Goal: Use online tool/utility: Utilize a website feature to perform a specific function

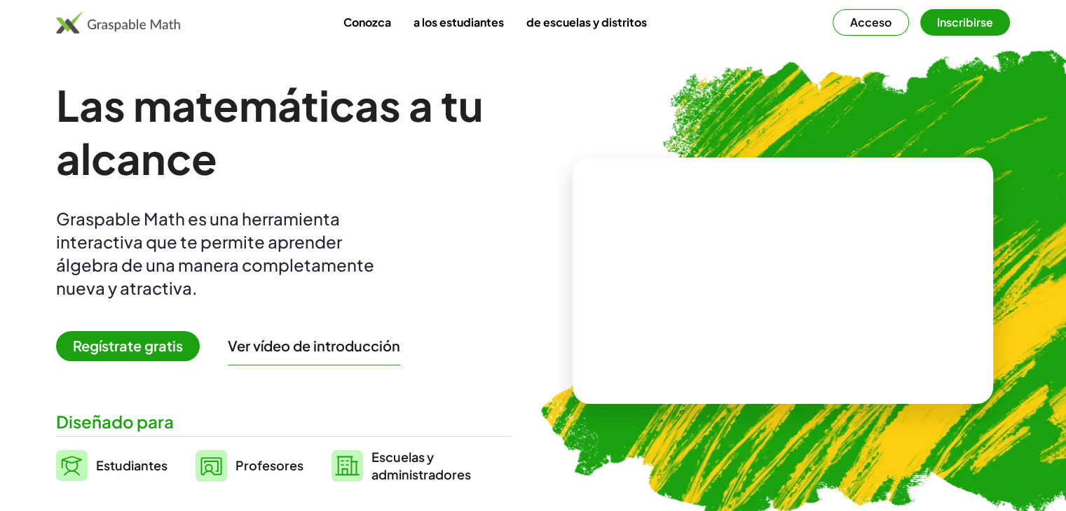
click at [560, 121] on img at bounding box center [864, 284] width 709 height 598
click at [972, 29] on button "Inscribirse" at bounding box center [965, 22] width 90 height 27
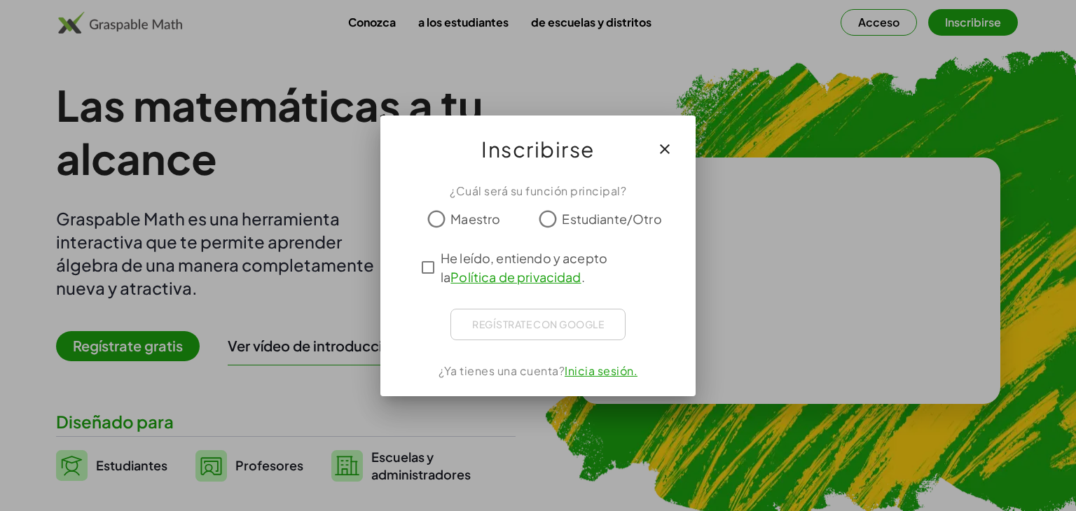
click at [595, 216] on font "Estudiante/Otro" at bounding box center [611, 219] width 99 height 16
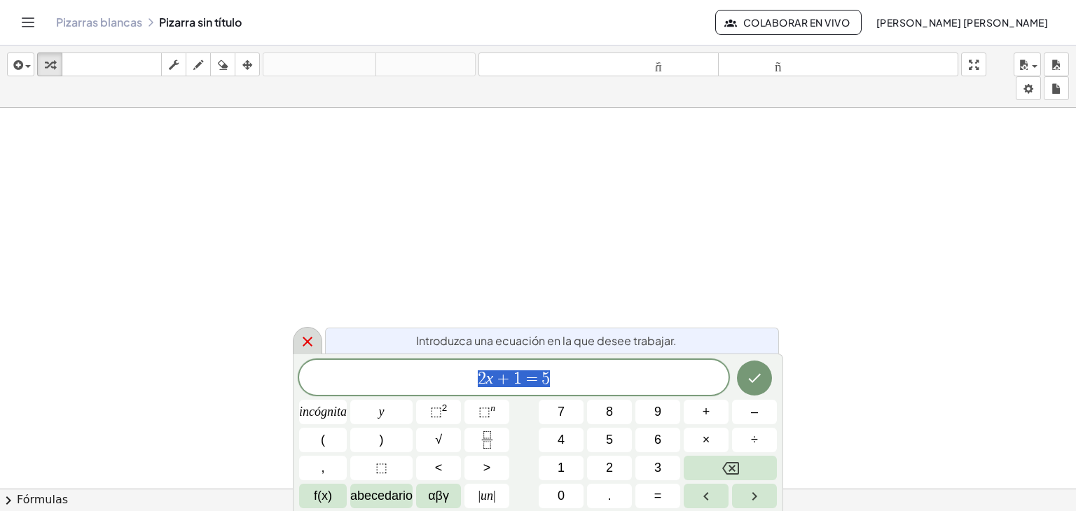
click at [312, 338] on icon at bounding box center [307, 341] width 17 height 17
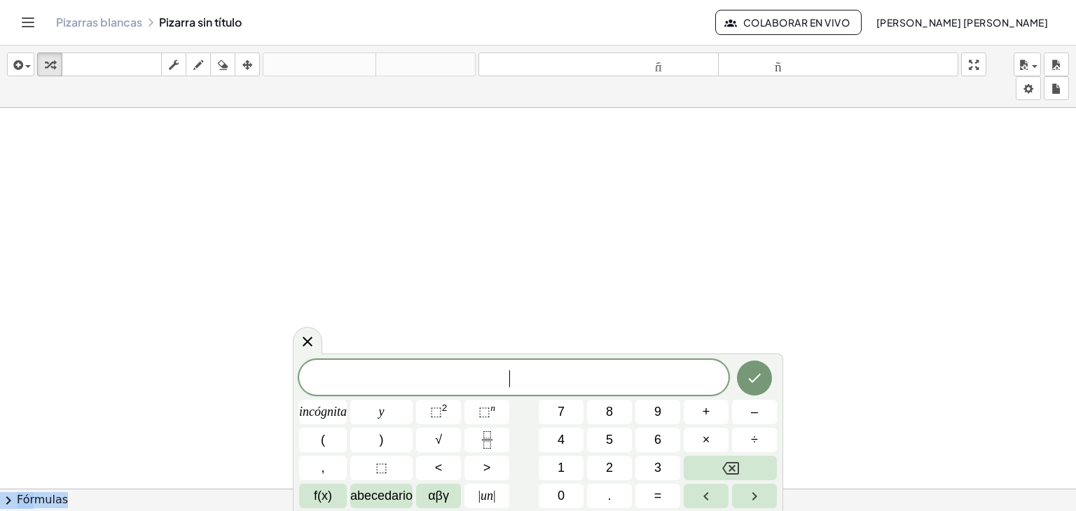
click at [320, 333] on body "Actividades matemáticas fáciles de comprender Pizarras [PERSON_NAME] Clases Cue…" at bounding box center [538, 255] width 1076 height 511
click at [300, 342] on icon at bounding box center [307, 341] width 17 height 17
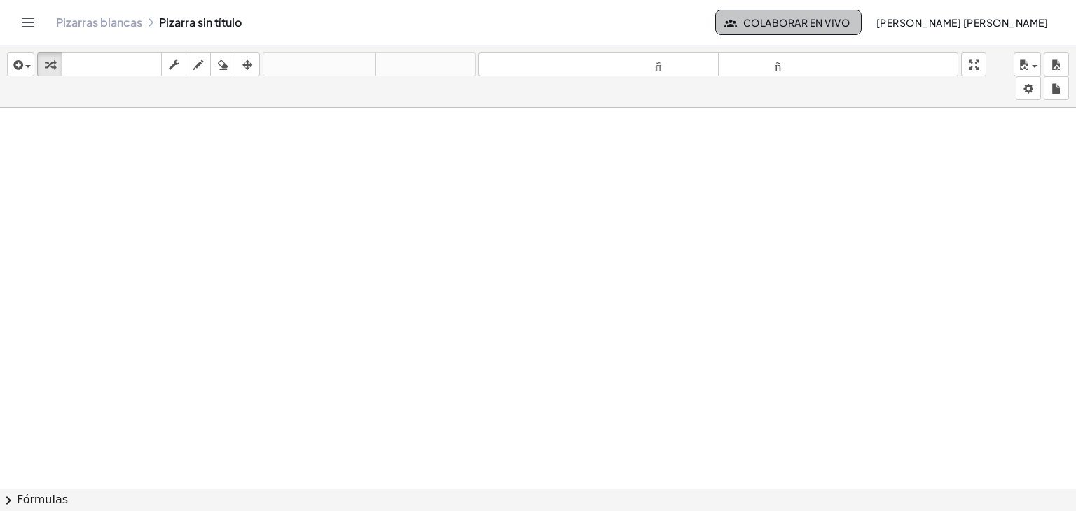
click at [848, 27] on font "Colaborar en vivo" at bounding box center [796, 22] width 106 height 13
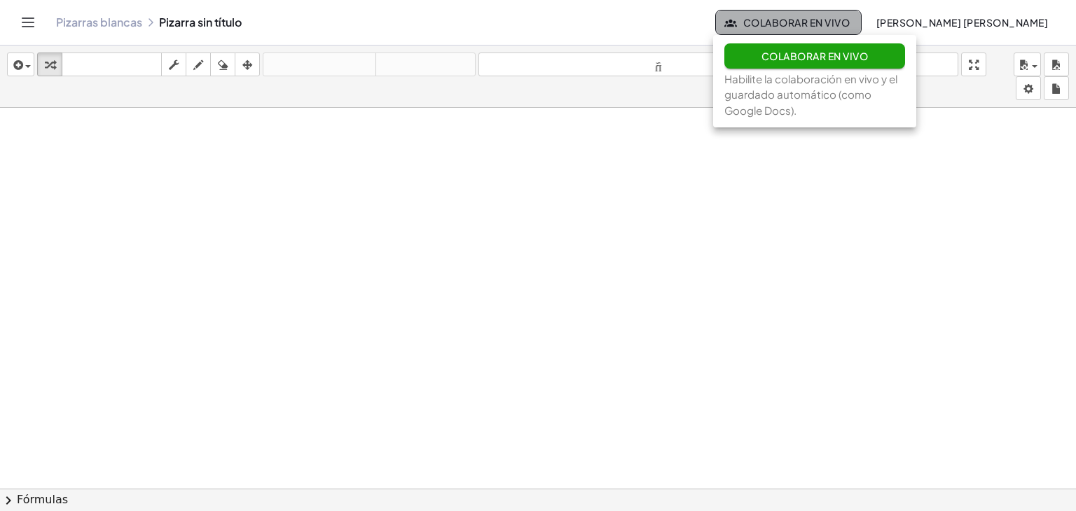
click at [848, 27] on font "Colaborar en vivo" at bounding box center [796, 22] width 106 height 13
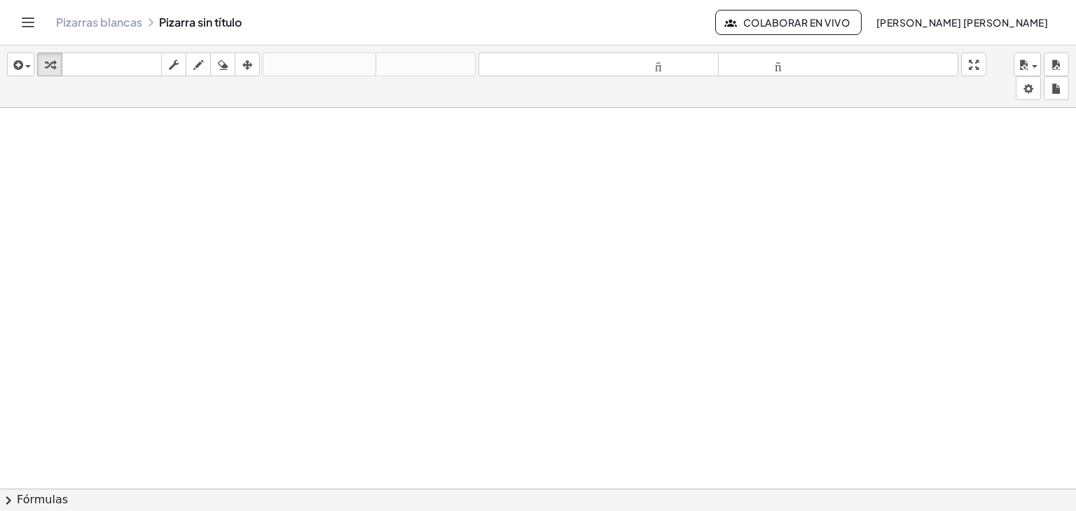
click at [28, 20] on icon "Cambiar navegación" at bounding box center [28, 22] width 17 height 17
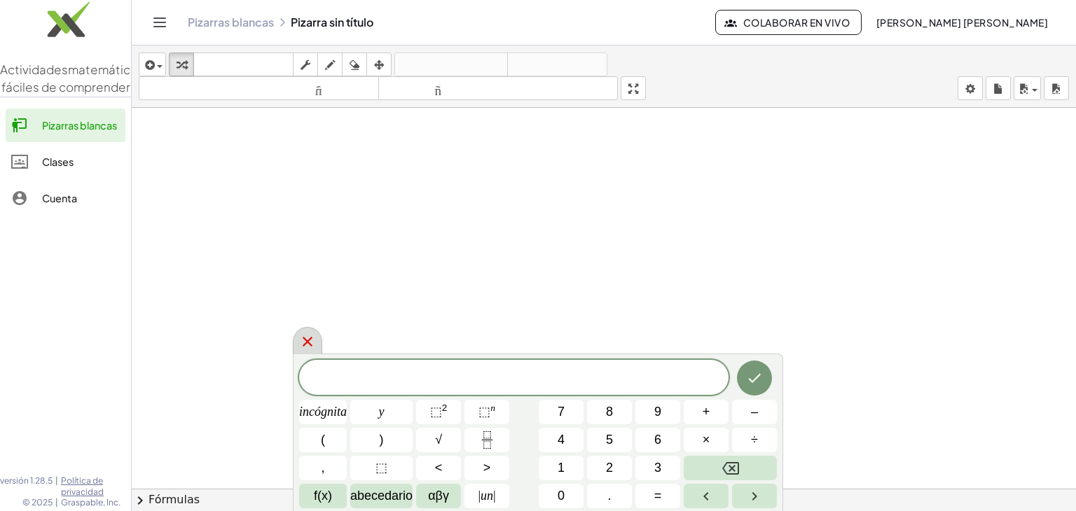
click at [308, 342] on icon at bounding box center [307, 341] width 17 height 17
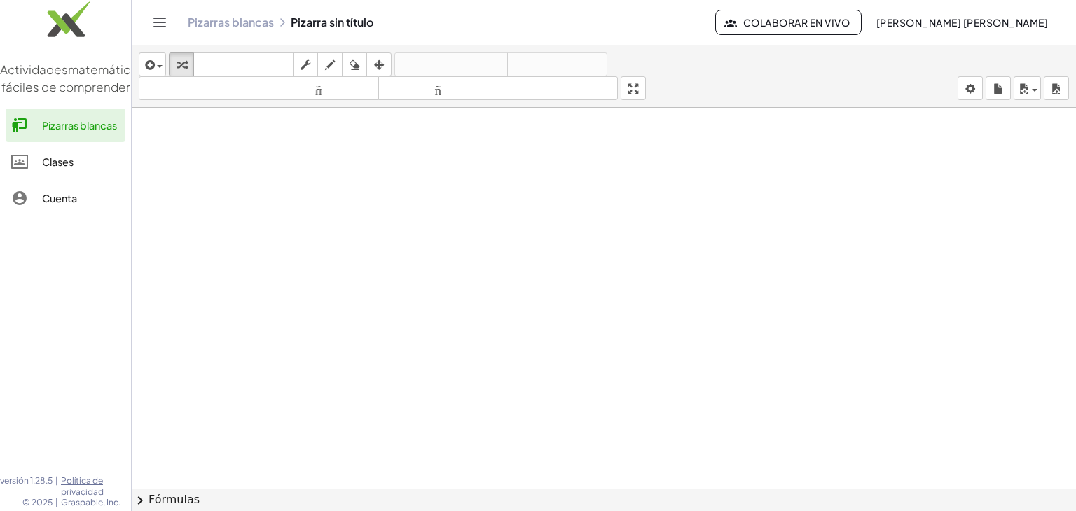
click at [150, 24] on button "Cambiar navegación" at bounding box center [160, 22] width 22 height 22
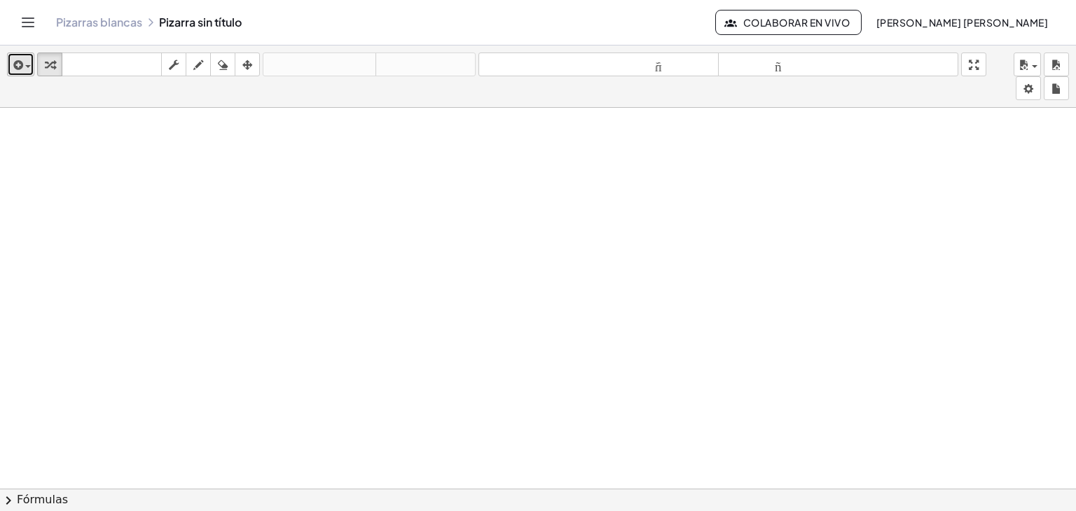
click at [25, 69] on span "button" at bounding box center [24, 67] width 3 height 10
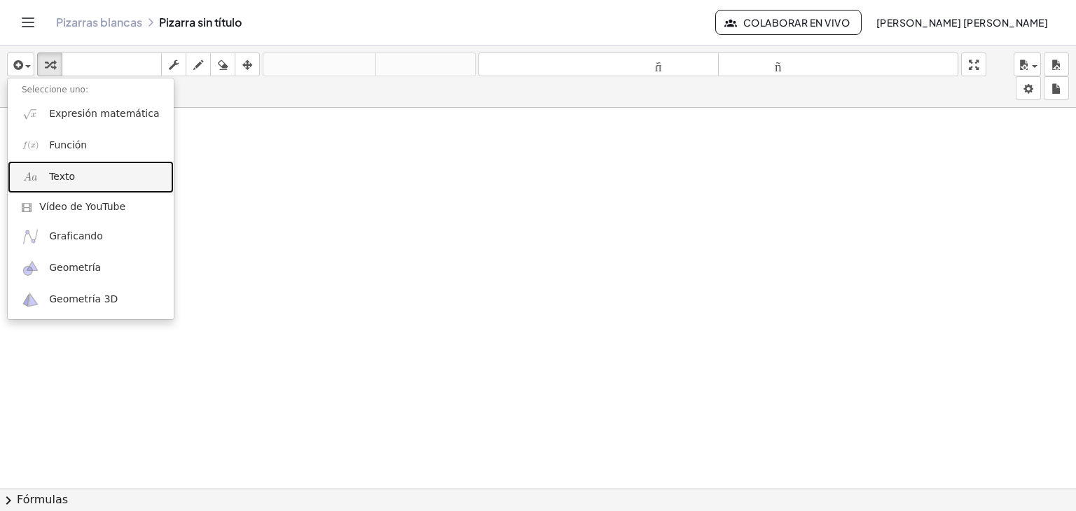
click at [114, 175] on link "Texto" at bounding box center [91, 177] width 166 height 32
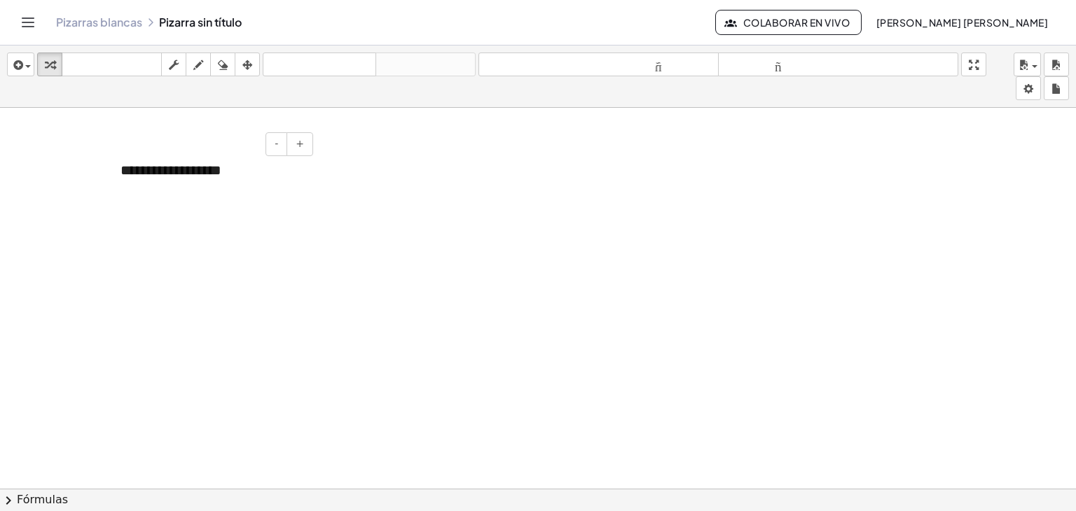
drag, startPoint x: 244, startPoint y: 144, endPoint x: 176, endPoint y: 139, distance: 68.9
click at [176, 139] on div "- +" at bounding box center [208, 144] width 210 height 24
click at [172, 163] on font "**********" at bounding box center [170, 170] width 101 height 14
click at [299, 142] on font "+" at bounding box center [300, 143] width 8 height 11
click at [282, 144] on button "-" at bounding box center [277, 144] width 22 height 24
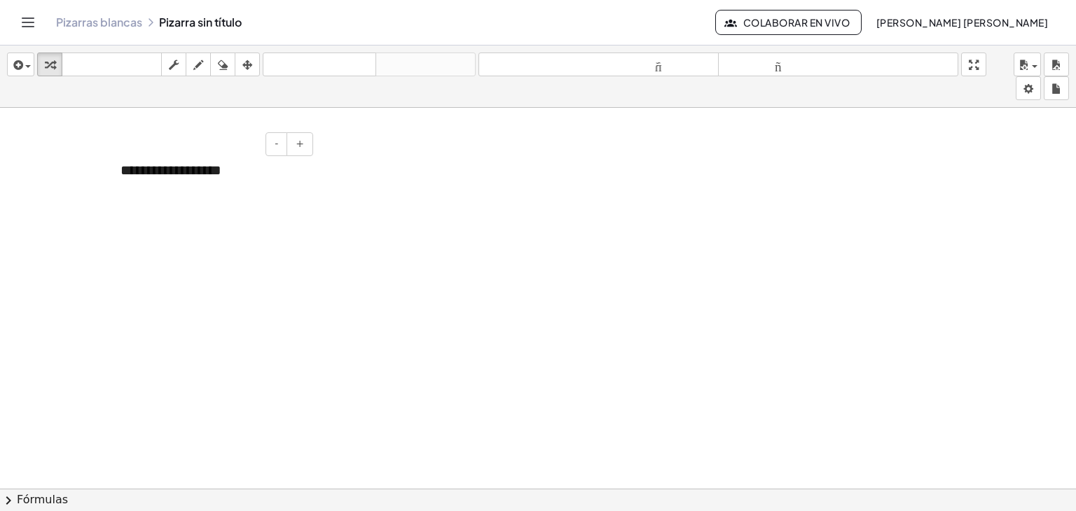
click at [230, 187] on div "**********" at bounding box center [211, 170] width 210 height 48
drag, startPoint x: 231, startPoint y: 164, endPoint x: 120, endPoint y: 164, distance: 110.7
click at [120, 164] on div "**********" at bounding box center [211, 170] width 210 height 48
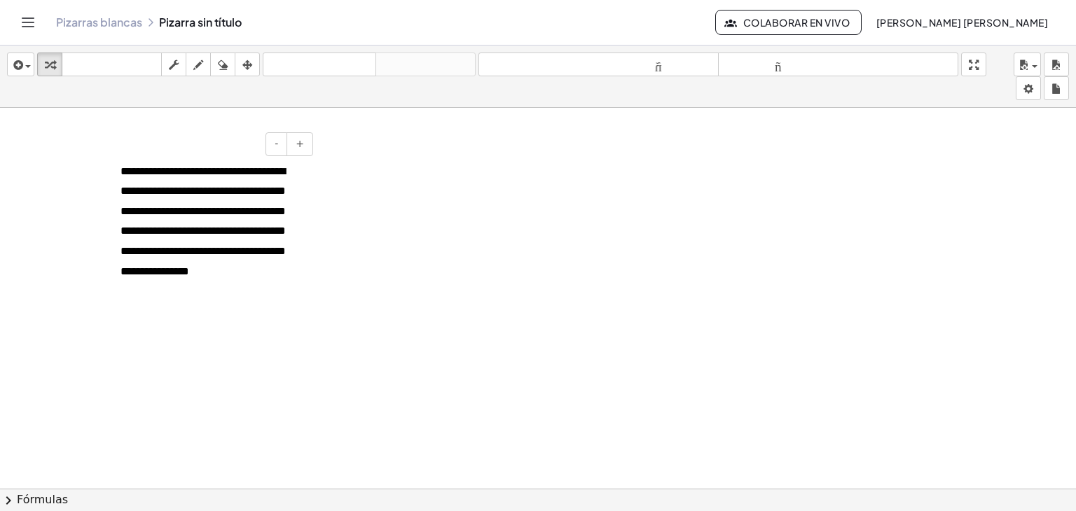
drag, startPoint x: 209, startPoint y: 146, endPoint x: 185, endPoint y: 151, distance: 24.9
click at [185, 151] on div "- +" at bounding box center [208, 144] width 210 height 24
click at [246, 270] on font "**********" at bounding box center [202, 221] width 165 height 111
click at [258, 318] on div "**********" at bounding box center [211, 233] width 210 height 175
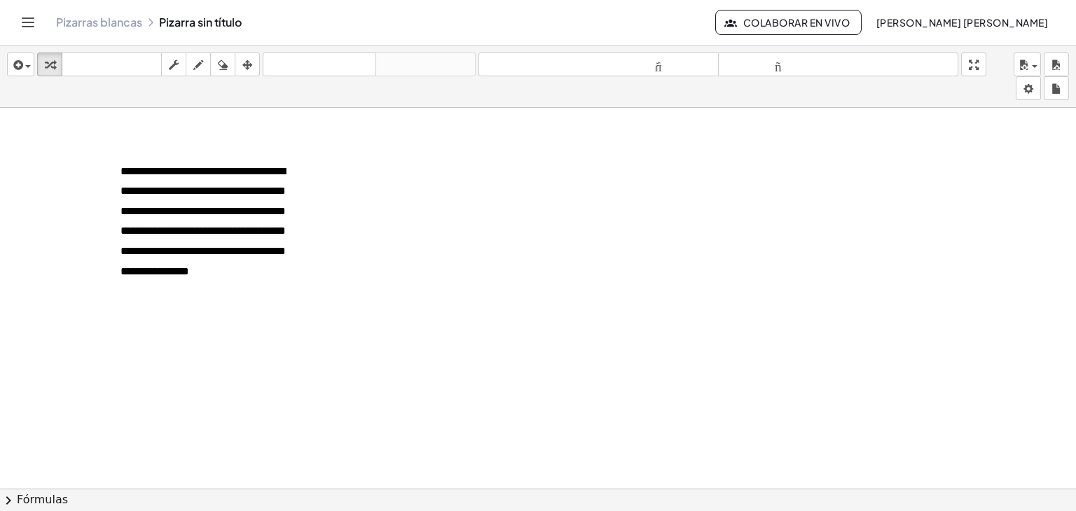
click at [226, 261] on p "**********" at bounding box center [211, 220] width 182 height 120
click at [249, 62] on icon "button" at bounding box center [247, 65] width 10 height 17
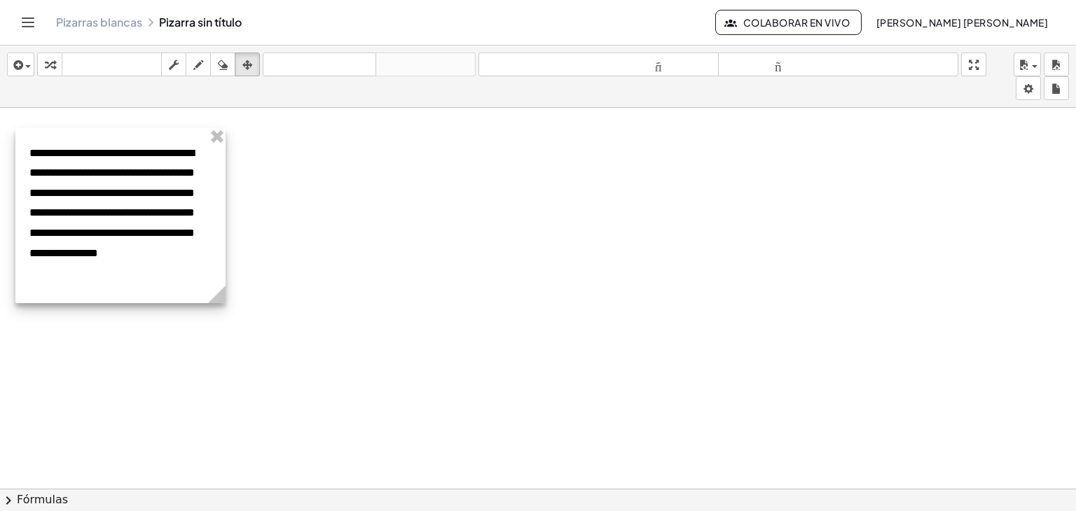
drag, startPoint x: 164, startPoint y: 157, endPoint x: 74, endPoint y: 139, distance: 92.2
click at [74, 139] on div at bounding box center [120, 215] width 210 height 175
click at [205, 291] on div at bounding box center [121, 215] width 210 height 175
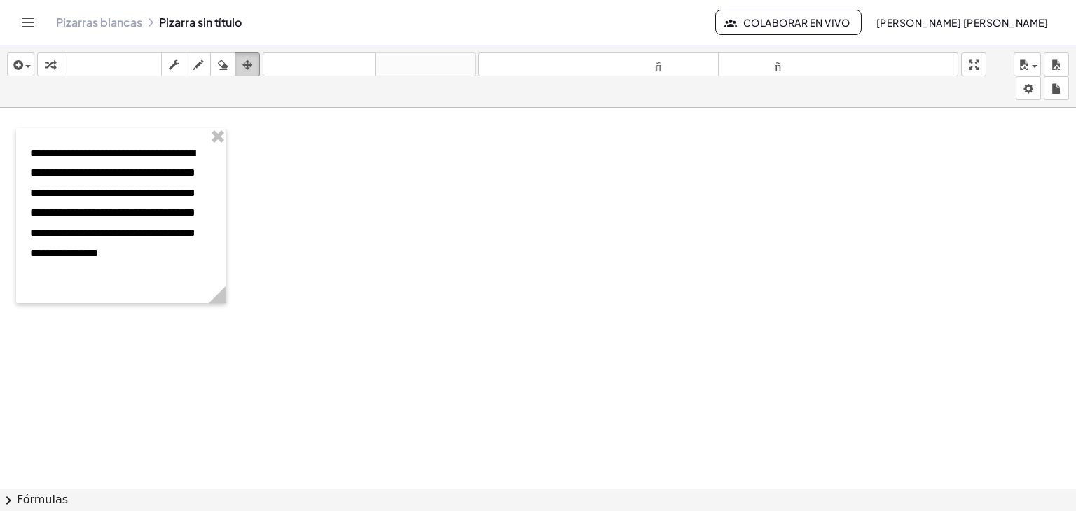
click at [244, 63] on icon "button" at bounding box center [247, 65] width 10 height 17
click at [31, 70] on div "button" at bounding box center [21, 64] width 20 height 17
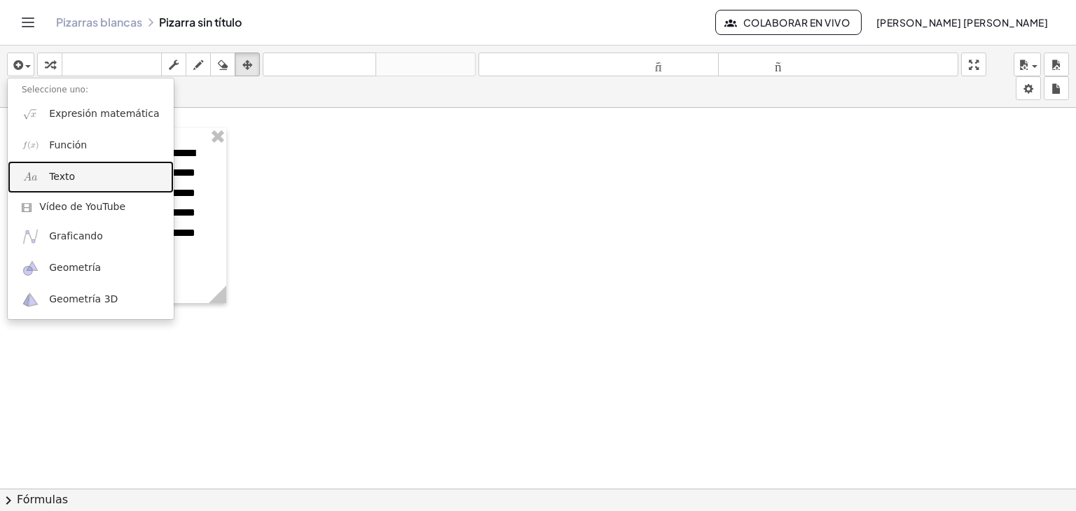
click at [102, 186] on link "Texto" at bounding box center [91, 177] width 166 height 32
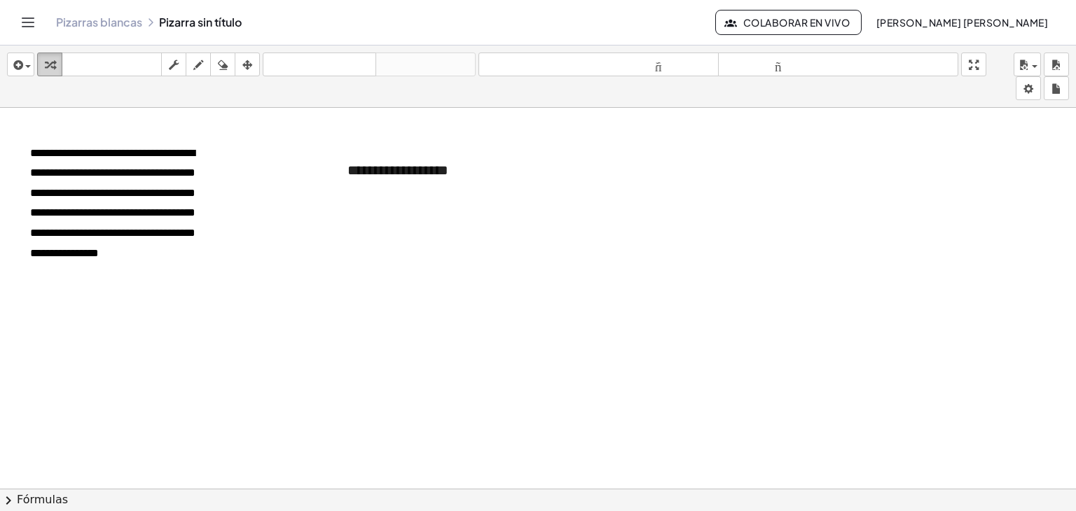
click at [53, 65] on icon "button" at bounding box center [50, 65] width 10 height 17
click at [56, 64] on div "button" at bounding box center [50, 64] width 18 height 17
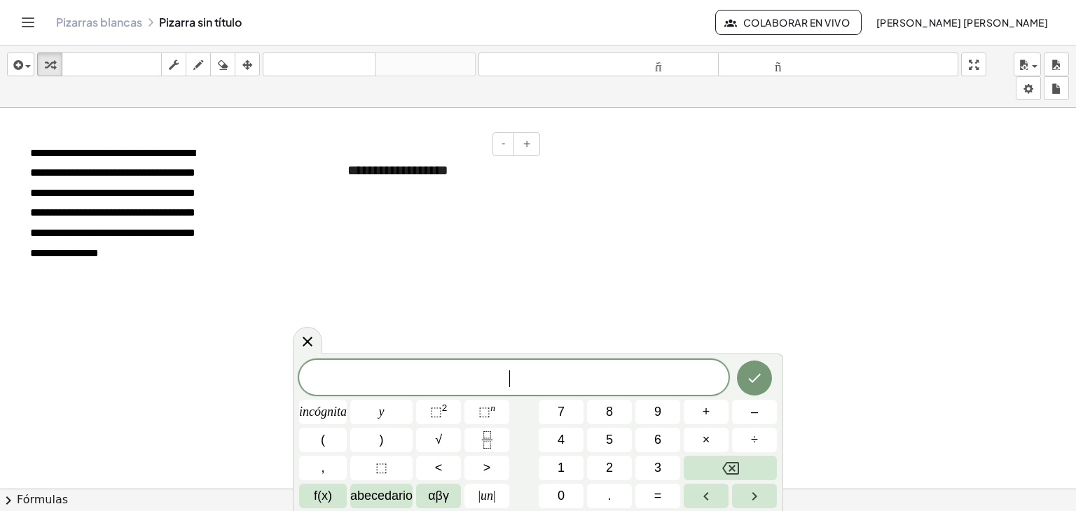
click at [380, 165] on font "**********" at bounding box center [397, 170] width 101 height 14
click at [305, 345] on icon at bounding box center [308, 341] width 10 height 10
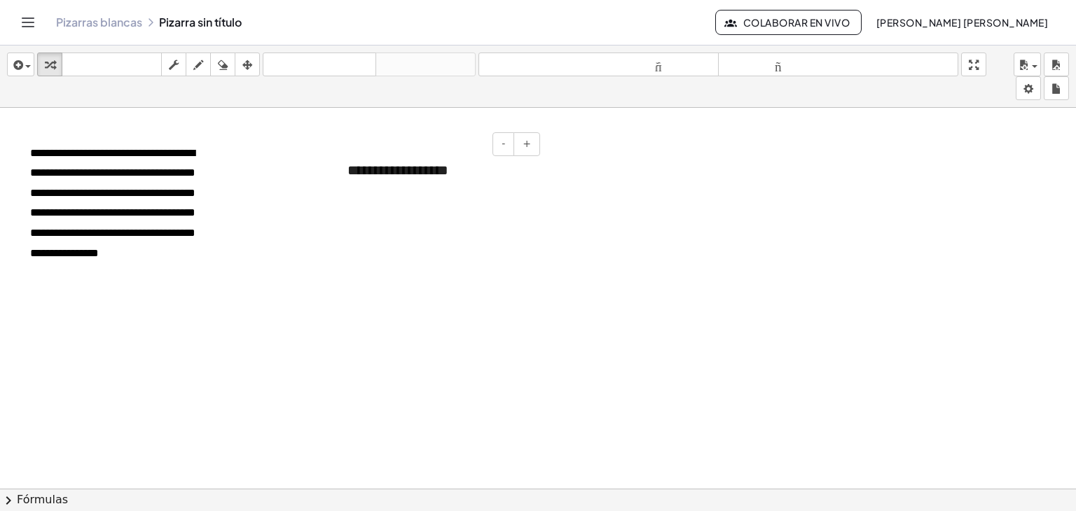
click at [432, 169] on font "**********" at bounding box center [397, 170] width 101 height 14
click at [253, 65] on div "button" at bounding box center [247, 64] width 18 height 17
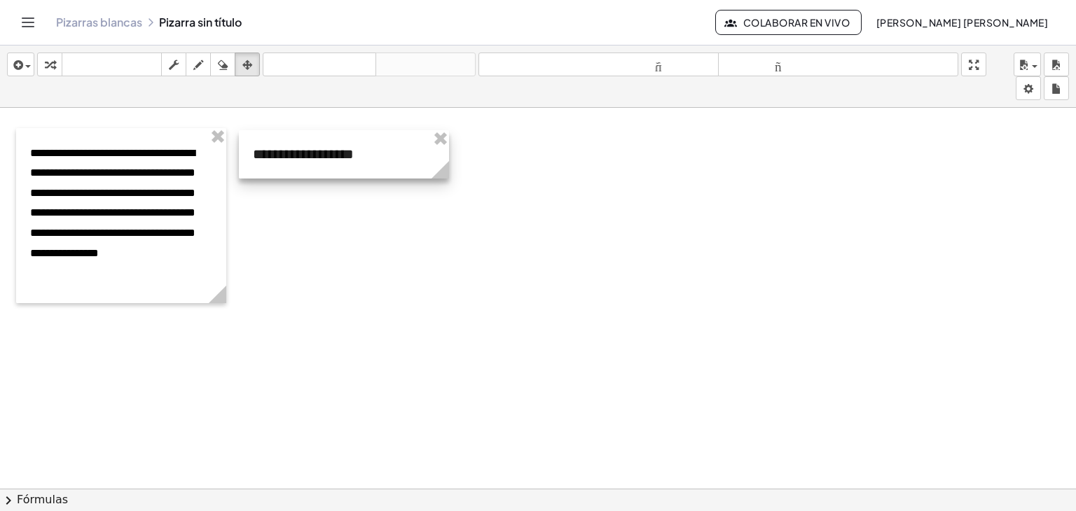
drag, startPoint x: 392, startPoint y: 152, endPoint x: 297, endPoint y: 136, distance: 95.9
click at [297, 136] on div at bounding box center [344, 154] width 210 height 48
click at [284, 136] on div at bounding box center [344, 149] width 210 height 48
click at [248, 68] on icon "button" at bounding box center [247, 65] width 10 height 17
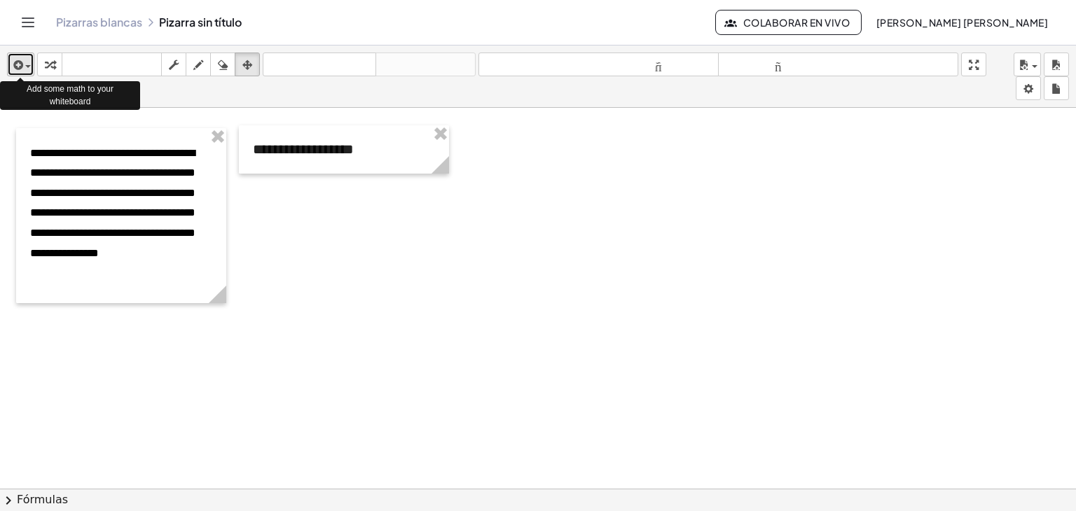
click at [29, 71] on div "button" at bounding box center [21, 64] width 20 height 17
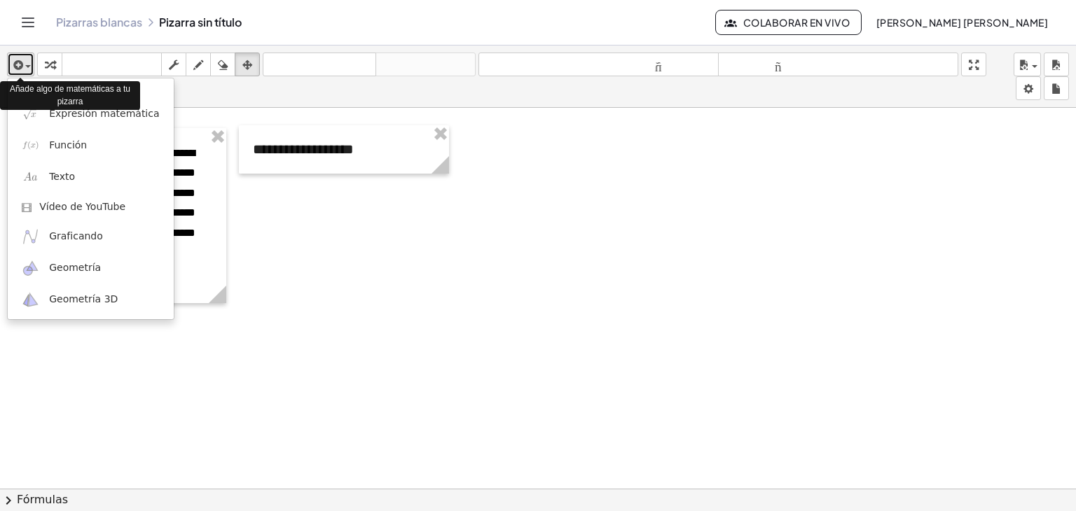
click at [29, 71] on div "button" at bounding box center [21, 64] width 20 height 17
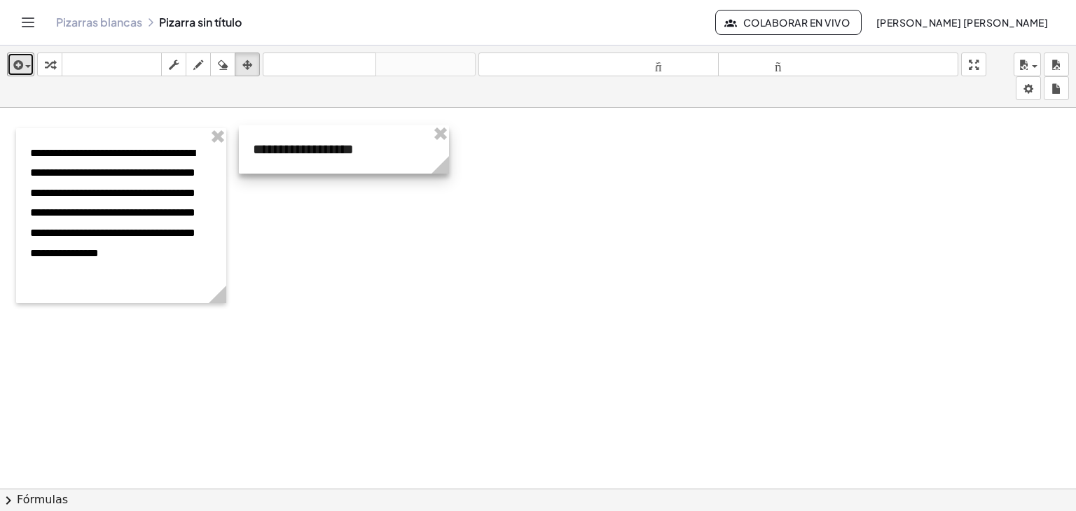
click at [382, 162] on div at bounding box center [344, 149] width 210 height 48
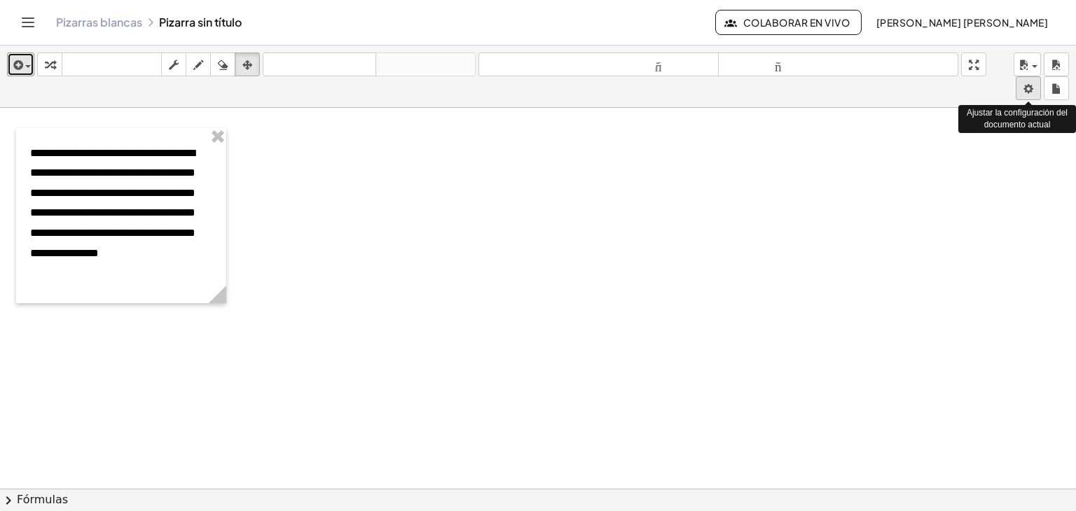
click at [1026, 84] on body "**********" at bounding box center [538, 255] width 1076 height 511
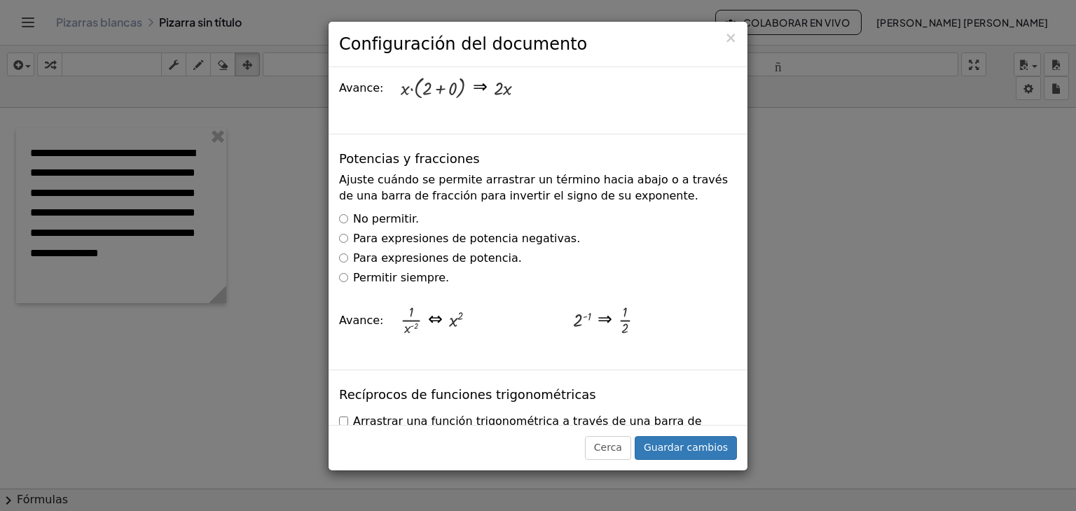
scroll to position [2172, 0]
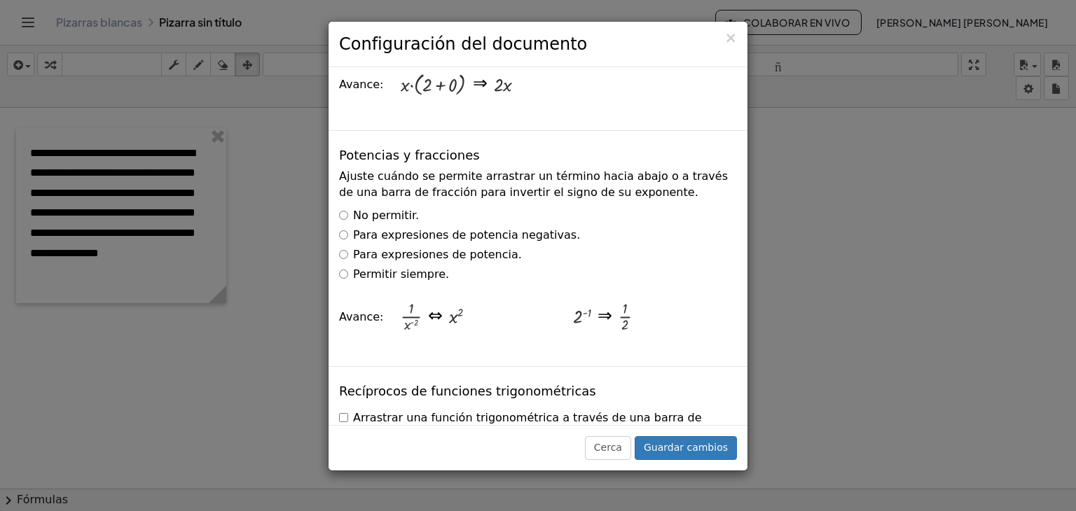
click at [824, 441] on div "× Configuración del documento Estas configuraciones se guardan con el documento…" at bounding box center [538, 255] width 1076 height 511
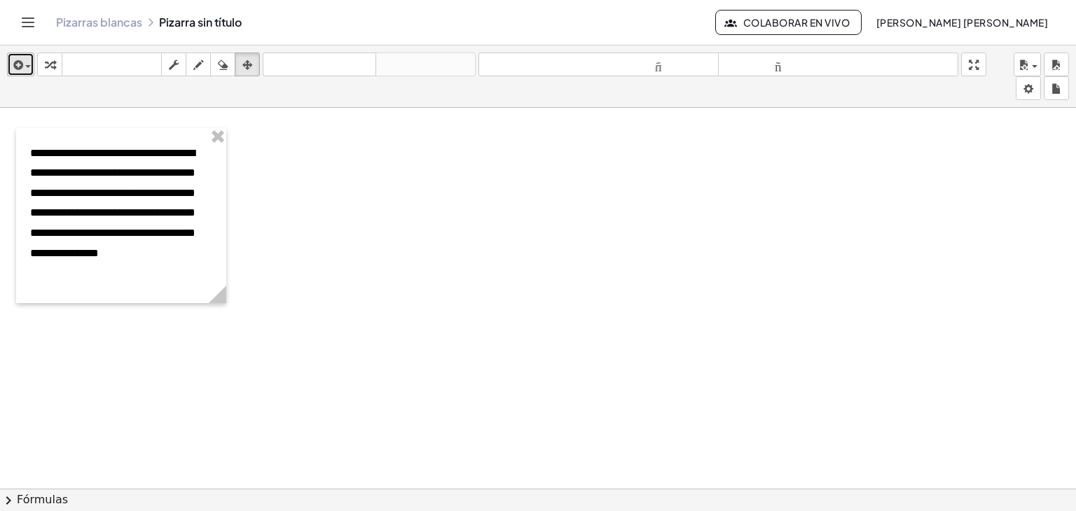
click at [21, 67] on icon "button" at bounding box center [17, 65] width 13 height 17
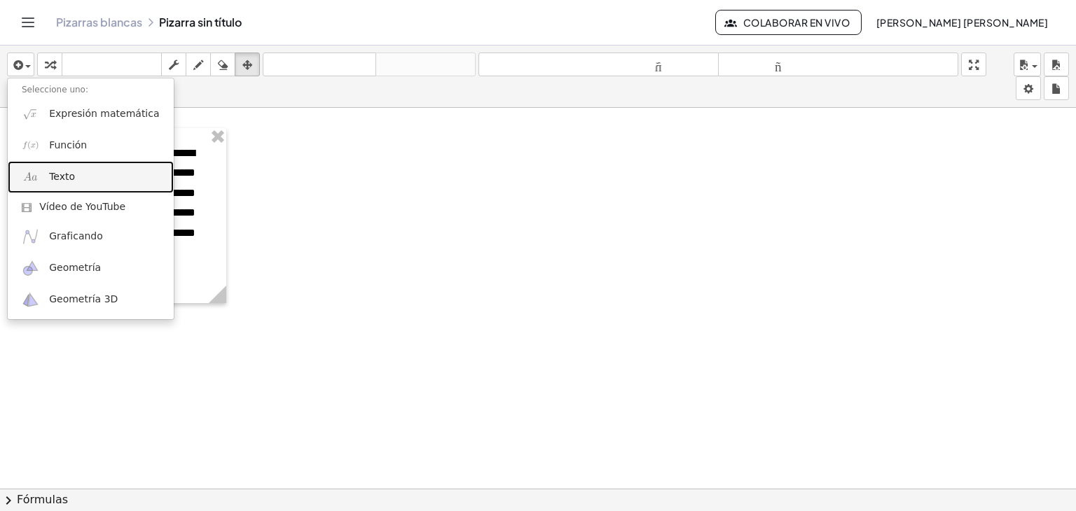
click at [82, 178] on link "Texto" at bounding box center [91, 177] width 166 height 32
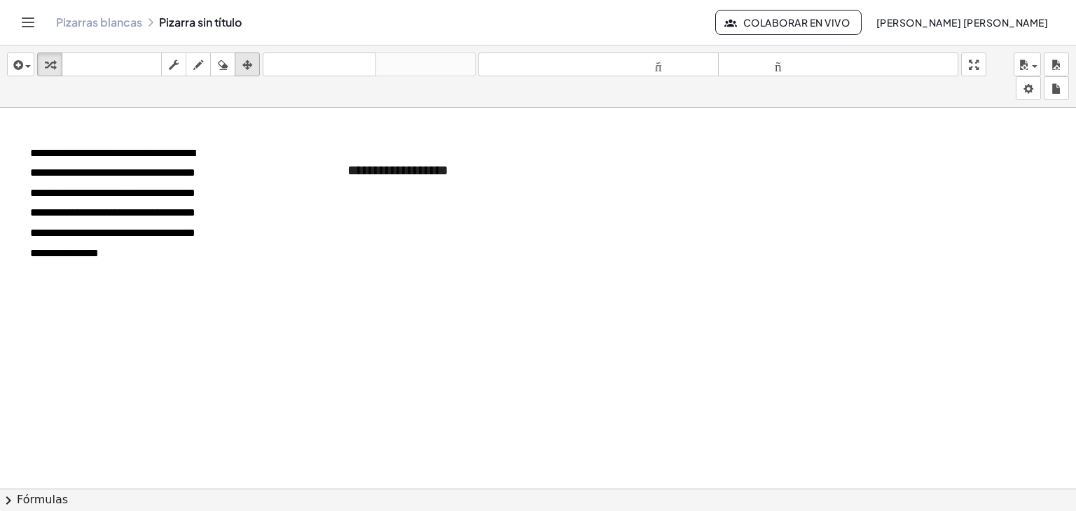
click at [252, 62] on icon "button" at bounding box center [247, 65] width 10 height 17
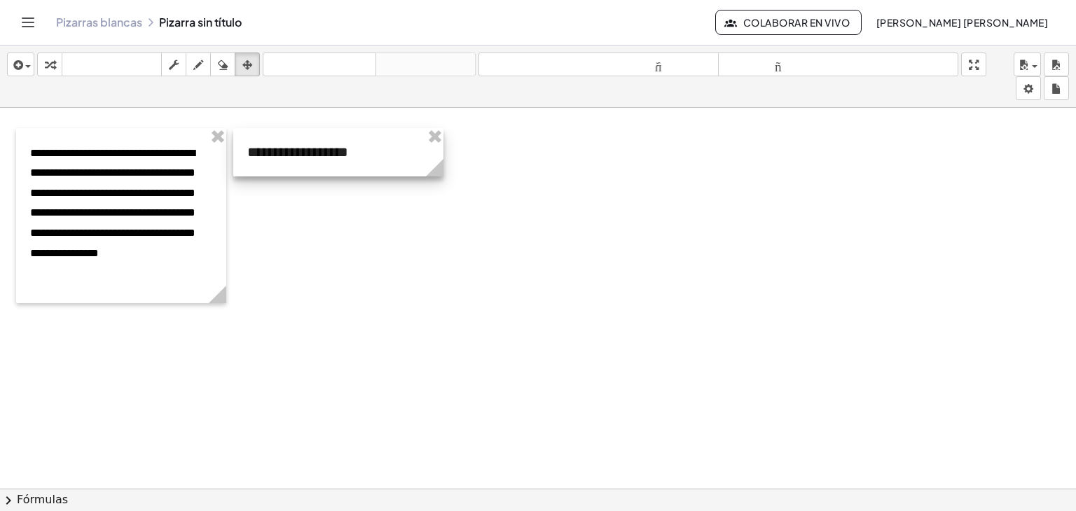
drag, startPoint x: 384, startPoint y: 158, endPoint x: 284, endPoint y: 139, distance: 101.8
click at [284, 139] on div at bounding box center [338, 152] width 210 height 48
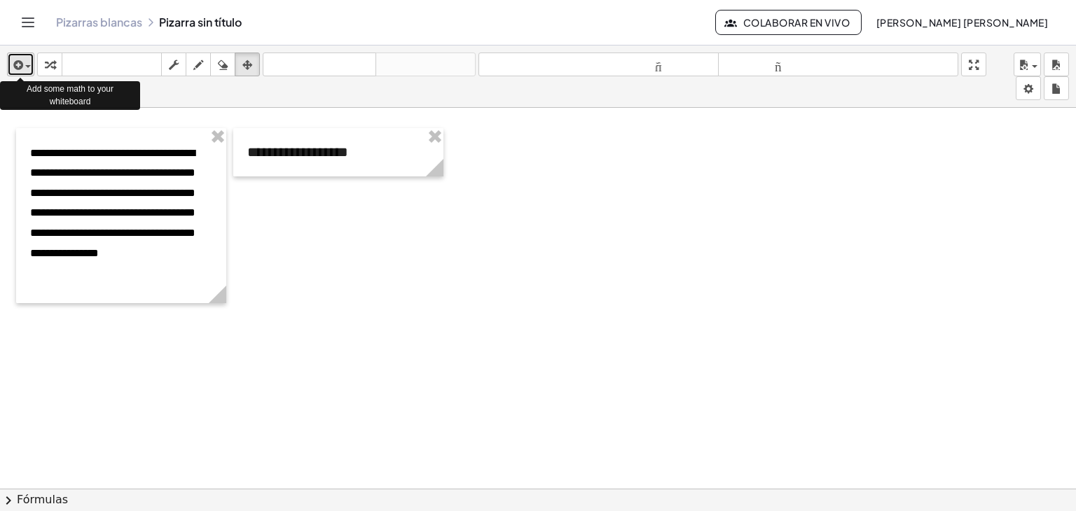
click at [25, 68] on div "button" at bounding box center [21, 64] width 20 height 17
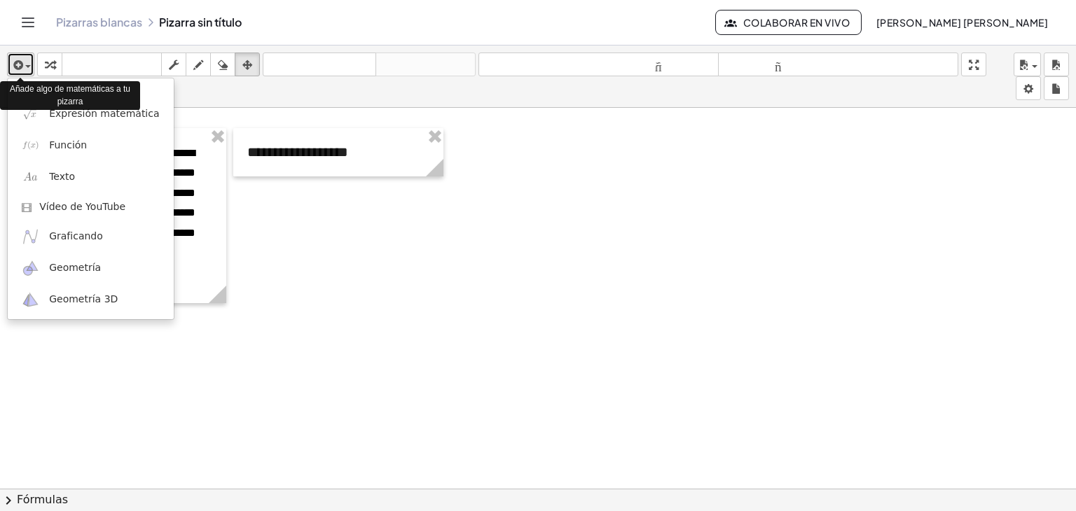
click at [25, 68] on div "button" at bounding box center [21, 64] width 20 height 17
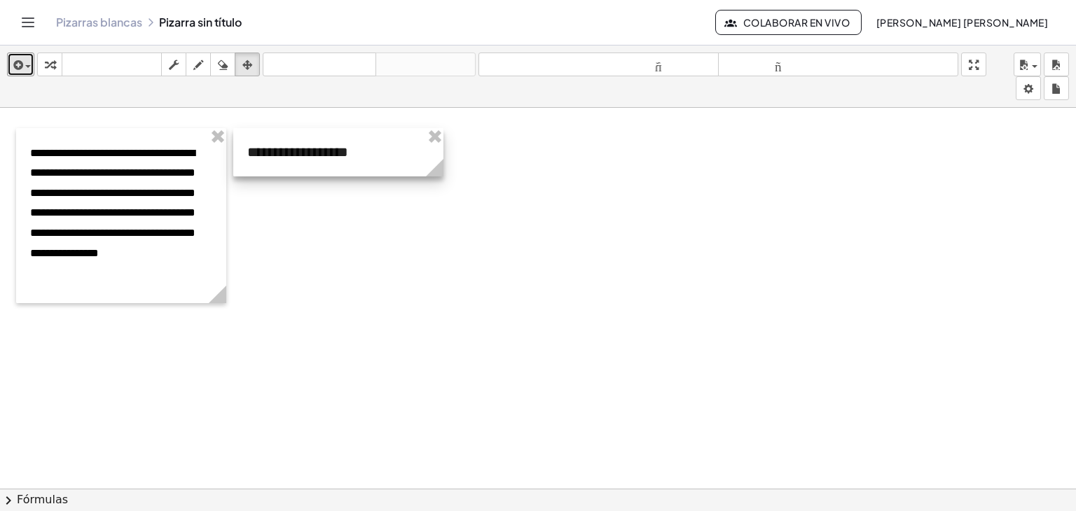
click at [303, 146] on div at bounding box center [338, 152] width 210 height 48
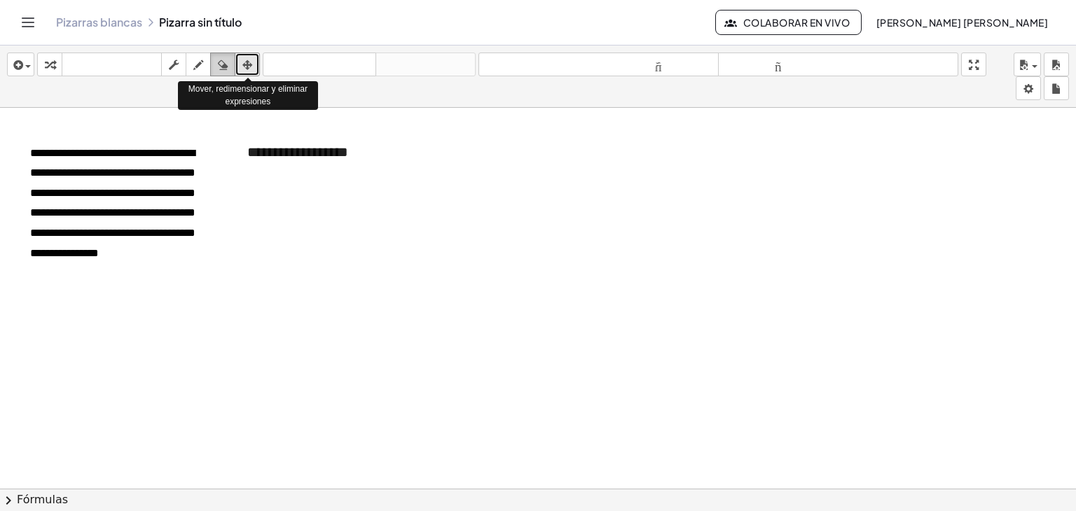
drag, startPoint x: 252, startPoint y: 61, endPoint x: 221, endPoint y: 61, distance: 31.5
click at [221, 61] on icon "button" at bounding box center [223, 65] width 10 height 17
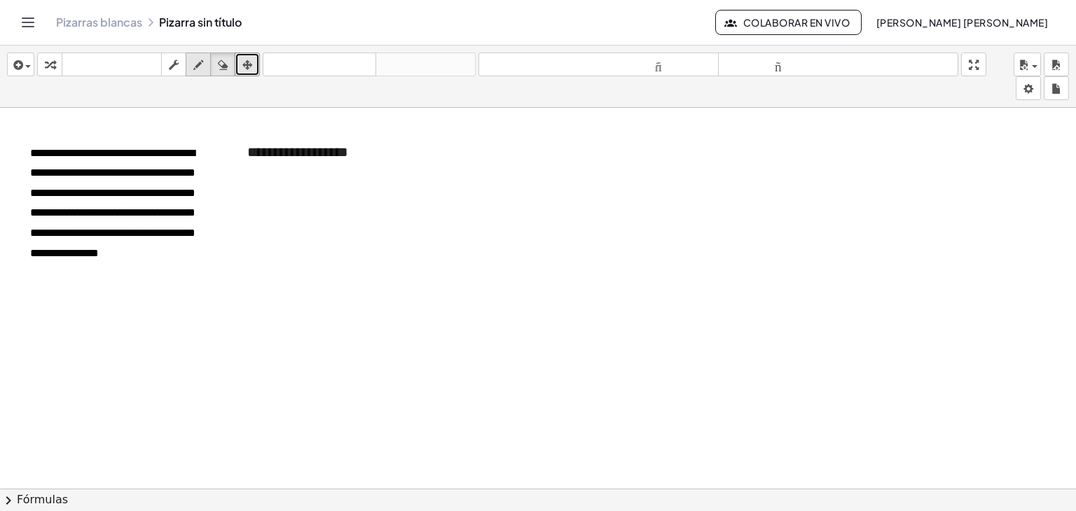
click at [191, 60] on div "button" at bounding box center [198, 64] width 18 height 17
drag, startPoint x: 405, startPoint y: 265, endPoint x: 360, endPoint y: 270, distance: 45.1
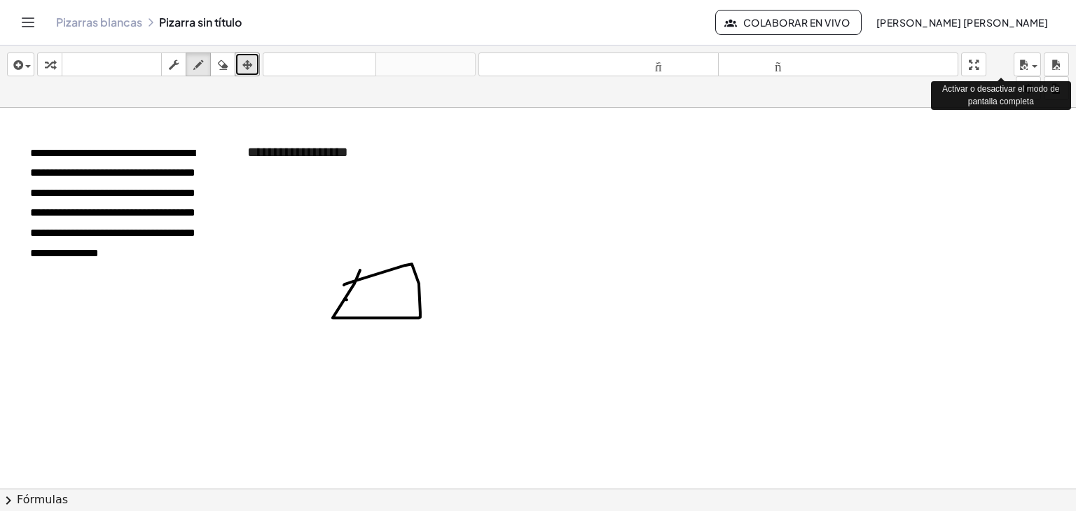
drag, startPoint x: 986, startPoint y: 67, endPoint x: 986, endPoint y: 128, distance: 60.9
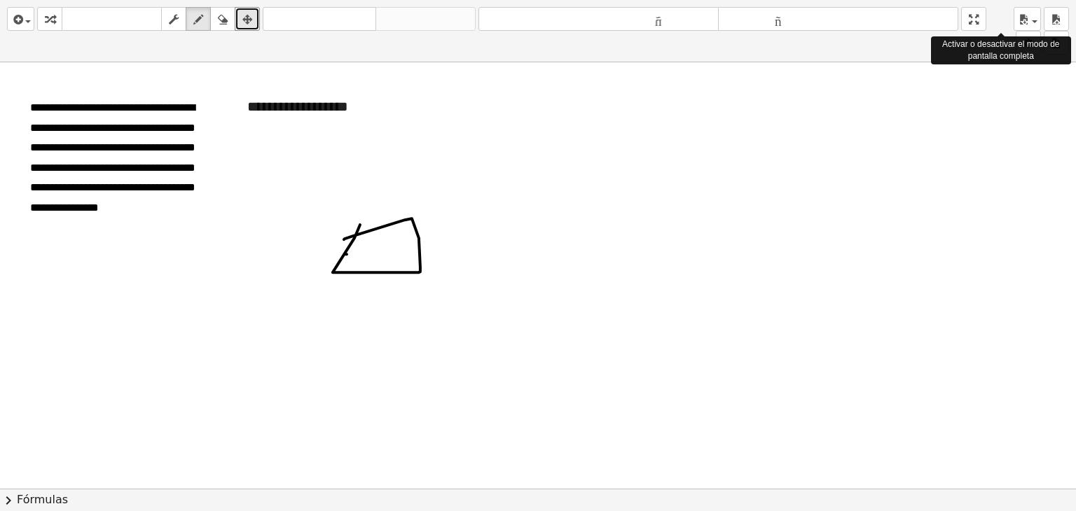
click at [986, 128] on div "**********" at bounding box center [538, 255] width 1076 height 511
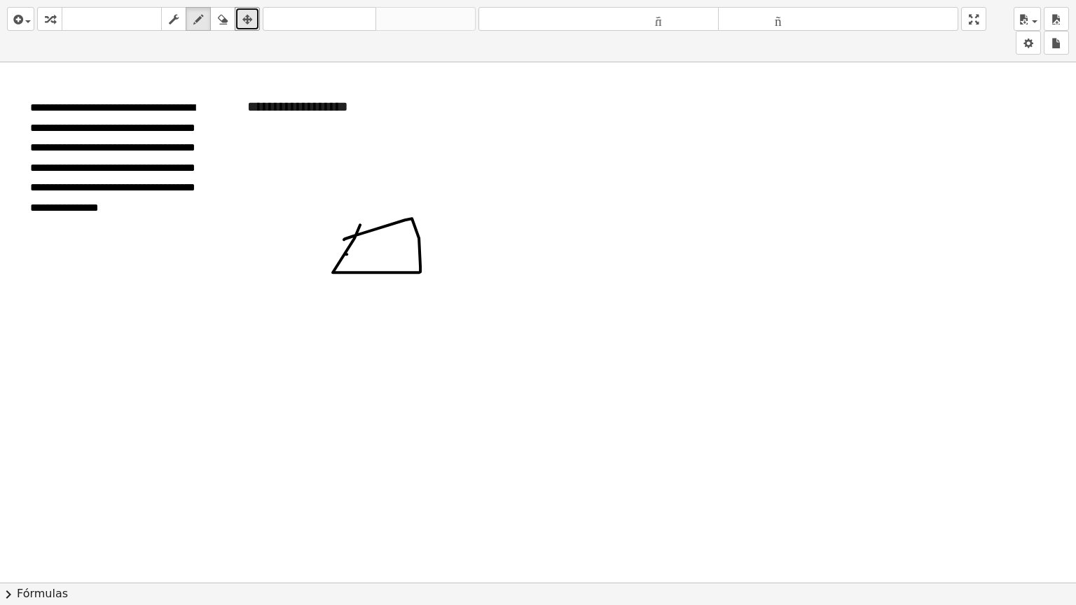
click at [977, 0] on html "**********" at bounding box center [538, 302] width 1076 height 605
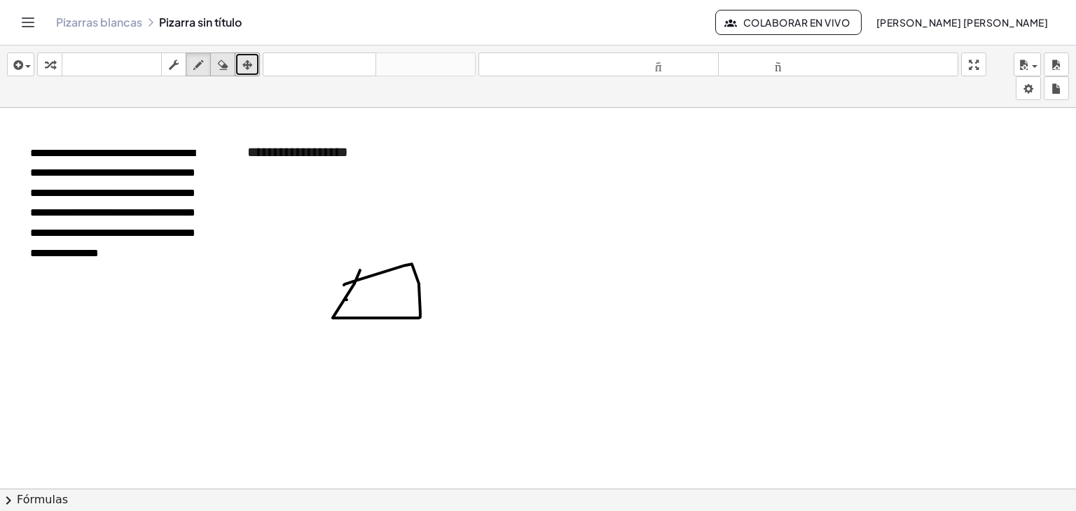
click at [221, 65] on icon "button" at bounding box center [223, 65] width 10 height 17
drag, startPoint x: 360, startPoint y: 246, endPoint x: 404, endPoint y: 273, distance: 50.9
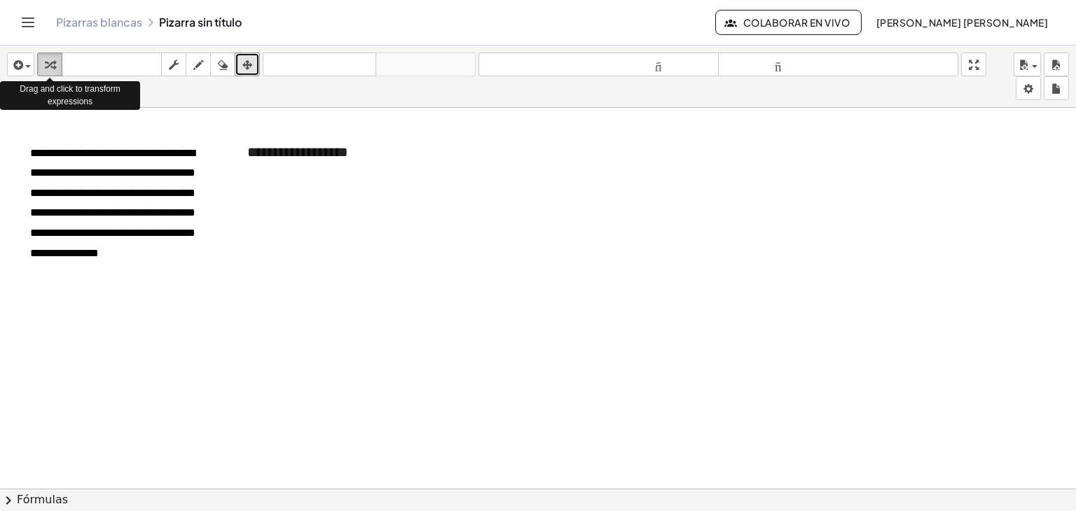
click at [42, 71] on div "button" at bounding box center [50, 64] width 18 height 17
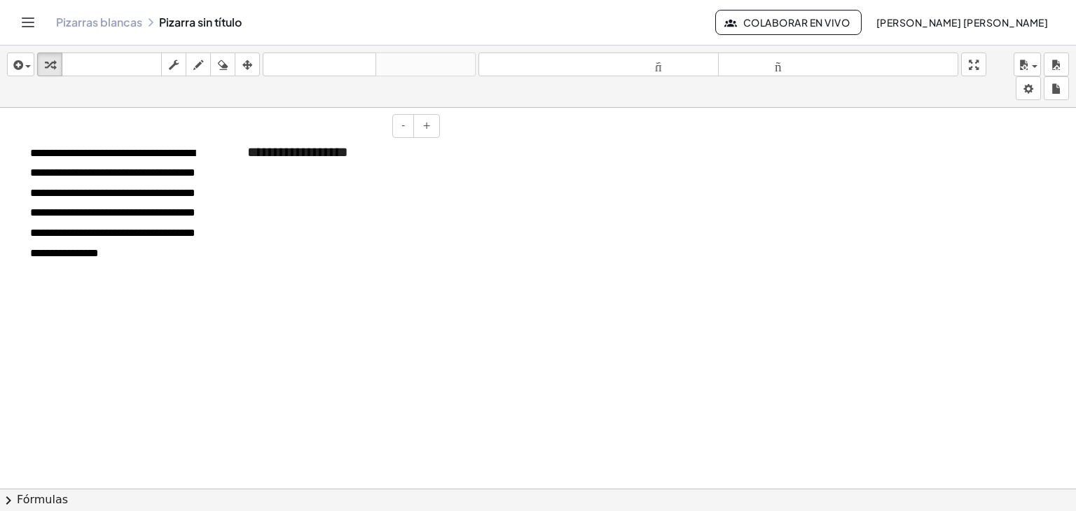
click at [274, 153] on font "**********" at bounding box center [297, 152] width 101 height 14
click at [356, 153] on div "**********" at bounding box center [338, 152] width 210 height 48
drag, startPoint x: 385, startPoint y: 149, endPoint x: 240, endPoint y: 157, distance: 145.2
click at [240, 157] on div "**********" at bounding box center [338, 152] width 210 height 48
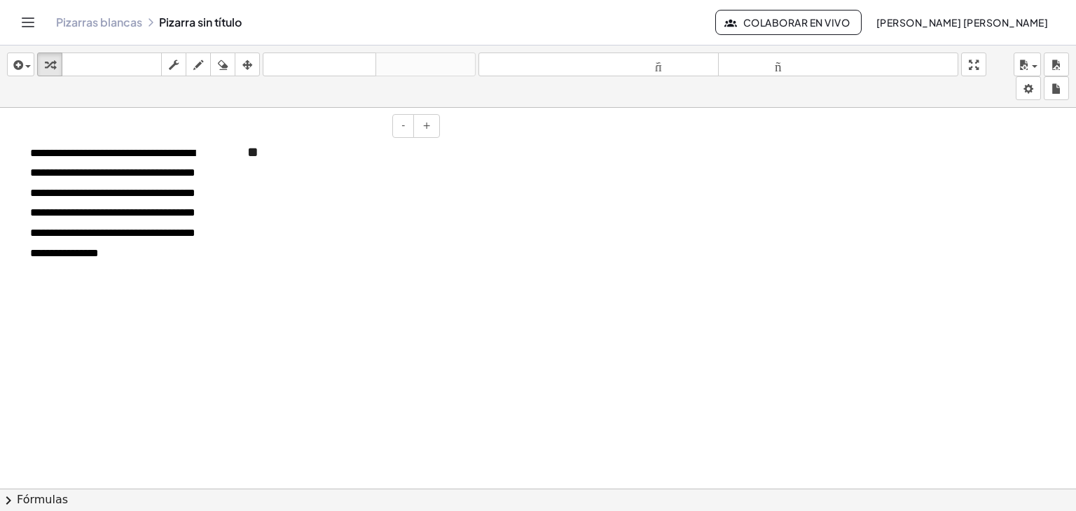
click at [362, 152] on div "**" at bounding box center [338, 152] width 210 height 48
click at [405, 120] on font "-" at bounding box center [403, 125] width 4 height 11
click at [287, 163] on div "**" at bounding box center [338, 151] width 210 height 46
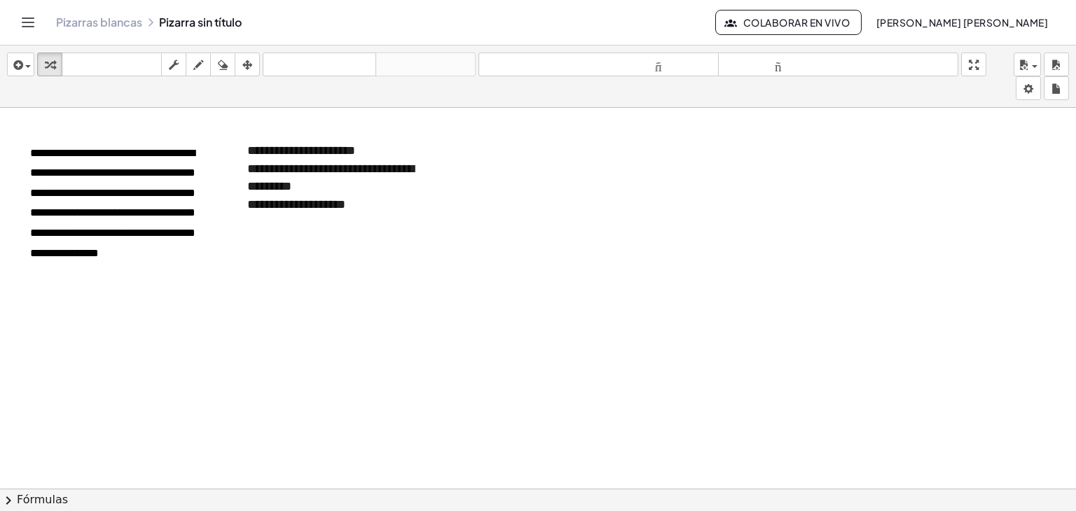
click at [86, 20] on font "Pizarras blancas" at bounding box center [99, 22] width 86 height 15
click at [25, 26] on icon "Cambiar navegación" at bounding box center [28, 22] width 17 height 17
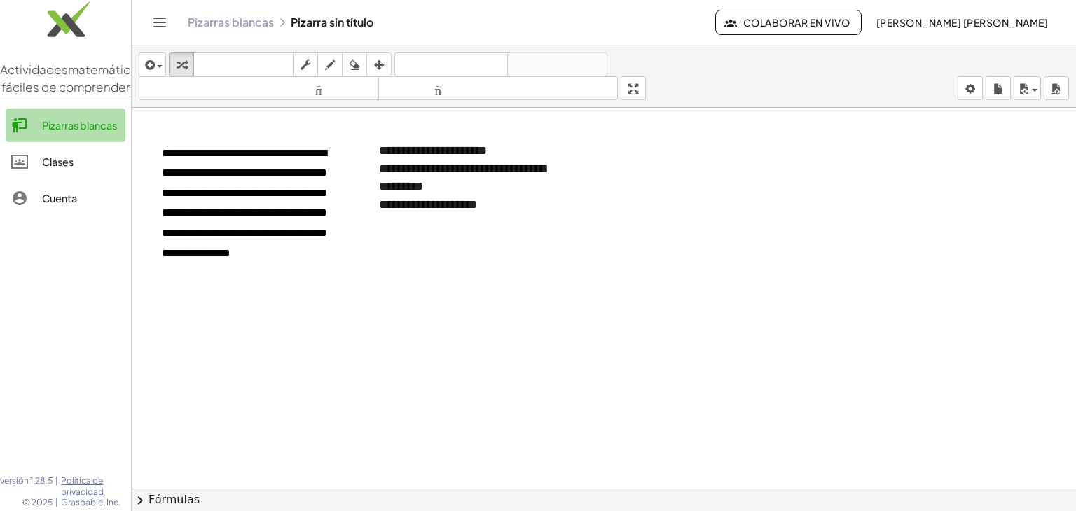
click at [104, 134] on div "Pizarras blancas" at bounding box center [81, 125] width 78 height 17
click at [544, 200] on div "**********" at bounding box center [470, 205] width 182 height 18
click at [158, 26] on icon "Cambiar navegación" at bounding box center [159, 22] width 17 height 17
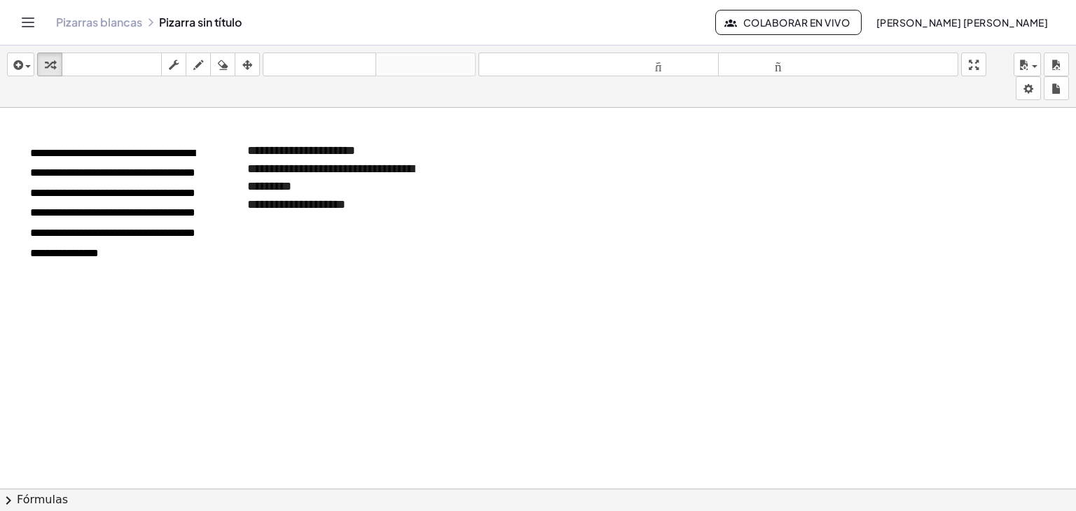
click at [759, 65] on font "tamaño_del_formato" at bounding box center [838, 64] width 233 height 13
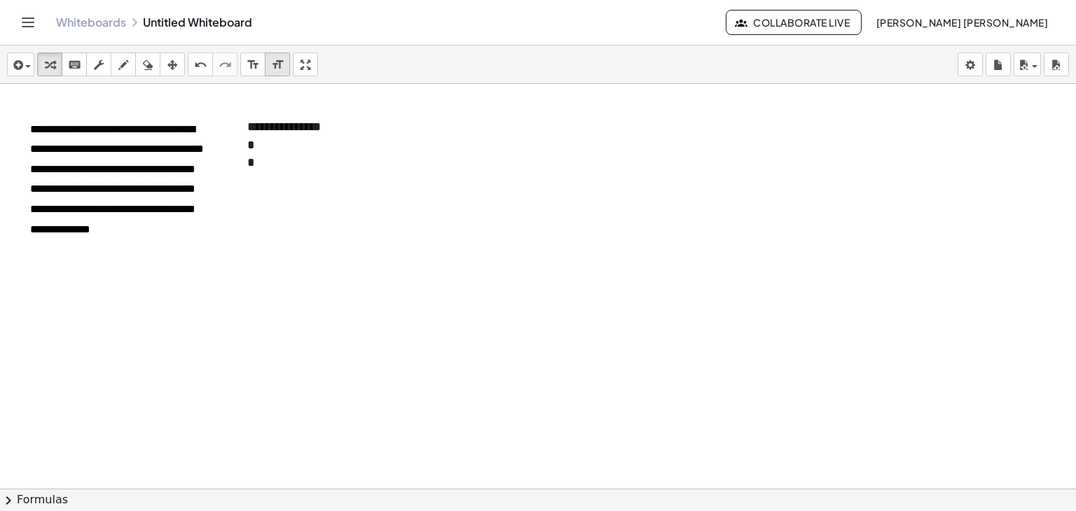
click at [458, 149] on div at bounding box center [538, 520] width 1076 height 873
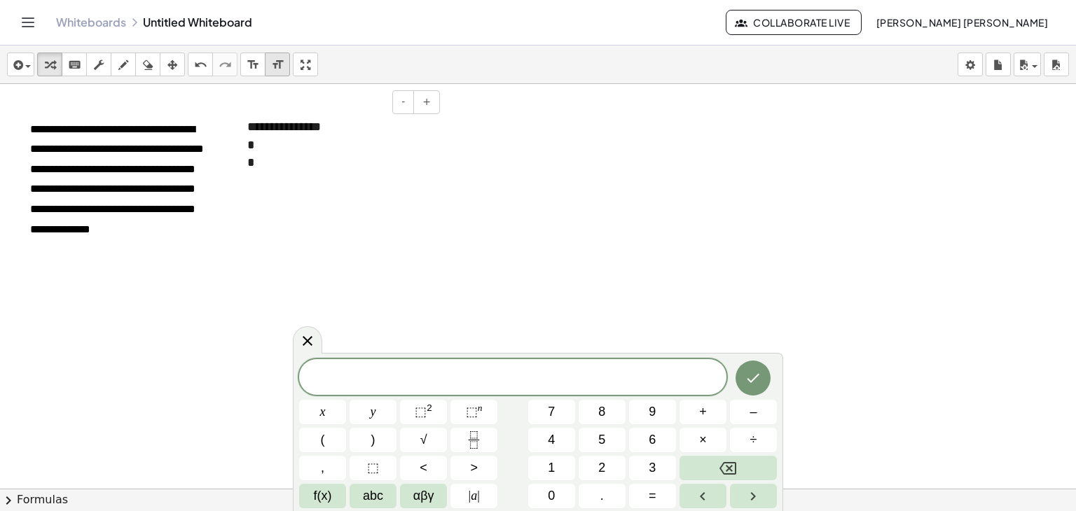
click at [283, 160] on div "*" at bounding box center [338, 163] width 182 height 18
click at [304, 343] on icon at bounding box center [307, 341] width 17 height 17
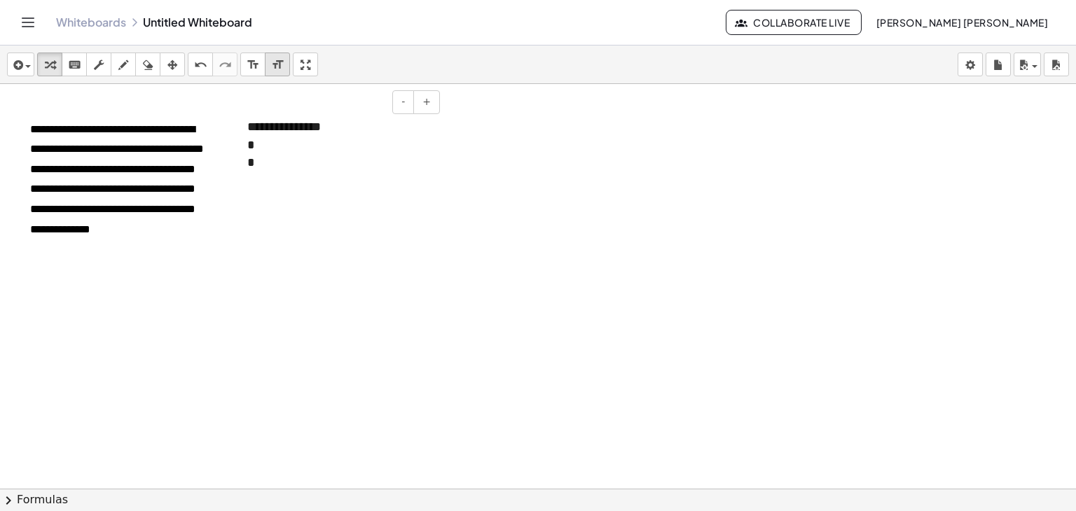
click at [277, 169] on div "*" at bounding box center [338, 163] width 182 height 18
click at [200, 60] on icon "undo" at bounding box center [200, 65] width 13 height 17
click at [370, 183] on div "**********" at bounding box center [338, 181] width 182 height 18
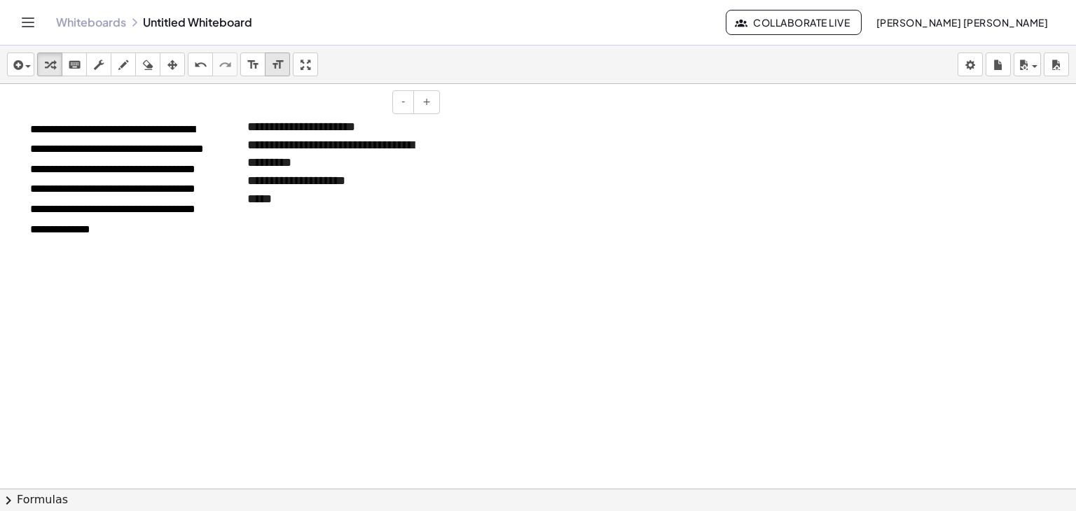
click at [271, 144] on font "**********" at bounding box center [330, 154] width 167 height 31
click at [297, 194] on div "*****" at bounding box center [338, 200] width 182 height 18
drag, startPoint x: 412, startPoint y: 202, endPoint x: 246, endPoint y: 206, distance: 166.1
click at [246, 206] on div "**********" at bounding box center [338, 163] width 210 height 118
click at [253, 202] on font "**********" at bounding box center [315, 199] width 137 height 13
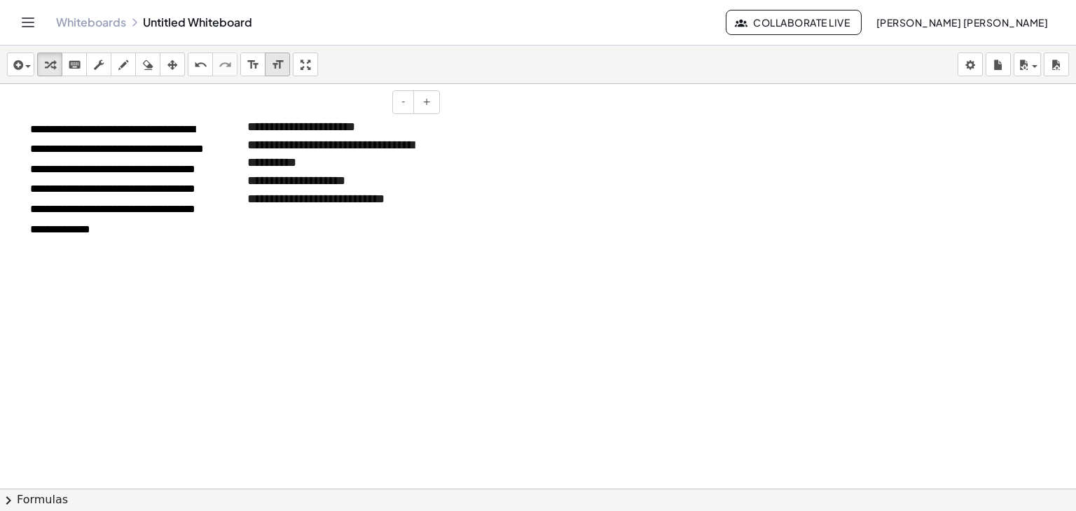
click at [378, 157] on div "**********" at bounding box center [338, 155] width 182 height 36
click at [359, 195] on font "**********" at bounding box center [315, 199] width 137 height 13
click at [422, 200] on div "**********" at bounding box center [338, 200] width 182 height 18
click at [612, 200] on div at bounding box center [538, 520] width 1076 height 873
click at [635, 141] on div at bounding box center [538, 520] width 1076 height 873
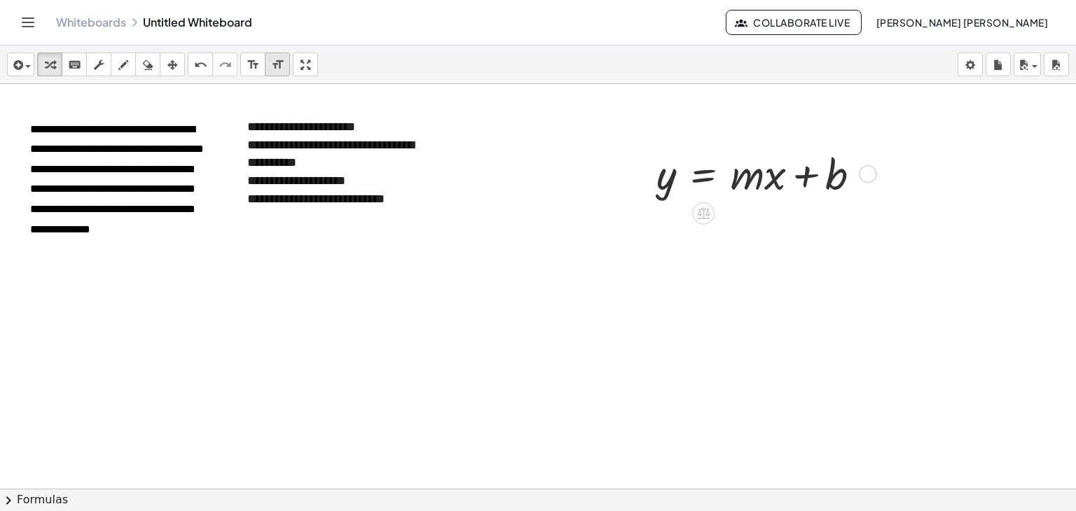
click at [743, 159] on div at bounding box center [763, 173] width 229 height 56
click at [825, 202] on div "y = + · m · x + b" at bounding box center [762, 173] width 254 height 63
drag, startPoint x: 874, startPoint y: 177, endPoint x: 850, endPoint y: 169, distance: 25.3
click at [703, 174] on div "y = + · m · x + b" at bounding box center [703, 174] width 0 height 0
drag, startPoint x: 864, startPoint y: 177, endPoint x: 494, endPoint y: 107, distance: 377.0
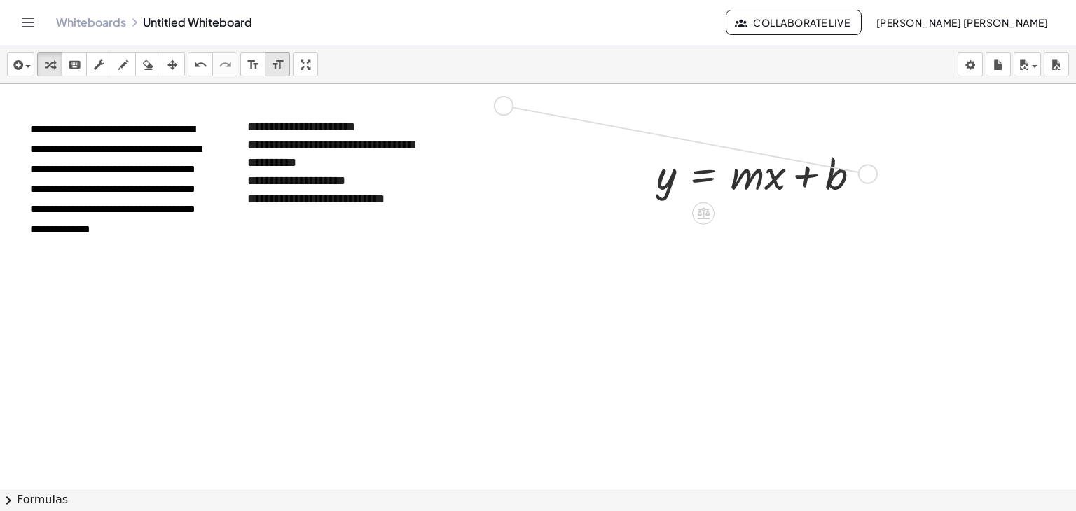
click at [494, 107] on div "**********" at bounding box center [538, 520] width 1076 height 873
click at [206, 67] on icon "undo" at bounding box center [200, 65] width 13 height 17
click at [760, 184] on div at bounding box center [763, 173] width 229 height 56
drag, startPoint x: 619, startPoint y: 180, endPoint x: 869, endPoint y: 208, distance: 252.4
click at [869, 208] on div at bounding box center [538, 520] width 1076 height 873
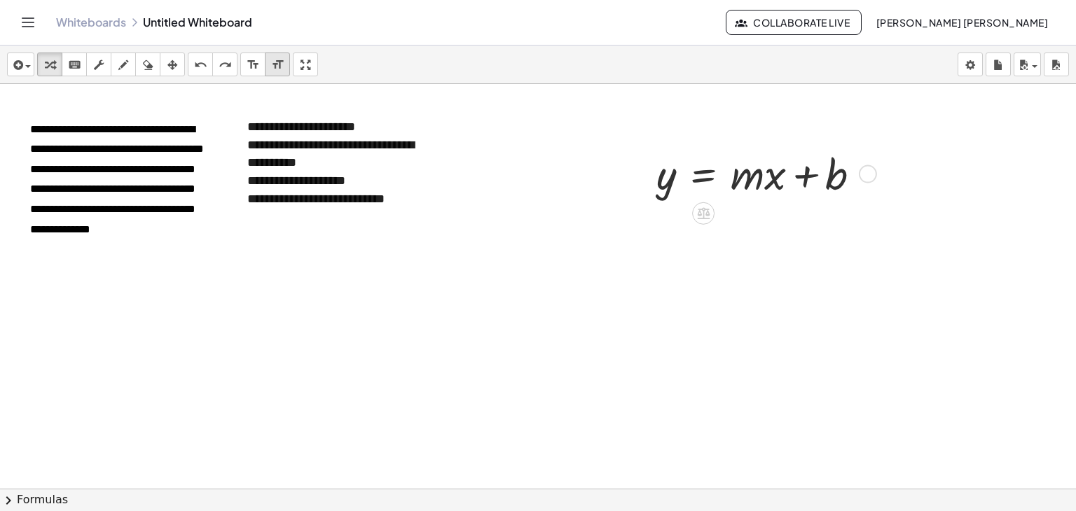
click at [827, 198] on div at bounding box center [763, 173] width 229 height 56
click at [864, 177] on div at bounding box center [868, 174] width 18 height 18
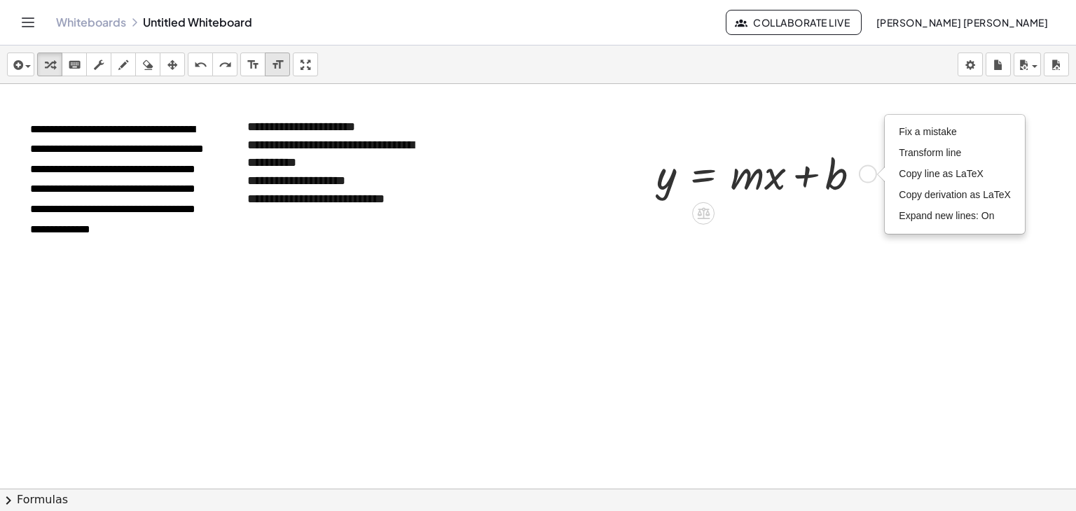
click at [864, 177] on div "Fix a mistake Transform line Copy line as LaTeX Copy derivation as LaTeX Expand…" at bounding box center [868, 174] width 18 height 18
drag, startPoint x: 308, startPoint y: 66, endPoint x: 308, endPoint y: 127, distance: 60.9
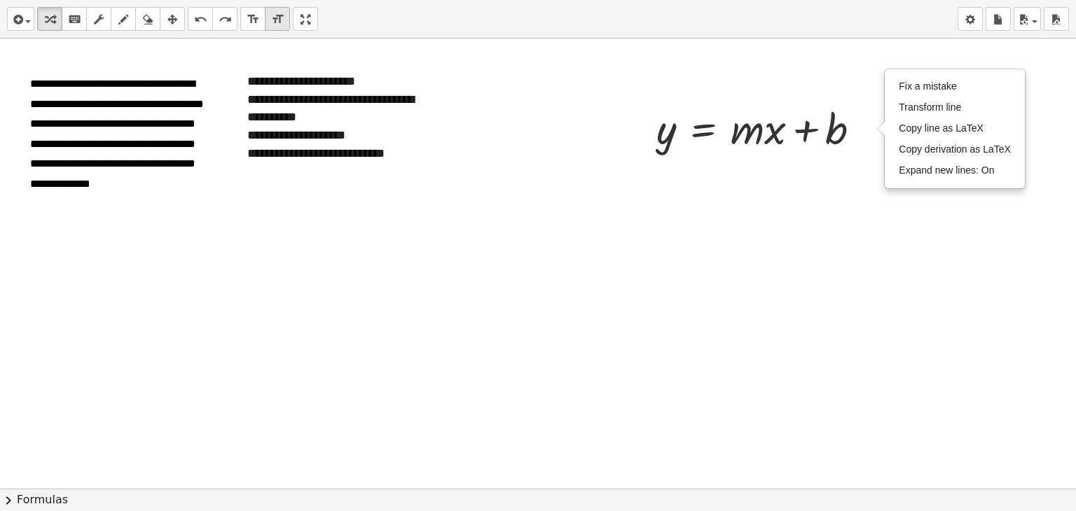
click at [308, 127] on div "**********" at bounding box center [538, 255] width 1076 height 511
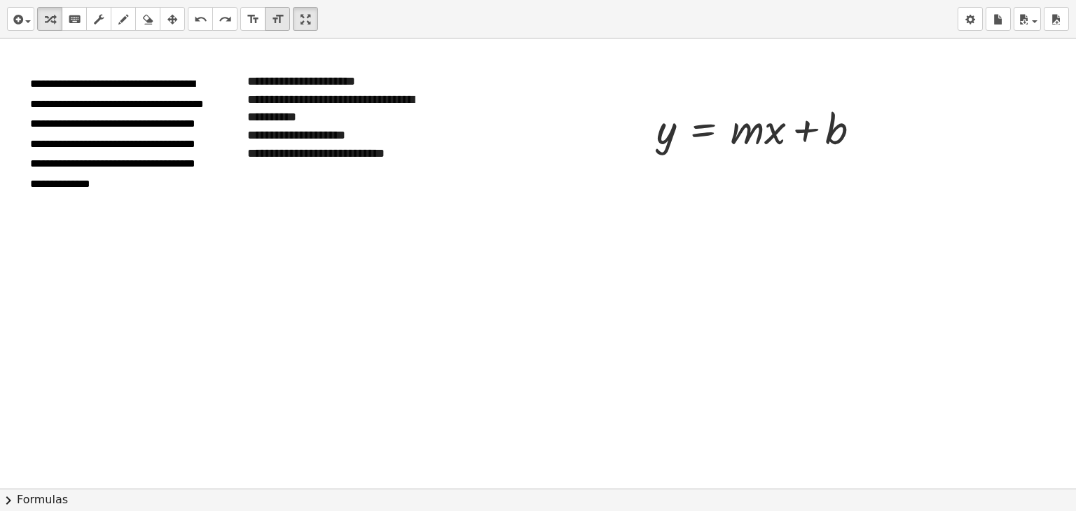
drag, startPoint x: 305, startPoint y: 20, endPoint x: 305, endPoint y: -41, distance: 60.9
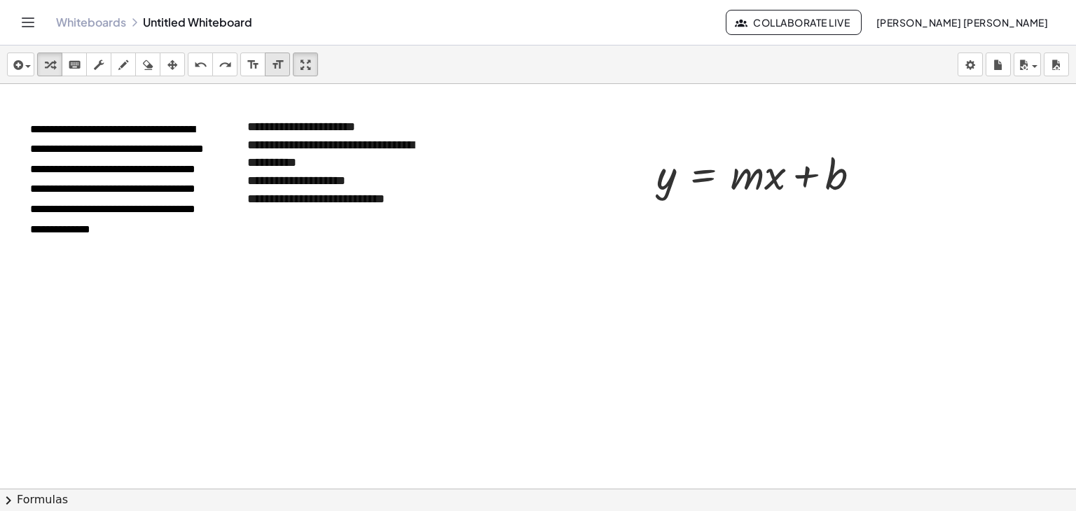
click at [305, 0] on html "**********" at bounding box center [538, 255] width 1076 height 511
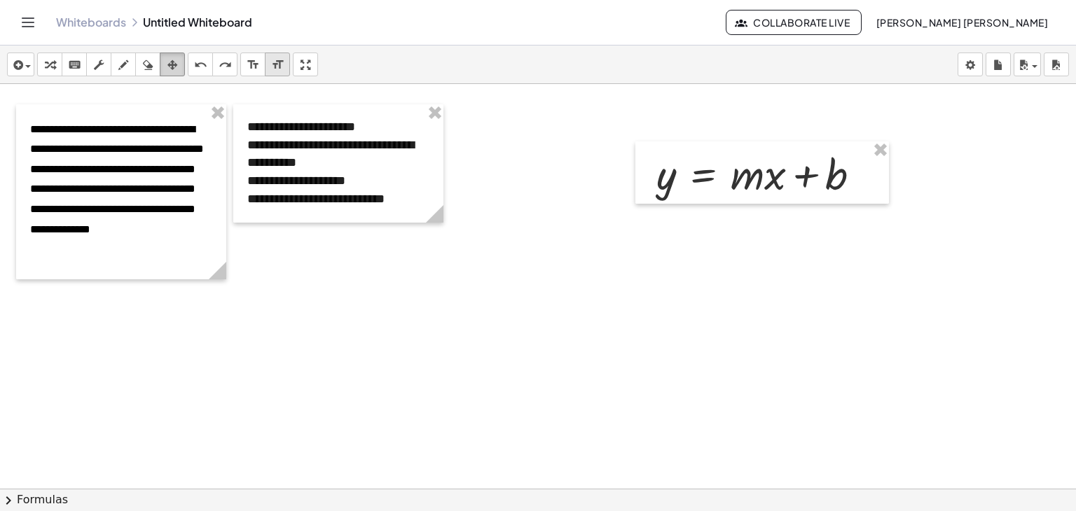
click at [168, 58] on icon "button" at bounding box center [172, 65] width 10 height 17
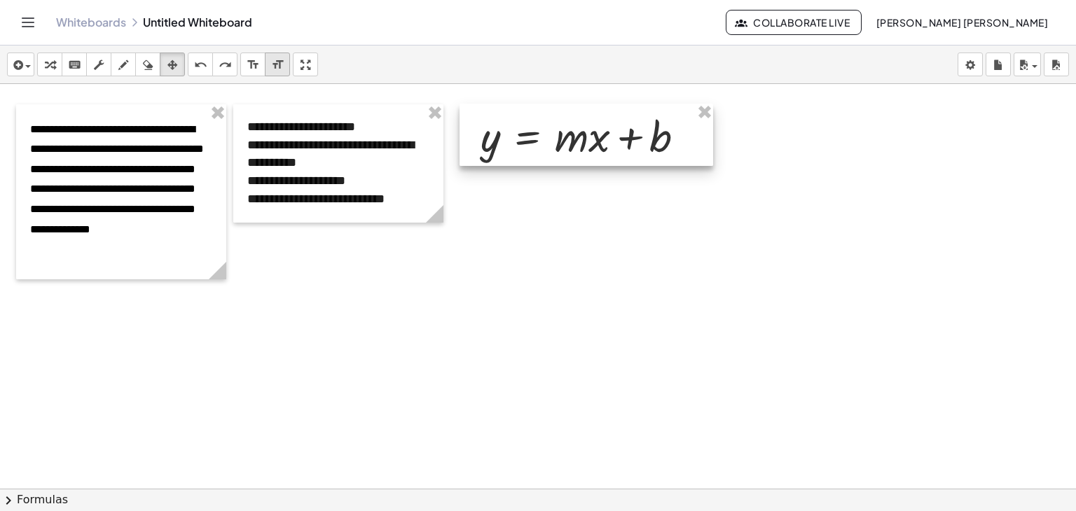
drag, startPoint x: 753, startPoint y: 158, endPoint x: 577, endPoint y: 120, distance: 179.9
click at [577, 120] on div at bounding box center [587, 135] width 254 height 63
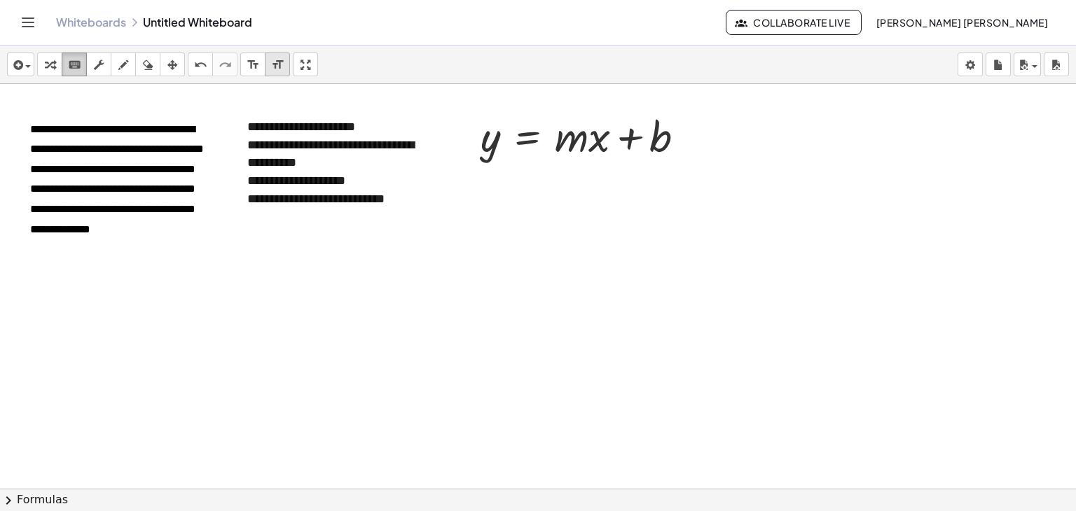
click at [78, 73] on icon "keyboard" at bounding box center [74, 65] width 13 height 17
click at [722, 272] on div at bounding box center [538, 520] width 1076 height 873
click at [538, 219] on div at bounding box center [538, 520] width 1076 height 873
click at [605, 377] on div at bounding box center [538, 520] width 1076 height 873
click at [124, 67] on icon "button" at bounding box center [123, 65] width 10 height 17
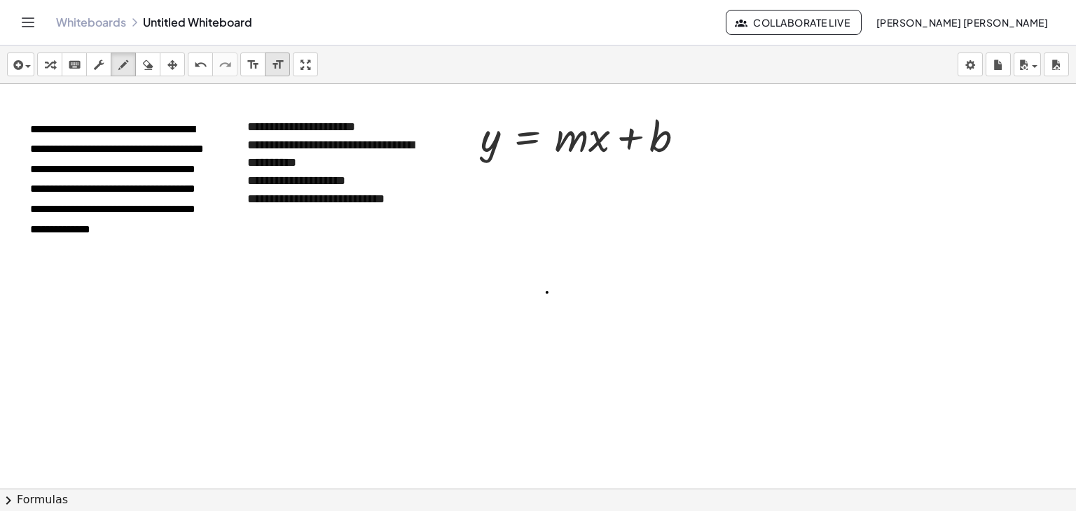
click at [547, 292] on div at bounding box center [538, 520] width 1076 height 873
click at [195, 60] on icon "undo" at bounding box center [200, 65] width 13 height 17
click at [81, 60] on div "keyboard" at bounding box center [74, 64] width 18 height 17
click at [48, 67] on icon "button" at bounding box center [50, 65] width 10 height 17
click at [591, 292] on div at bounding box center [538, 520] width 1076 height 873
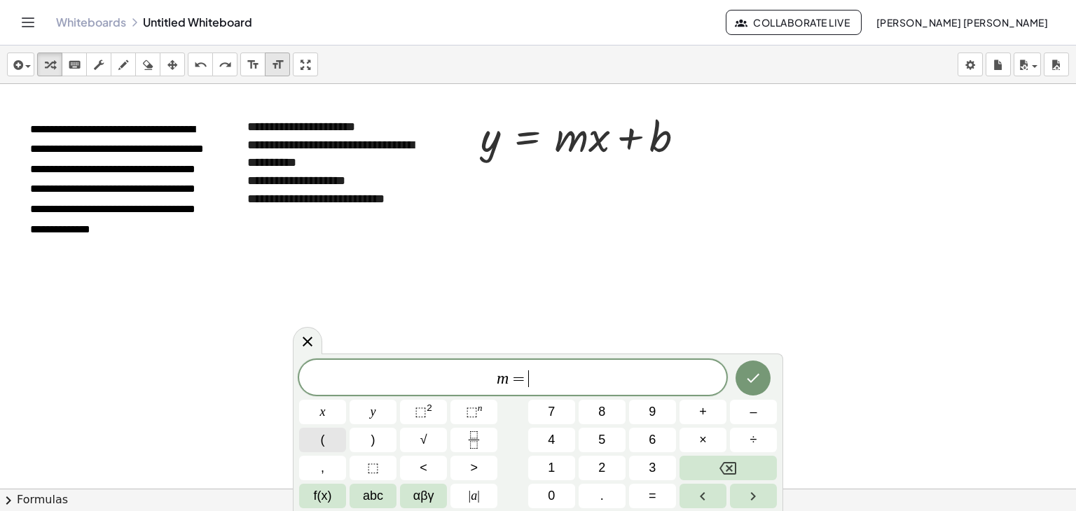
click at [337, 434] on button "(" at bounding box center [322, 440] width 47 height 25
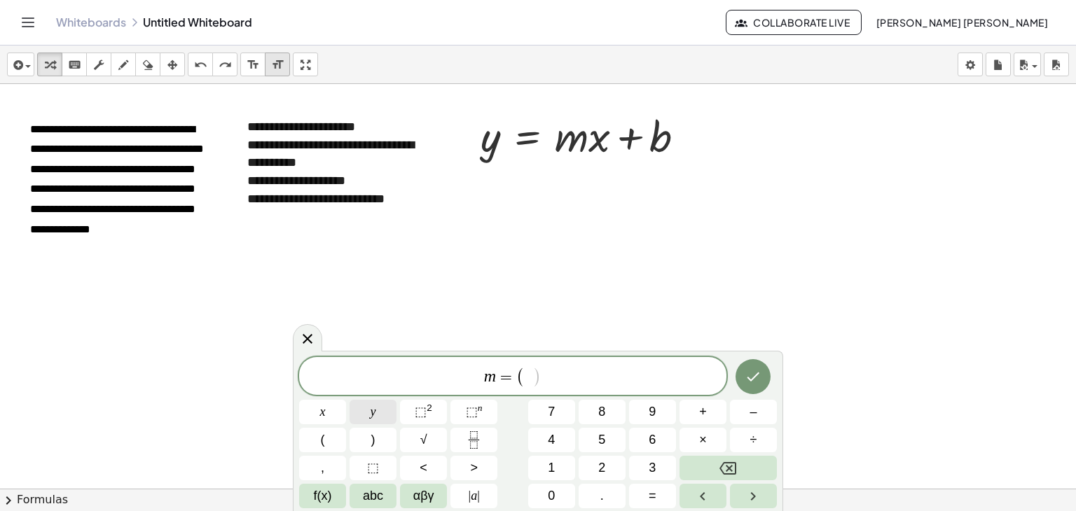
click at [362, 417] on button "y" at bounding box center [373, 412] width 47 height 25
click at [748, 501] on icon "Right arrow" at bounding box center [753, 496] width 17 height 17
click at [749, 501] on icon "Right arrow" at bounding box center [753, 496] width 17 height 17
click at [703, 501] on icon "Left arrow" at bounding box center [702, 496] width 17 height 17
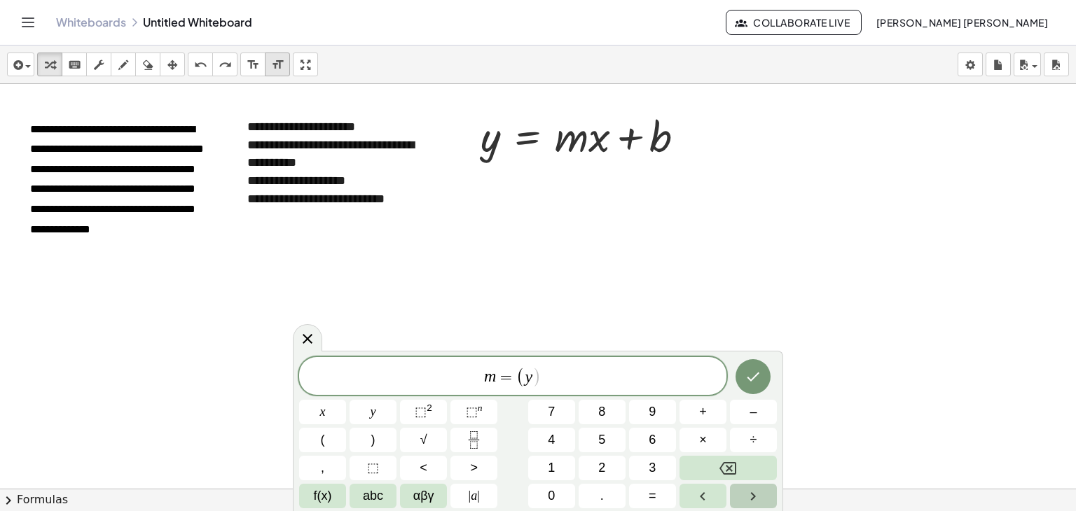
click at [754, 492] on icon "Right arrow" at bounding box center [753, 496] width 17 height 17
click at [715, 491] on button "Left arrow" at bounding box center [703, 496] width 47 height 25
click at [356, 466] on button "⬚" at bounding box center [373, 468] width 47 height 25
click at [338, 492] on button "f(x)" at bounding box center [322, 496] width 47 height 25
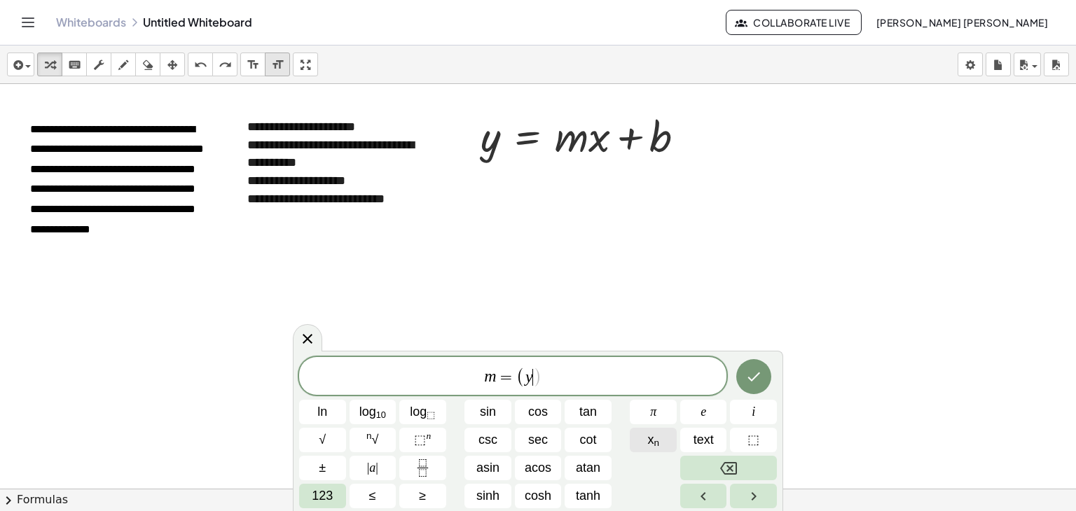
click at [641, 439] on button "x n" at bounding box center [653, 440] width 47 height 25
click at [647, 440] on span "x n" at bounding box center [653, 440] width 12 height 19
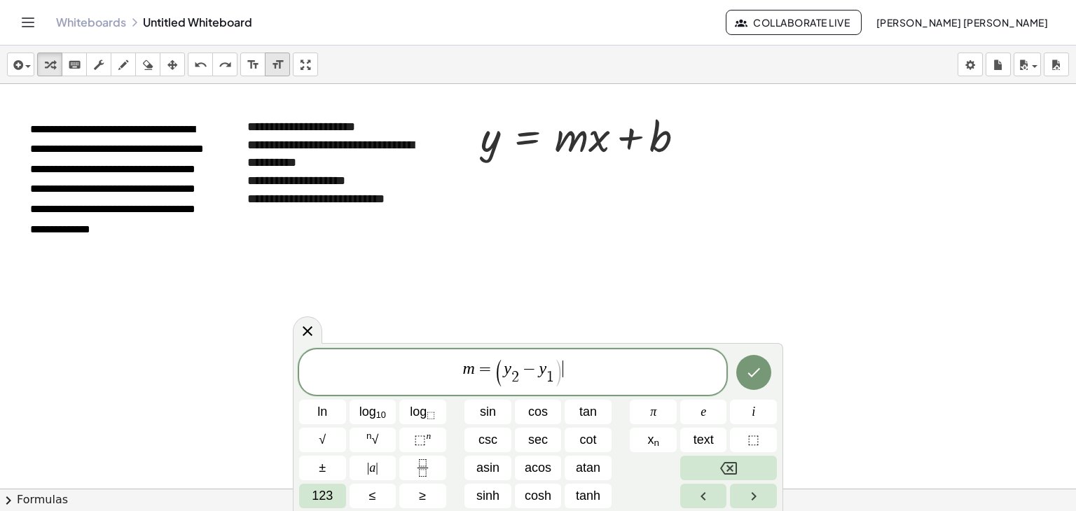
click at [587, 374] on span "m = ( y 2 ​ − y 1 ​ ) ​" at bounding box center [512, 373] width 427 height 31
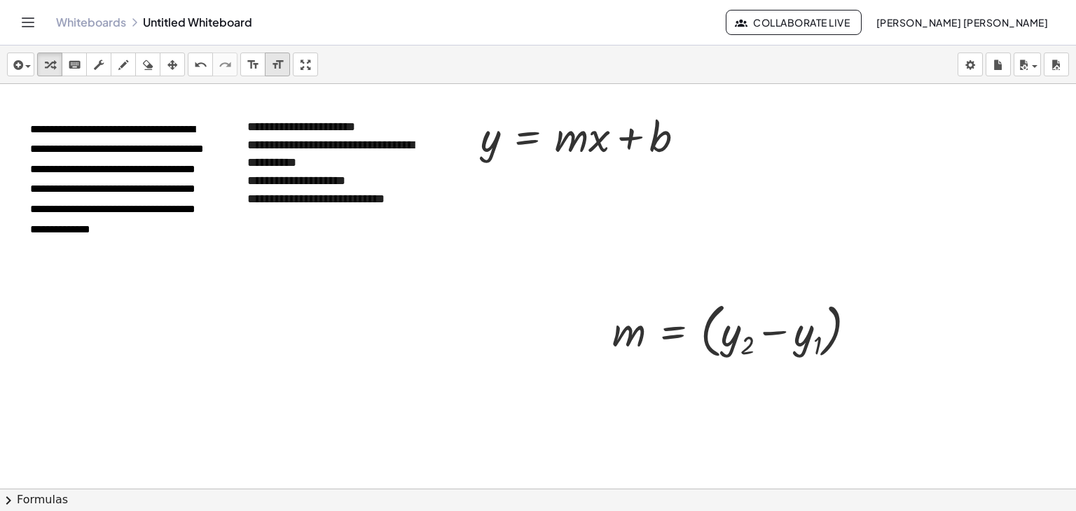
drag, startPoint x: 692, startPoint y: 368, endPoint x: 698, endPoint y: 361, distance: 9.0
click at [692, 367] on div at bounding box center [538, 520] width 1076 height 873
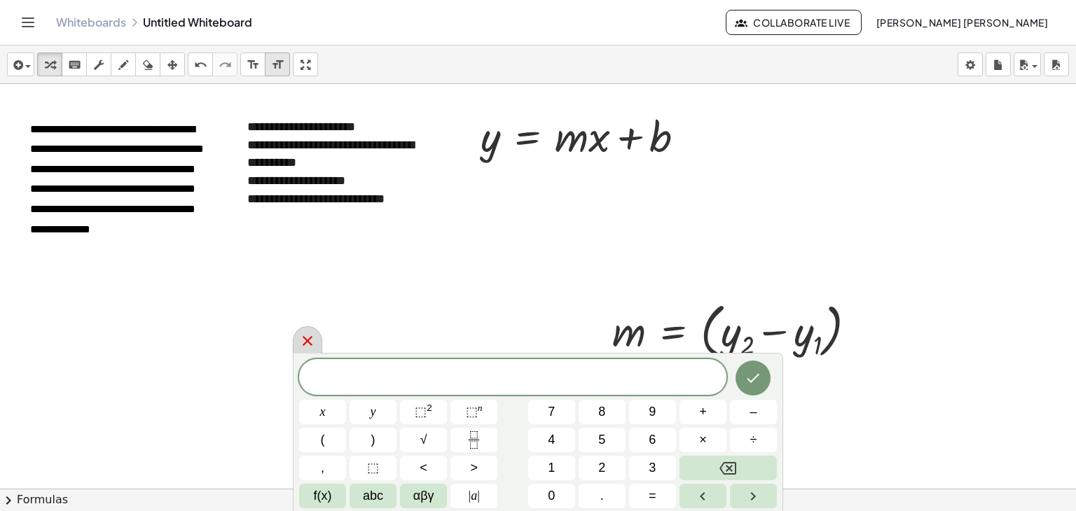
click at [305, 340] on icon at bounding box center [308, 341] width 10 height 10
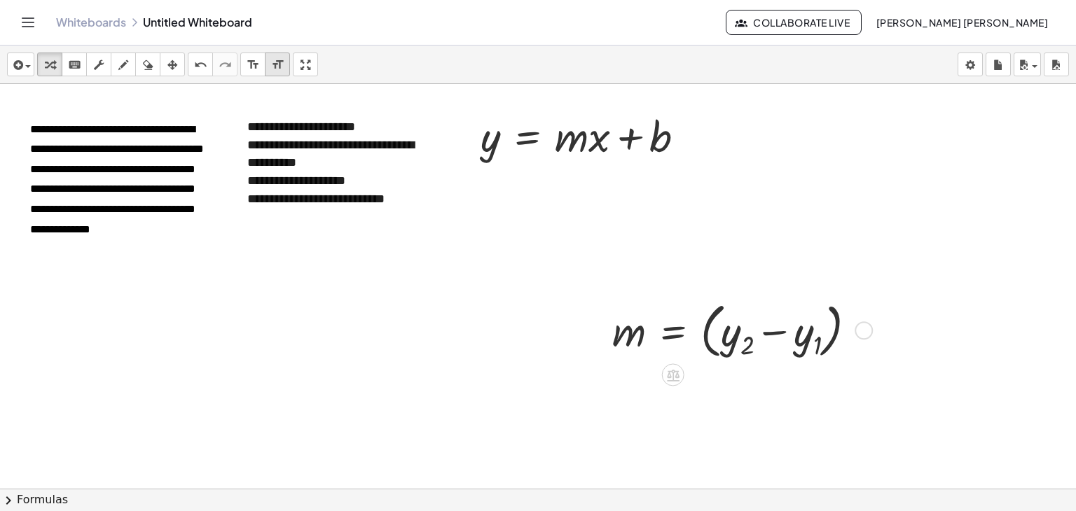
click at [790, 311] on div at bounding box center [739, 329] width 269 height 67
click at [792, 339] on div at bounding box center [739, 329] width 269 height 67
drag, startPoint x: 792, startPoint y: 339, endPoint x: 200, endPoint y: 69, distance: 650.8
click at [200, 69] on icon "undo" at bounding box center [200, 65] width 13 height 17
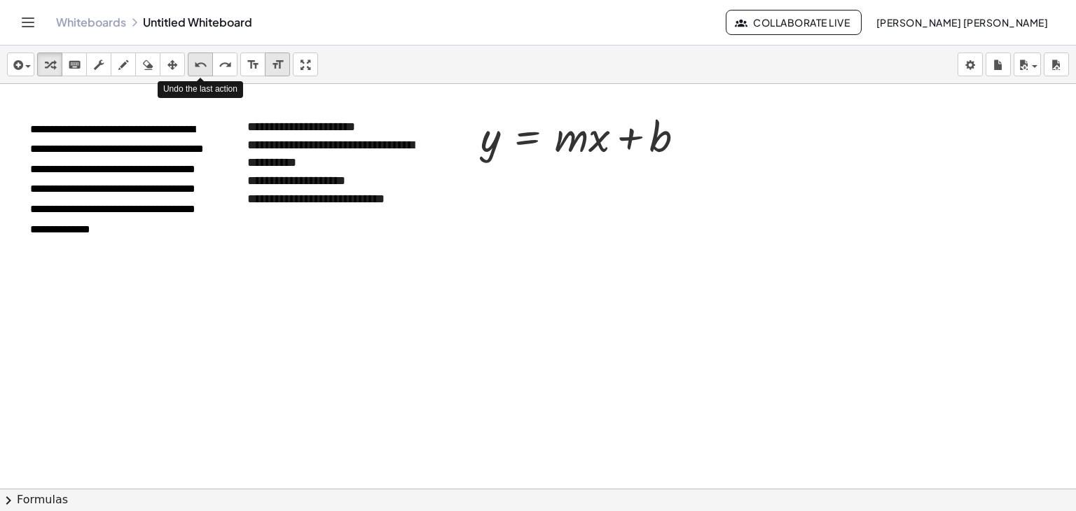
click at [200, 69] on icon "undo" at bounding box center [200, 65] width 13 height 17
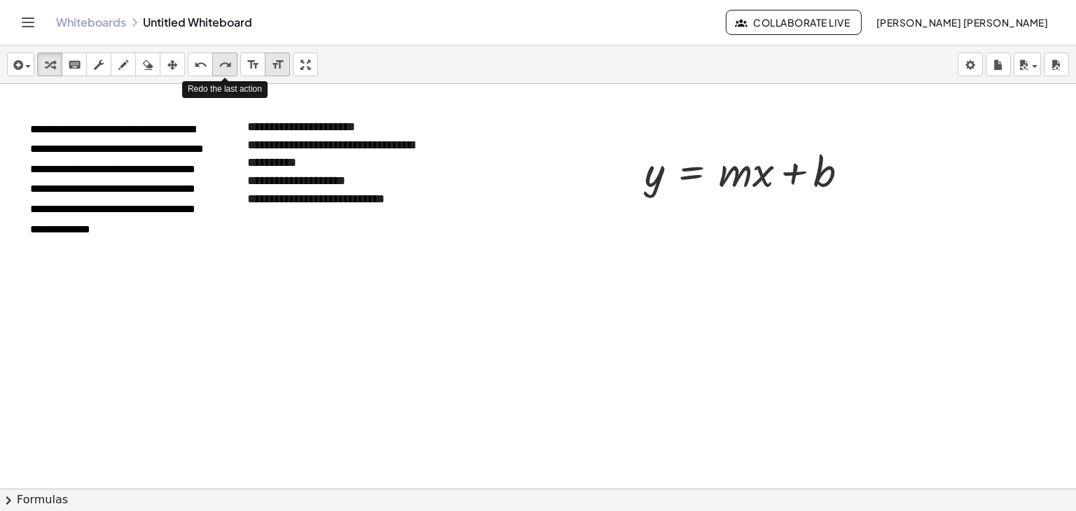
click at [230, 62] on icon "redo" at bounding box center [225, 65] width 13 height 17
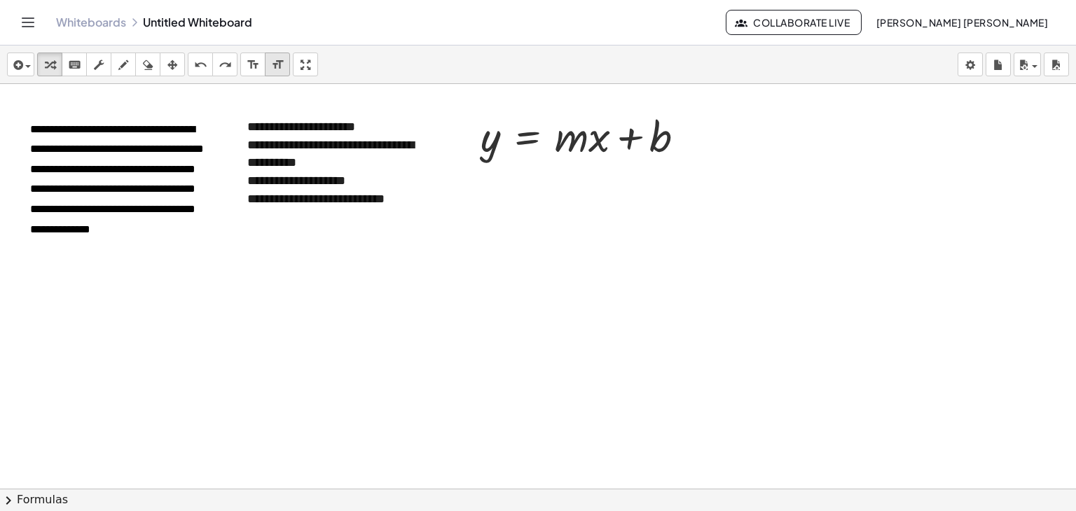
click at [554, 326] on div at bounding box center [538, 520] width 1076 height 873
click at [659, 339] on div at bounding box center [538, 520] width 1076 height 873
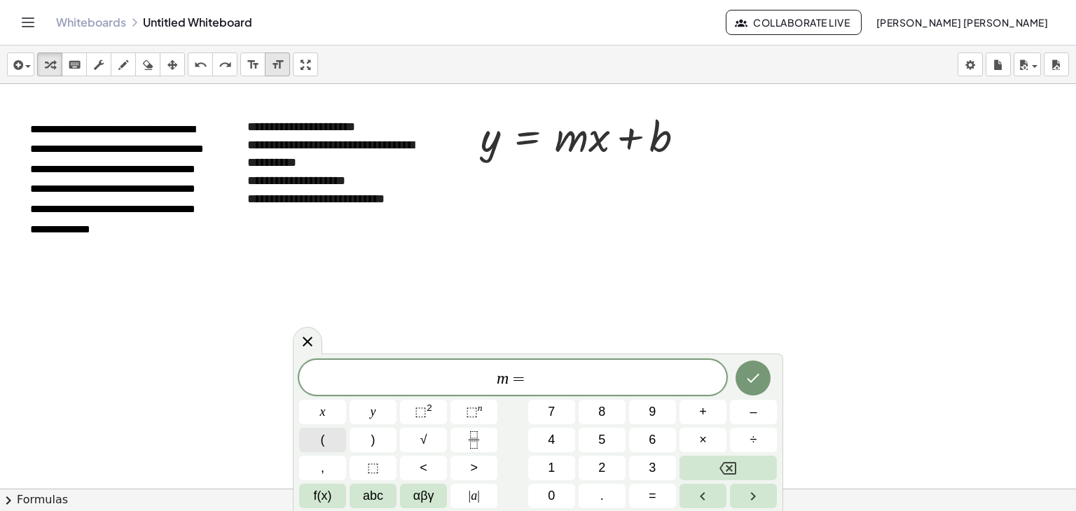
click at [338, 439] on button "(" at bounding box center [322, 440] width 47 height 25
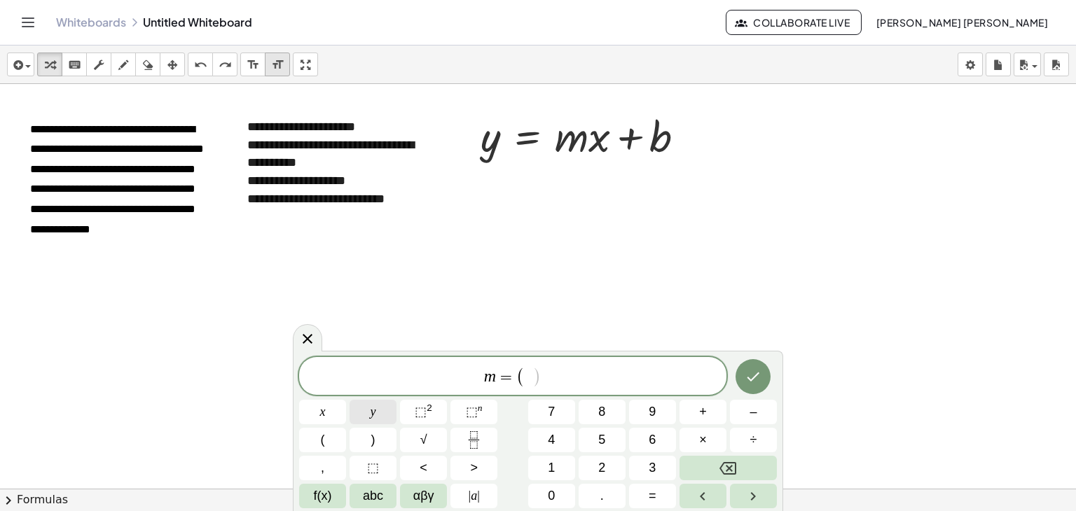
click at [364, 418] on button "y" at bounding box center [373, 412] width 47 height 25
click at [331, 502] on button "f(x)" at bounding box center [322, 496] width 47 height 25
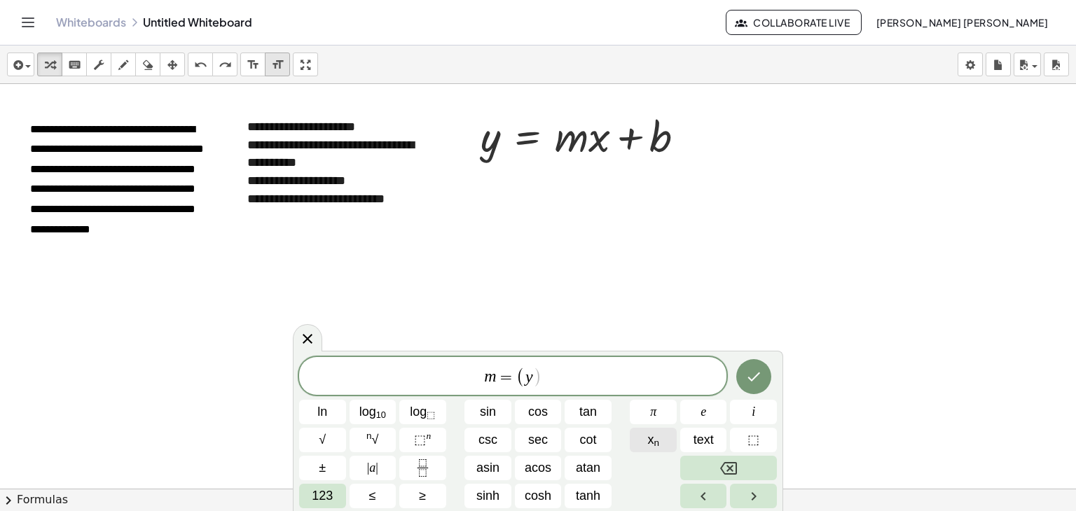
click at [657, 444] on sub "n" at bounding box center [657, 443] width 6 height 11
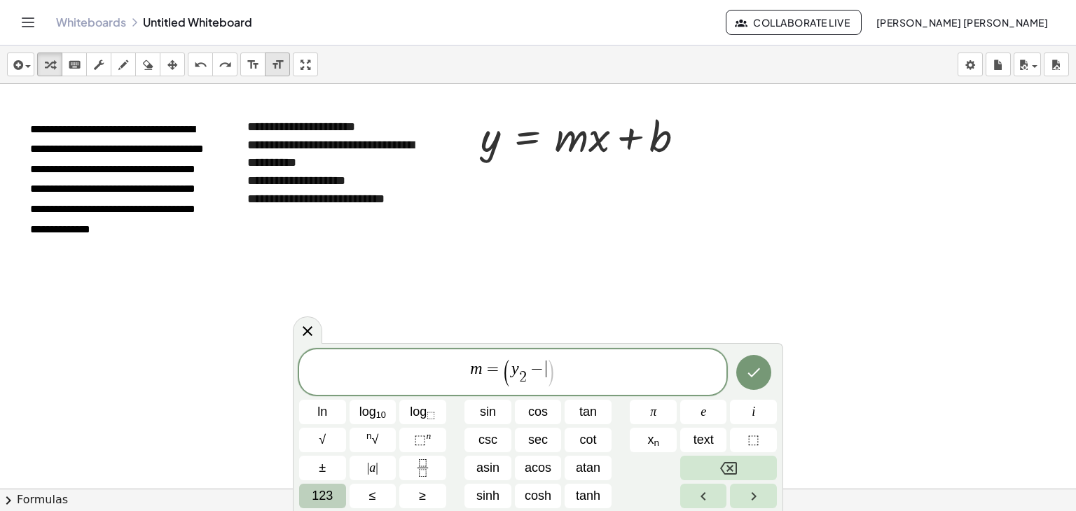
click at [329, 491] on span "123" at bounding box center [322, 496] width 21 height 19
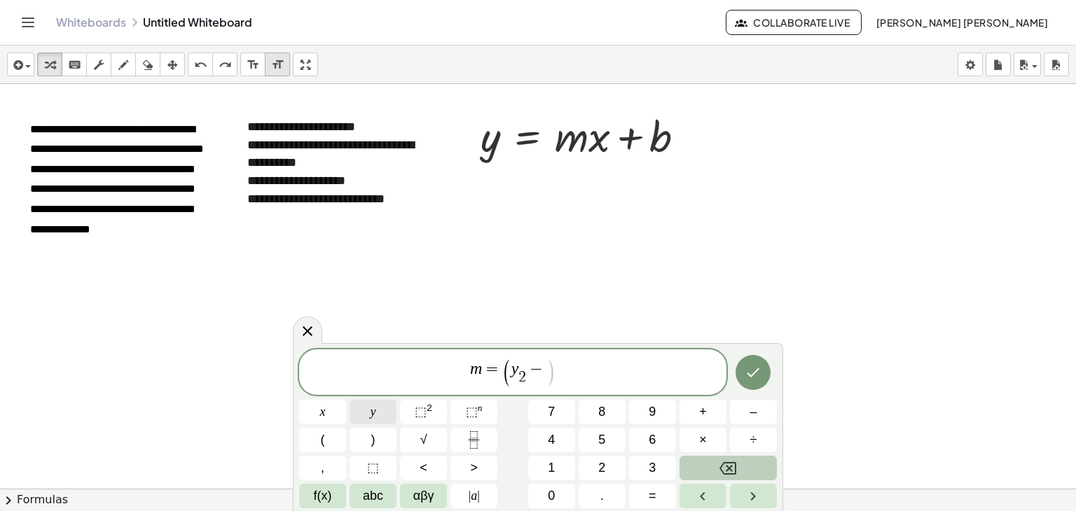
click at [381, 418] on button "y" at bounding box center [373, 412] width 47 height 25
click at [337, 494] on button "f(x)" at bounding box center [322, 496] width 47 height 25
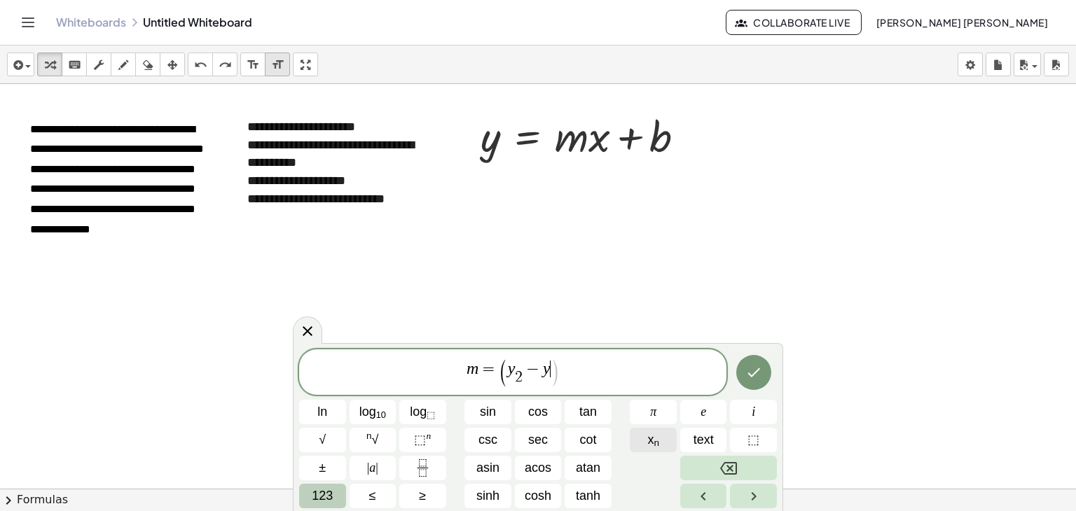
click at [664, 440] on button "x n" at bounding box center [653, 440] width 47 height 25
click at [324, 493] on span "123" at bounding box center [322, 496] width 21 height 19
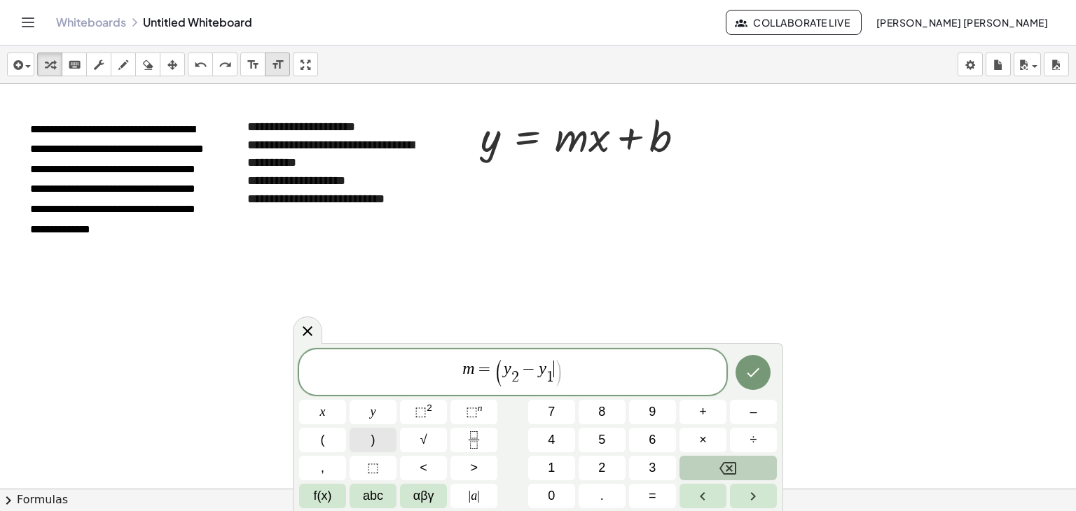
click at [378, 439] on button ")" at bounding box center [373, 440] width 47 height 25
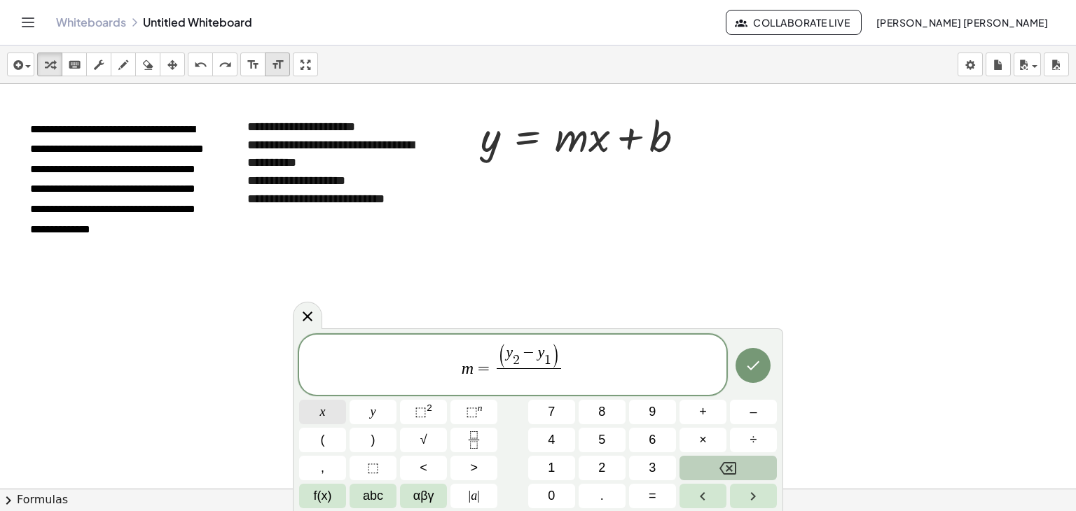
click at [326, 420] on button "x" at bounding box center [322, 412] width 47 height 25
click at [315, 498] on span "f(x)" at bounding box center [323, 496] width 18 height 19
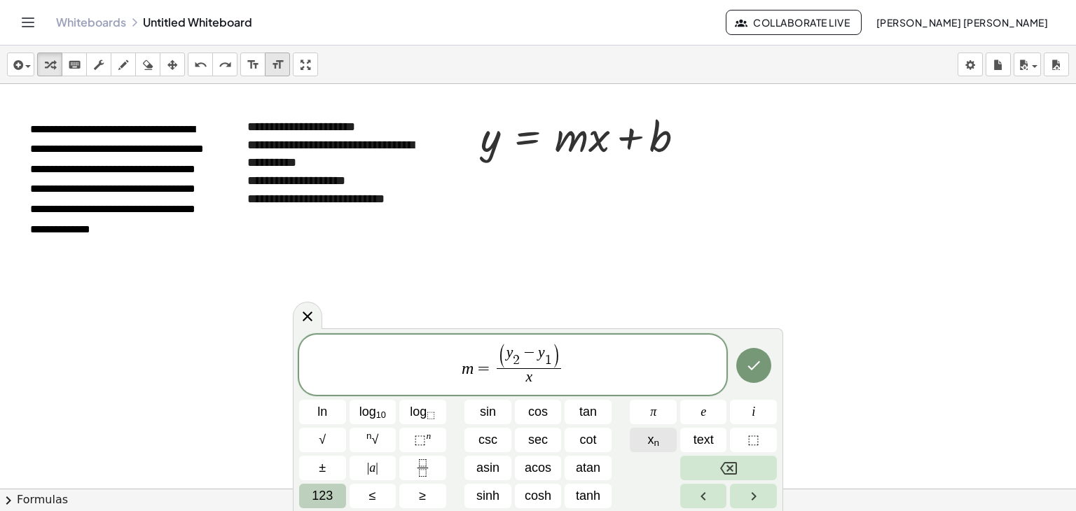
click at [641, 436] on button "x n" at bounding box center [653, 440] width 47 height 25
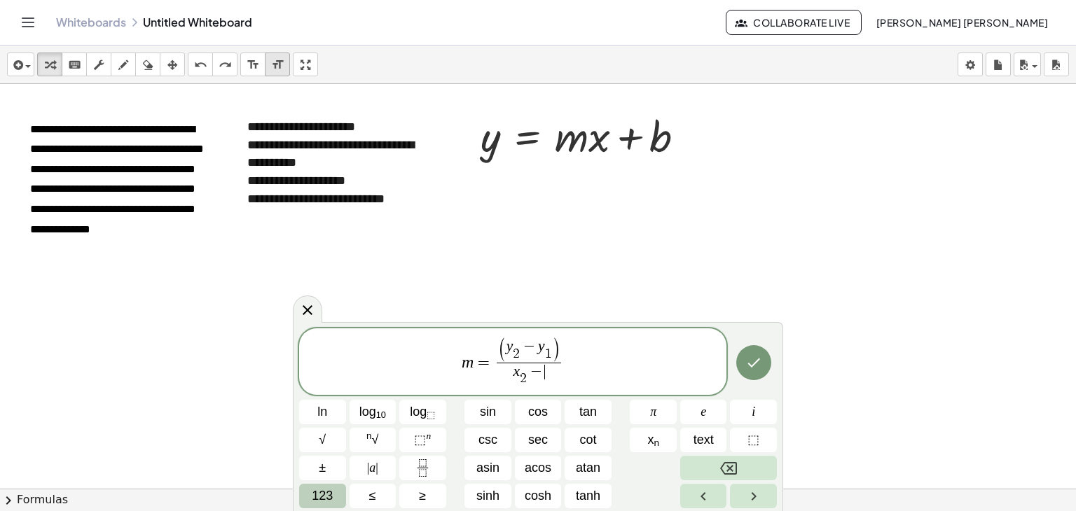
click at [308, 484] on button "123" at bounding box center [322, 496] width 47 height 25
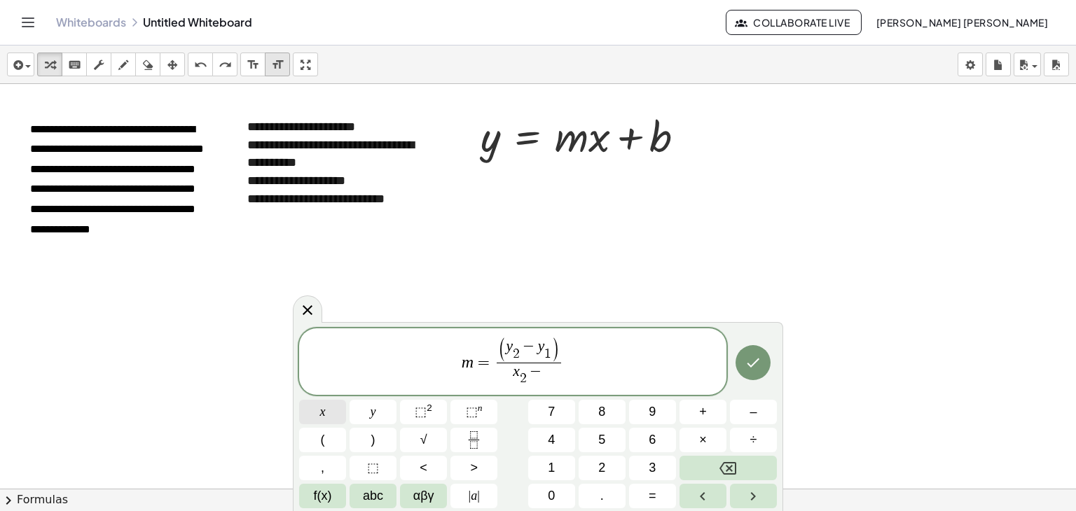
click at [322, 421] on span "x" at bounding box center [323, 412] width 6 height 19
click at [328, 498] on span "f(x)" at bounding box center [323, 496] width 18 height 19
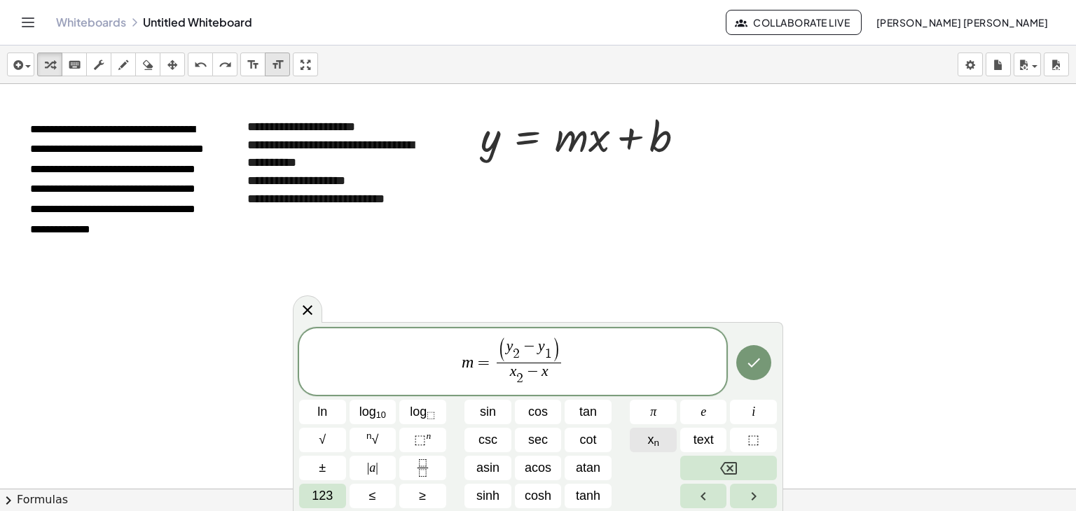
click at [661, 443] on button "x n" at bounding box center [653, 440] width 47 height 25
click at [754, 366] on icon "Done" at bounding box center [753, 362] width 17 height 17
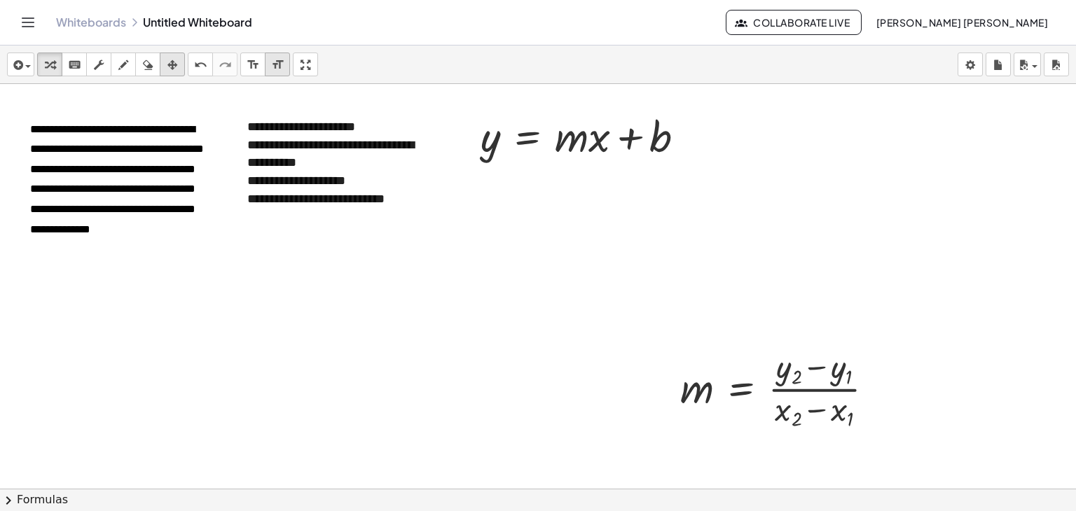
click at [177, 66] on icon "button" at bounding box center [172, 65] width 10 height 17
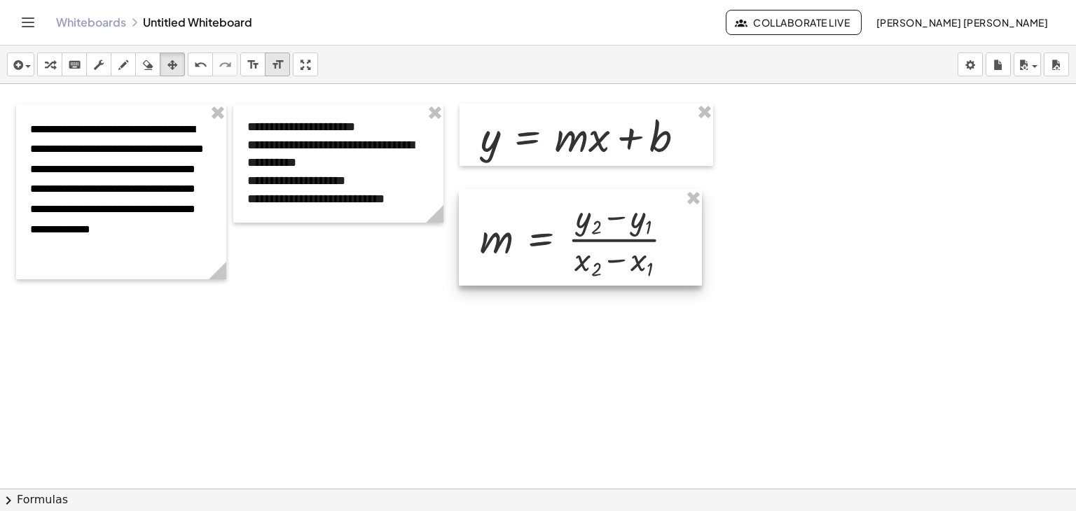
drag, startPoint x: 752, startPoint y: 369, endPoint x: 551, endPoint y: 219, distance: 250.2
click at [551, 219] on div at bounding box center [580, 238] width 243 height 97
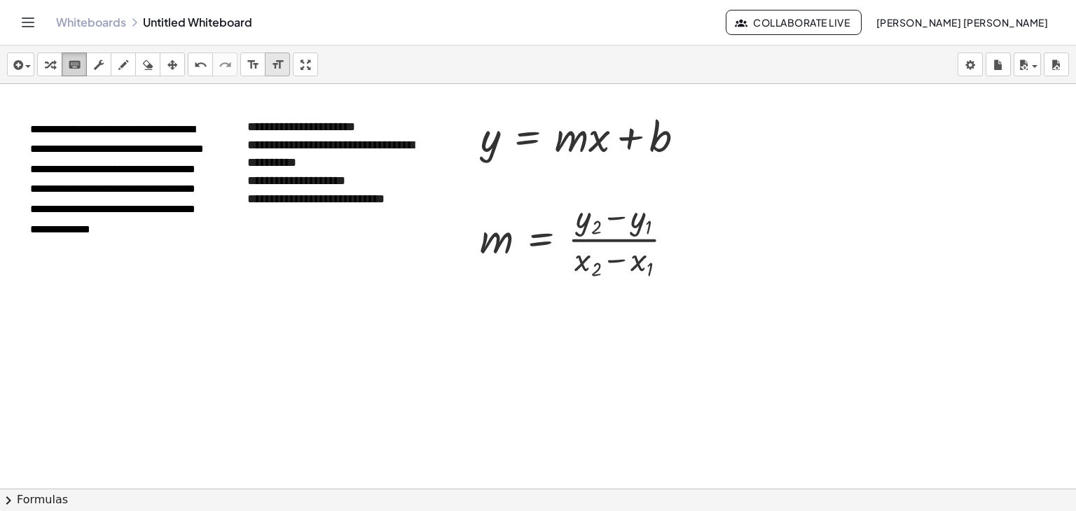
click at [78, 63] on icon "keyboard" at bounding box center [74, 65] width 13 height 17
click at [523, 345] on div at bounding box center [538, 520] width 1076 height 873
click at [58, 66] on div "button" at bounding box center [50, 64] width 18 height 17
click at [671, 294] on div at bounding box center [538, 520] width 1076 height 873
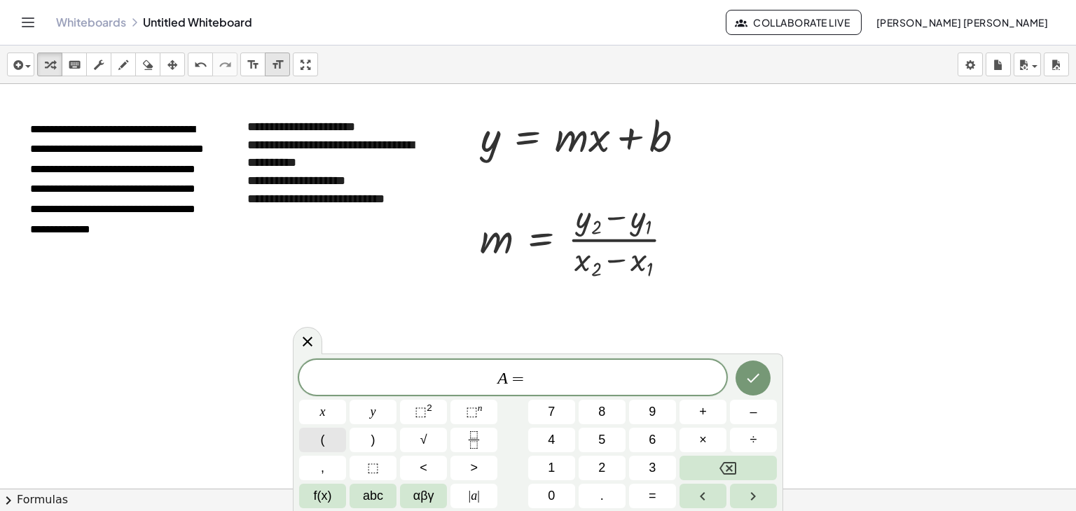
click at [322, 435] on span "(" at bounding box center [323, 440] width 4 height 19
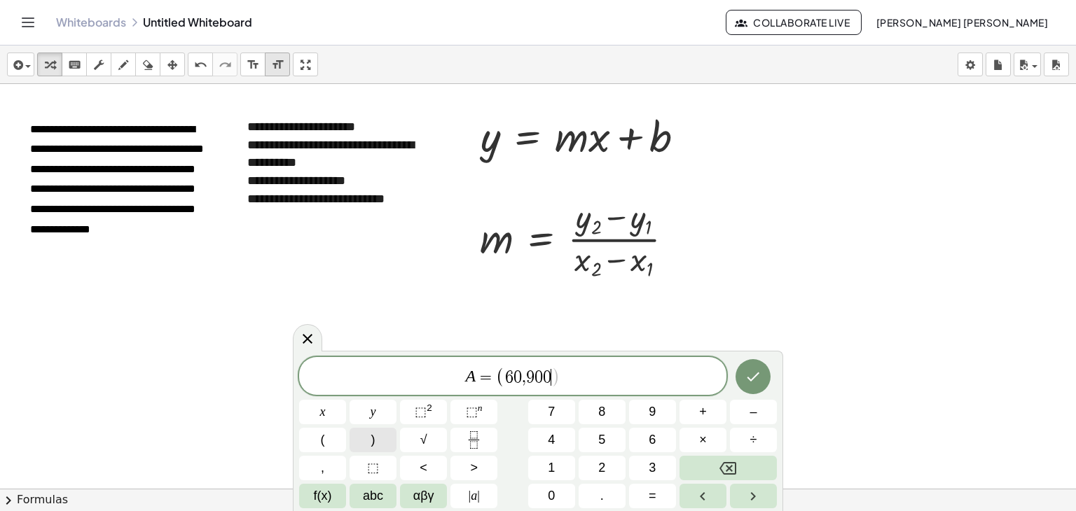
click at [378, 443] on button ")" at bounding box center [373, 440] width 47 height 25
click at [757, 376] on icon "Done" at bounding box center [753, 376] width 17 height 17
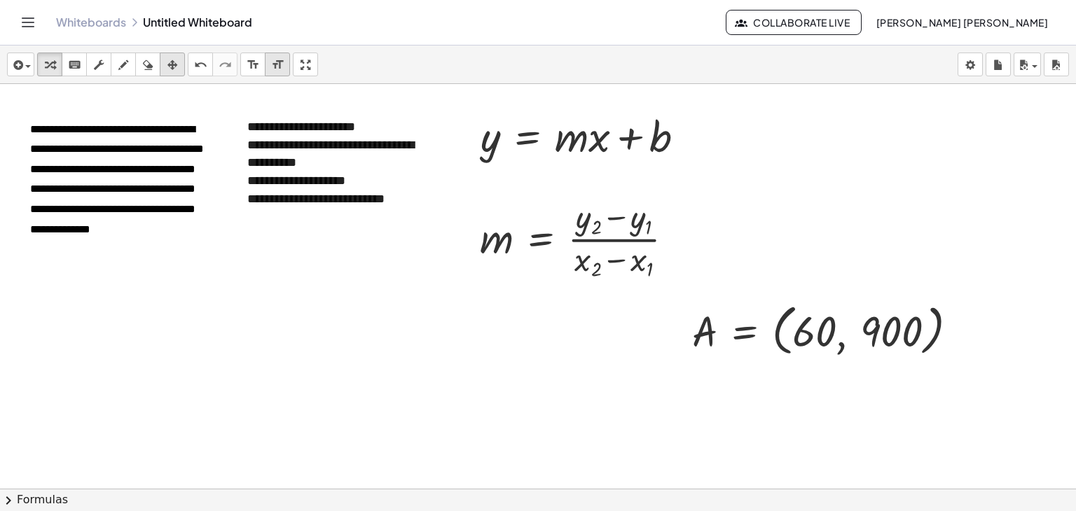
click at [171, 66] on icon "button" at bounding box center [172, 65] width 10 height 17
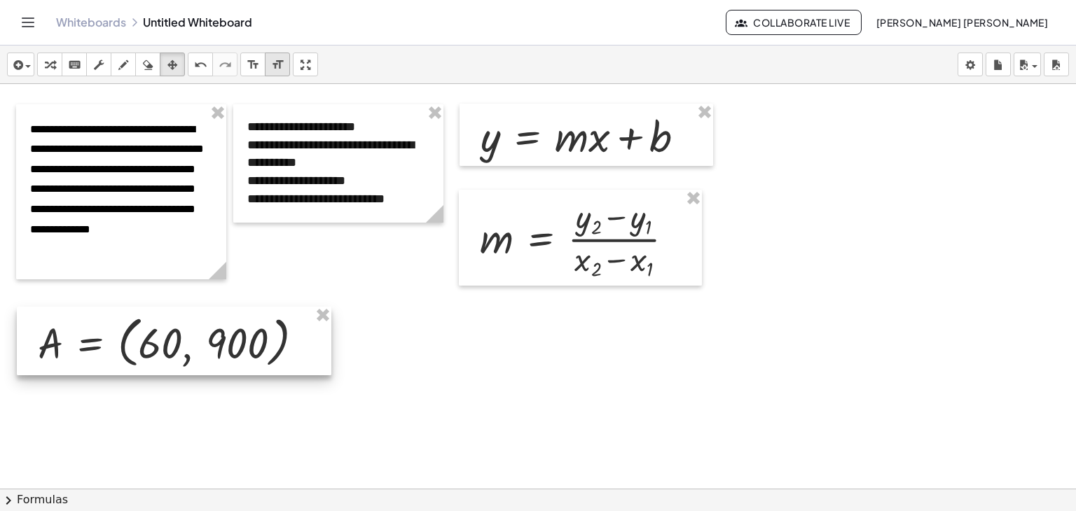
drag, startPoint x: 768, startPoint y: 324, endPoint x: 113, endPoint y: 336, distance: 655.1
click at [113, 336] on div at bounding box center [174, 341] width 315 height 69
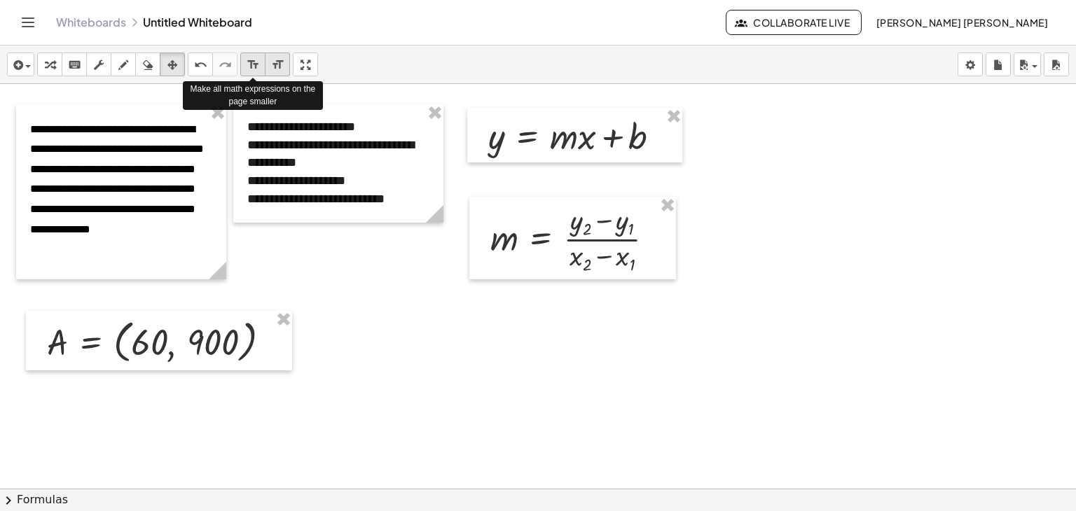
click at [250, 65] on icon "format_size" at bounding box center [253, 65] width 13 height 17
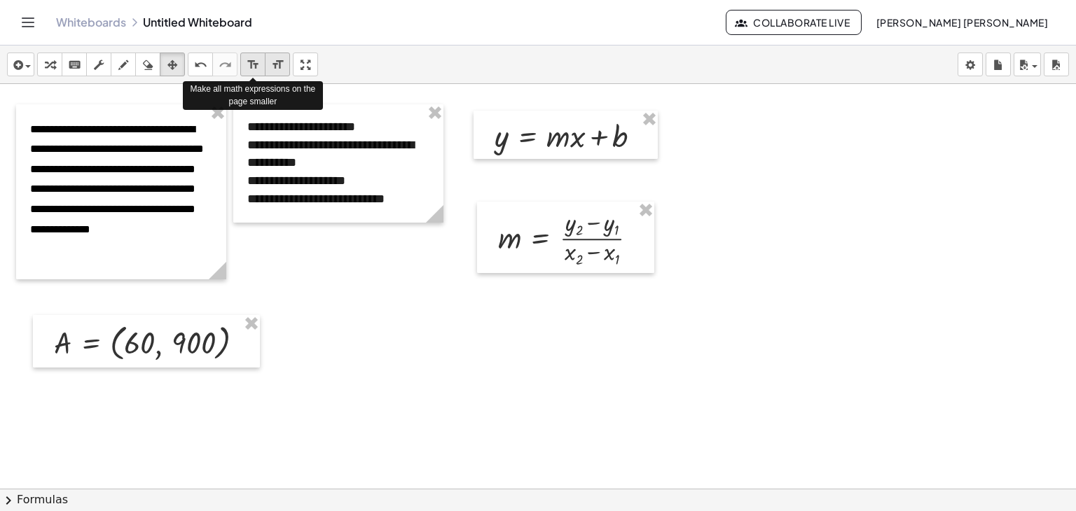
click at [250, 65] on icon "format_size" at bounding box center [253, 65] width 13 height 17
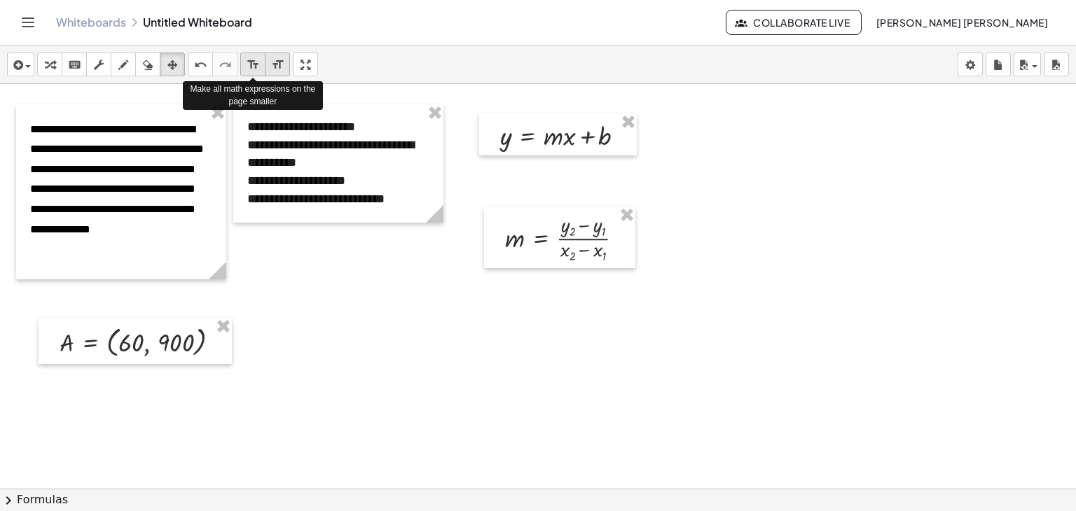
click at [250, 65] on icon "format_size" at bounding box center [253, 65] width 13 height 17
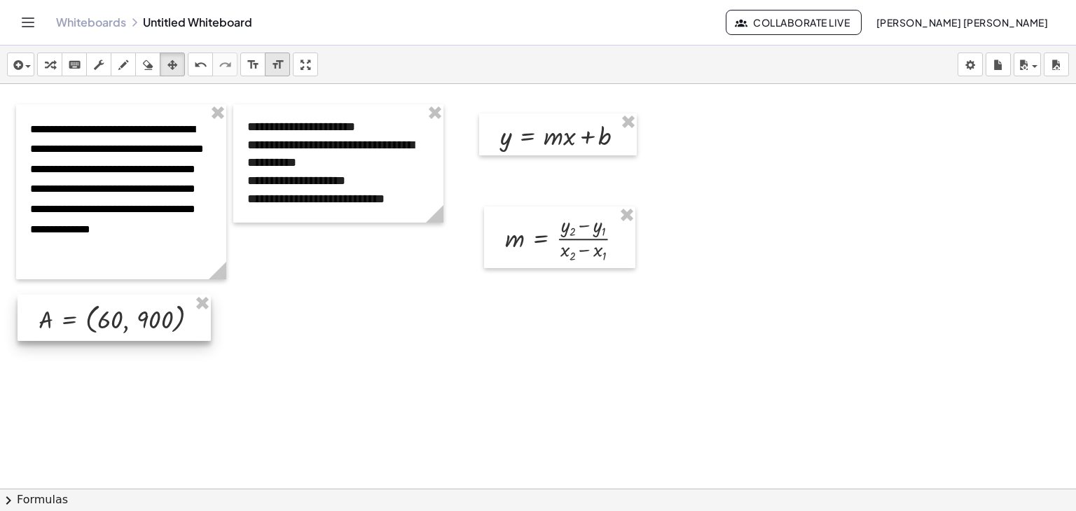
drag, startPoint x: 160, startPoint y: 329, endPoint x: 139, endPoint y: 306, distance: 31.2
click at [139, 306] on div at bounding box center [114, 318] width 193 height 46
click at [532, 257] on div at bounding box center [559, 238] width 151 height 62
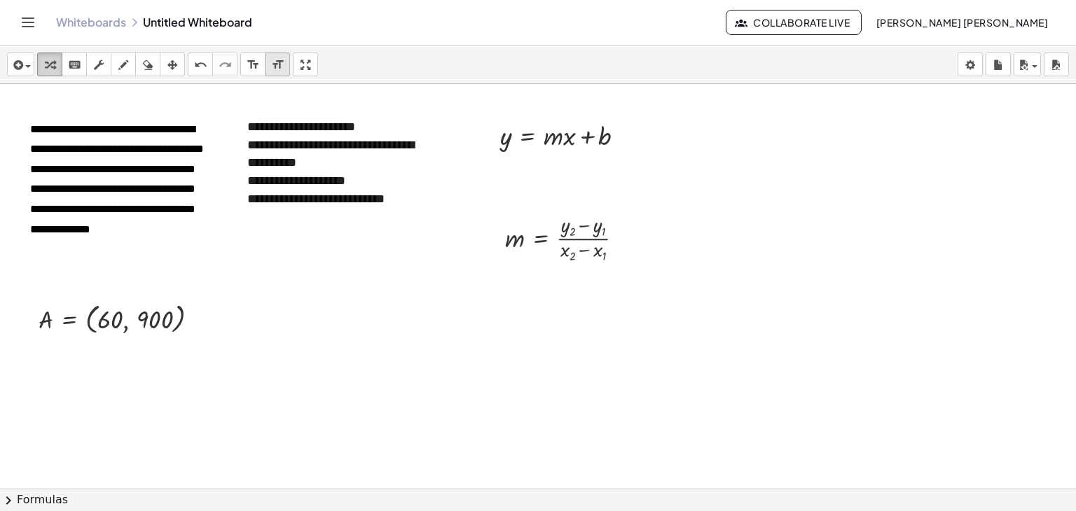
click at [56, 62] on div "button" at bounding box center [50, 64] width 18 height 17
drag, startPoint x: 500, startPoint y: 343, endPoint x: 523, endPoint y: 346, distance: 22.7
click at [501, 343] on div at bounding box center [538, 520] width 1076 height 873
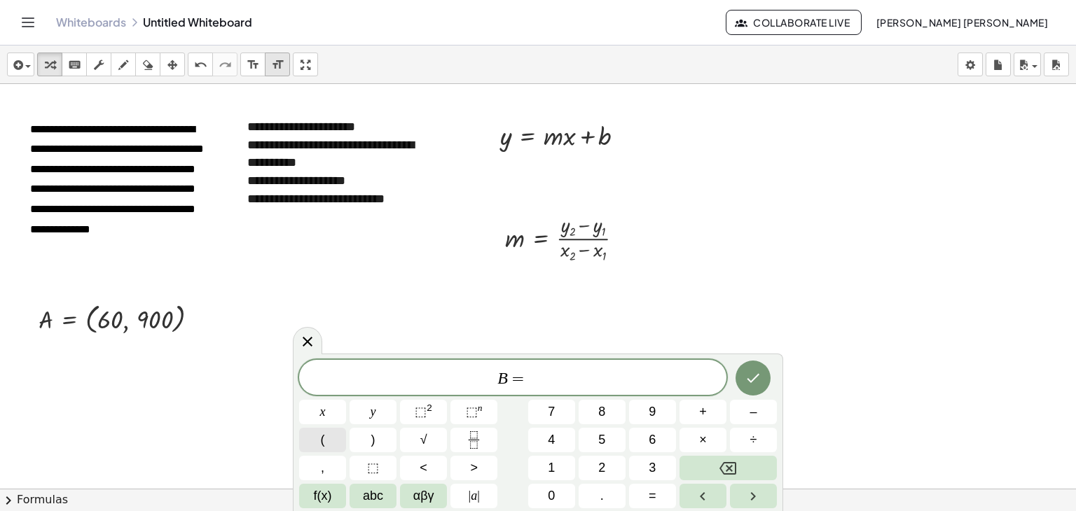
click at [315, 449] on button "(" at bounding box center [322, 440] width 47 height 25
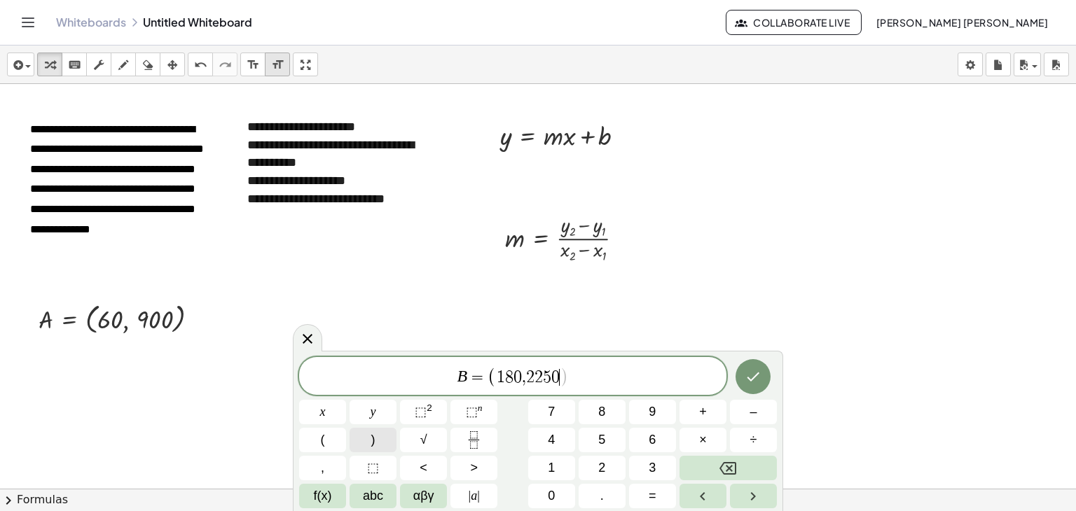
click at [390, 439] on button ")" at bounding box center [373, 440] width 47 height 25
click at [757, 379] on icon "Done" at bounding box center [753, 376] width 17 height 17
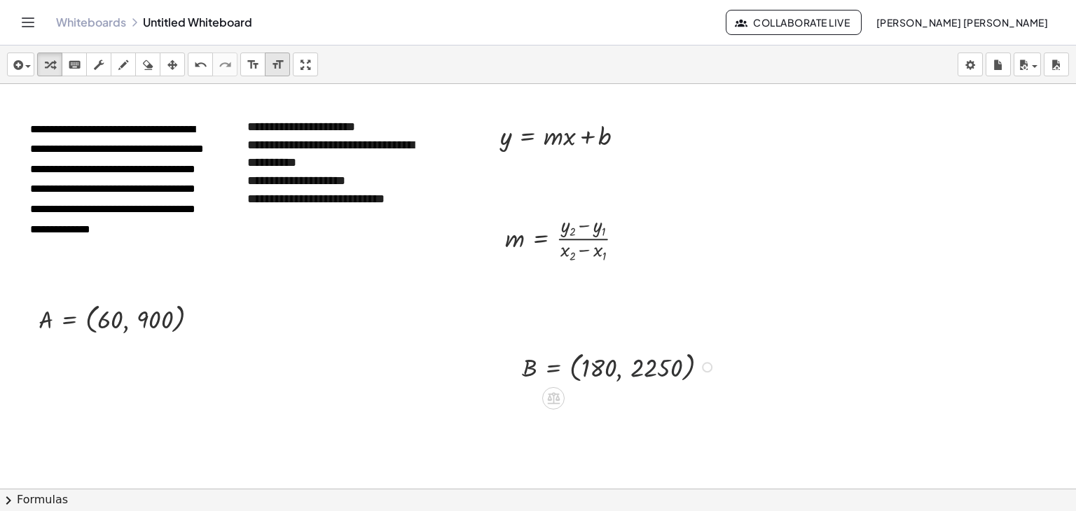
click at [643, 377] on div at bounding box center [621, 366] width 212 height 39
drag, startPoint x: 297, startPoint y: 60, endPoint x: 297, endPoint y: 120, distance: 60.9
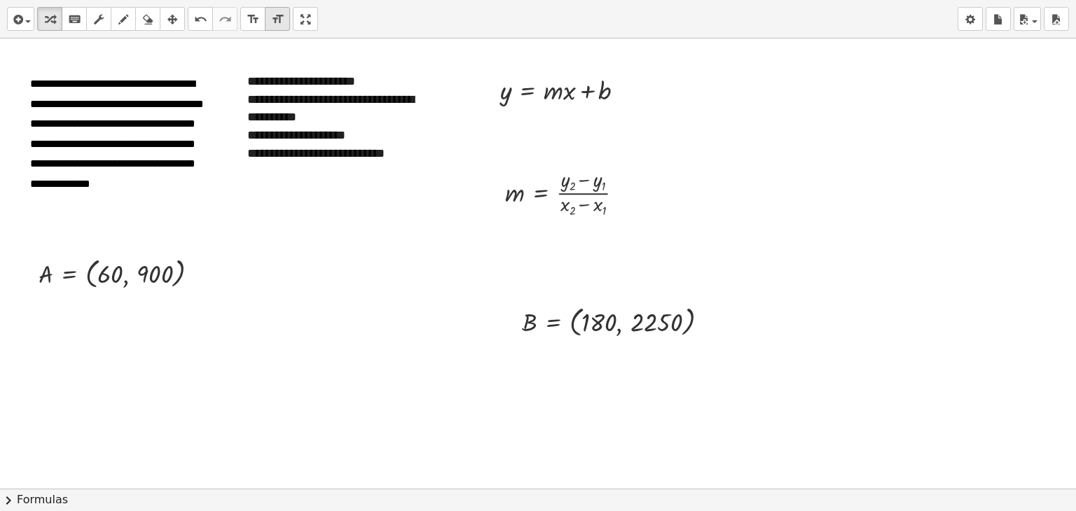
click at [297, 120] on div "**********" at bounding box center [538, 255] width 1076 height 511
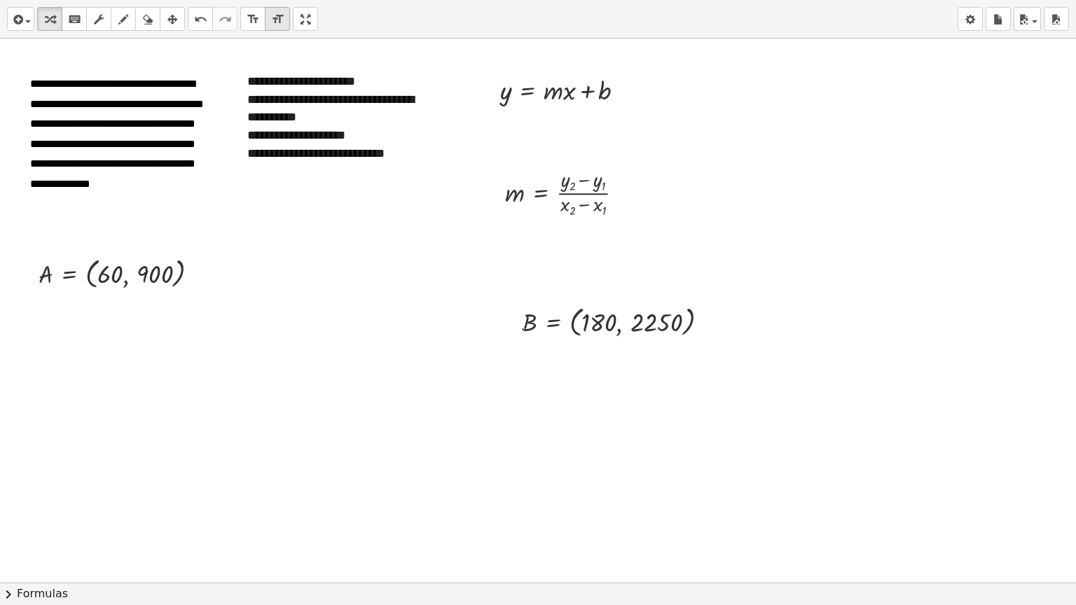
drag, startPoint x: 306, startPoint y: 13, endPoint x: 306, endPoint y: -48, distance: 60.9
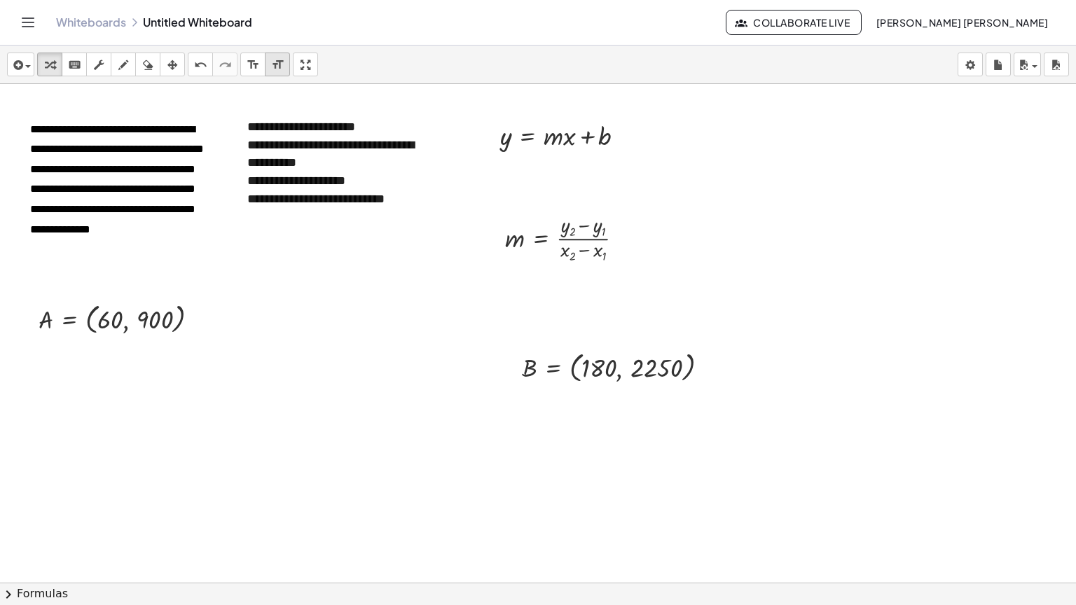
click at [306, 0] on html "**********" at bounding box center [538, 302] width 1076 height 605
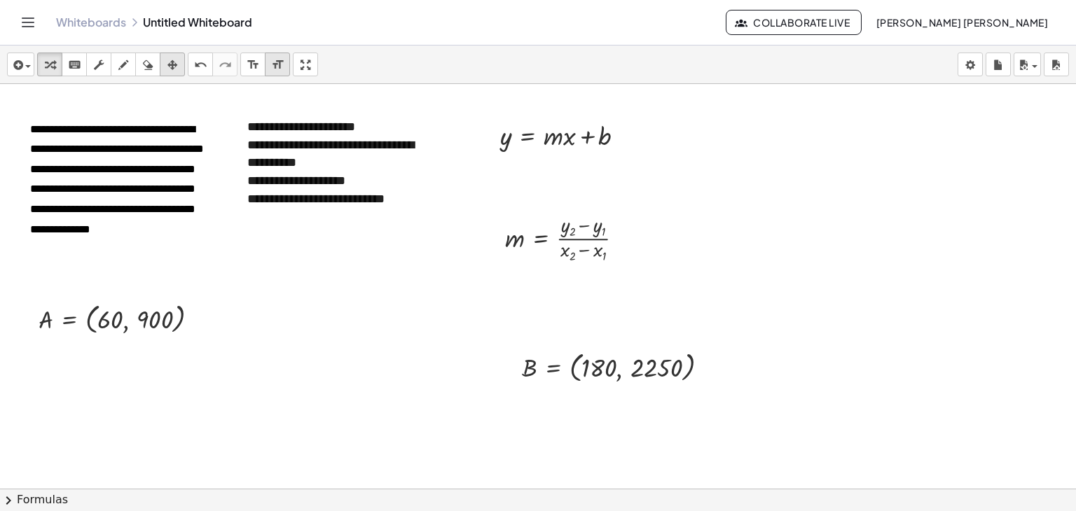
click at [166, 67] on div "button" at bounding box center [172, 64] width 18 height 17
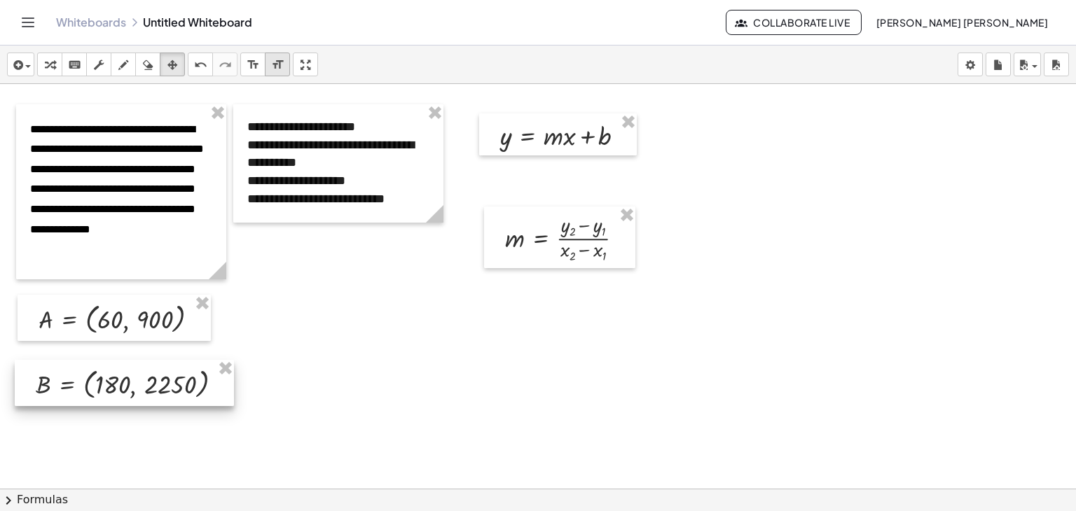
drag, startPoint x: 578, startPoint y: 347, endPoint x: 91, endPoint y: 364, distance: 487.2
click at [91, 364] on div at bounding box center [124, 383] width 219 height 46
click at [55, 67] on div "button" at bounding box center [50, 64] width 18 height 17
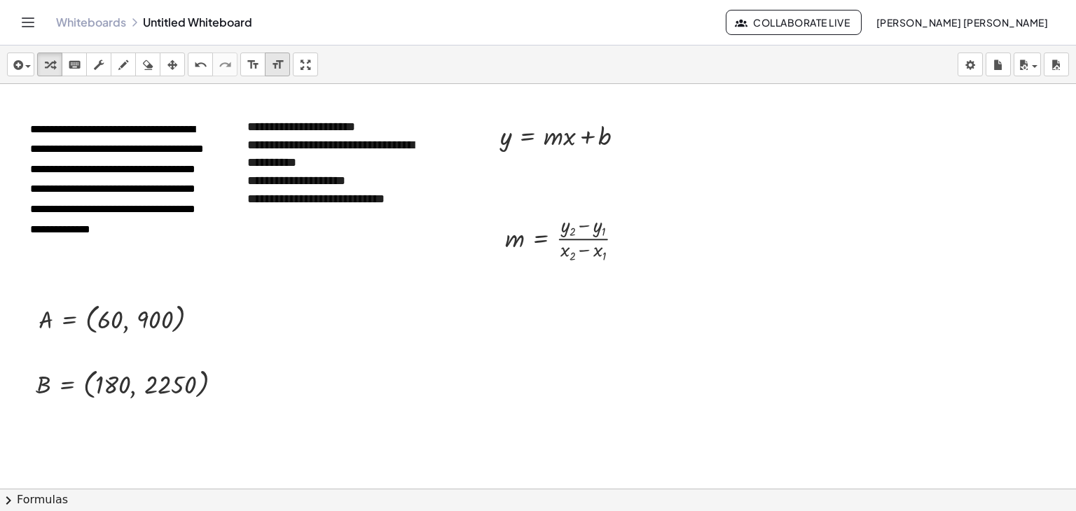
click at [280, 61] on icon "format_size" at bounding box center [277, 65] width 13 height 17
click at [254, 61] on icon "format_size" at bounding box center [253, 65] width 13 height 17
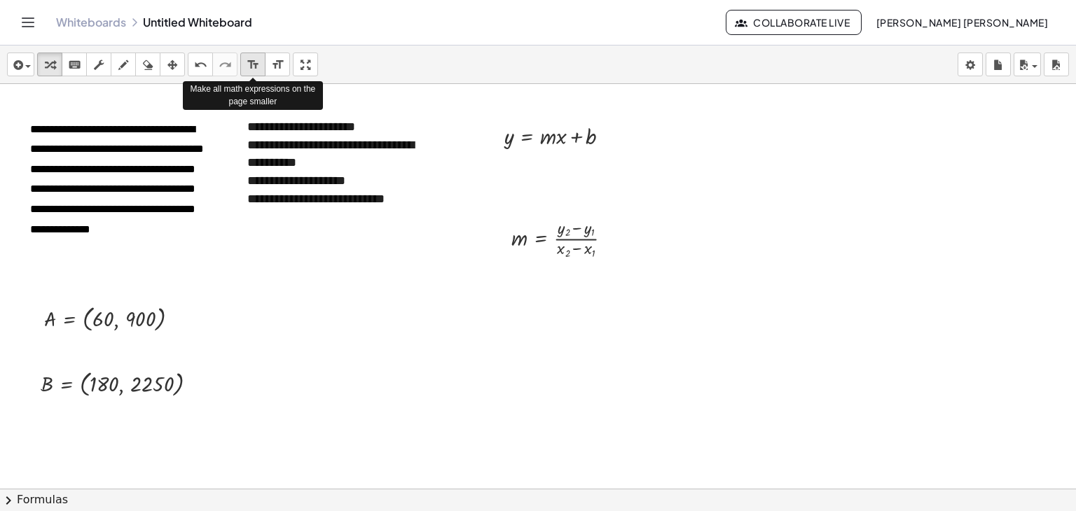
click at [259, 61] on icon "format_size" at bounding box center [253, 65] width 13 height 17
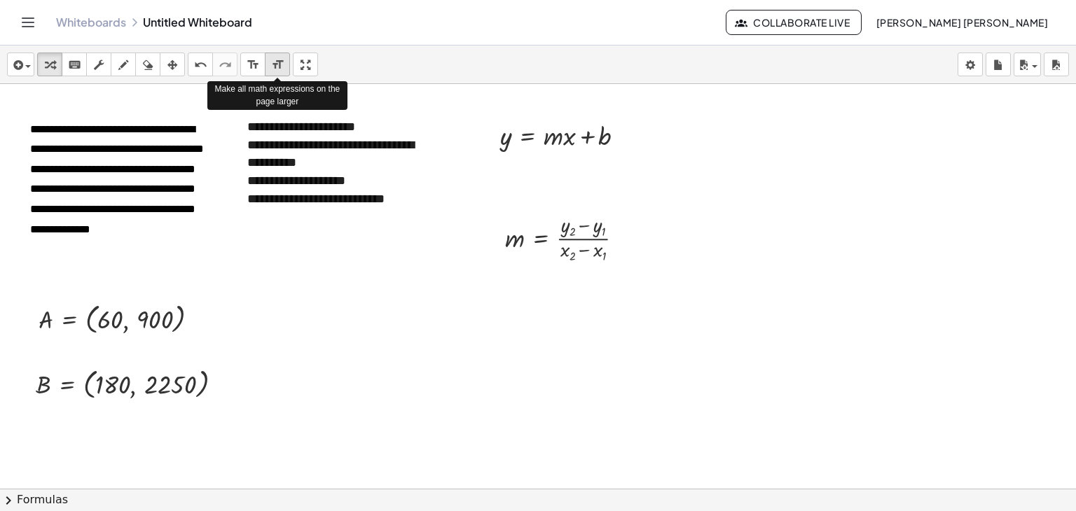
click at [284, 68] on div "format_size" at bounding box center [277, 64] width 18 height 17
click at [277, 66] on icon "format_size" at bounding box center [277, 65] width 13 height 17
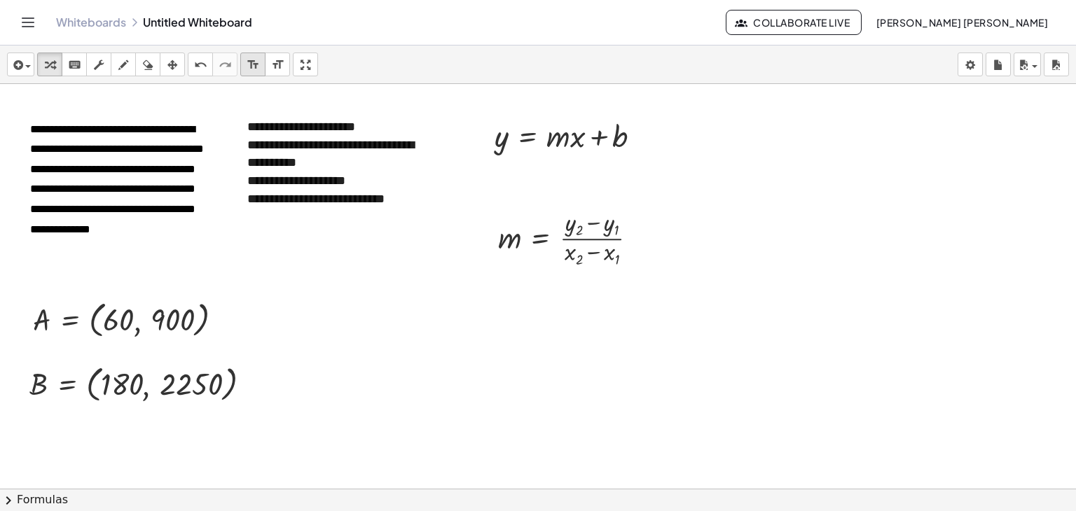
click at [254, 65] on icon "format_size" at bounding box center [253, 65] width 13 height 17
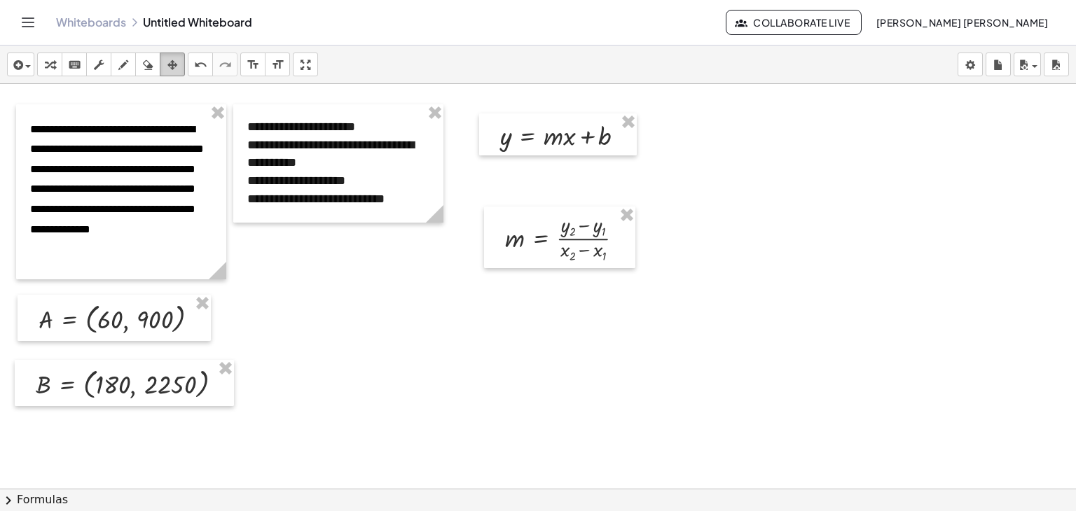
click at [165, 65] on div "button" at bounding box center [172, 64] width 18 height 17
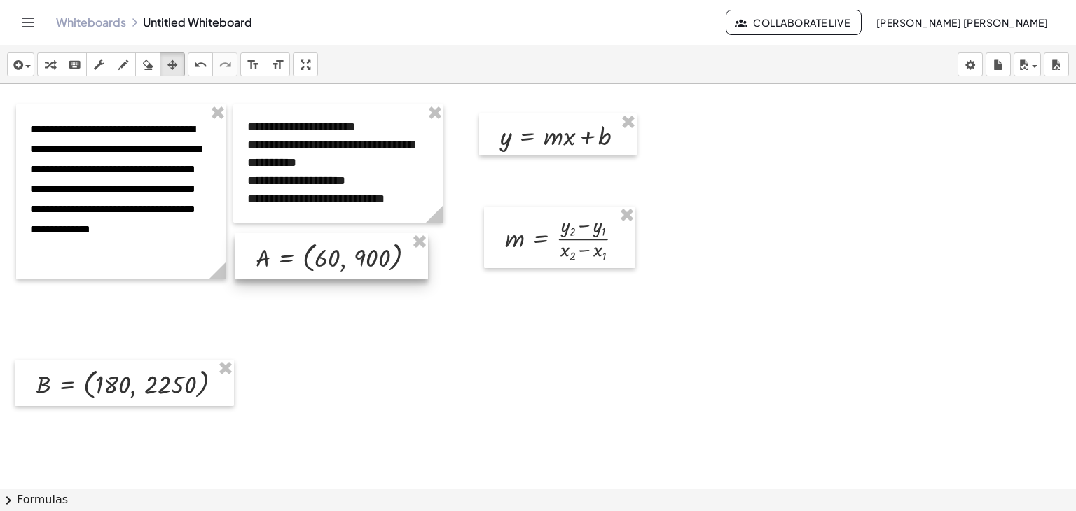
drag, startPoint x: 143, startPoint y: 317, endPoint x: 360, endPoint y: 255, distance: 225.8
click at [360, 255] on div at bounding box center [331, 256] width 193 height 46
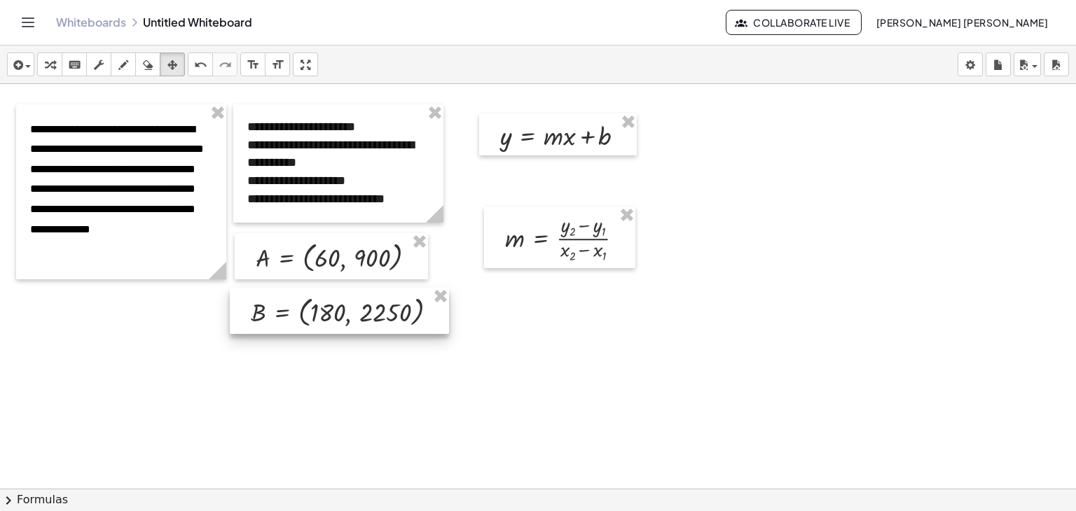
drag, startPoint x: 142, startPoint y: 376, endPoint x: 358, endPoint y: 304, distance: 227.5
click at [358, 304] on div at bounding box center [339, 311] width 219 height 46
click at [185, 230] on div at bounding box center [121, 191] width 210 height 175
click at [25, 69] on span "button" at bounding box center [24, 67] width 3 height 10
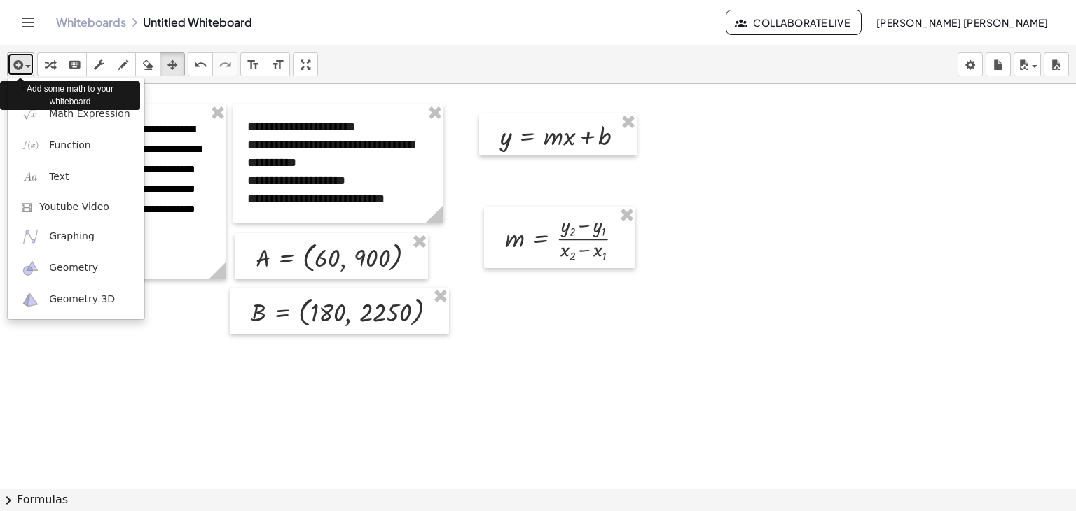
click at [25, 69] on span "button" at bounding box center [24, 67] width 3 height 10
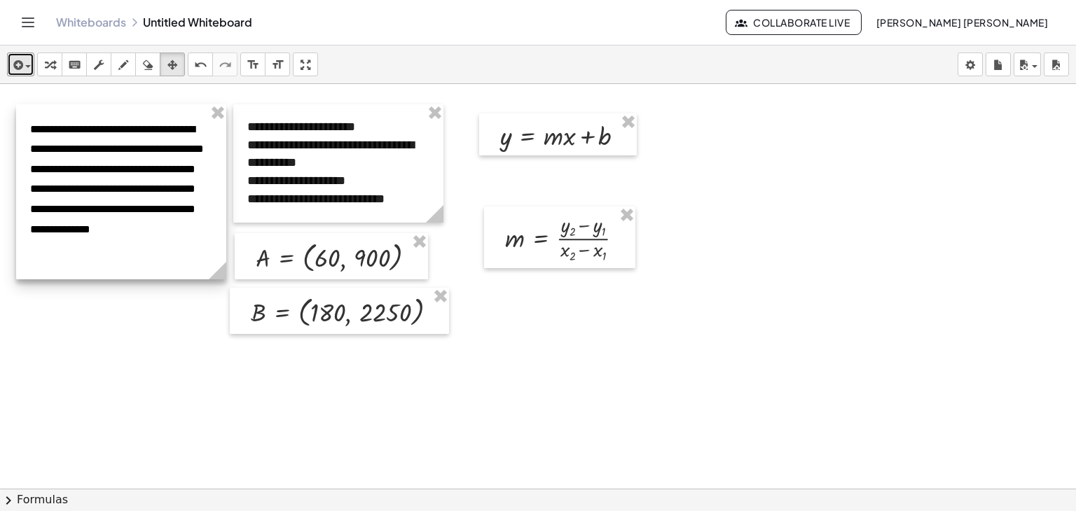
click at [193, 172] on div at bounding box center [121, 191] width 210 height 175
click at [54, 65] on icon "button" at bounding box center [50, 65] width 10 height 17
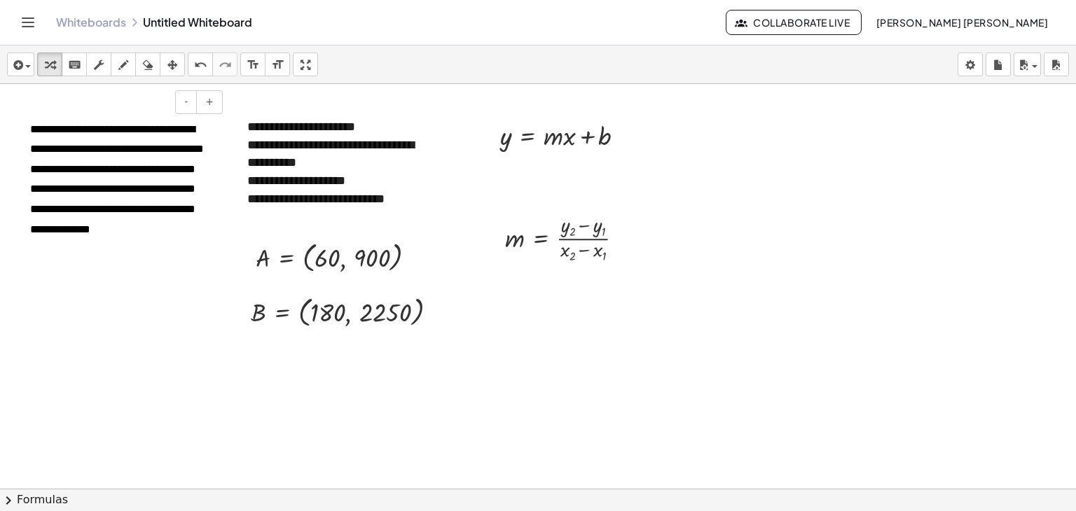
click at [221, 187] on div "**********" at bounding box center [121, 191] width 210 height 175
drag, startPoint x: 227, startPoint y: 191, endPoint x: 208, endPoint y: 184, distance: 20.2
click at [208, 184] on div "**********" at bounding box center [538, 520] width 1076 height 873
click at [210, 104] on span "+" at bounding box center [209, 101] width 8 height 11
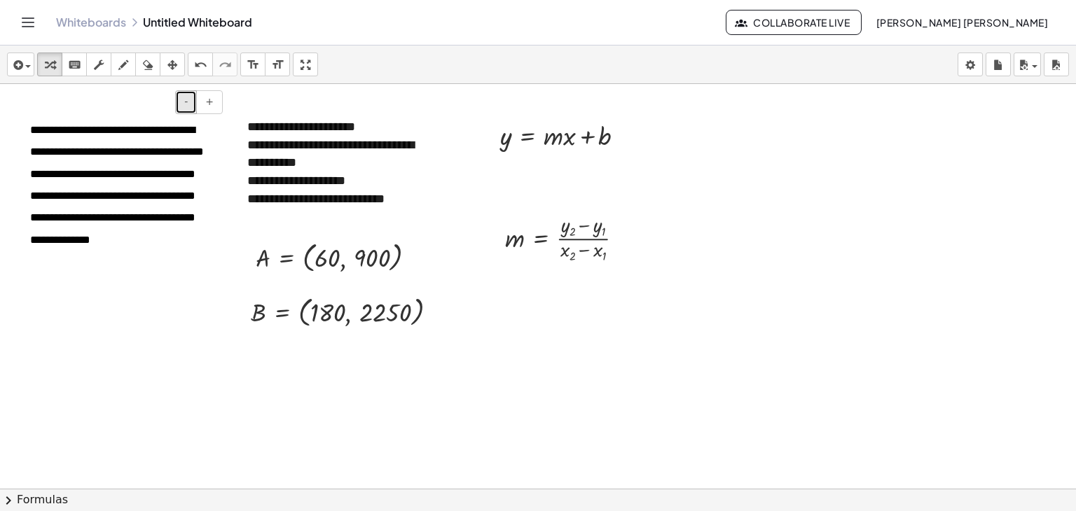
click at [191, 99] on button "-" at bounding box center [186, 102] width 22 height 24
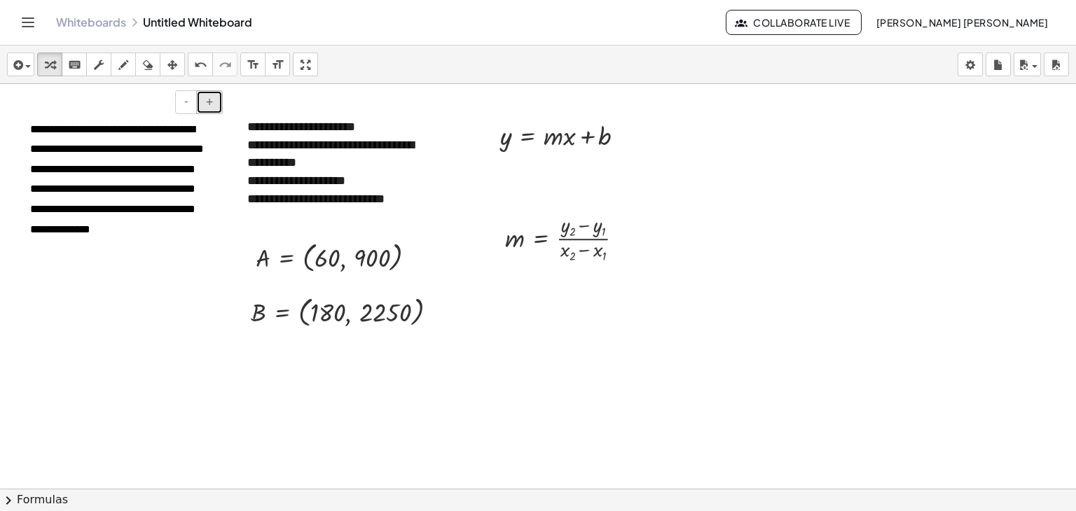
click at [213, 106] on span "+" at bounding box center [209, 101] width 8 height 11
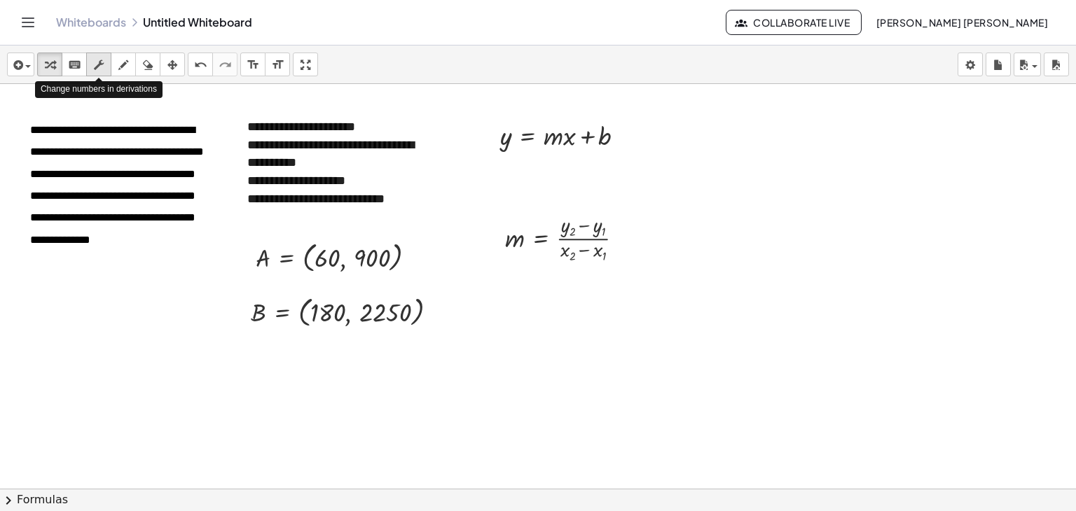
click at [99, 59] on icon "button" at bounding box center [99, 65] width 10 height 17
click at [204, 155] on p "**********" at bounding box center [121, 184] width 182 height 132
click at [55, 68] on div "button" at bounding box center [50, 64] width 18 height 17
click at [135, 104] on div "- +" at bounding box center [118, 102] width 210 height 24
click at [110, 130] on span "**********" at bounding box center [117, 185] width 174 height 120
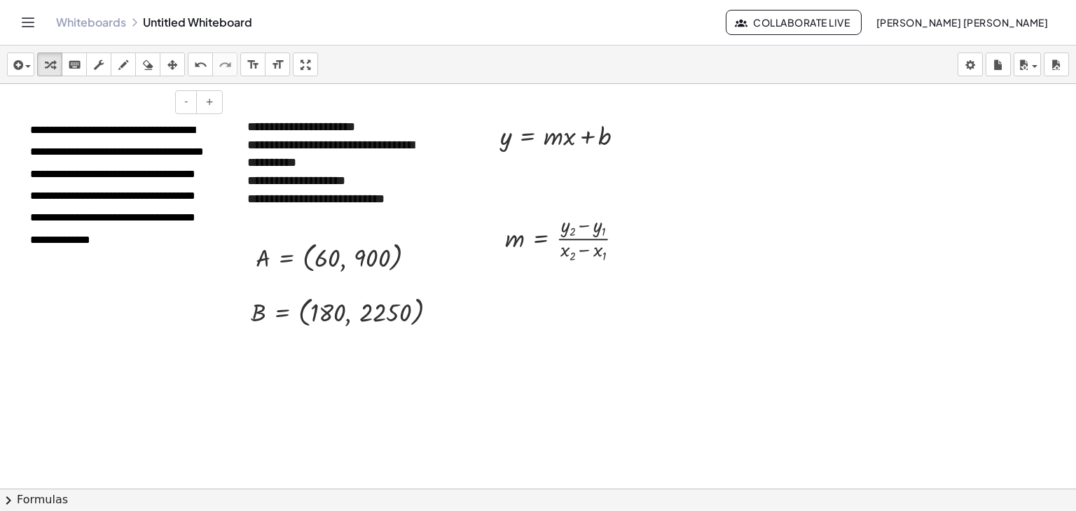
click at [224, 221] on div "**********" at bounding box center [121, 198] width 210 height 189
drag, startPoint x: 213, startPoint y: 296, endPoint x: 208, endPoint y: 316, distance: 20.9
click at [208, 316] on div at bounding box center [538, 520] width 1076 height 873
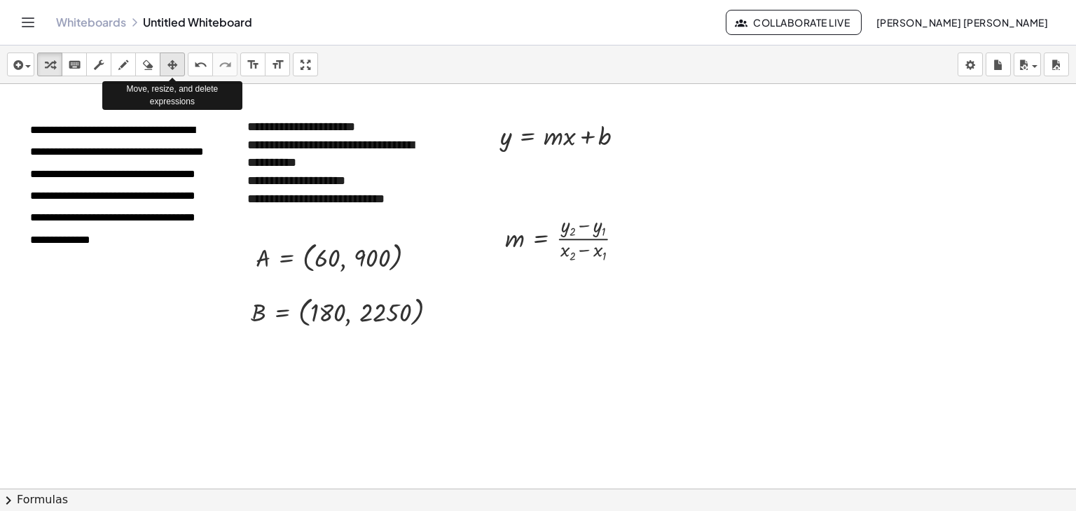
click at [167, 67] on icon "button" at bounding box center [172, 65] width 10 height 17
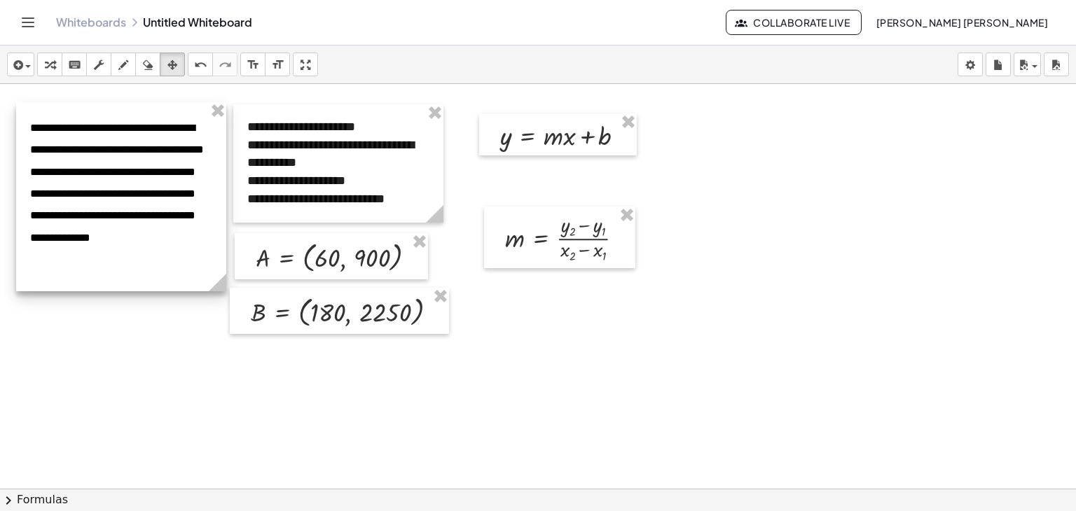
click at [225, 166] on div at bounding box center [121, 196] width 210 height 189
click at [225, 183] on div at bounding box center [121, 196] width 210 height 189
click at [197, 191] on div at bounding box center [121, 196] width 210 height 189
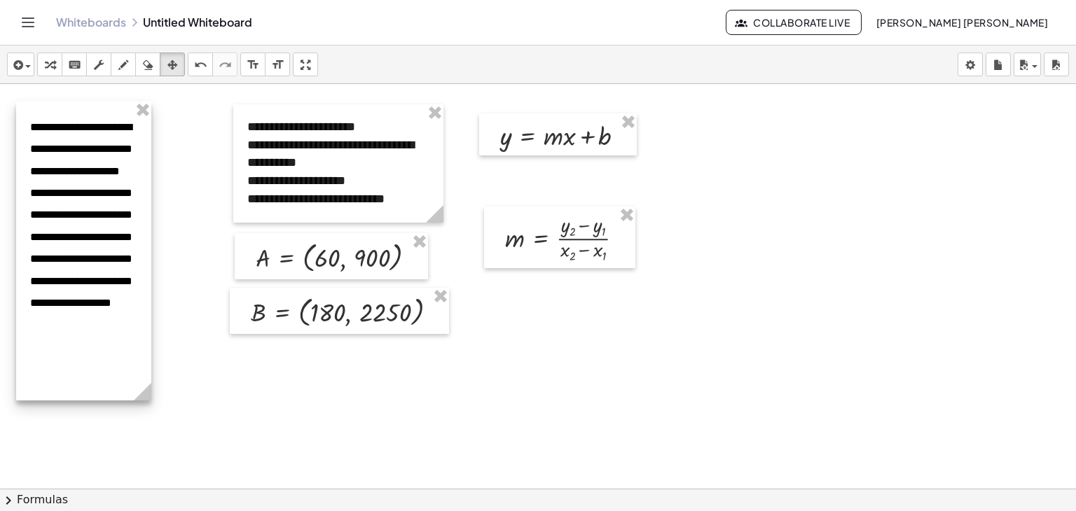
drag, startPoint x: 220, startPoint y: 283, endPoint x: 145, endPoint y: 295, distance: 75.9
click at [145, 295] on div "**********" at bounding box center [83, 251] width 135 height 299
click at [286, 165] on div at bounding box center [338, 163] width 210 height 118
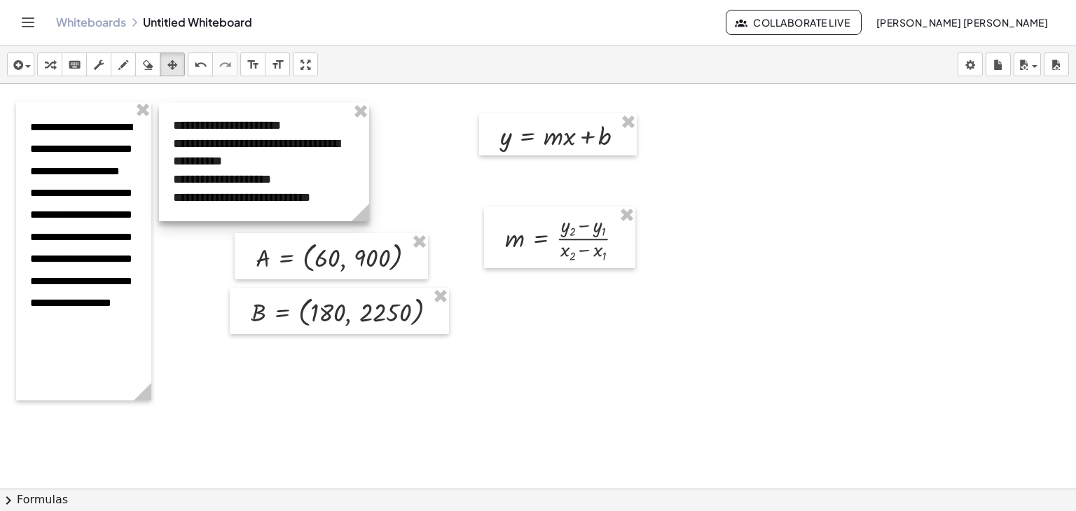
drag, startPoint x: 307, startPoint y: 149, endPoint x: 233, endPoint y: 148, distance: 74.3
click at [233, 148] on div at bounding box center [264, 162] width 210 height 118
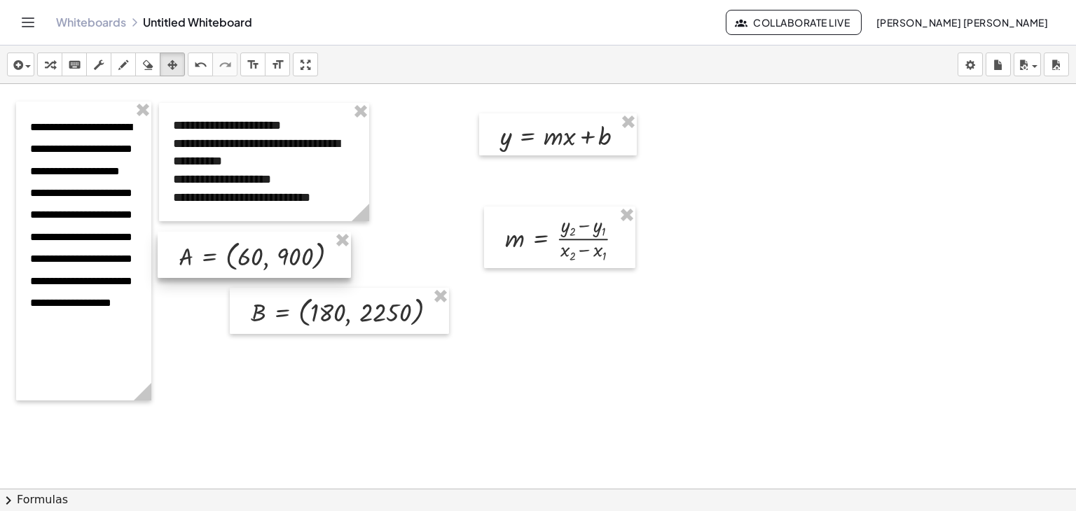
drag, startPoint x: 298, startPoint y: 254, endPoint x: 221, endPoint y: 252, distance: 76.4
click at [221, 252] on div at bounding box center [254, 255] width 193 height 46
click at [223, 250] on div at bounding box center [255, 253] width 193 height 46
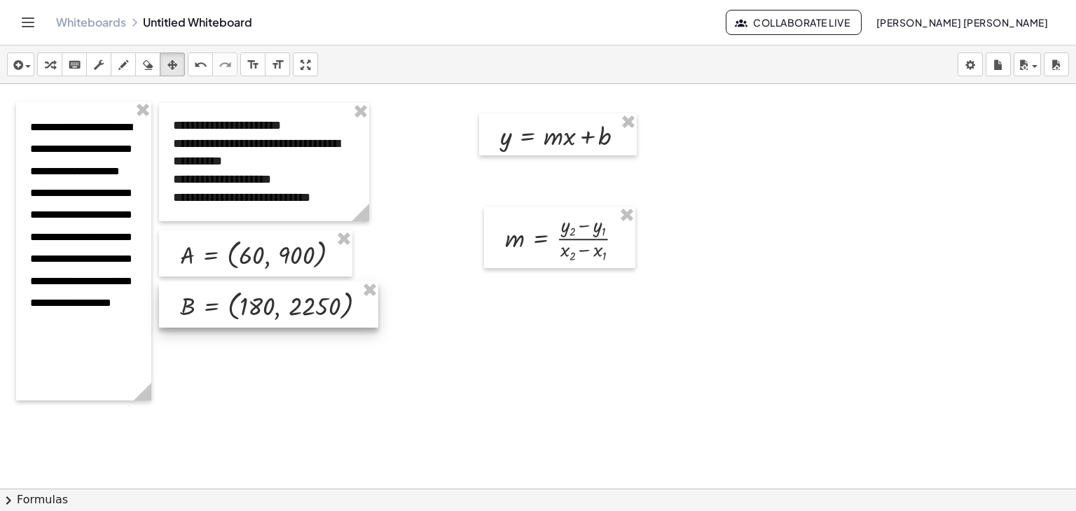
drag, startPoint x: 347, startPoint y: 309, endPoint x: 276, endPoint y: 303, distance: 71.7
click at [276, 303] on div at bounding box center [268, 305] width 219 height 46
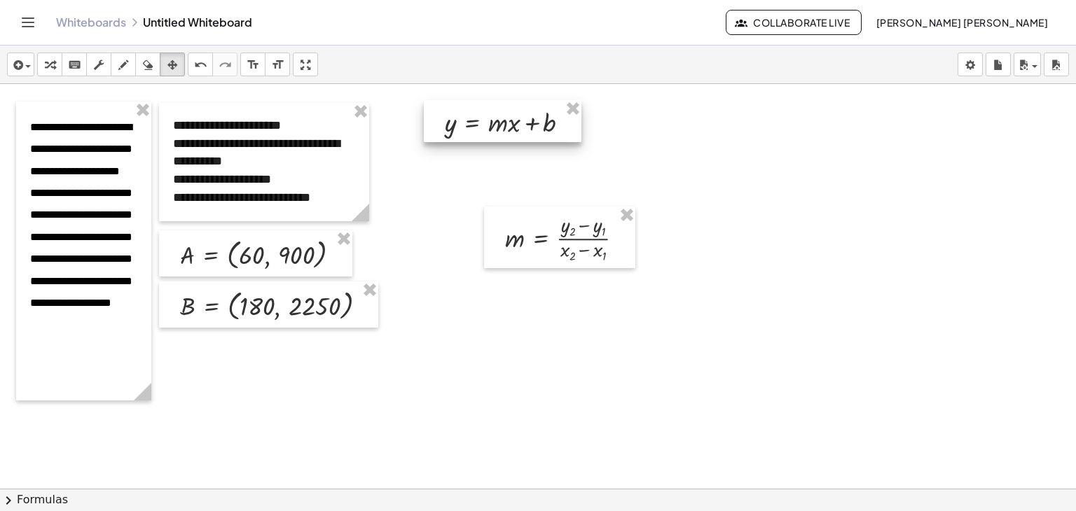
drag, startPoint x: 533, startPoint y: 140, endPoint x: 482, endPoint y: 127, distance: 52.8
click at [481, 127] on div at bounding box center [503, 121] width 158 height 43
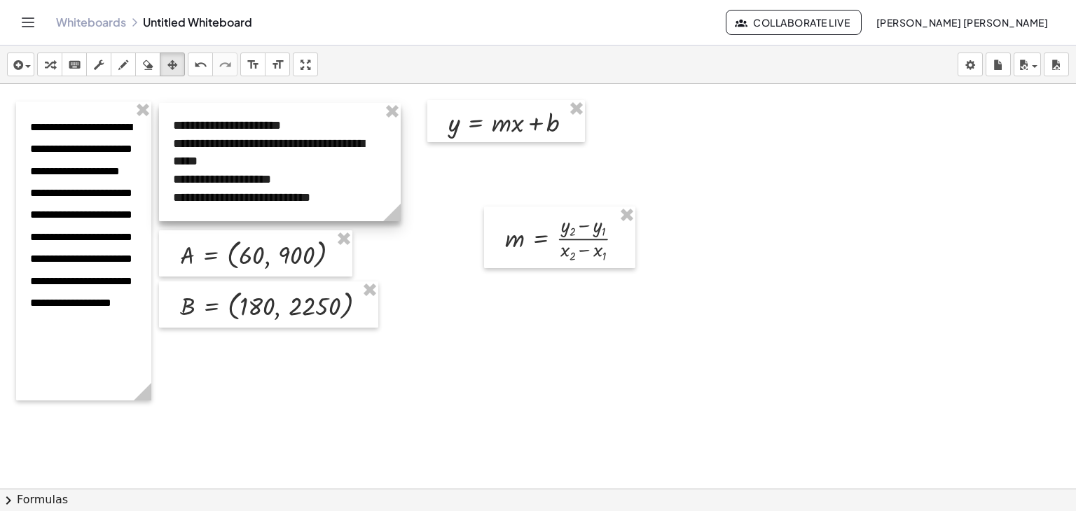
drag, startPoint x: 369, startPoint y: 211, endPoint x: 401, endPoint y: 211, distance: 31.5
click at [401, 211] on icon at bounding box center [392, 213] width 18 height 18
drag, startPoint x: 513, startPoint y: 127, endPoint x: 504, endPoint y: 131, distance: 10.0
click at [504, 131] on div at bounding box center [497, 125] width 158 height 43
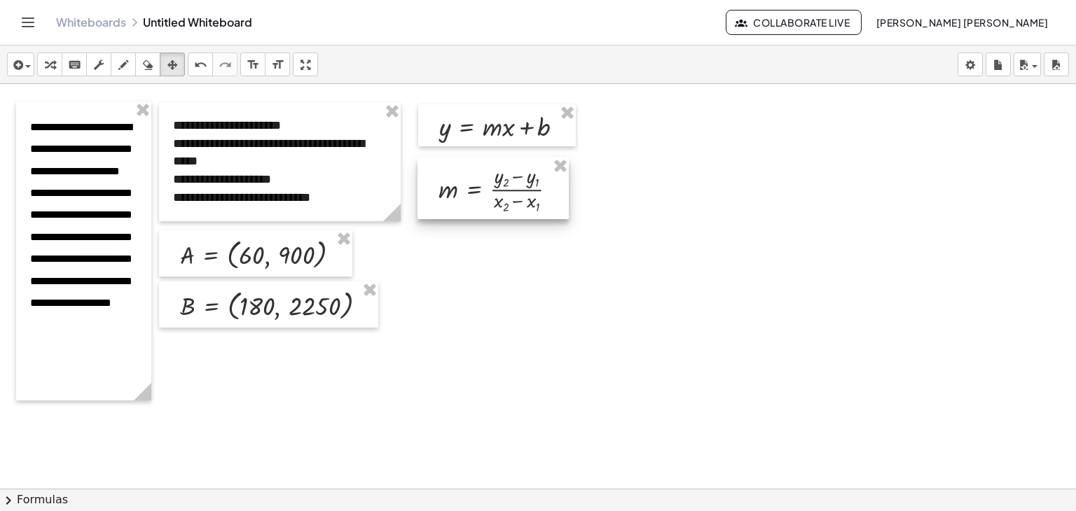
drag, startPoint x: 577, startPoint y: 246, endPoint x: 511, endPoint y: 197, distance: 82.7
click at [511, 197] on div at bounding box center [493, 189] width 151 height 62
click at [59, 68] on div "button" at bounding box center [50, 64] width 18 height 17
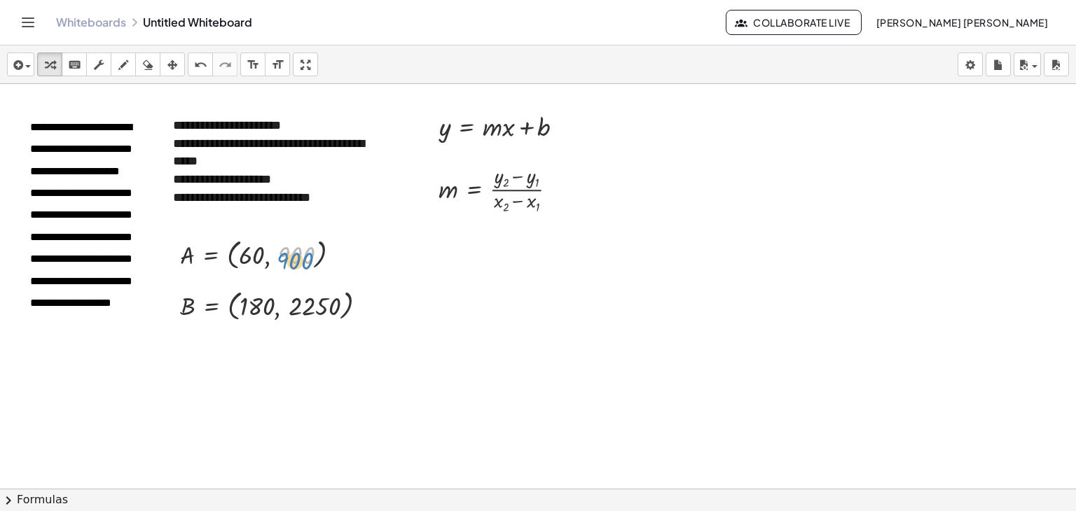
click at [298, 257] on div at bounding box center [266, 253] width 186 height 39
drag, startPoint x: 319, startPoint y: 309, endPoint x: 504, endPoint y: 182, distance: 224.2
drag, startPoint x: 303, startPoint y: 259, endPoint x: 566, endPoint y: 237, distance: 263.6
drag, startPoint x: 256, startPoint y: 309, endPoint x: 519, endPoint y: 259, distance: 268.2
drag, startPoint x: 255, startPoint y: 256, endPoint x: 560, endPoint y: 259, distance: 304.8
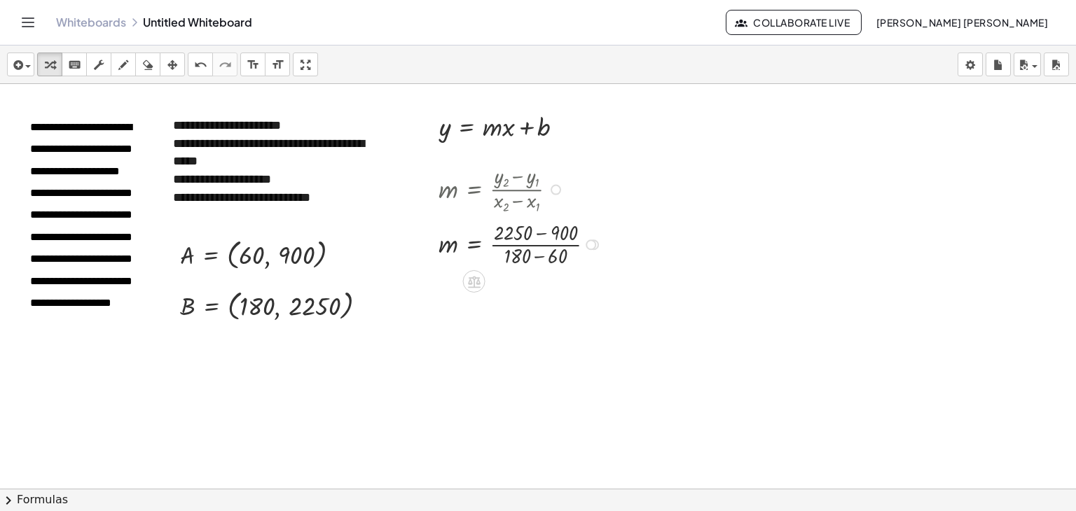
click at [541, 234] on div at bounding box center [522, 243] width 181 height 51
click at [527, 304] on div at bounding box center [522, 294] width 181 height 51
click at [516, 297] on div at bounding box center [522, 294] width 181 height 51
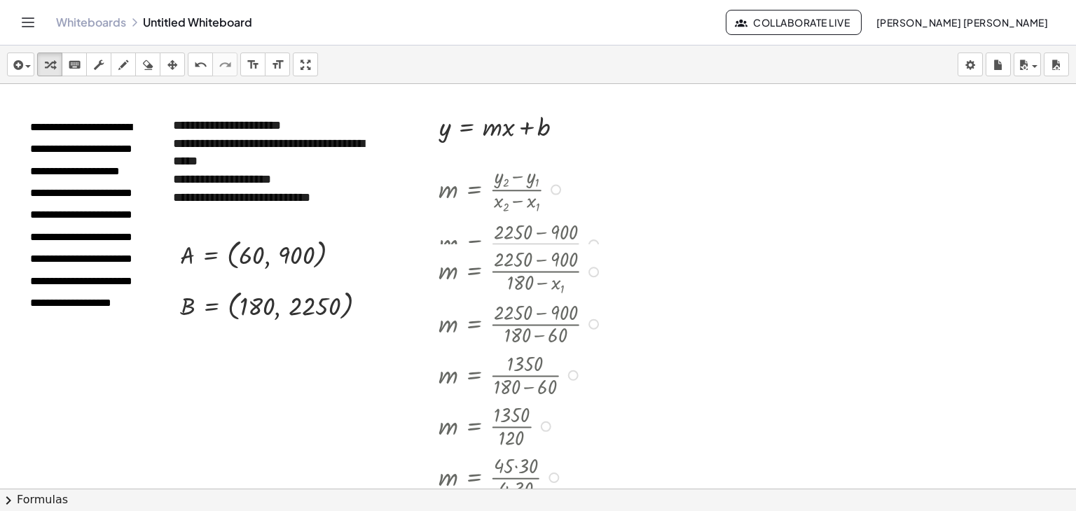
drag, startPoint x: 527, startPoint y: 347, endPoint x: 520, endPoint y: 544, distance: 196.3
click at [520, 511] on html "**********" at bounding box center [538, 255] width 1076 height 511
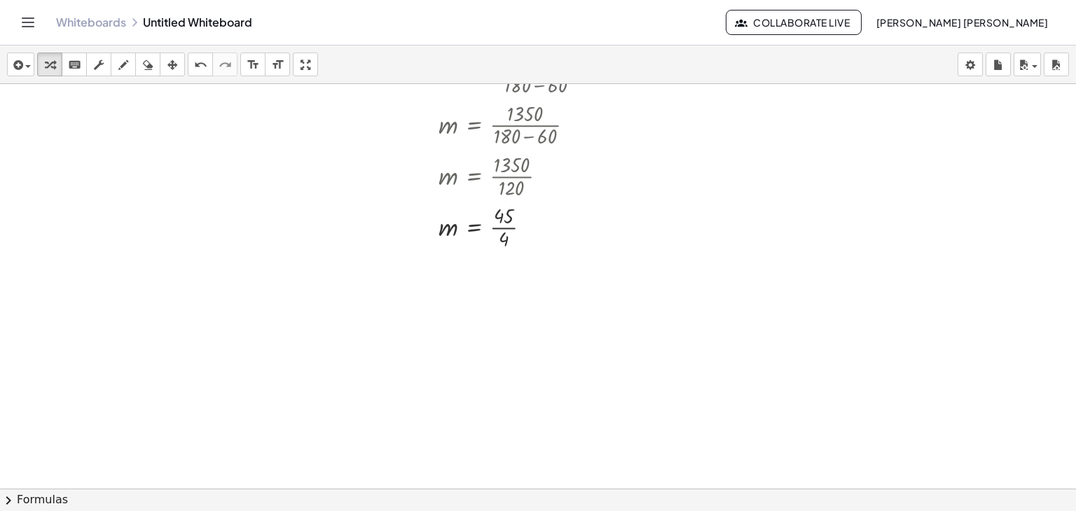
scroll to position [280, 0]
drag, startPoint x: 524, startPoint y: 225, endPoint x: 540, endPoint y: 299, distance: 76.0
click at [540, 299] on div "**********" at bounding box center [538, 240] width 1076 height 873
click at [207, 65] on div "undo" at bounding box center [200, 64] width 18 height 17
click at [507, 223] on div at bounding box center [522, 222] width 181 height 51
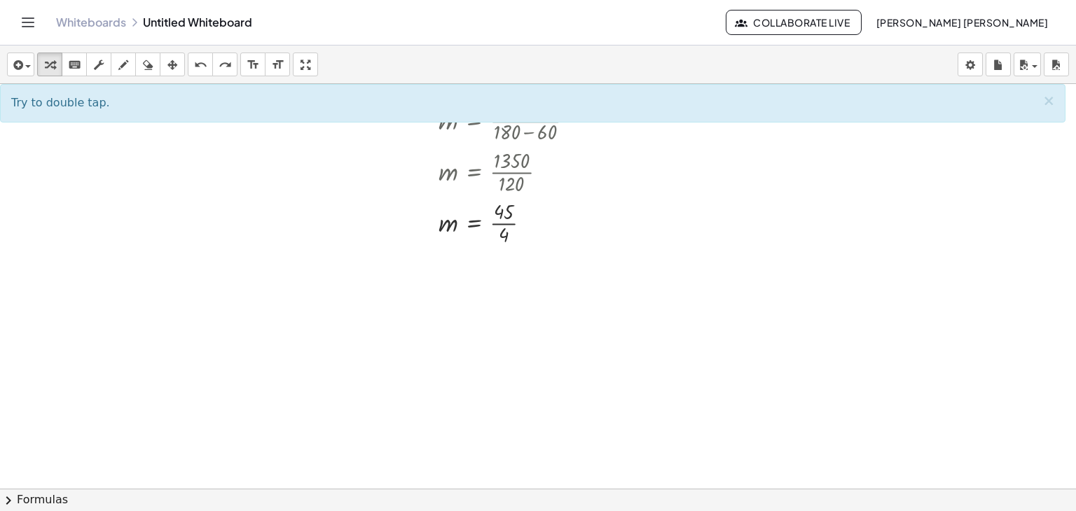
click at [659, 220] on div at bounding box center [538, 240] width 1076 height 873
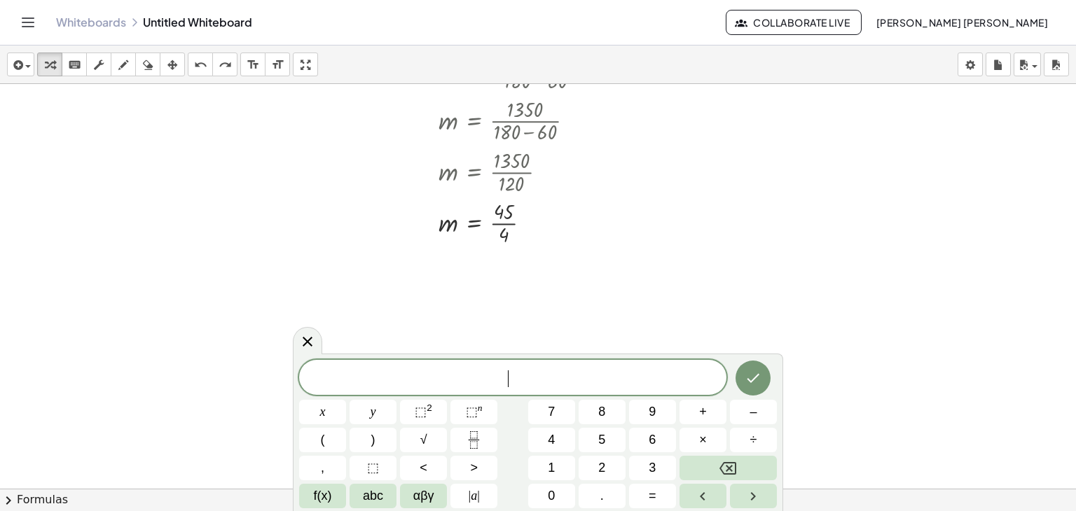
click at [305, 342] on icon at bounding box center [307, 341] width 17 height 17
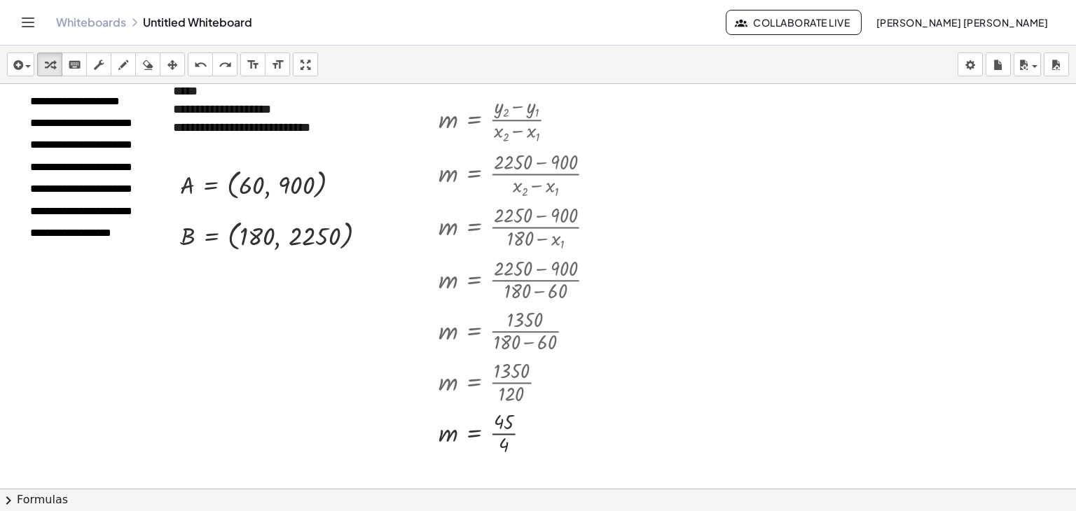
scroll to position [0, 0]
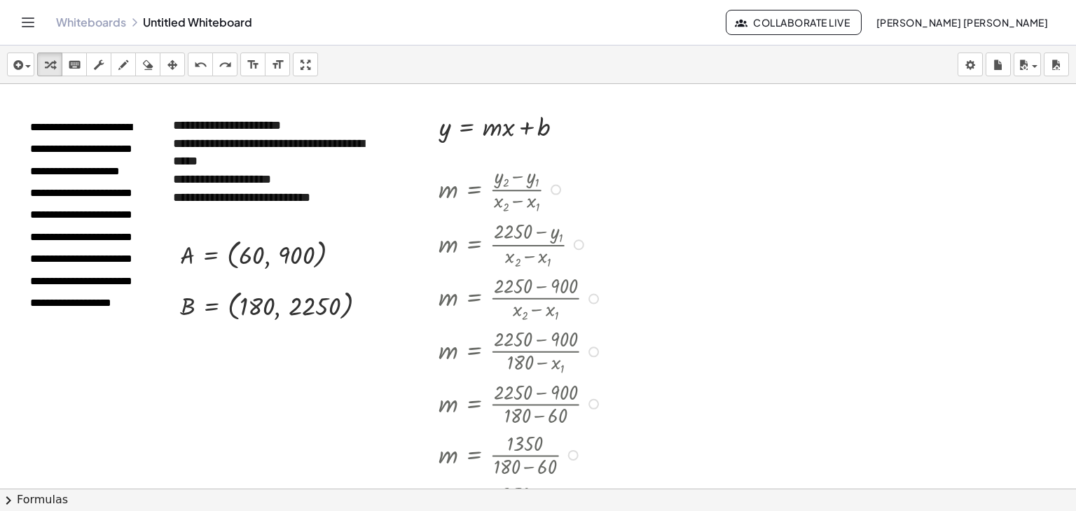
drag, startPoint x: 591, startPoint y: 246, endPoint x: 588, endPoint y: 340, distance: 94.6
click at [474, 190] on div "m = · ( + y 2 − y 1 ) · ( + x 2 − x 1 ) m = · ( + 2250 − y 1 ) · ( + x 2 − x 1 …" at bounding box center [474, 190] width 0 height 0
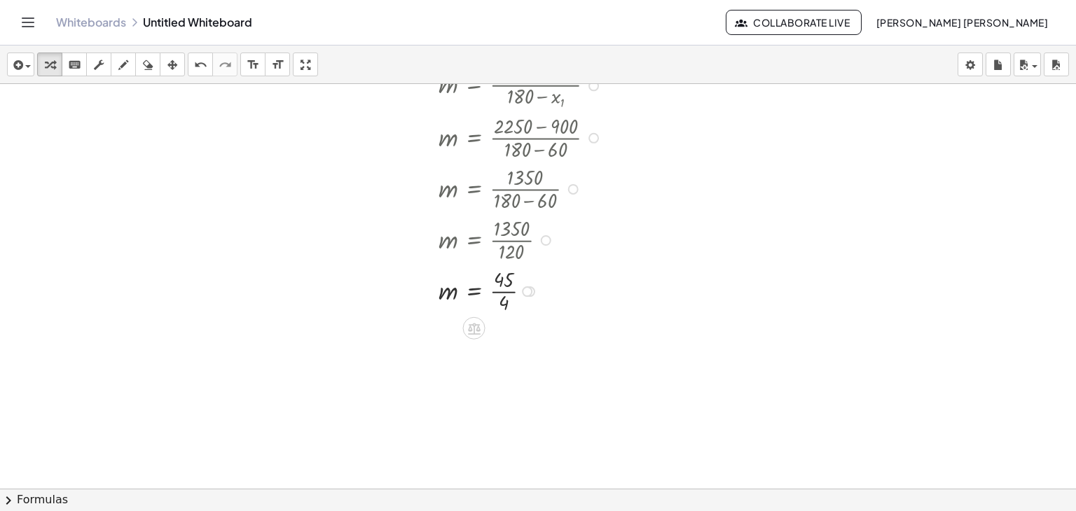
scroll to position [280, 0]
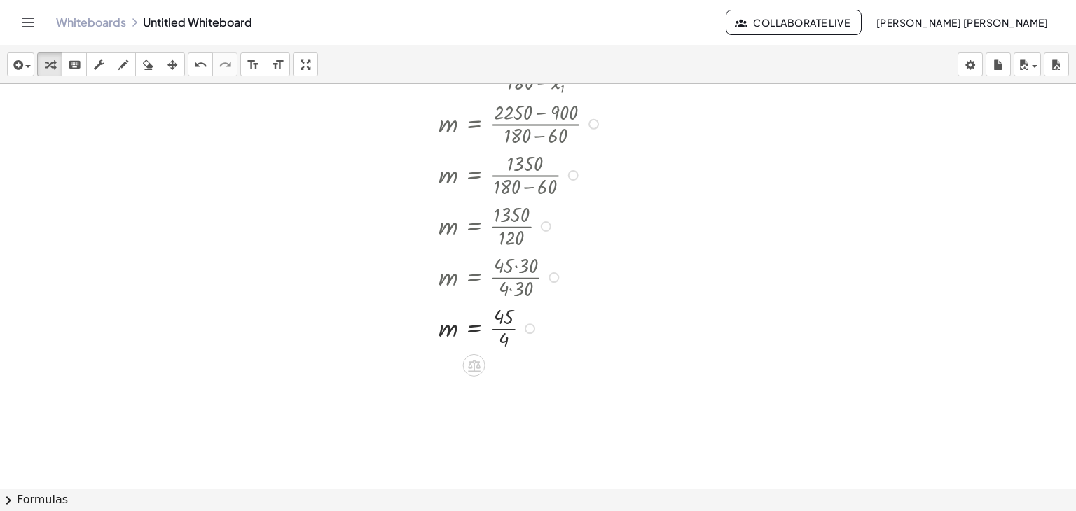
drag, startPoint x: 526, startPoint y: 275, endPoint x: 528, endPoint y: 354, distance: 79.2
click at [528, 354] on div "m = · ( + y 2 − y 1 ) · ( + x 2 − x 1 ) m = · ( + 2250 − y 1 ) · ( + x 2 − x 1 …" at bounding box center [512, 116] width 189 height 479
click at [508, 327] on div at bounding box center [522, 327] width 181 height 51
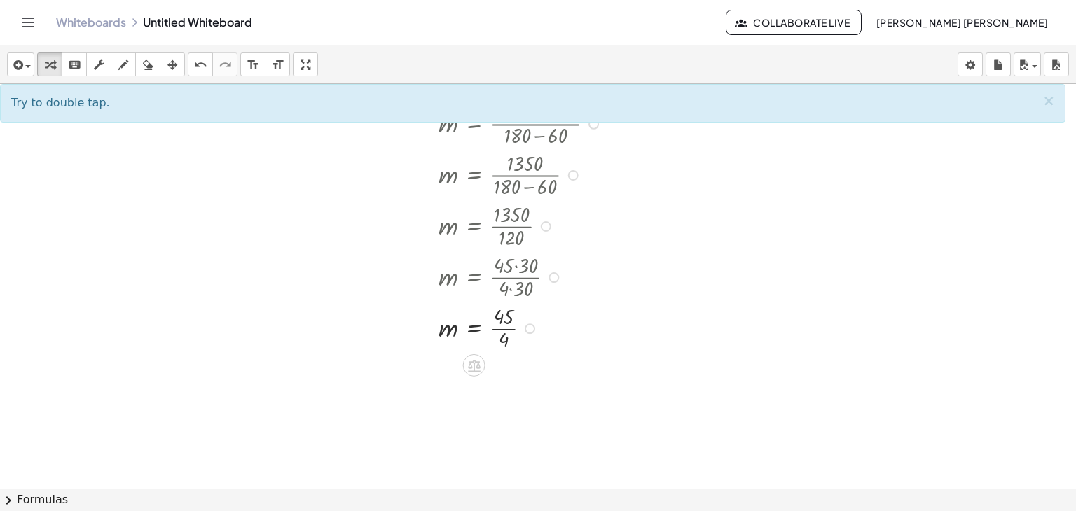
click at [513, 275] on div at bounding box center [522, 276] width 181 height 51
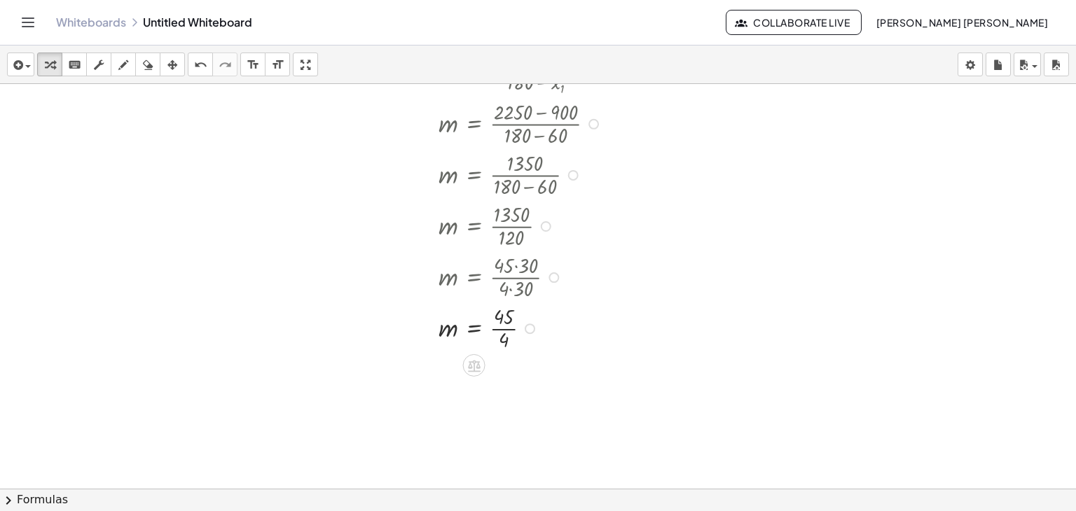
click at [513, 275] on div at bounding box center [522, 276] width 181 height 51
click at [504, 329] on div at bounding box center [522, 327] width 181 height 51
click at [516, 373] on div at bounding box center [522, 370] width 181 height 34
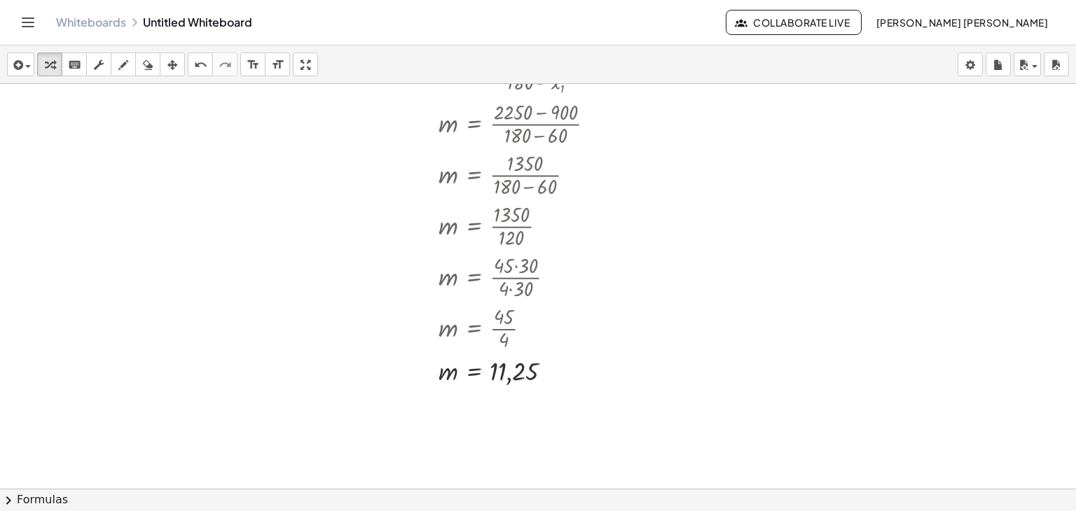
click at [648, 353] on div at bounding box center [538, 240] width 1076 height 873
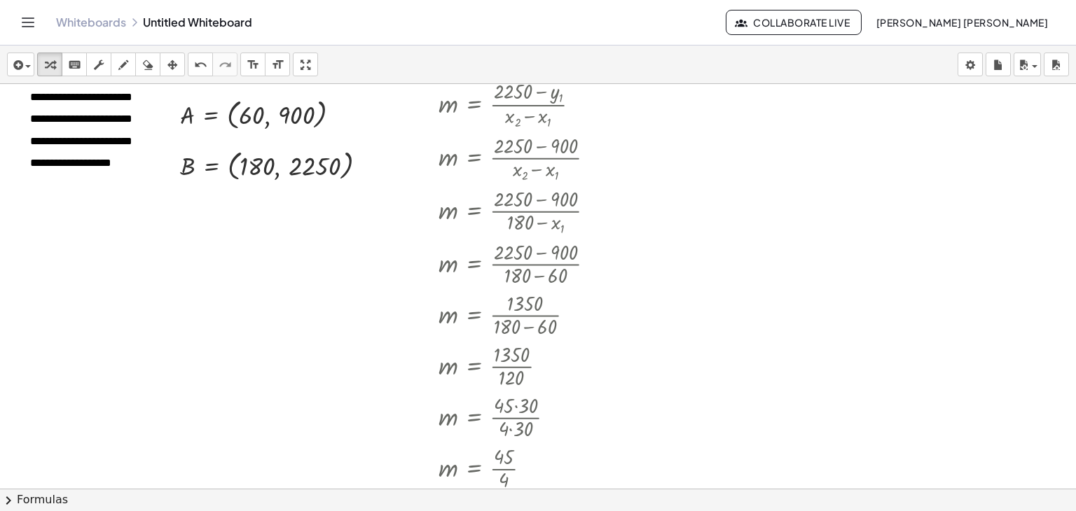
scroll to position [0, 0]
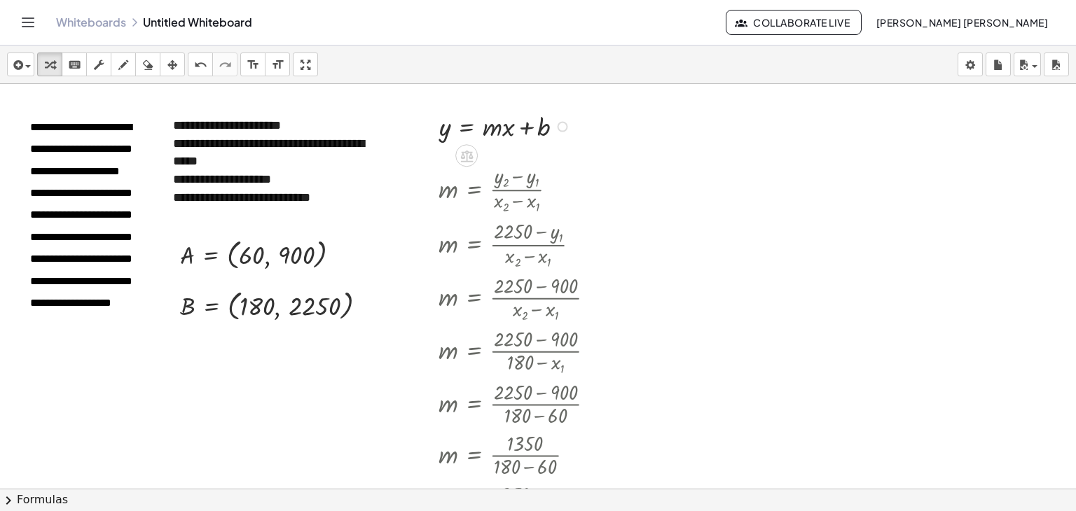
click at [553, 126] on div at bounding box center [507, 126] width 150 height 36
drag, startPoint x: 563, startPoint y: 127, endPoint x: 746, endPoint y: 126, distance: 182.8
click at [746, 126] on div "**********" at bounding box center [538, 520] width 1076 height 873
drag, startPoint x: 179, startPoint y: 64, endPoint x: 407, endPoint y: 61, distance: 227.7
click at [179, 63] on div "button" at bounding box center [172, 64] width 18 height 17
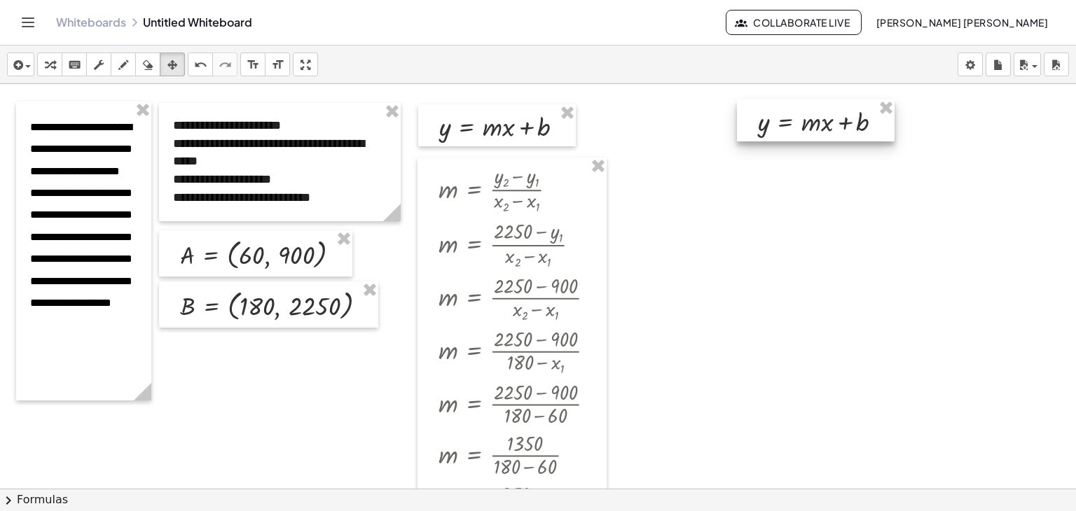
drag, startPoint x: 644, startPoint y: 118, endPoint x: 804, endPoint y: 119, distance: 159.7
click at [804, 119] on div at bounding box center [816, 120] width 158 height 43
click at [60, 60] on button "transform" at bounding box center [49, 65] width 25 height 24
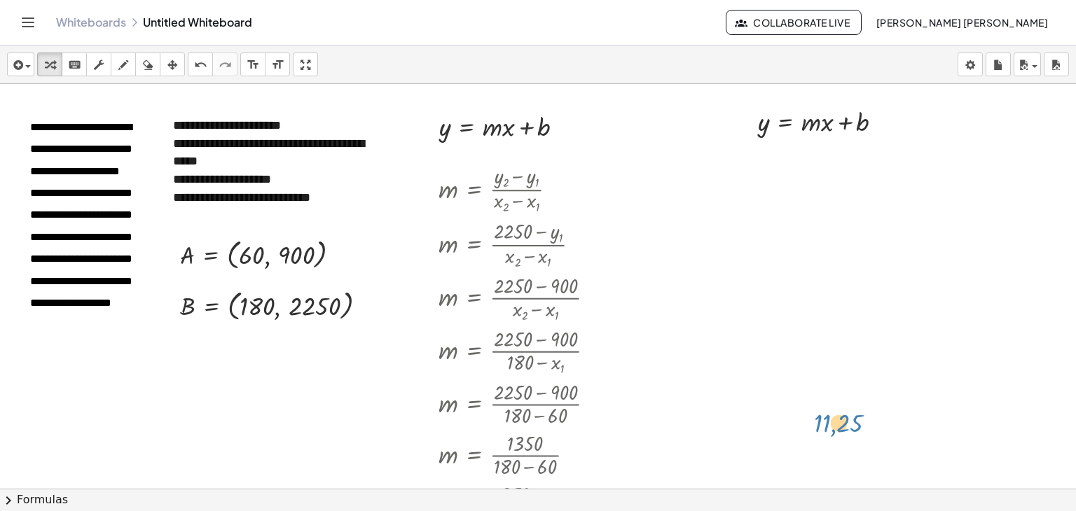
drag, startPoint x: 525, startPoint y: 442, endPoint x: 850, endPoint y: 214, distance: 396.7
click at [850, 214] on div "**********" at bounding box center [538, 520] width 1076 height 873
drag, startPoint x: 524, startPoint y: 376, endPoint x: 848, endPoint y: 170, distance: 383.3
click at [849, 170] on div "**********" at bounding box center [538, 520] width 1076 height 873
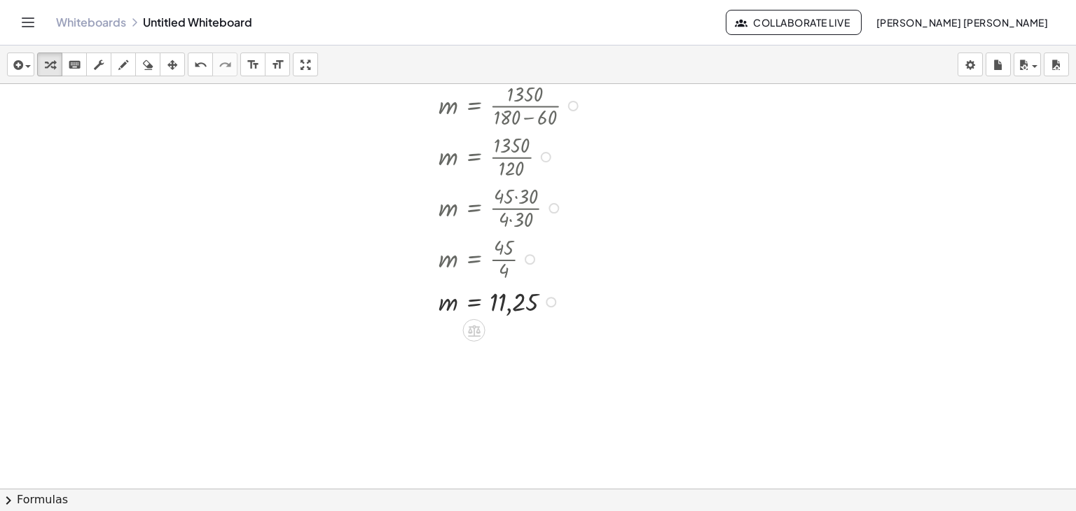
scroll to position [350, 0]
drag, startPoint x: 496, startPoint y: 299, endPoint x: 580, endPoint y: 252, distance: 96.6
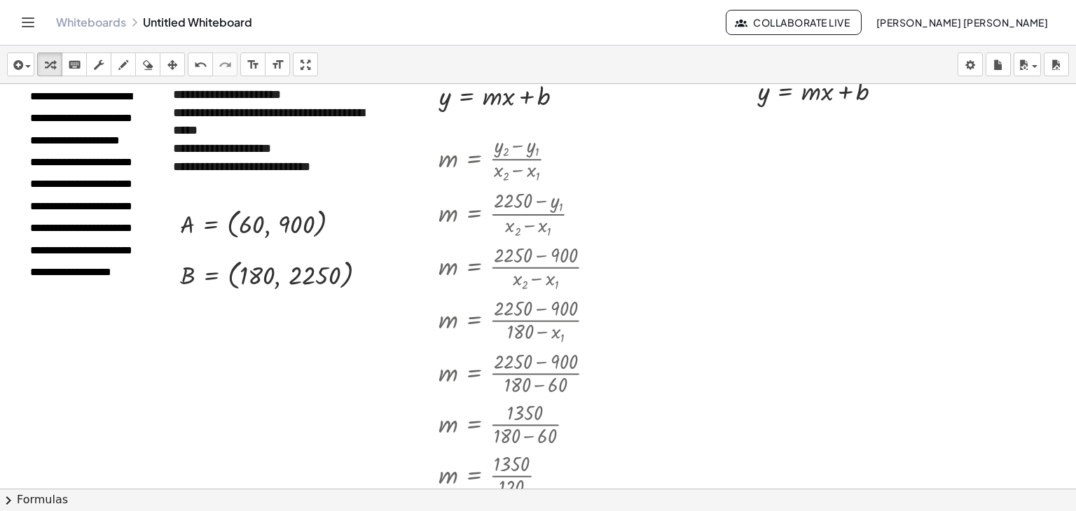
scroll to position [0, 0]
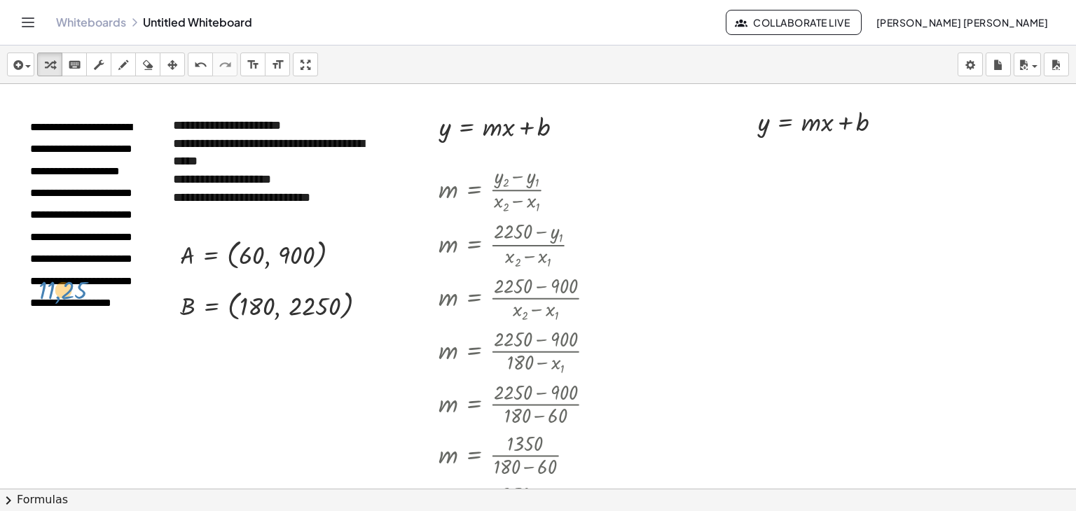
drag, startPoint x: 29, startPoint y: 471, endPoint x: 777, endPoint y: 31, distance: 867.4
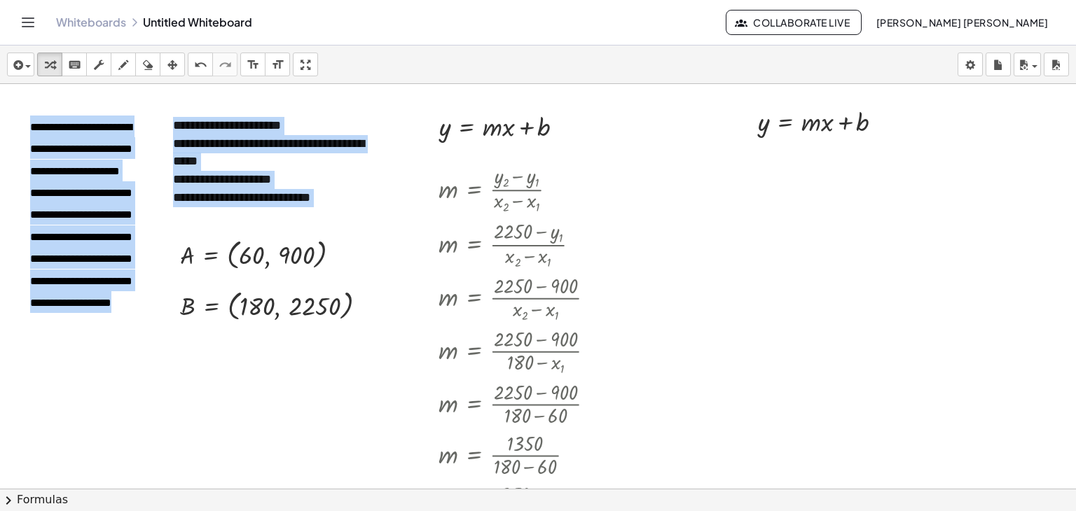
drag, startPoint x: 777, startPoint y: 31, endPoint x: 878, endPoint y: 218, distance: 212.5
click at [878, 218] on div at bounding box center [538, 520] width 1076 height 873
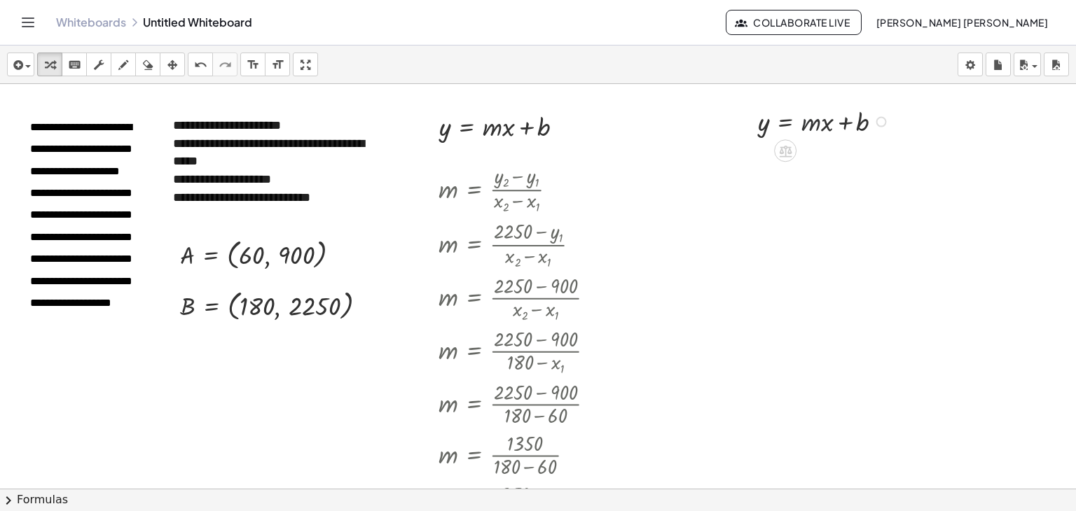
click at [813, 123] on div at bounding box center [826, 121] width 150 height 36
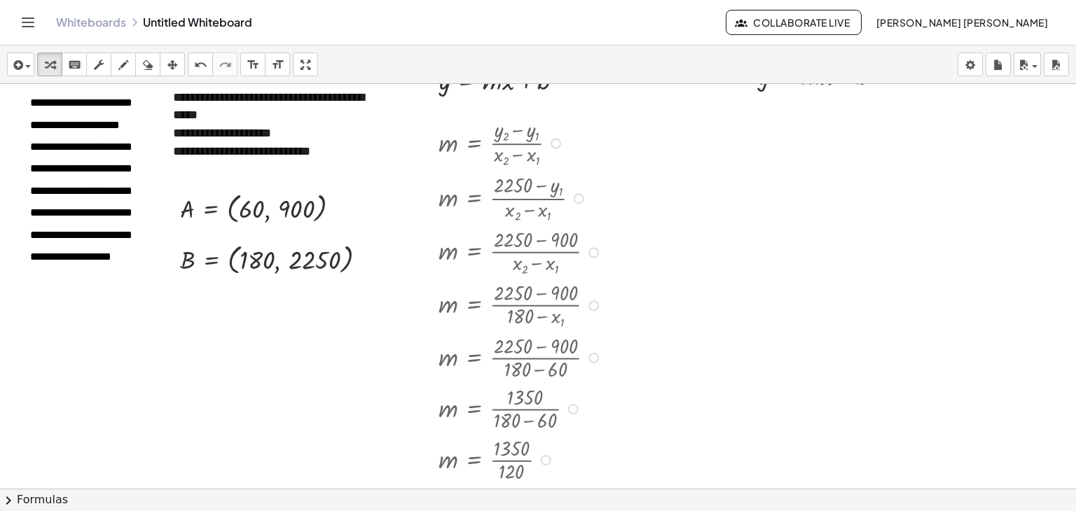
scroll to position [70, 0]
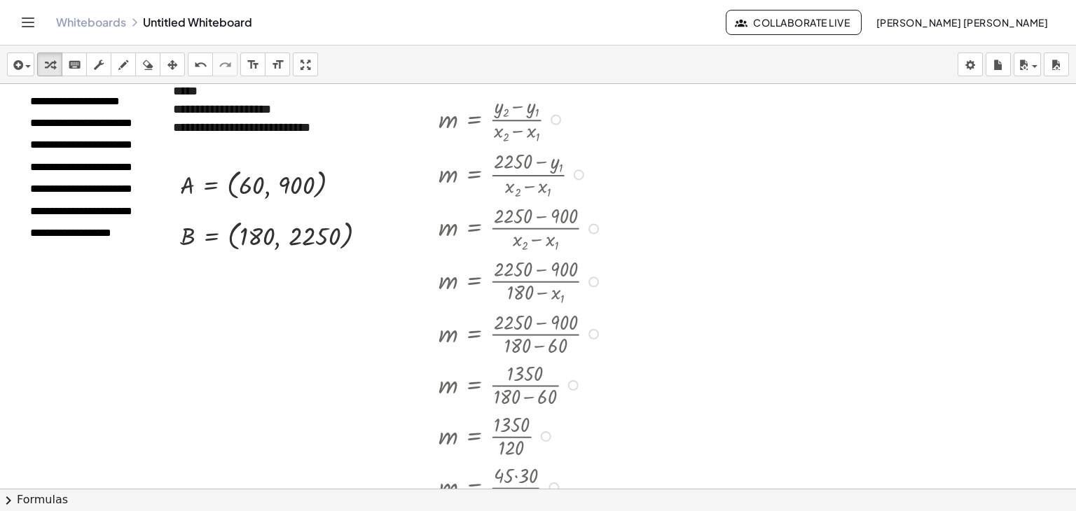
click at [581, 176] on div at bounding box center [579, 175] width 11 height 11
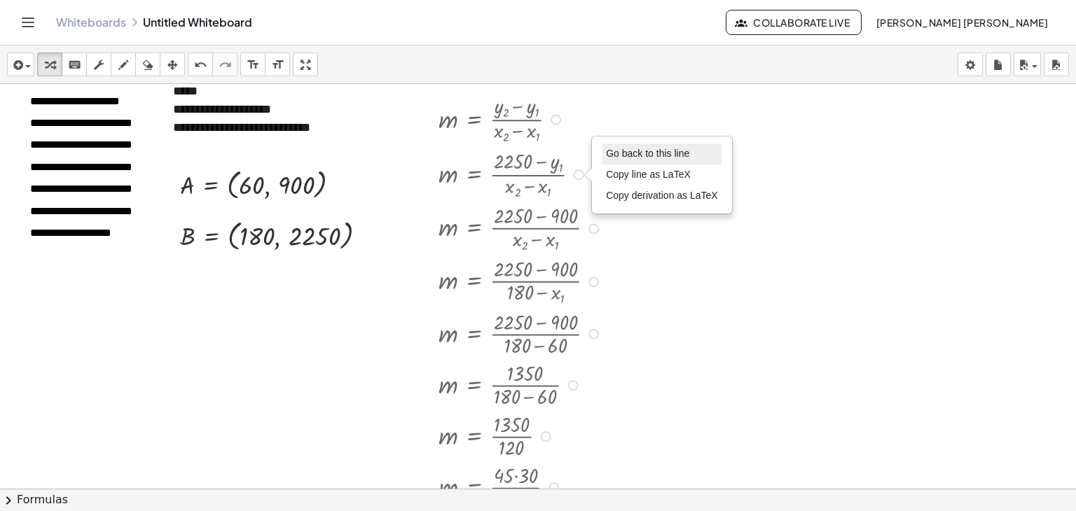
click at [633, 157] on span "Go back to this line" at bounding box center [647, 153] width 83 height 11
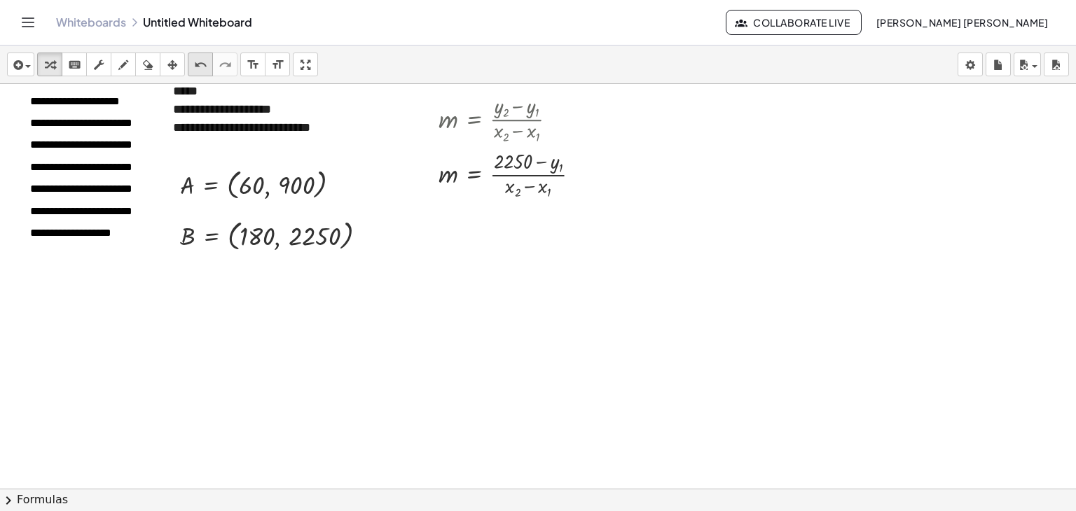
click at [189, 62] on button "undo undo" at bounding box center [200, 65] width 25 height 24
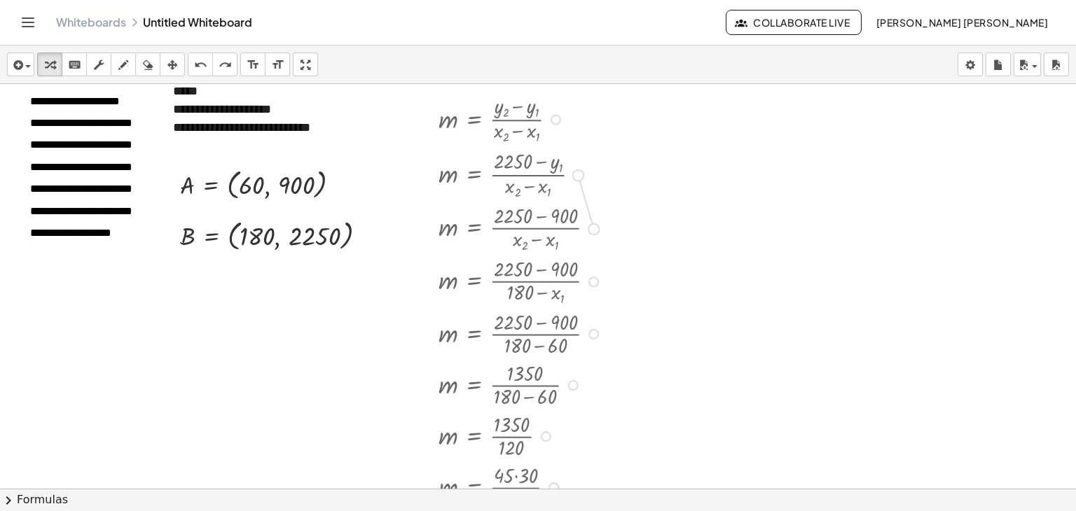
drag, startPoint x: 597, startPoint y: 229, endPoint x: 577, endPoint y: 170, distance: 62.3
click at [474, 120] on div "m = · ( + y 2 − y 1 ) · ( + x 2 − x 1 ) m = · ( + 2250 − y 1 ) · ( + x 2 − x 1 …" at bounding box center [474, 120] width 0 height 0
click at [616, 213] on div at bounding box center [538, 450] width 1076 height 873
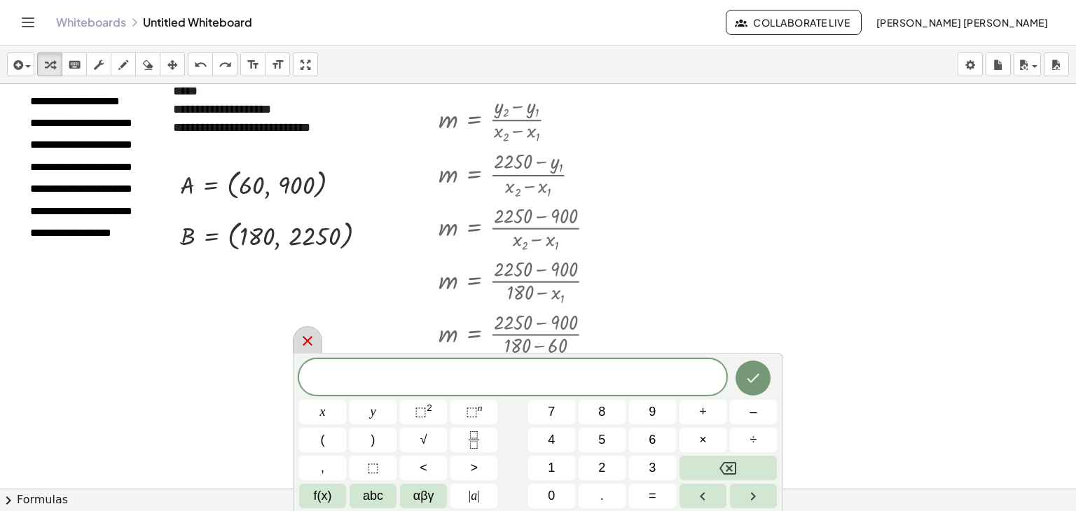
click at [309, 338] on icon at bounding box center [307, 341] width 17 height 17
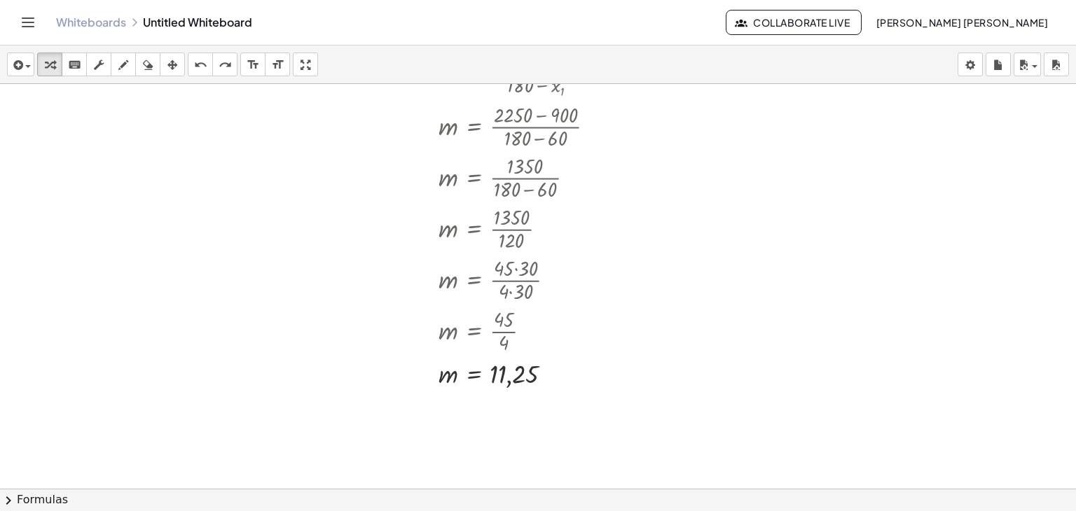
scroll to position [350, 0]
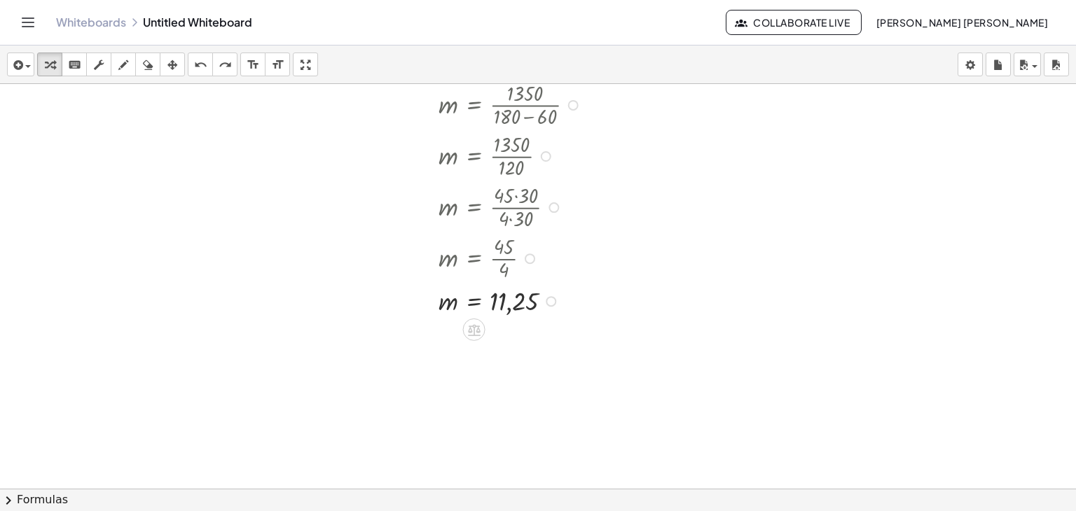
drag, startPoint x: 514, startPoint y: 303, endPoint x: 548, endPoint y: 275, distance: 43.8
drag, startPoint x: 548, startPoint y: 275, endPoint x: 525, endPoint y: 303, distance: 36.3
click at [525, 303] on div at bounding box center [522, 300] width 181 height 34
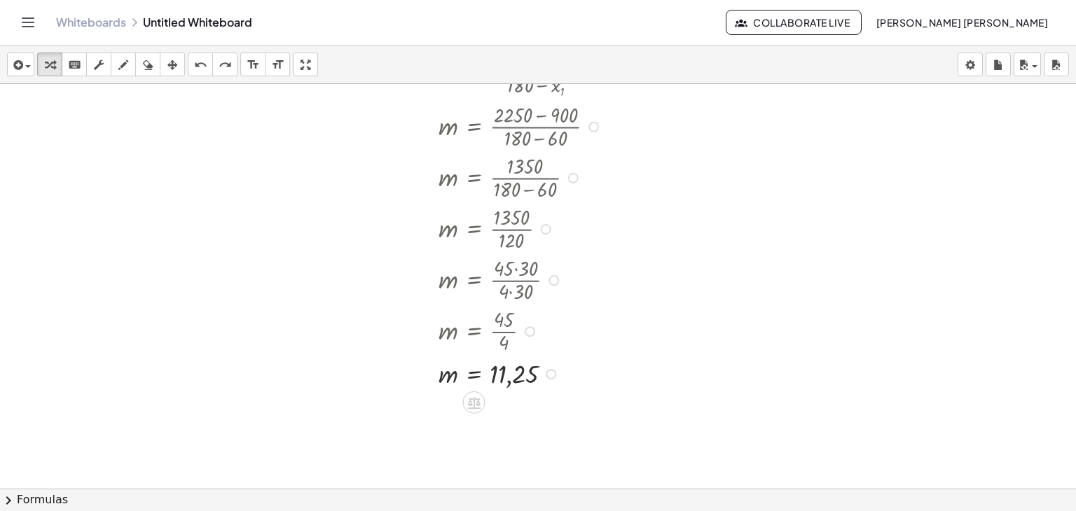
scroll to position [280, 0]
drag, startPoint x: 552, startPoint y: 368, endPoint x: 778, endPoint y: 137, distance: 324.0
click at [778, 137] on div "**********" at bounding box center [538, 240] width 1076 height 873
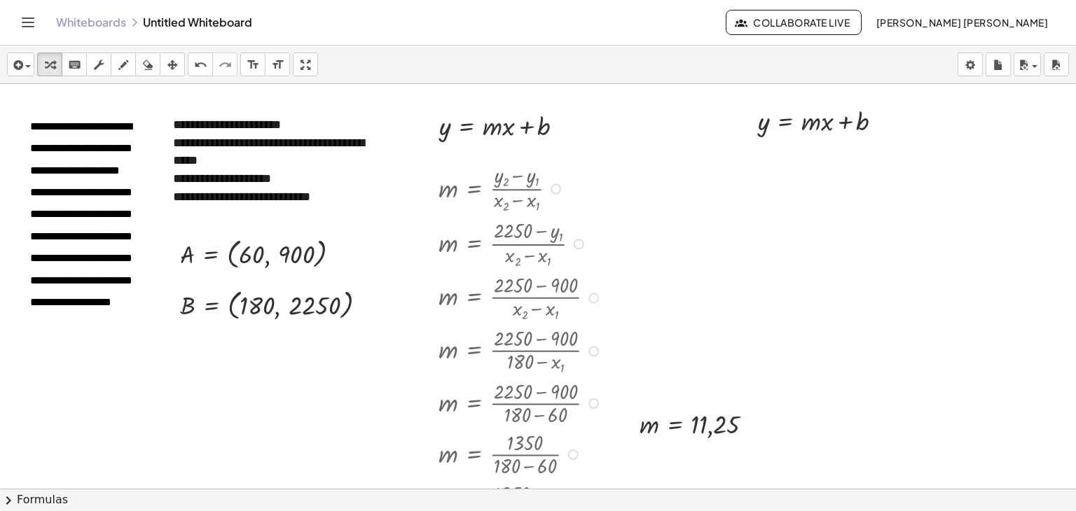
scroll to position [0, 0]
drag, startPoint x: 704, startPoint y: 427, endPoint x: 790, endPoint y: 129, distance: 310.0
click at [790, 129] on div "**********" at bounding box center [538, 520] width 1076 height 873
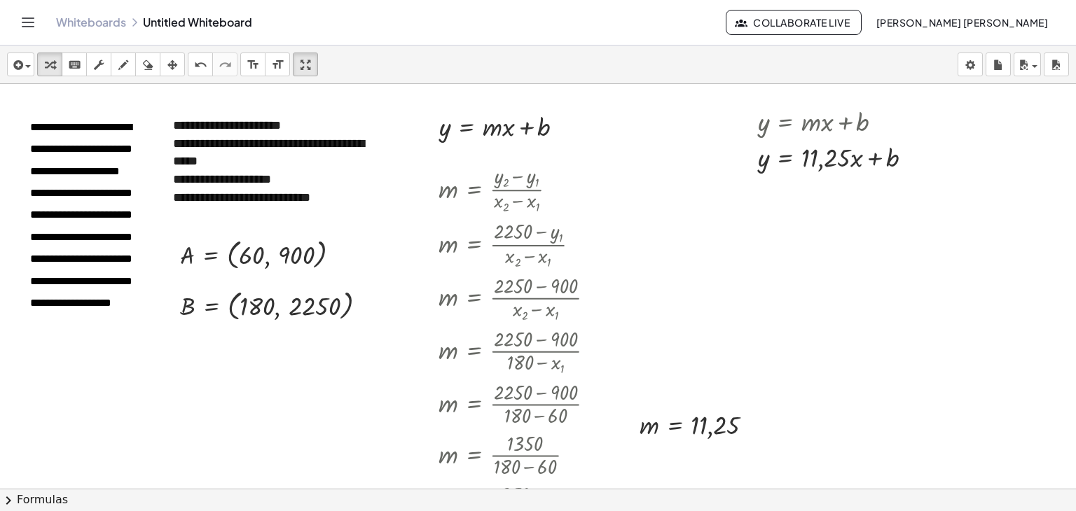
drag, startPoint x: 302, startPoint y: 62, endPoint x: 387, endPoint y: 221, distance: 179.9
click at [302, 123] on div "**********" at bounding box center [538, 279] width 1076 height 466
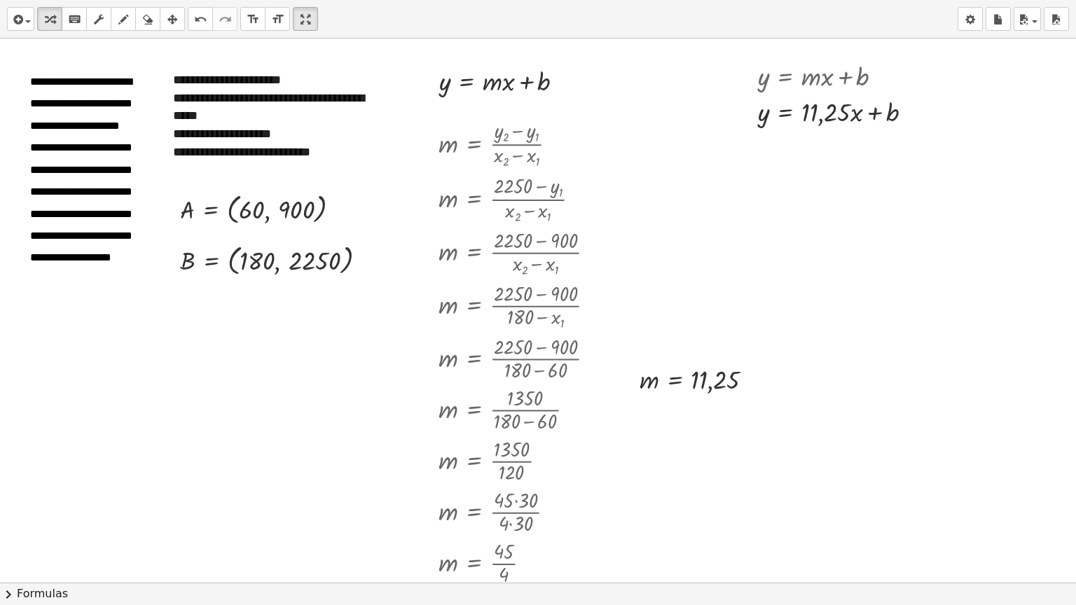
drag, startPoint x: 301, startPoint y: 23, endPoint x: 301, endPoint y: -39, distance: 61.6
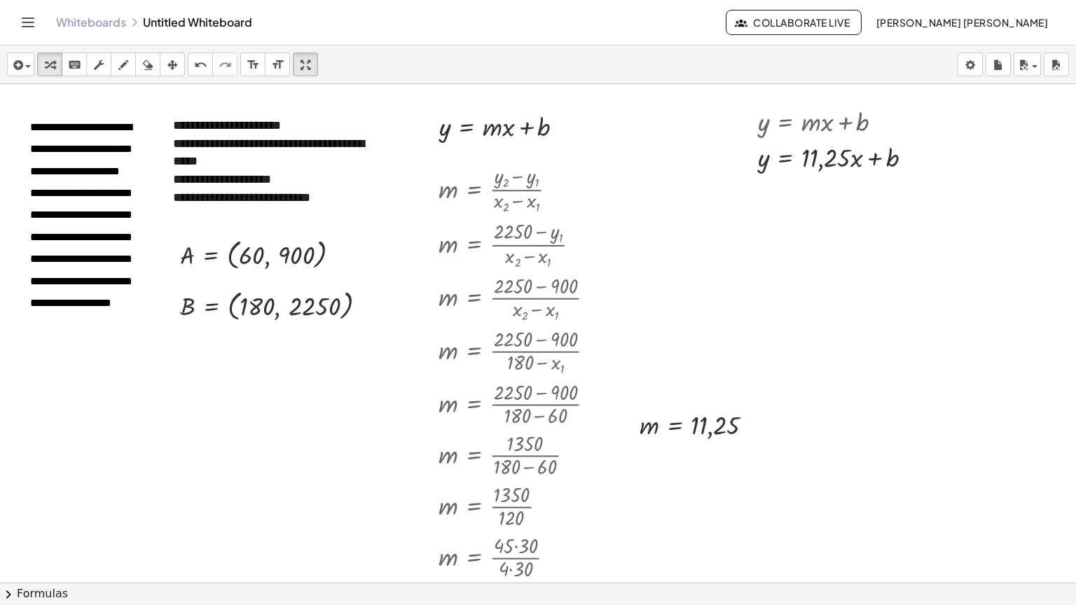
click at [301, 0] on html "**********" at bounding box center [538, 302] width 1076 height 605
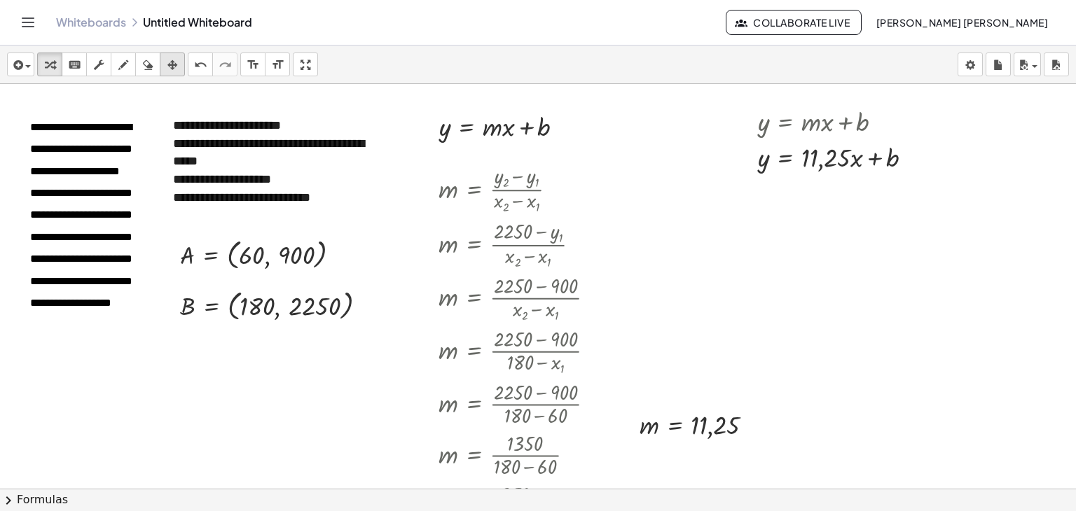
click at [179, 60] on div "button" at bounding box center [172, 64] width 18 height 17
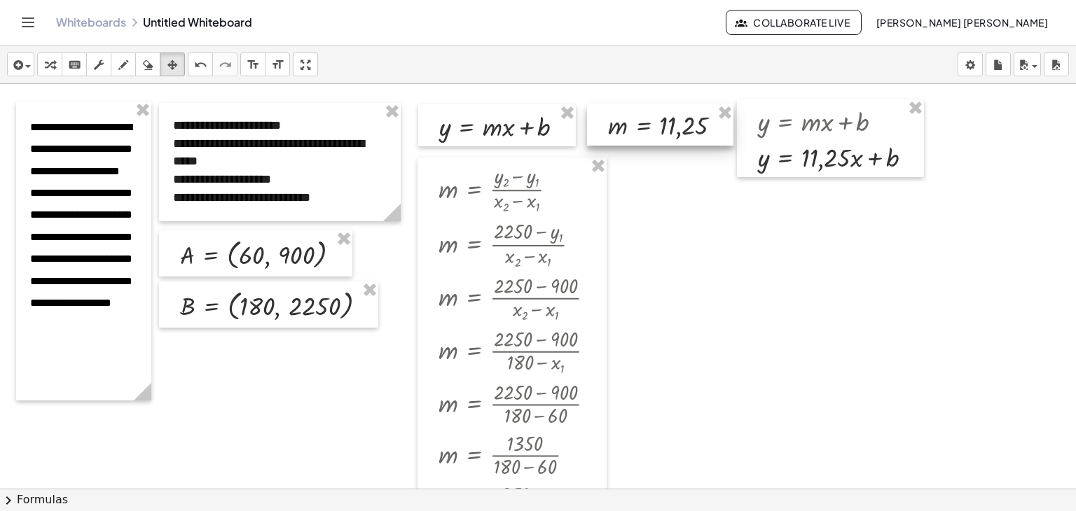
drag, startPoint x: 719, startPoint y: 428, endPoint x: 687, endPoint y: 128, distance: 301.5
click at [687, 128] on div at bounding box center [660, 124] width 146 height 41
click at [49, 55] on button "transform" at bounding box center [49, 65] width 25 height 24
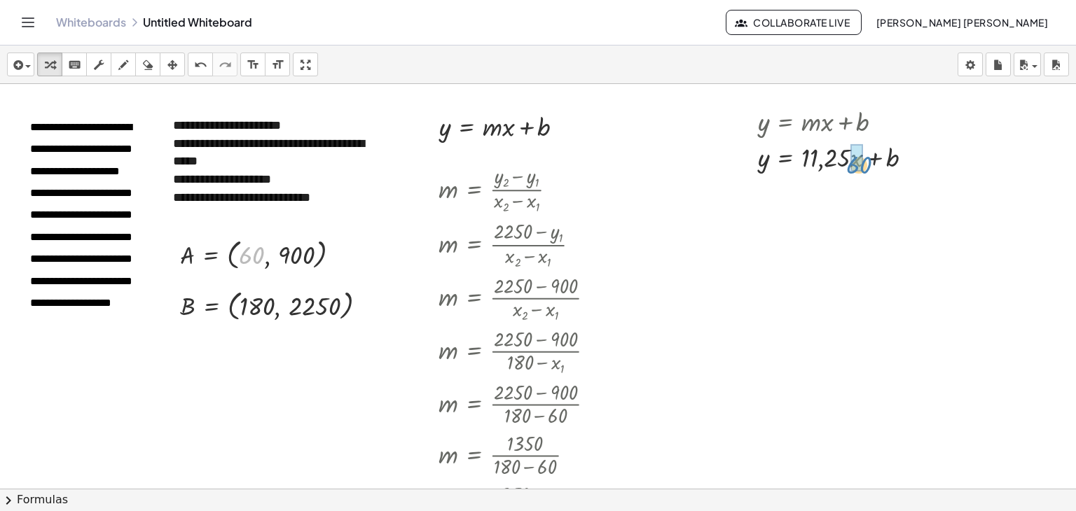
drag, startPoint x: 259, startPoint y: 252, endPoint x: 866, endPoint y: 161, distance: 614.1
drag, startPoint x: 287, startPoint y: 256, endPoint x: 750, endPoint y: 164, distance: 471.5
click at [750, 164] on div "**********" at bounding box center [538, 520] width 1076 height 873
click at [855, 156] on div at bounding box center [837, 156] width 223 height 36
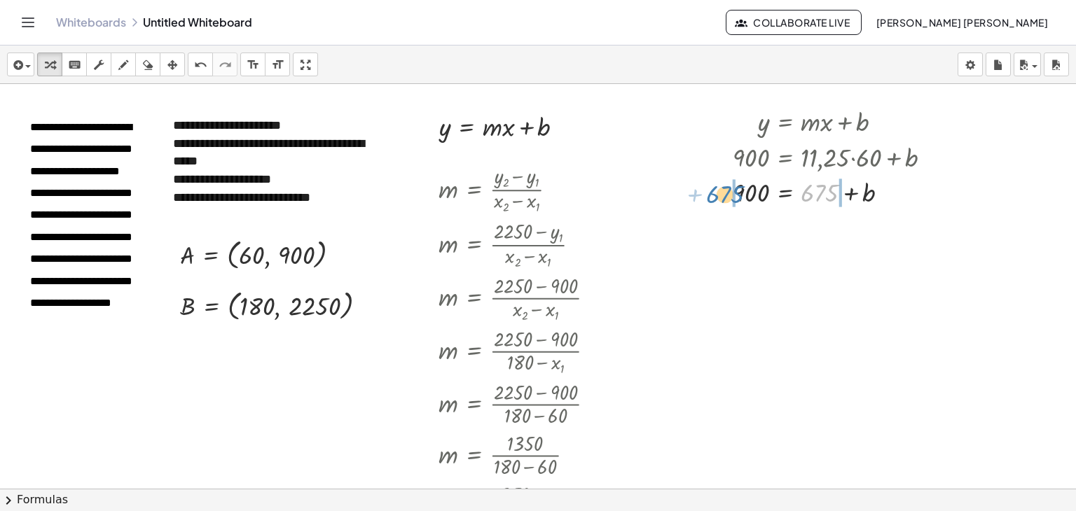
drag, startPoint x: 822, startPoint y: 191, endPoint x: 727, endPoint y: 193, distance: 95.3
click at [727, 193] on div "y = + · m · x + b y = + · 11,25 · x + b y = + · 11,25 · 60 + b 900 = + · 11,25 …" at bounding box center [827, 155] width 231 height 113
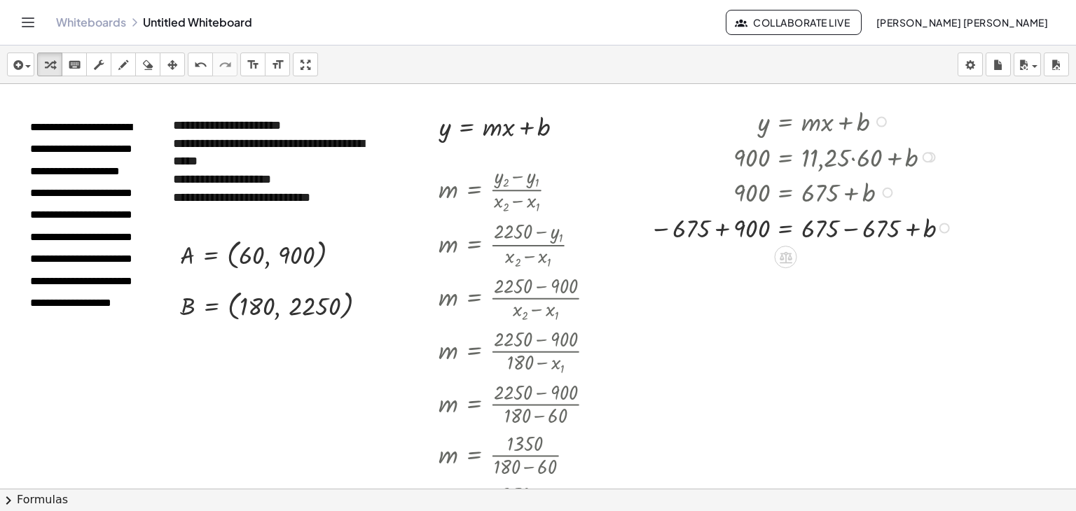
click at [857, 233] on div at bounding box center [803, 227] width 322 height 36
click at [721, 262] on div at bounding box center [803, 262] width 322 height 34
click at [753, 297] on div at bounding box center [803, 297] width 322 height 34
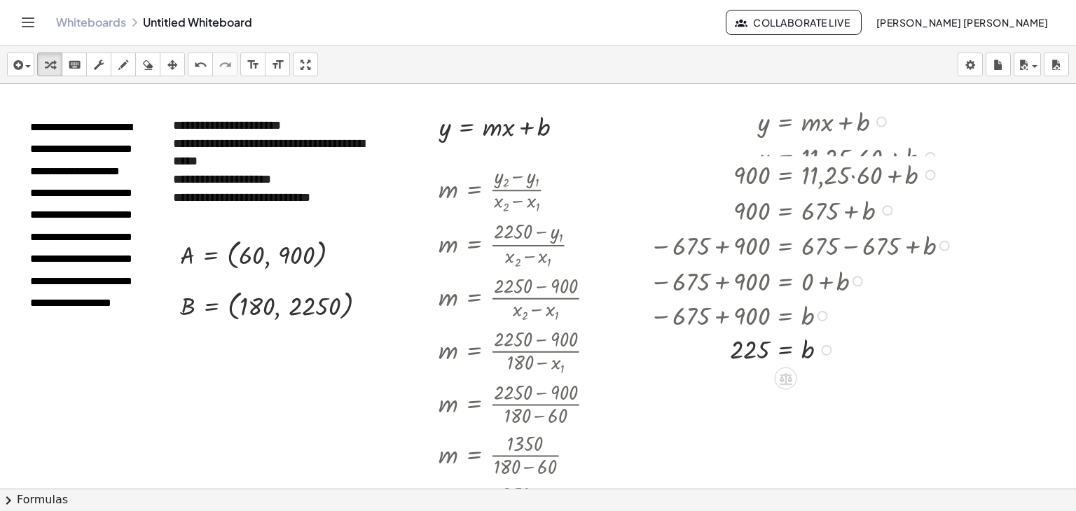
drag, startPoint x: 818, startPoint y: 266, endPoint x: 832, endPoint y: 336, distance: 71.3
click at [786, 317] on div "− 675 + 900 = b" at bounding box center [786, 317] width 0 height 0
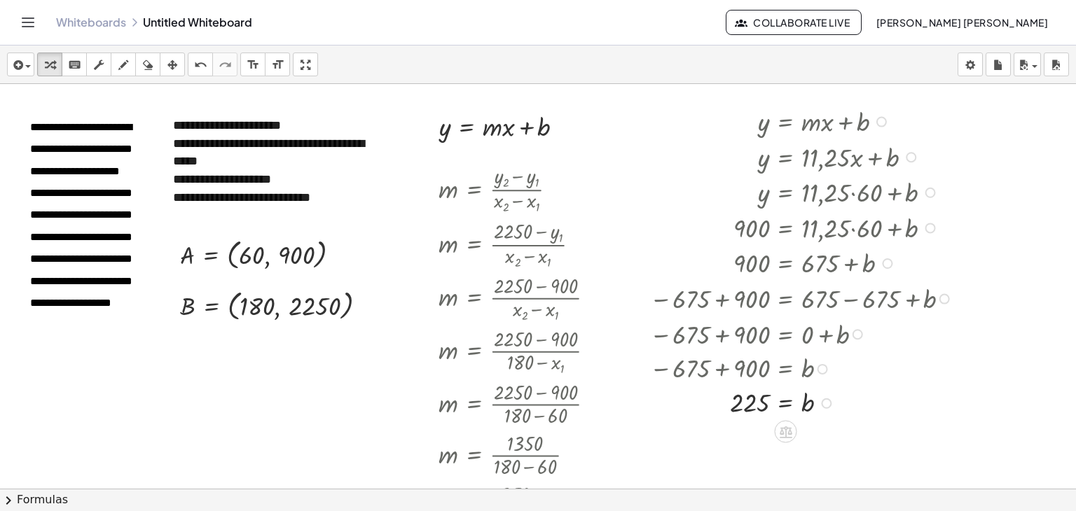
drag, startPoint x: 925, startPoint y: 155, endPoint x: 929, endPoint y: 219, distance: 64.5
click at [786, 122] on div "y = + · m · x + b y = + · 11,25 · x + b y = + · 11,25 · 60 + b 900 = + · 11,25 …" at bounding box center [786, 122] width 0 height 0
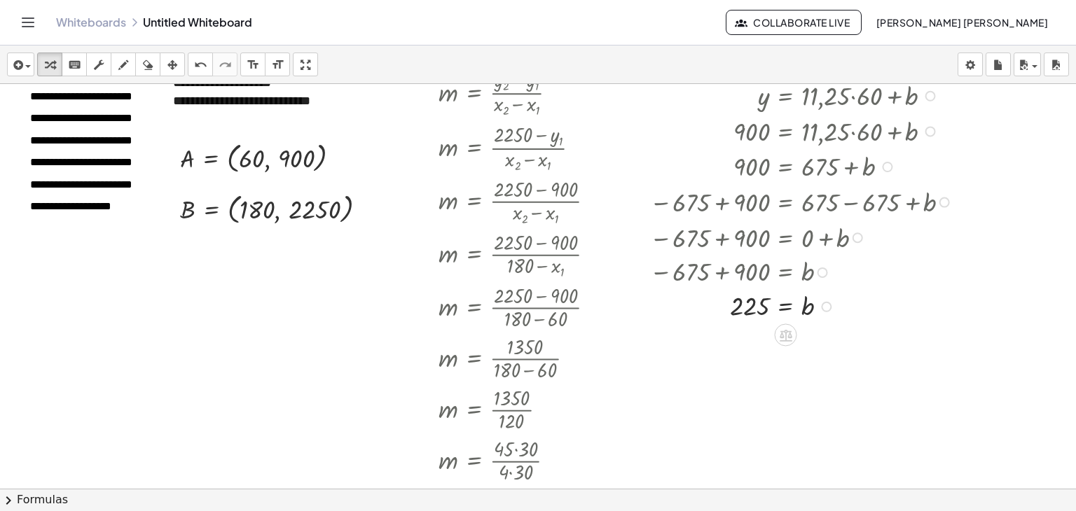
scroll to position [140, 0]
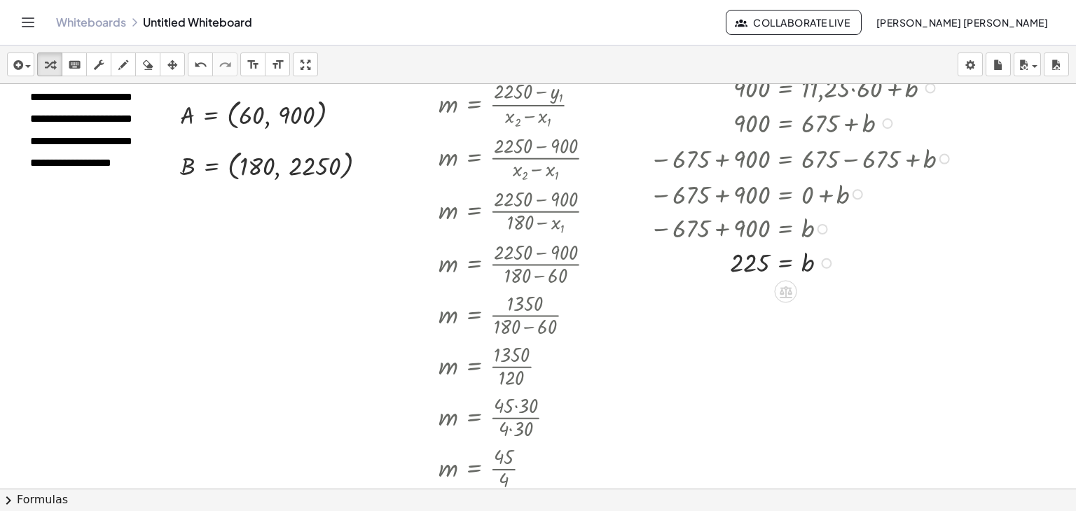
click at [808, 261] on div at bounding box center [803, 262] width 322 height 34
click at [755, 262] on div at bounding box center [803, 262] width 322 height 34
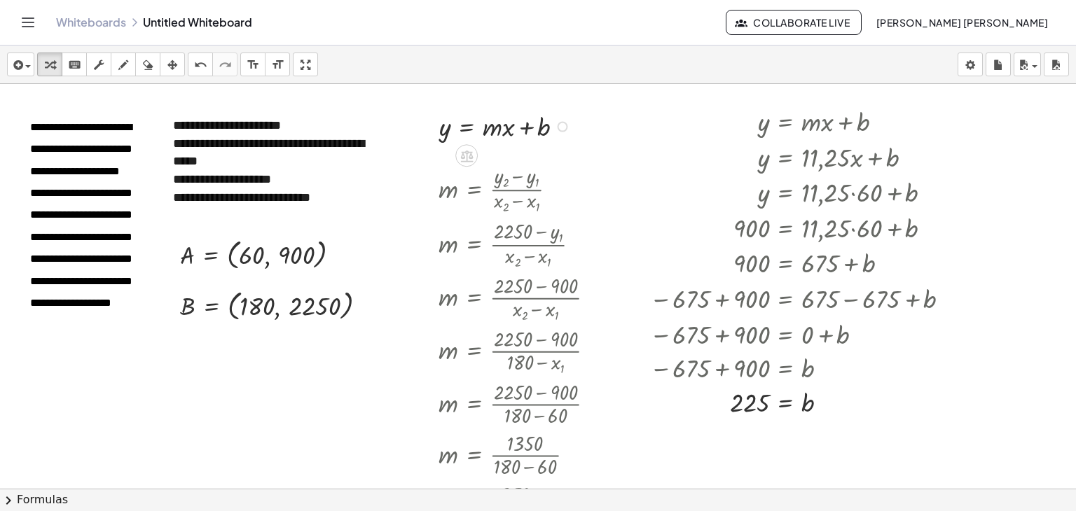
click at [521, 132] on div at bounding box center [507, 126] width 150 height 36
drag, startPoint x: 563, startPoint y: 127, endPoint x: 784, endPoint y: 479, distance: 415.8
click at [784, 479] on div "**********" at bounding box center [538, 520] width 1076 height 873
click at [730, 466] on div at bounding box center [708, 465] width 150 height 36
click at [174, 62] on icon "button" at bounding box center [172, 65] width 10 height 17
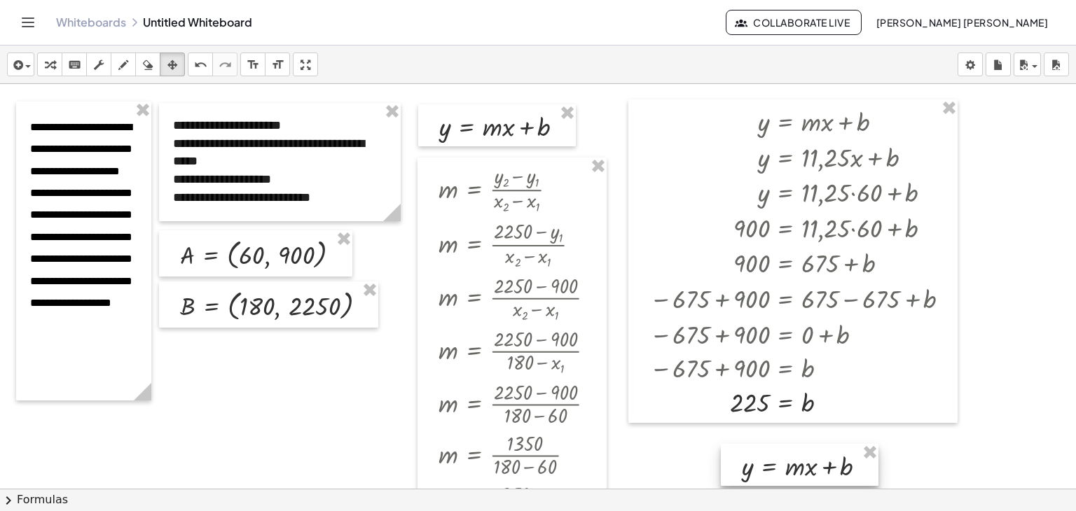
drag, startPoint x: 698, startPoint y: 457, endPoint x: 800, endPoint y: 457, distance: 102.3
click at [800, 457] on div at bounding box center [800, 465] width 158 height 43
click at [48, 59] on icon "button" at bounding box center [50, 65] width 10 height 17
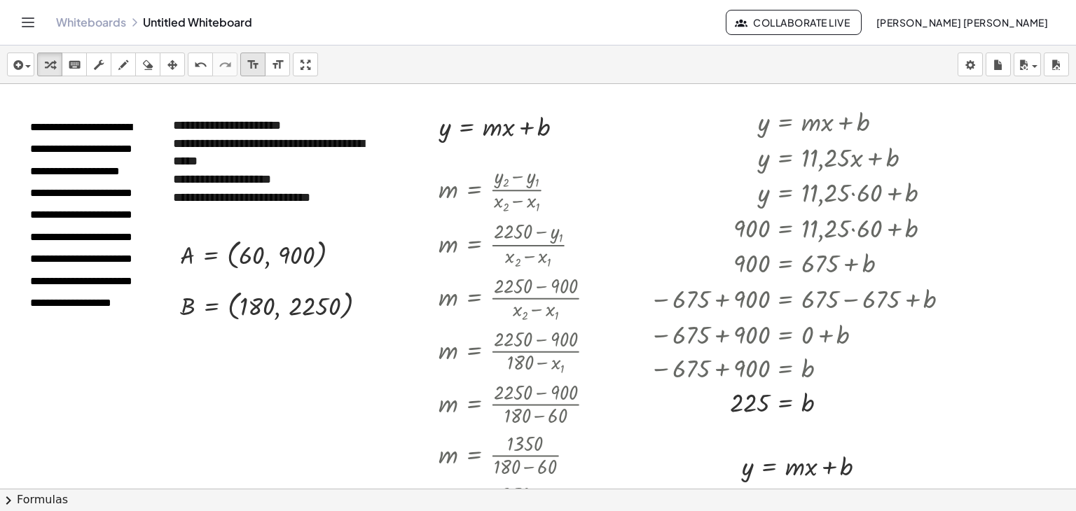
click at [256, 59] on icon "format_size" at bounding box center [253, 65] width 13 height 17
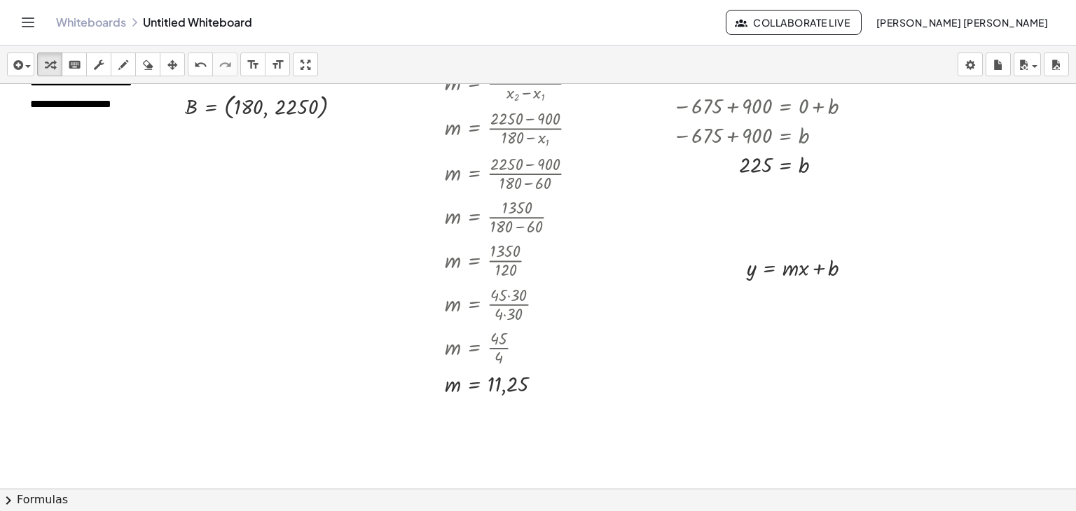
scroll to position [210, 0]
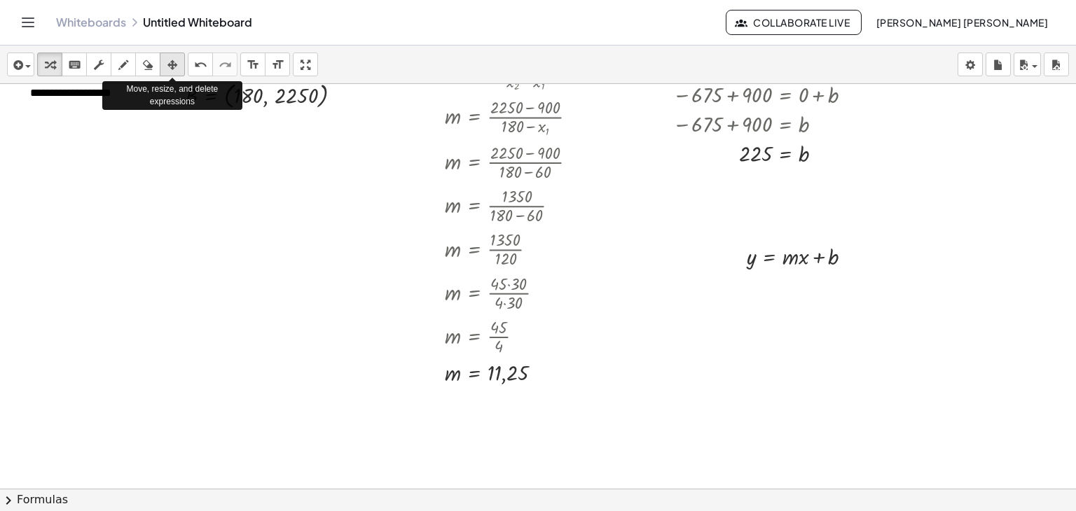
click at [172, 64] on icon "button" at bounding box center [172, 65] width 10 height 17
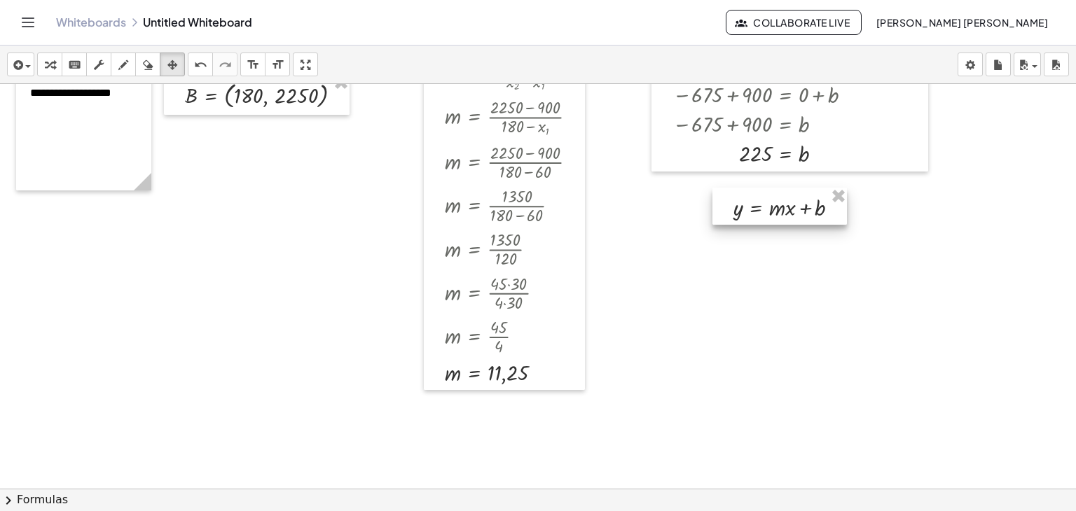
drag, startPoint x: 760, startPoint y: 259, endPoint x: 747, endPoint y: 210, distance: 50.8
click at [747, 210] on div at bounding box center [779, 207] width 135 height 38
click at [43, 62] on div "button" at bounding box center [50, 64] width 18 height 17
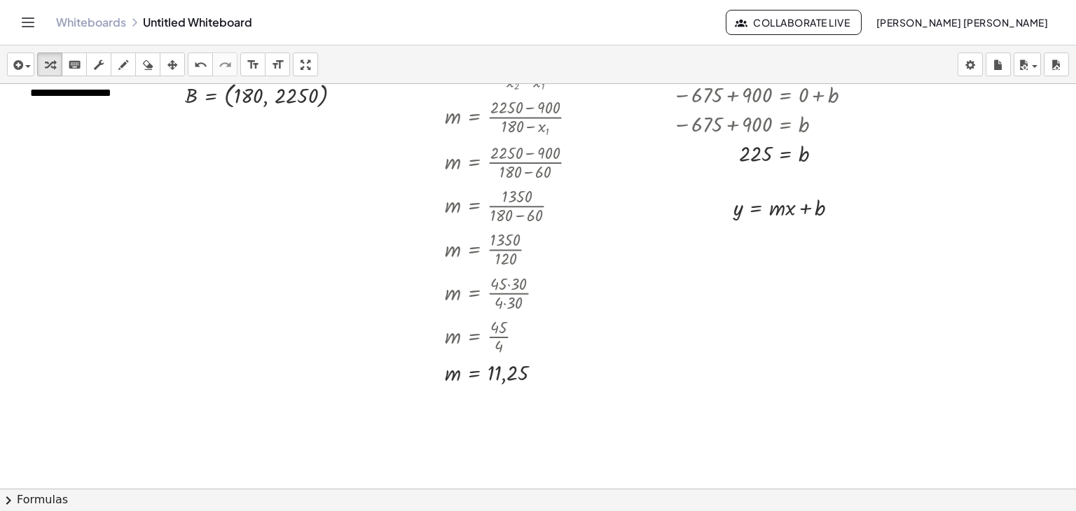
scroll to position [140, 0]
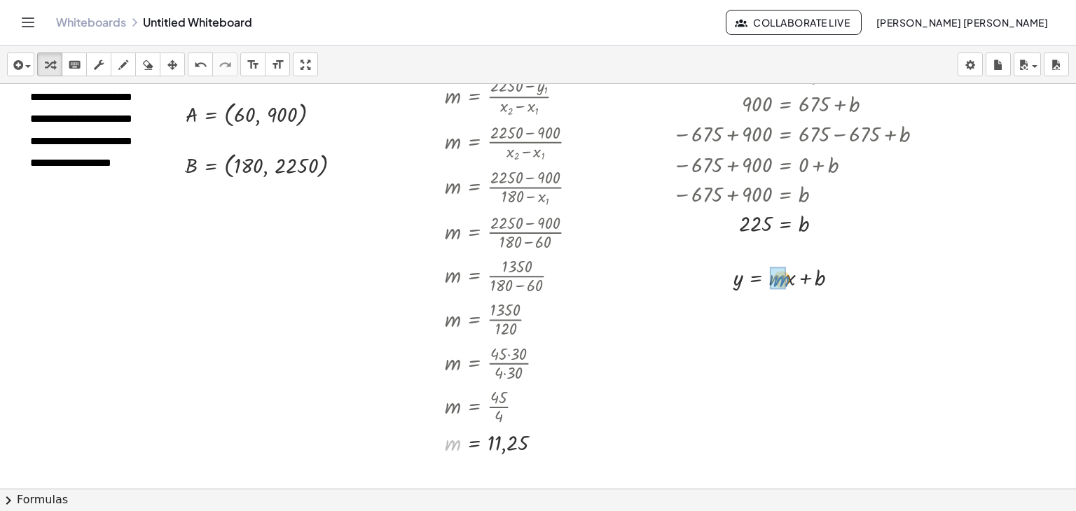
drag, startPoint x: 457, startPoint y: 443, endPoint x: 785, endPoint y: 280, distance: 366.2
drag, startPoint x: 801, startPoint y: 225, endPoint x: 845, endPoint y: 320, distance: 104.7
drag, startPoint x: 882, startPoint y: 320, endPoint x: 881, endPoint y: 355, distance: 35.1
click at [881, 355] on div "y = + · m · x + b y = + · 11,25 · x + b y = + · · x + 11,25 225" at bounding box center [802, 307] width 181 height 99
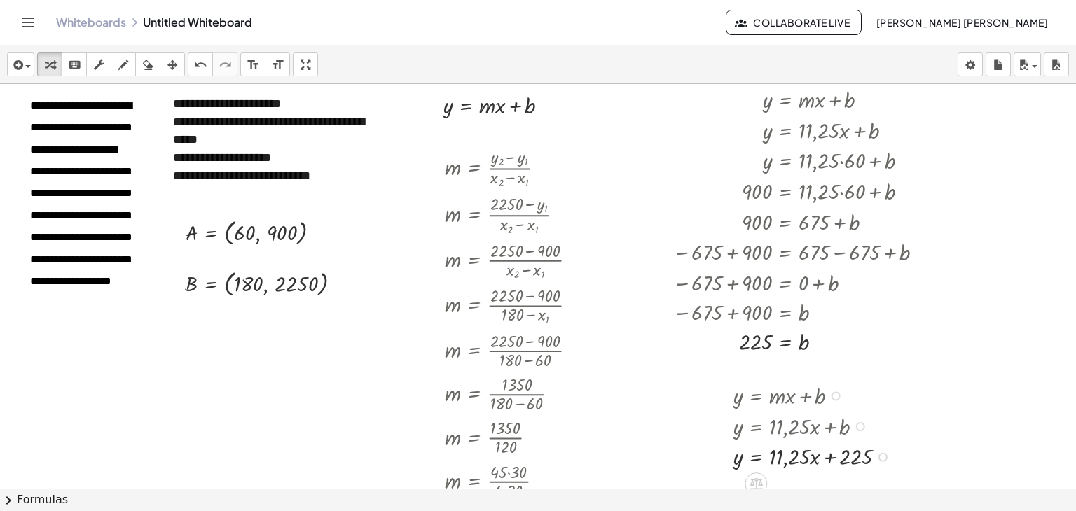
scroll to position [0, 0]
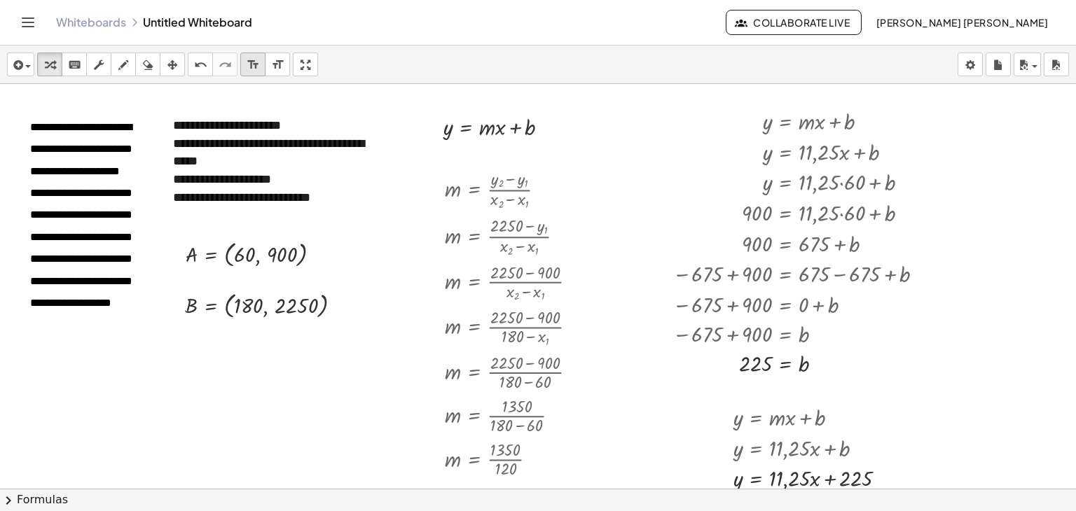
click at [255, 66] on icon "format_size" at bounding box center [253, 65] width 13 height 17
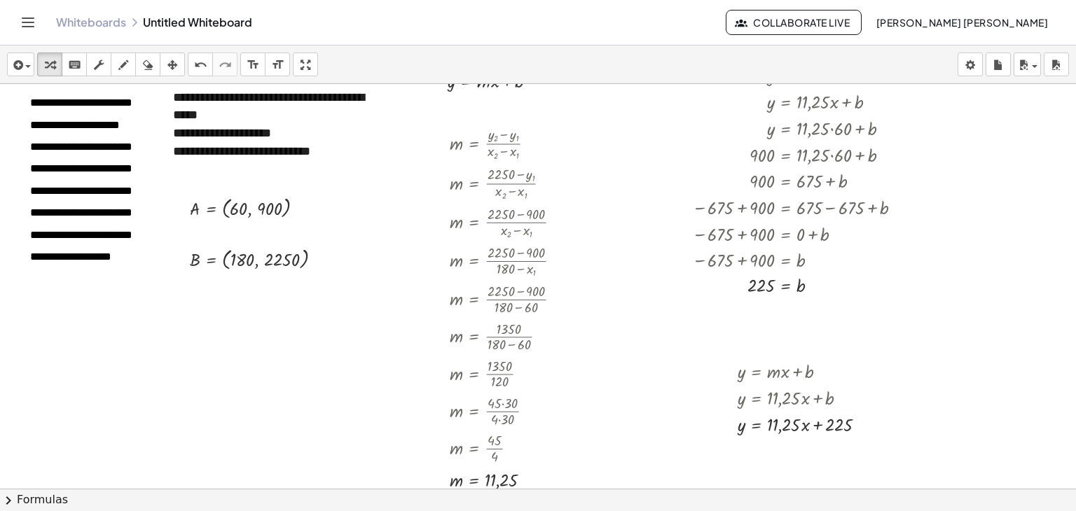
scroll to position [140, 0]
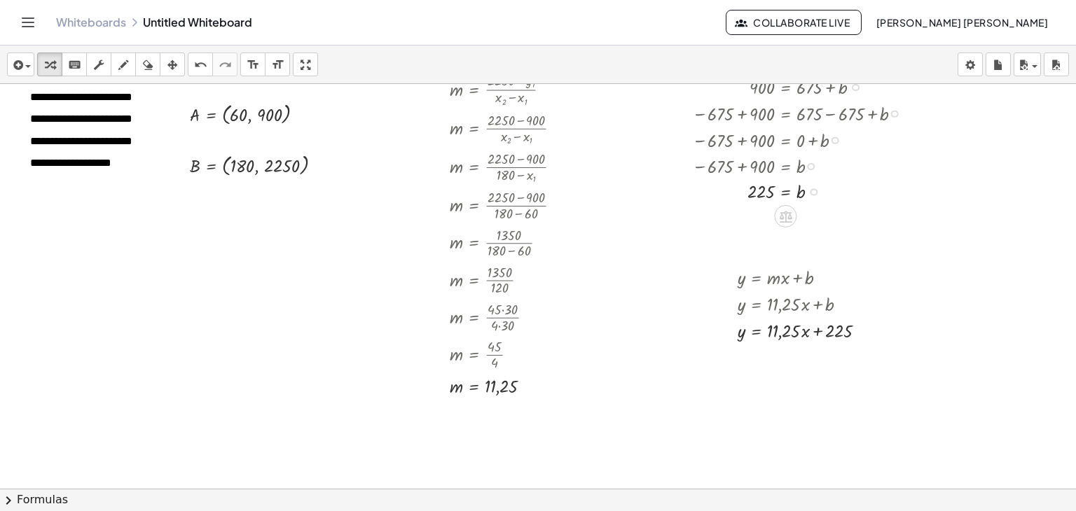
click at [755, 194] on div at bounding box center [801, 191] width 233 height 26
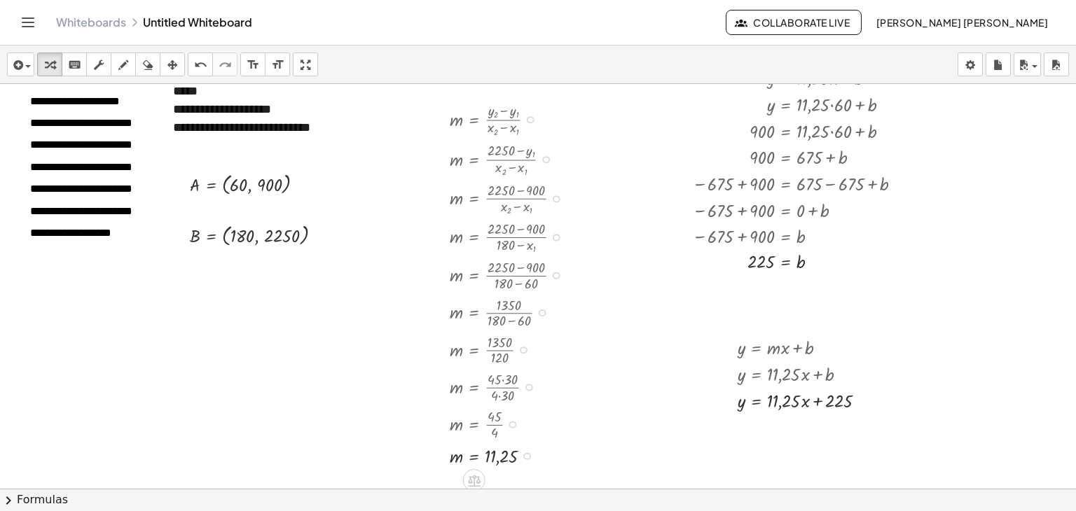
scroll to position [0, 0]
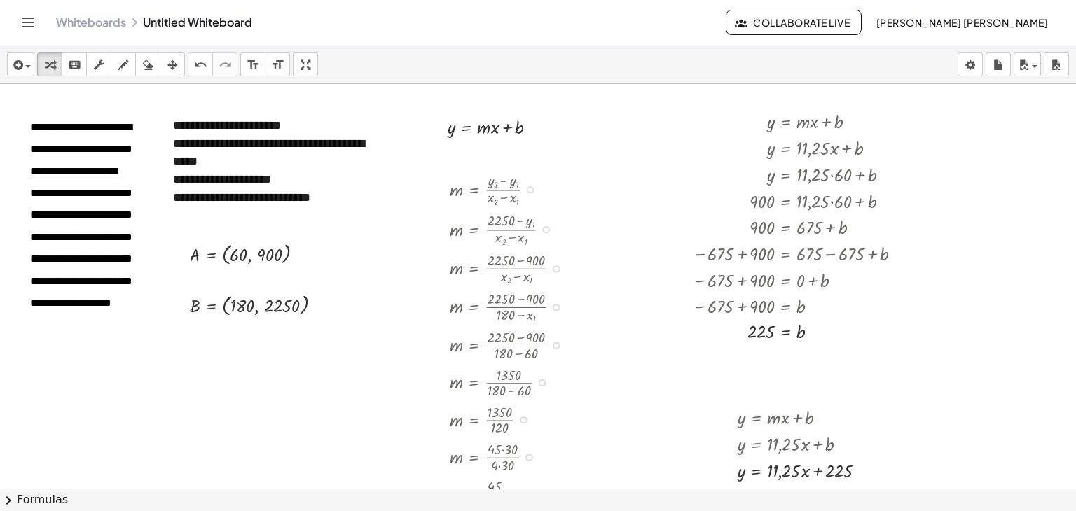
click at [469, 185] on div at bounding box center [511, 189] width 137 height 40
click at [167, 62] on icon "button" at bounding box center [172, 65] width 10 height 17
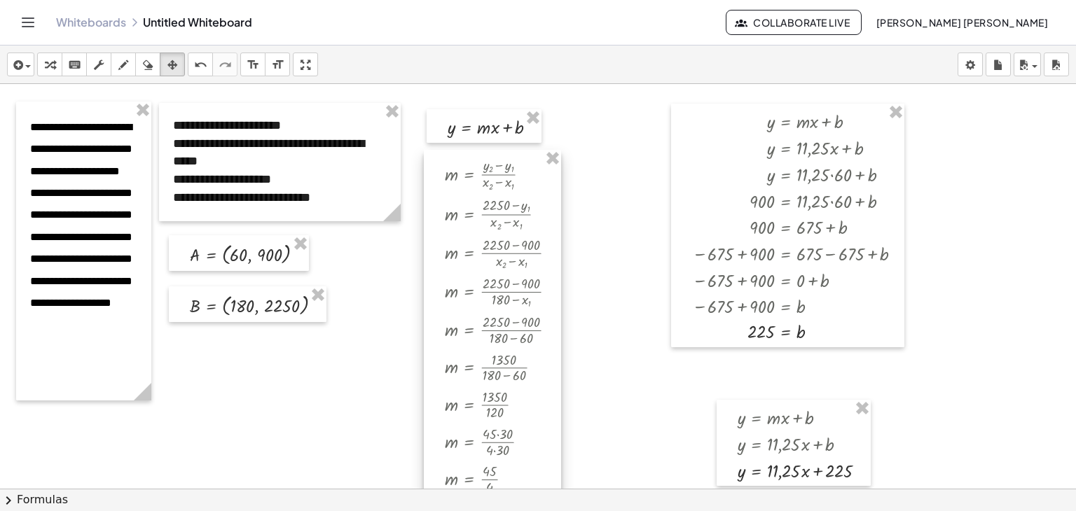
drag, startPoint x: 484, startPoint y: 178, endPoint x: 479, endPoint y: 163, distance: 16.2
click at [479, 163] on div at bounding box center [492, 338] width 137 height 376
click at [600, 200] on div at bounding box center [538, 520] width 1076 height 873
drag, startPoint x: 489, startPoint y: 121, endPoint x: 486, endPoint y: 96, distance: 25.4
click at [486, 96] on div at bounding box center [481, 101] width 115 height 34
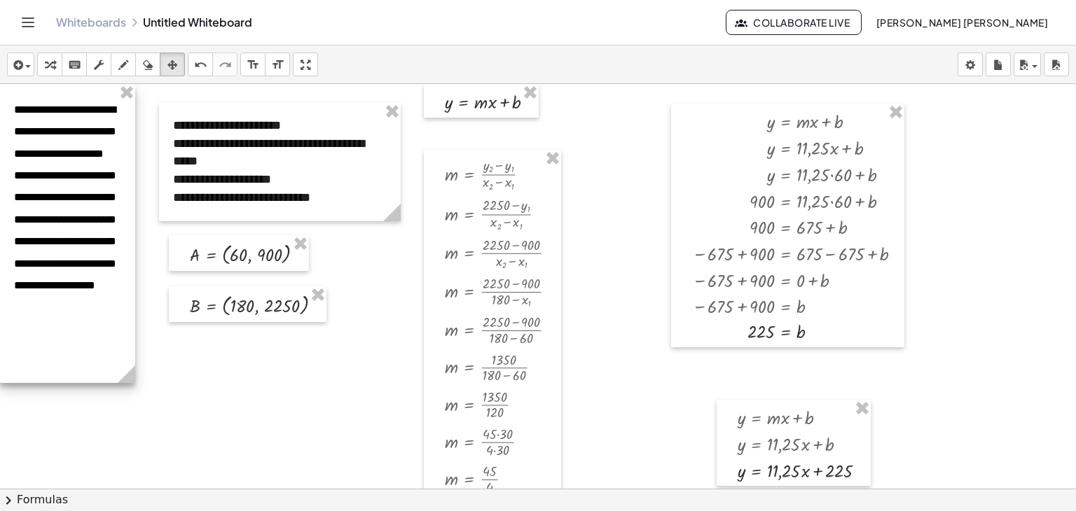
drag, startPoint x: 79, startPoint y: 140, endPoint x: 62, endPoint y: 107, distance: 37.3
click at [62, 107] on div at bounding box center [67, 233] width 135 height 299
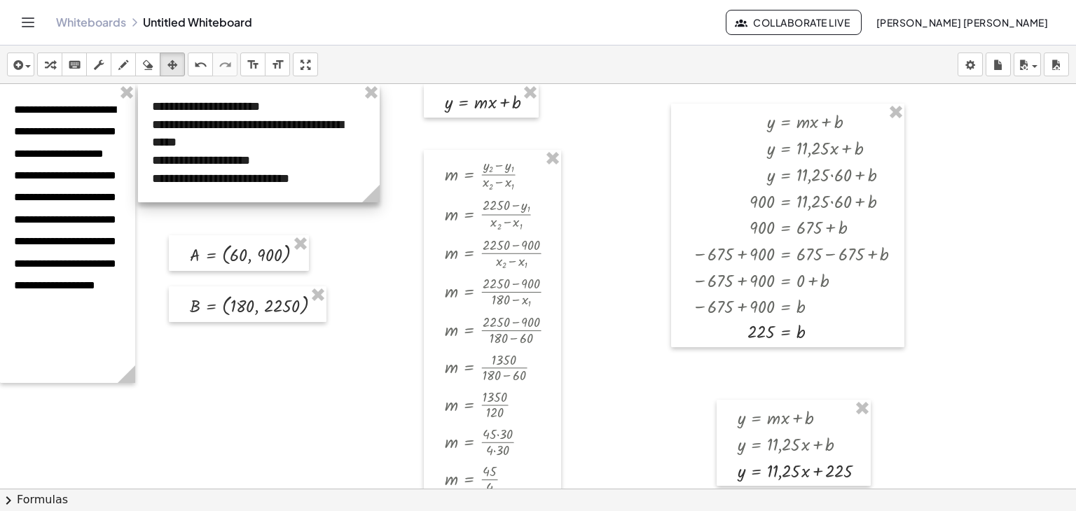
drag, startPoint x: 226, startPoint y: 141, endPoint x: 205, endPoint y: 120, distance: 29.7
click at [205, 120] on div at bounding box center [259, 143] width 242 height 118
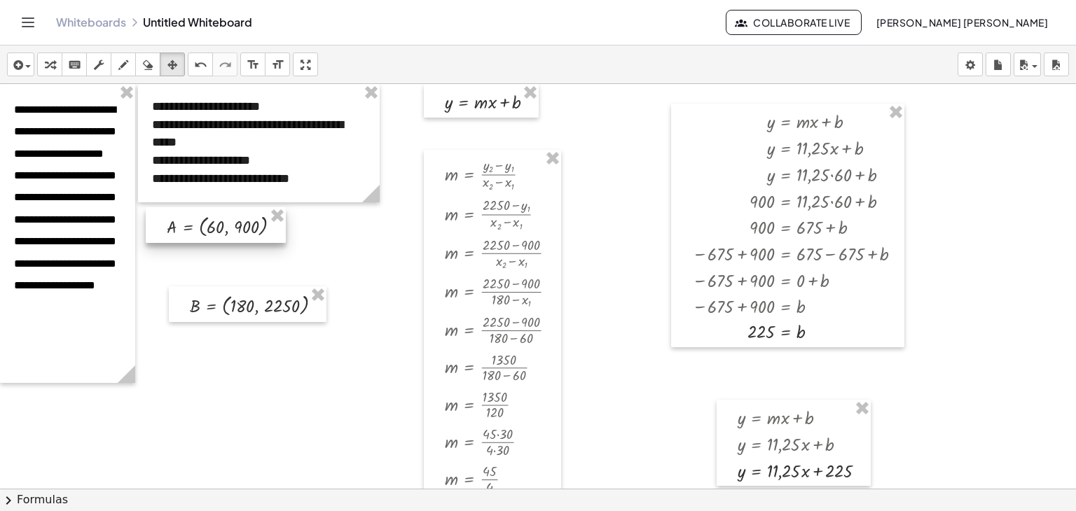
drag, startPoint x: 248, startPoint y: 246, endPoint x: 225, endPoint y: 218, distance: 36.3
click at [225, 218] on div at bounding box center [216, 225] width 140 height 36
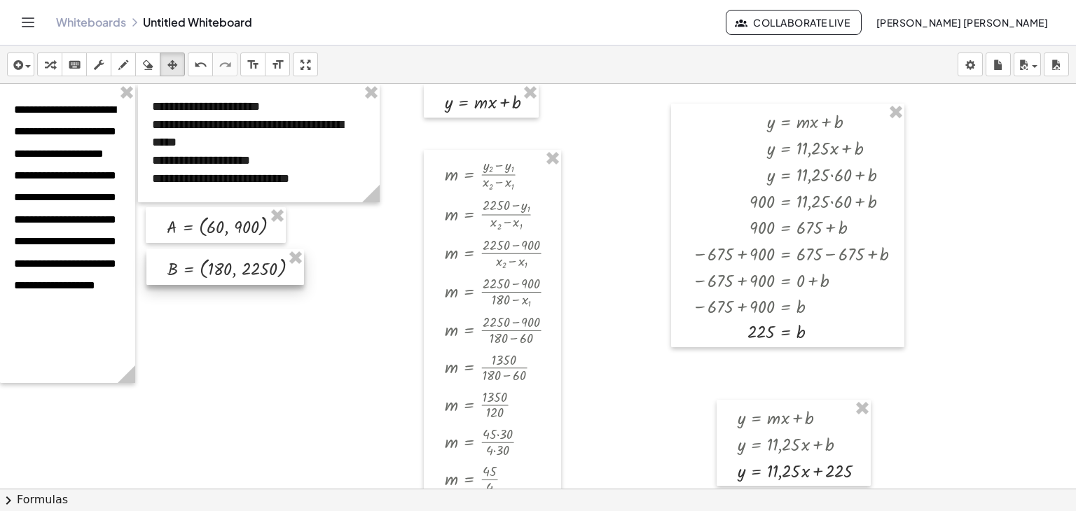
drag, startPoint x: 235, startPoint y: 305, endPoint x: 213, endPoint y: 268, distance: 43.4
click at [213, 268] on div at bounding box center [225, 267] width 158 height 36
drag, startPoint x: 474, startPoint y: 101, endPoint x: 447, endPoint y: 99, distance: 27.4
click at [447, 99] on div at bounding box center [454, 101] width 115 height 34
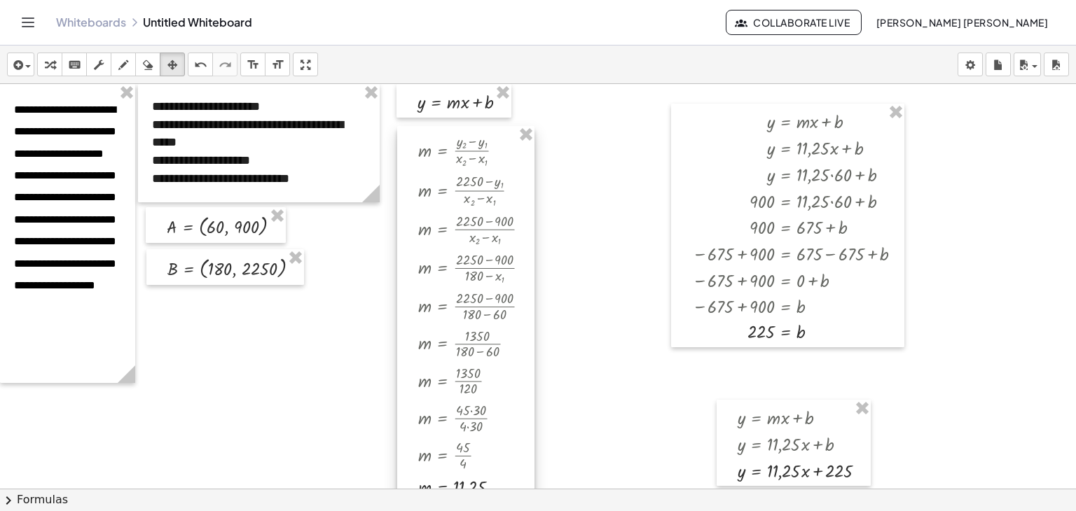
drag, startPoint x: 465, startPoint y: 169, endPoint x: 439, endPoint y: 145, distance: 35.7
click at [439, 145] on div at bounding box center [465, 314] width 137 height 376
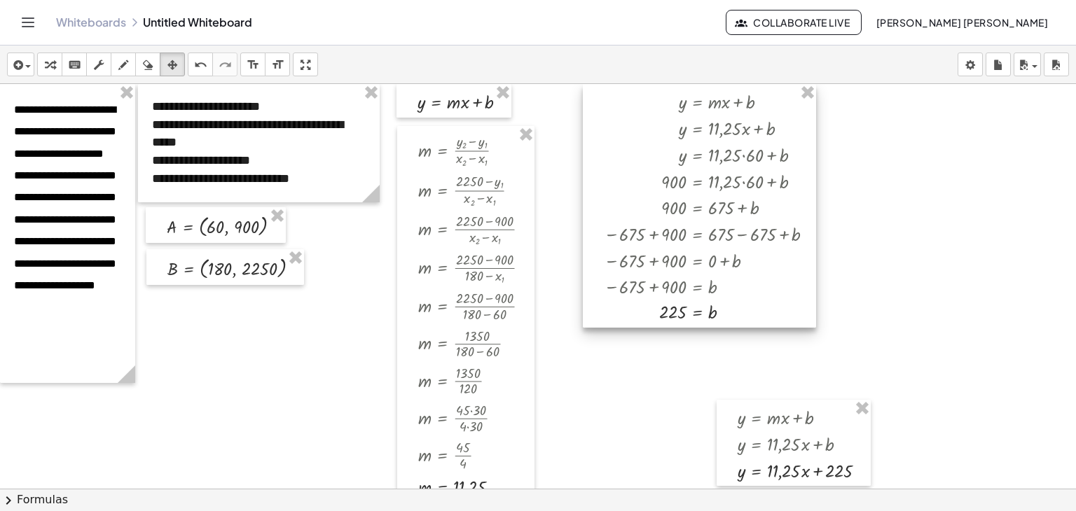
drag, startPoint x: 761, startPoint y: 166, endPoint x: 673, endPoint y: 143, distance: 91.2
click at [673, 138] on div at bounding box center [699, 206] width 233 height 244
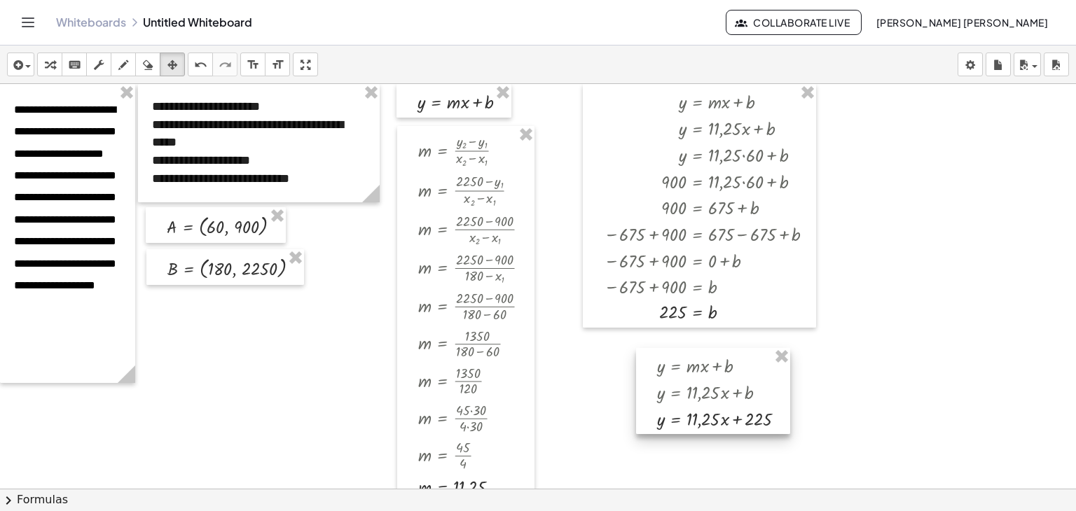
drag, startPoint x: 787, startPoint y: 432, endPoint x: 707, endPoint y: 380, distance: 95.8
click at [707, 380] on div at bounding box center [713, 391] width 154 height 87
click at [46, 62] on icon "button" at bounding box center [50, 65] width 10 height 17
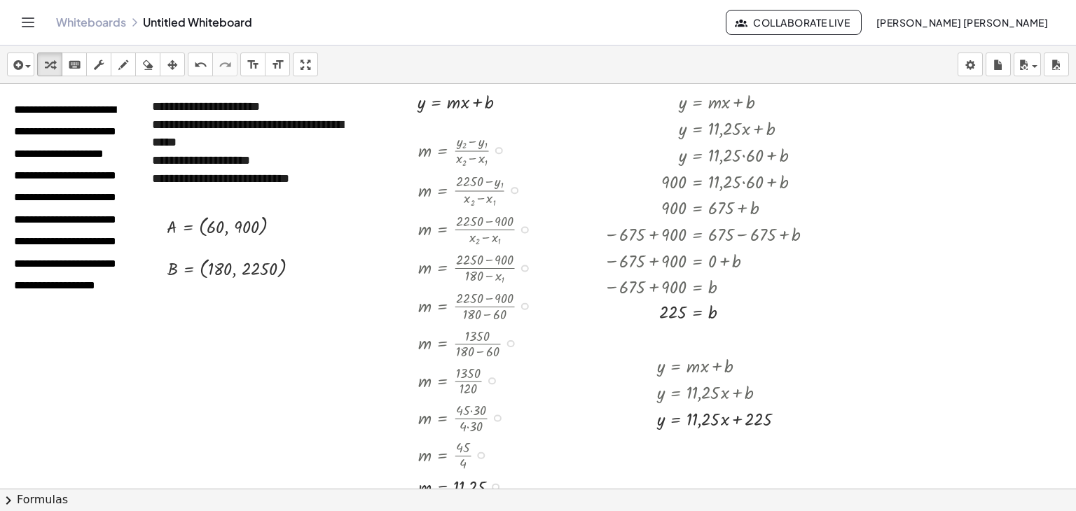
click at [462, 151] on div at bounding box center [479, 150] width 137 height 40
click at [174, 64] on icon "button" at bounding box center [172, 65] width 10 height 17
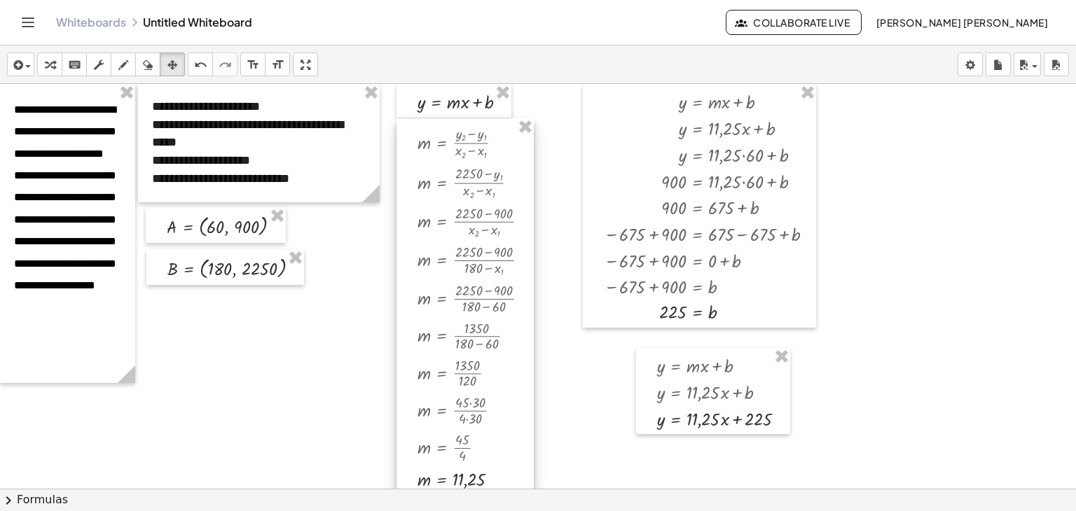
drag, startPoint x: 477, startPoint y: 198, endPoint x: 476, endPoint y: 191, distance: 7.7
click at [476, 191] on div at bounding box center [465, 306] width 137 height 376
click at [45, 64] on icon "button" at bounding box center [50, 65] width 10 height 17
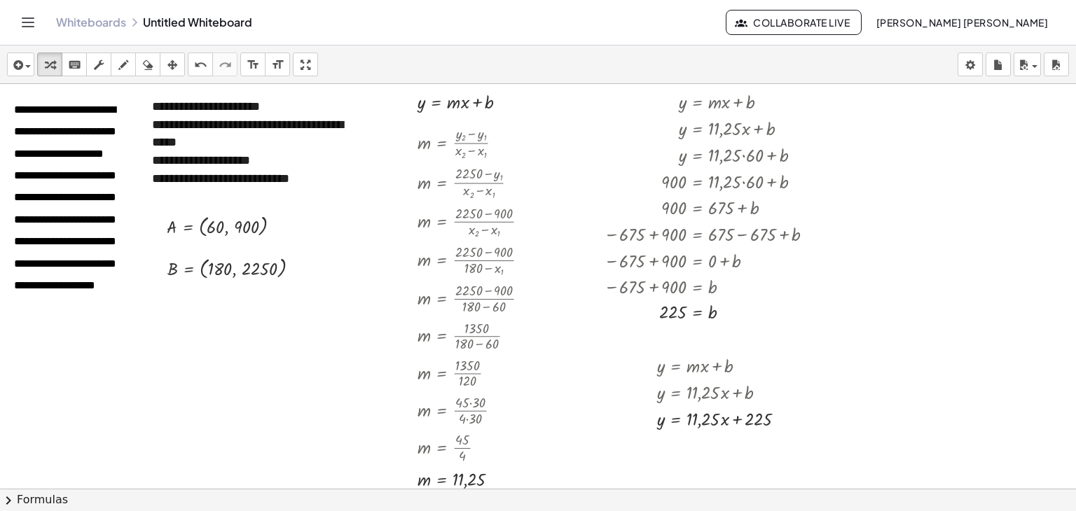
click at [11, 499] on span "chevron_right" at bounding box center [8, 500] width 17 height 17
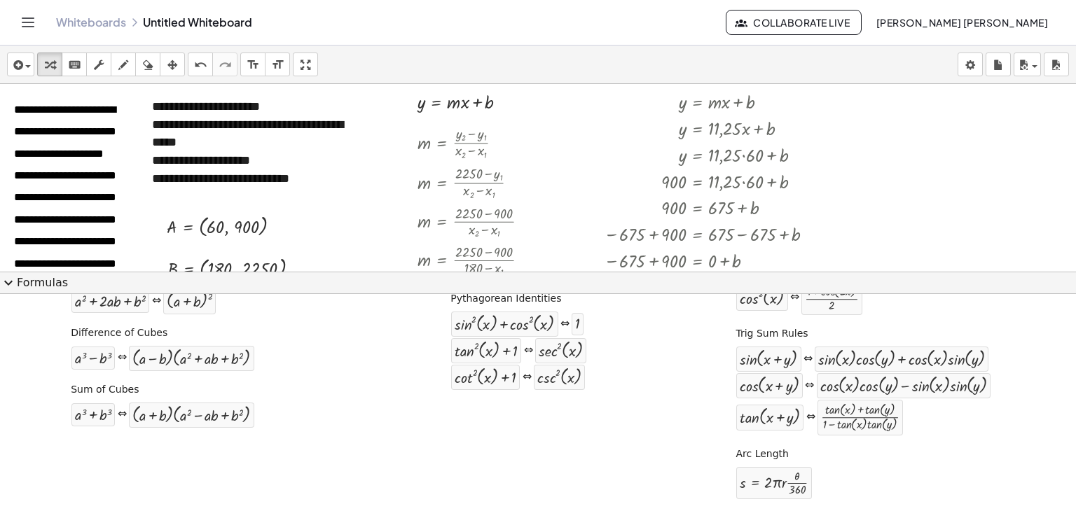
scroll to position [273, 0]
click at [8, 284] on span "expand_more" at bounding box center [8, 283] width 17 height 17
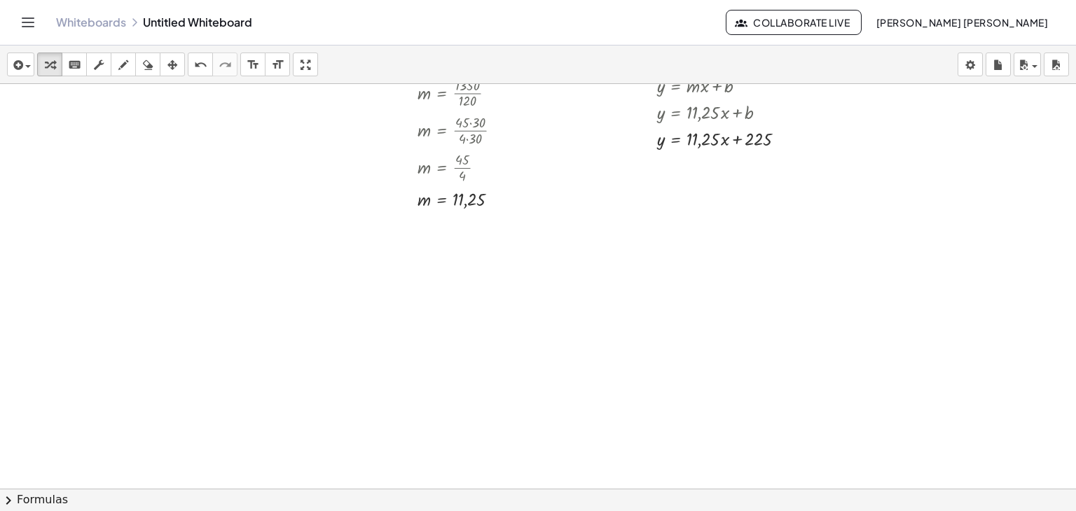
scroll to position [280, 0]
click at [23, 62] on span "button" at bounding box center [24, 67] width 3 height 10
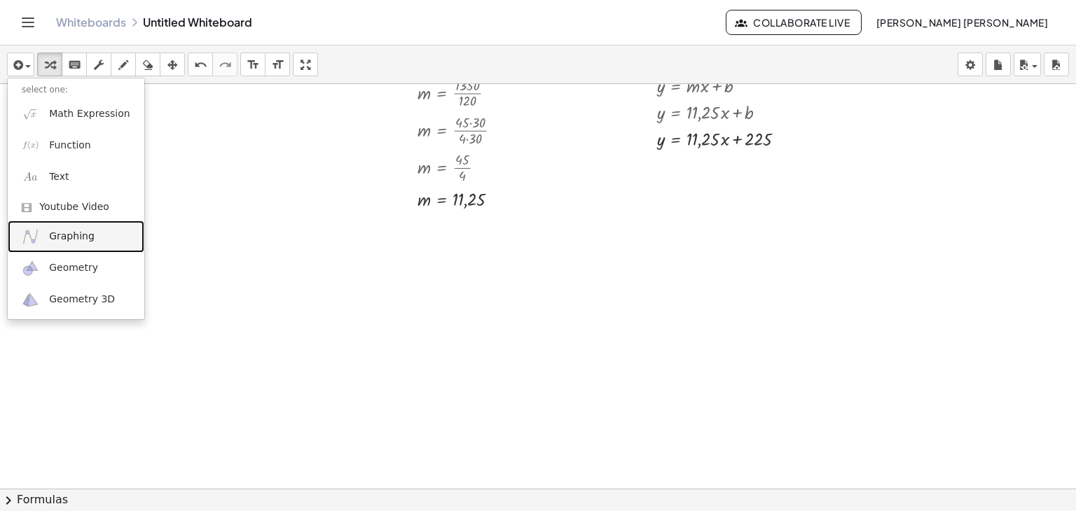
click at [71, 236] on span "Graphing" at bounding box center [72, 237] width 46 height 14
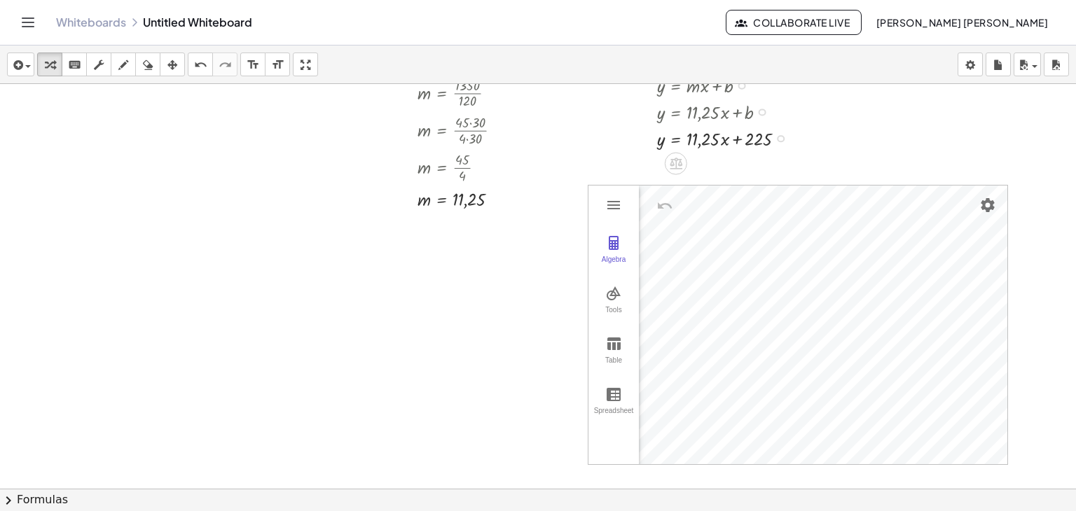
click at [778, 194] on div "**********" at bounding box center [538, 240] width 1076 height 873
click at [194, 60] on icon "undo" at bounding box center [200, 65] width 13 height 17
click at [783, 145] on div "y = + · m · x + b y = + · 11,25 · x + b y = + · · x + 11,25 225" at bounding box center [713, 109] width 154 height 83
drag, startPoint x: 780, startPoint y: 135, endPoint x: 783, endPoint y: 149, distance: 14.2
click at [676, 139] on div "y = + · · x + 11,25 225" at bounding box center [676, 139] width 0 height 0
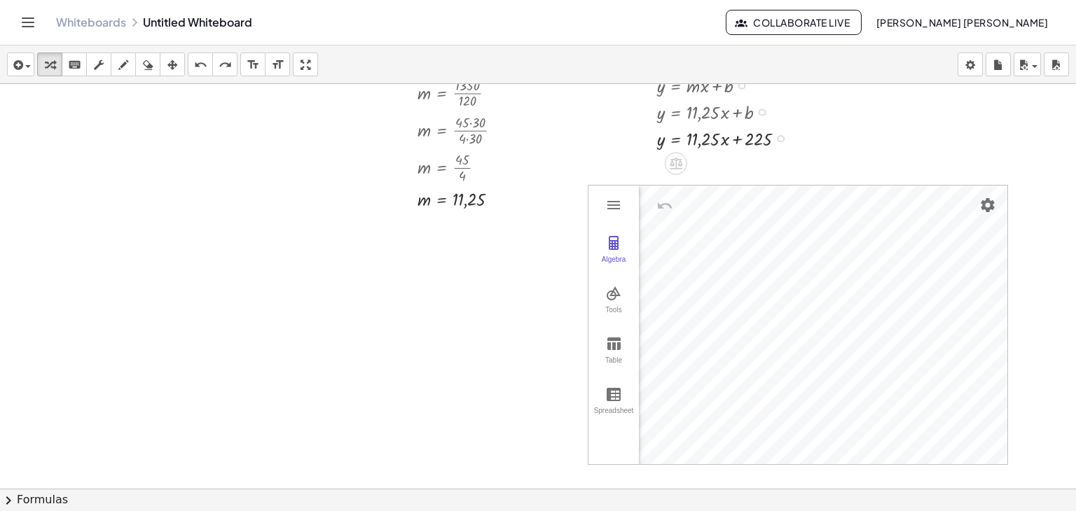
drag, startPoint x: 781, startPoint y: 137, endPoint x: 783, endPoint y: 165, distance: 27.4
click at [783, 165] on div "**********" at bounding box center [538, 240] width 1076 height 873
drag, startPoint x: 781, startPoint y: 138, endPoint x: 783, endPoint y: 164, distance: 26.0
click at [783, 164] on div "**********" at bounding box center [538, 240] width 1076 height 873
drag, startPoint x: 780, startPoint y: 137, endPoint x: 783, endPoint y: 165, distance: 28.1
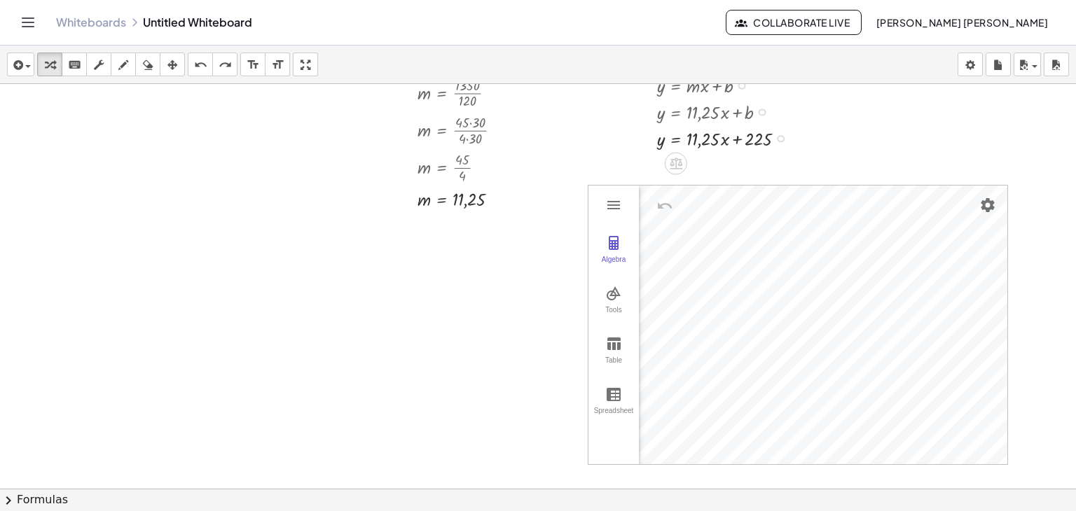
click at [783, 165] on div "**********" at bounding box center [538, 240] width 1076 height 873
drag, startPoint x: 780, startPoint y: 137, endPoint x: 785, endPoint y: 166, distance: 29.3
click at [785, 166] on div "**********" at bounding box center [538, 240] width 1076 height 873
click at [765, 135] on div at bounding box center [727, 137] width 154 height 27
click at [797, 219] on div "**********" at bounding box center [538, 240] width 1076 height 873
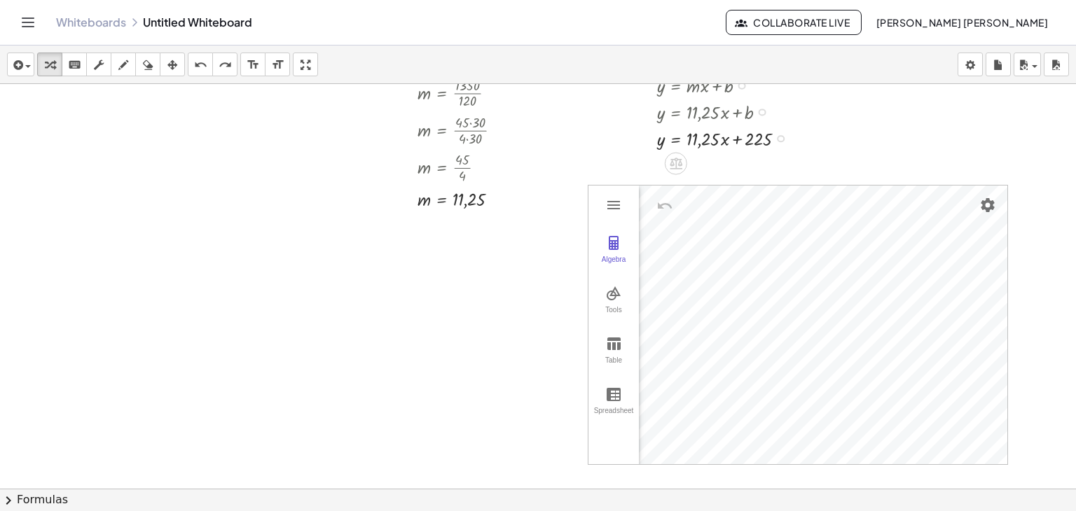
click at [930, 153] on div at bounding box center [538, 240] width 1076 height 873
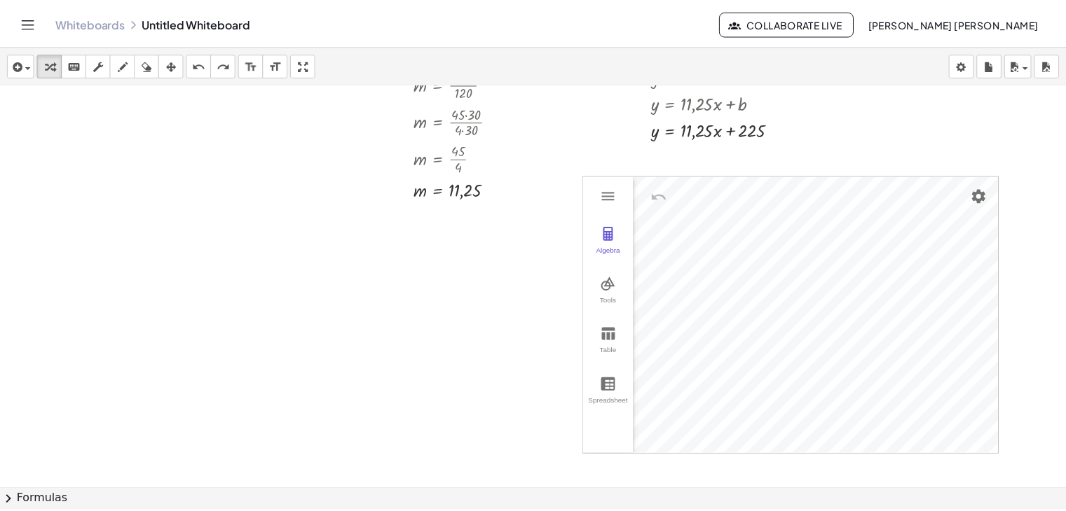
scroll to position [302, 0]
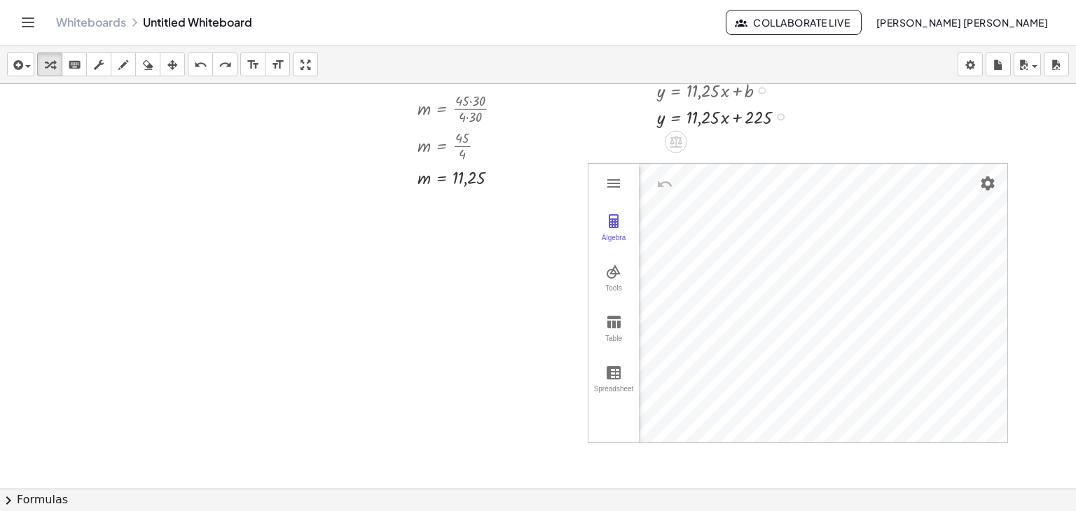
click at [806, 211] on div "**********" at bounding box center [538, 218] width 1076 height 873
click at [816, 214] on div "**********" at bounding box center [538, 218] width 1076 height 873
click at [54, 60] on icon "button" at bounding box center [50, 65] width 10 height 17
click at [779, 230] on div "**********" at bounding box center [538, 218] width 1076 height 873
click at [801, 125] on div at bounding box center [727, 115] width 154 height 27
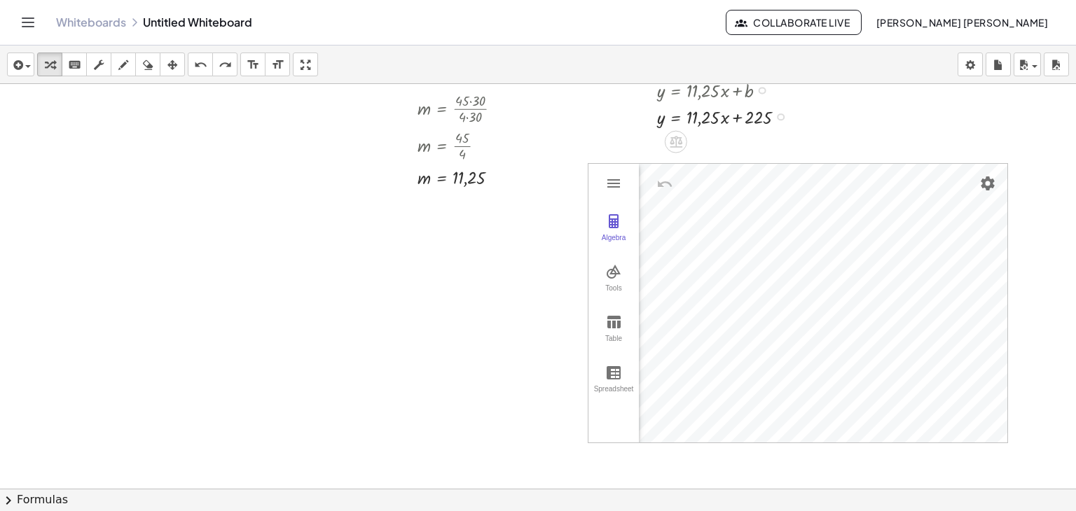
click at [785, 174] on div "**********" at bounding box center [538, 218] width 1076 height 873
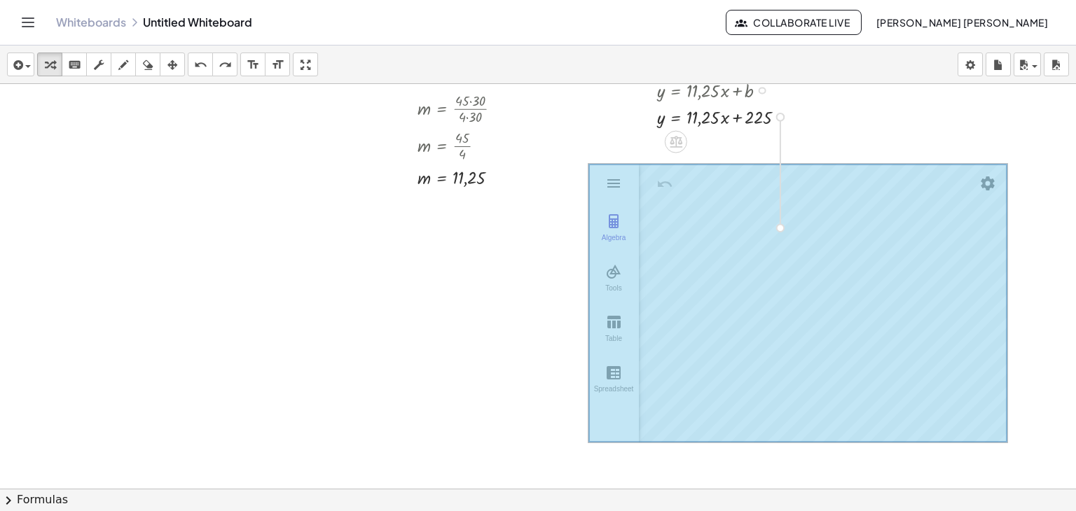
drag, startPoint x: 779, startPoint y: 116, endPoint x: 782, endPoint y: 222, distance: 106.5
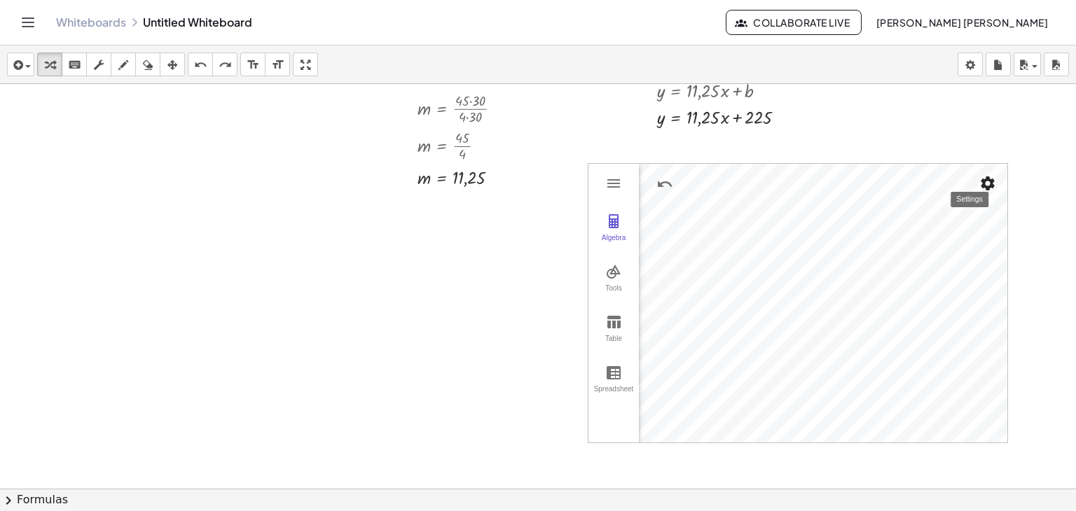
click at [982, 181] on img "Settings" at bounding box center [987, 183] width 17 height 17
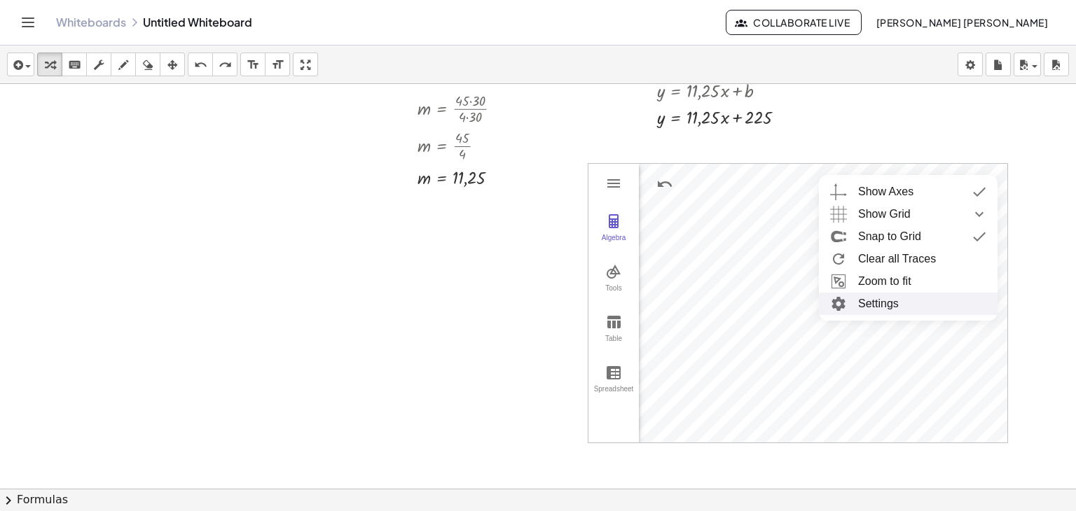
click at [924, 306] on li "Settings" at bounding box center [908, 304] width 179 height 22
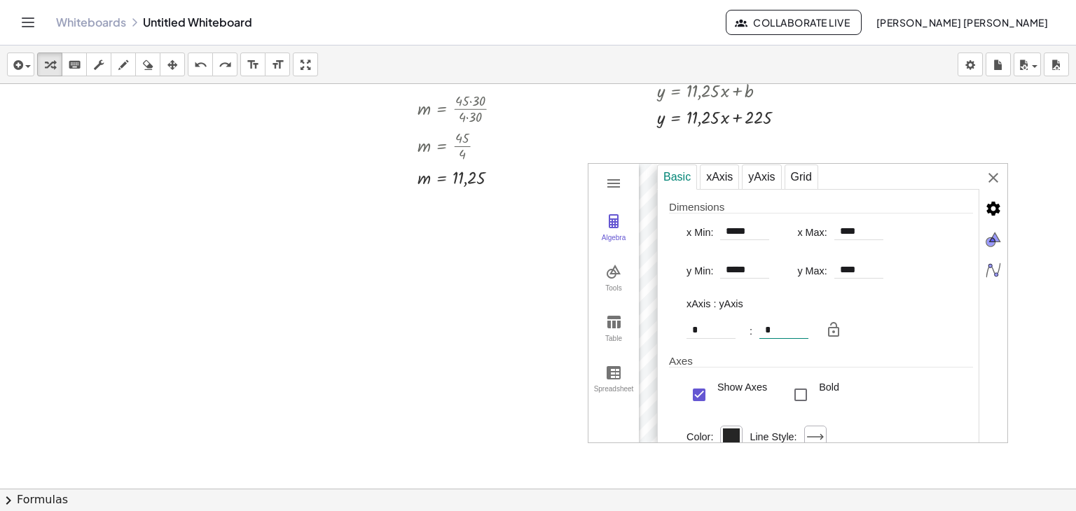
click at [788, 335] on input "*" at bounding box center [783, 330] width 49 height 17
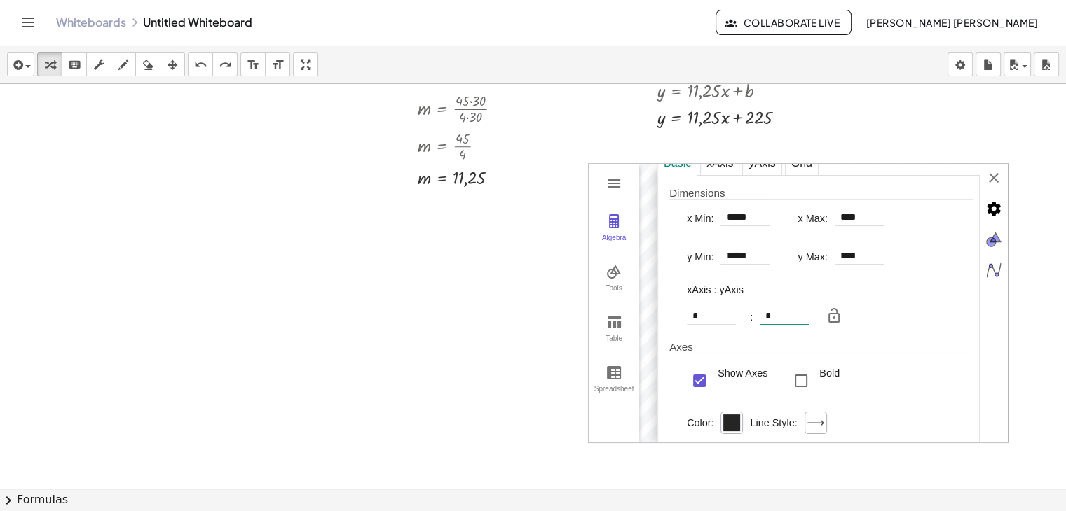
scroll to position [0, 0]
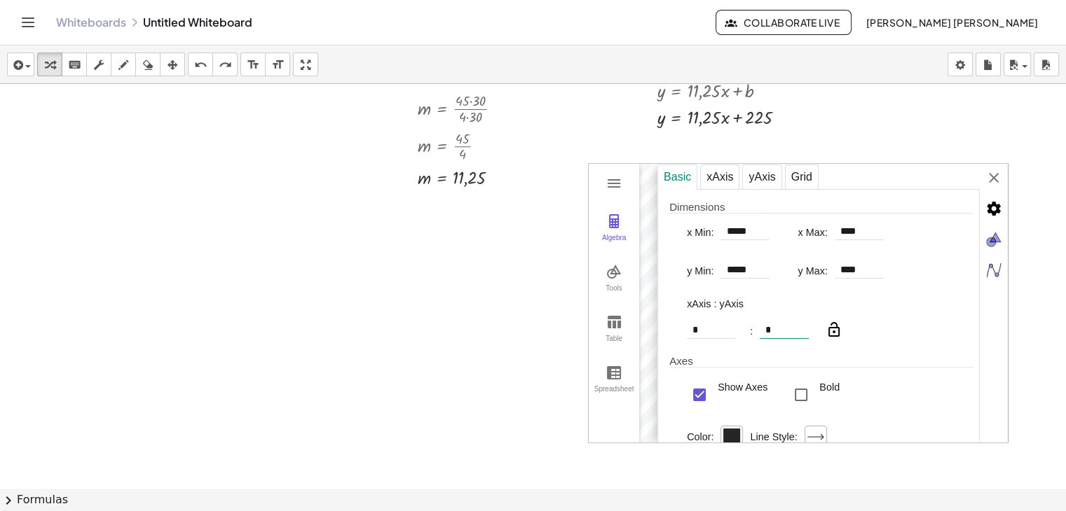
type input "*"
type input "*****"
type input "**********"
click at [834, 331] on img "Graphing Calculator" at bounding box center [833, 330] width 17 height 17
click at [993, 175] on div "**********" at bounding box center [832, 304] width 350 height 280
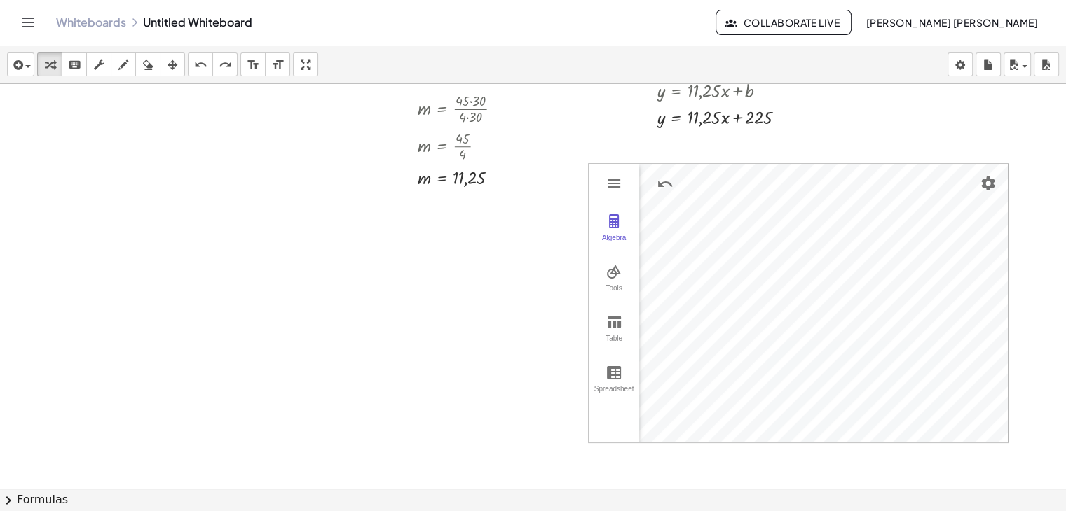
click at [1026, 275] on div "**********" at bounding box center [533, 218] width 1066 height 873
click at [704, 452] on div "**********" at bounding box center [533, 218] width 1066 height 873
click at [785, 115] on div "**********" at bounding box center [533, 218] width 1066 height 873
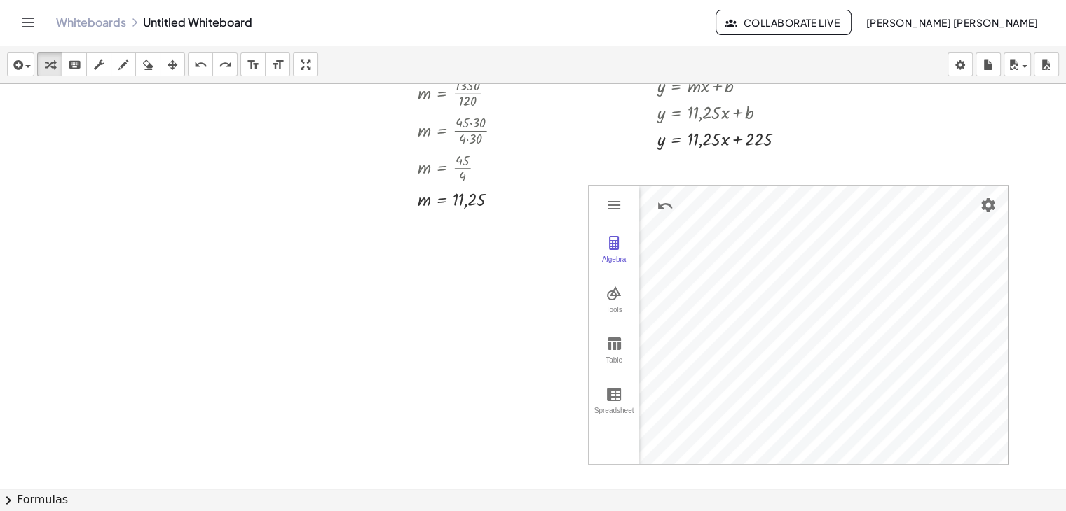
scroll to position [350, 0]
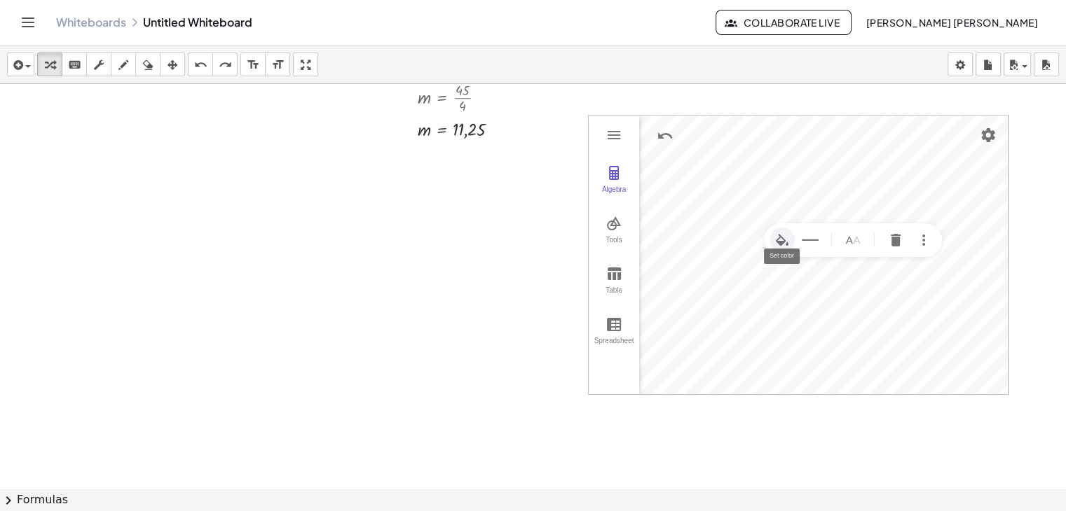
click at [780, 240] on img "Set color" at bounding box center [781, 240] width 17 height 17
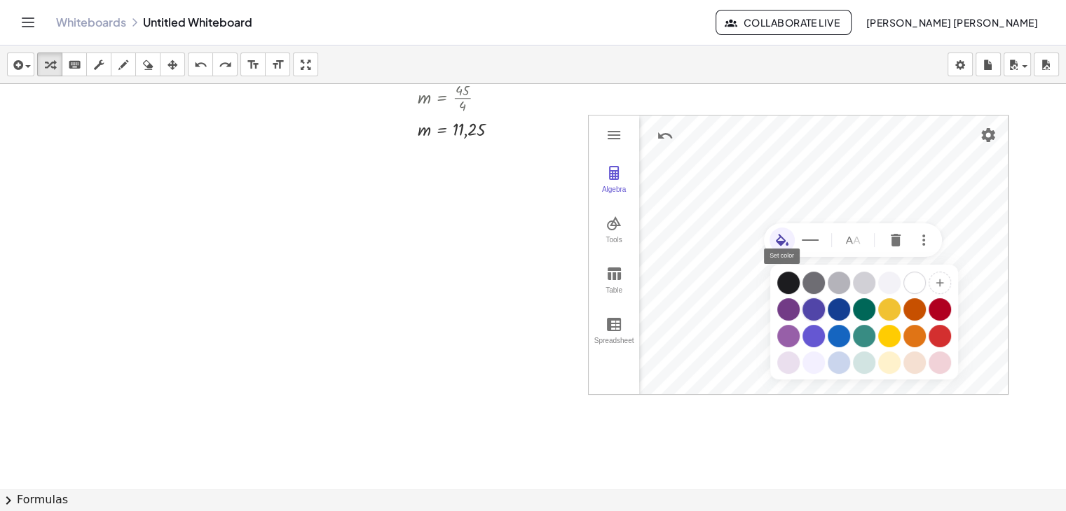
click at [807, 308] on div "Graphing Calculator" at bounding box center [813, 309] width 22 height 22
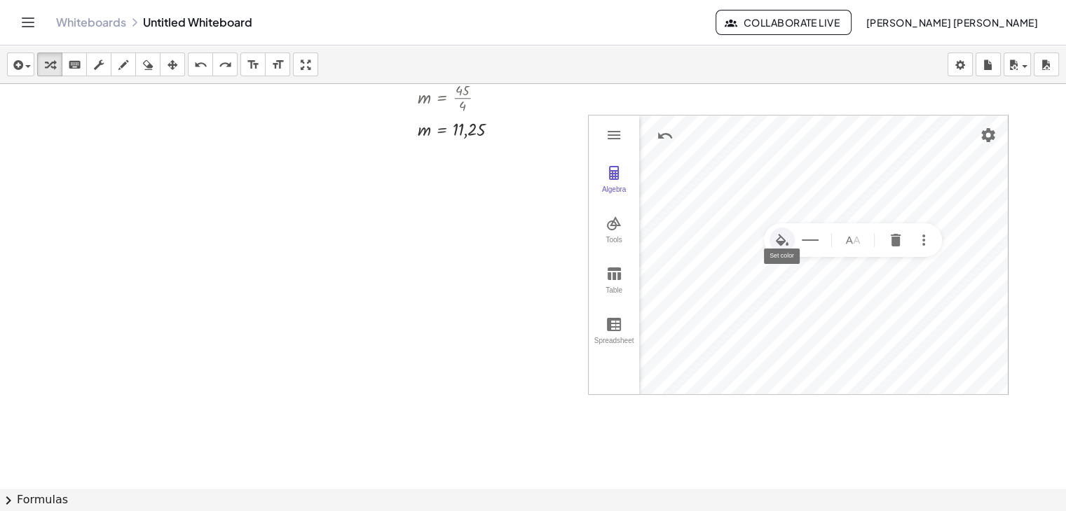
click at [778, 240] on img "Set color" at bounding box center [781, 240] width 17 height 17
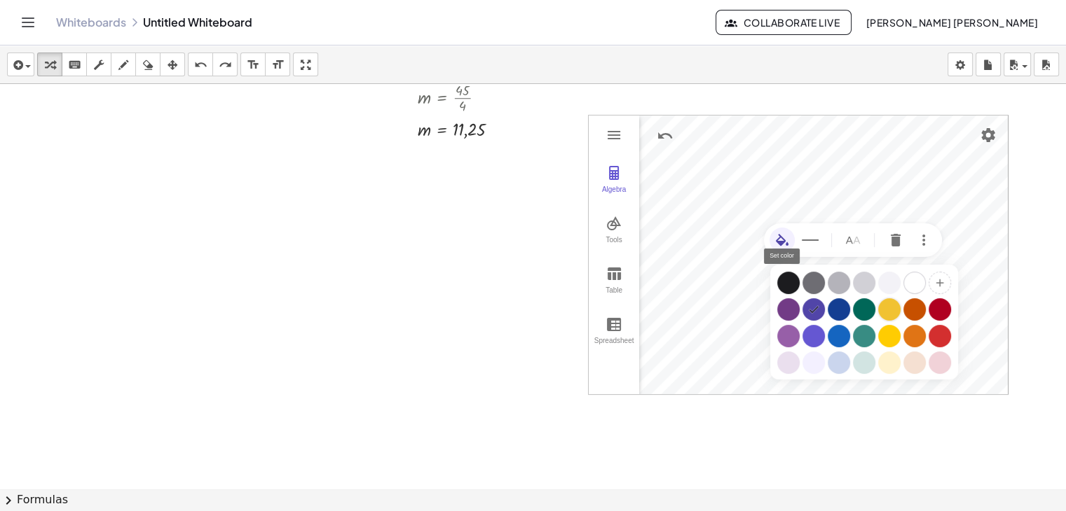
click at [888, 309] on div "Graphing Calculator" at bounding box center [889, 309] width 22 height 22
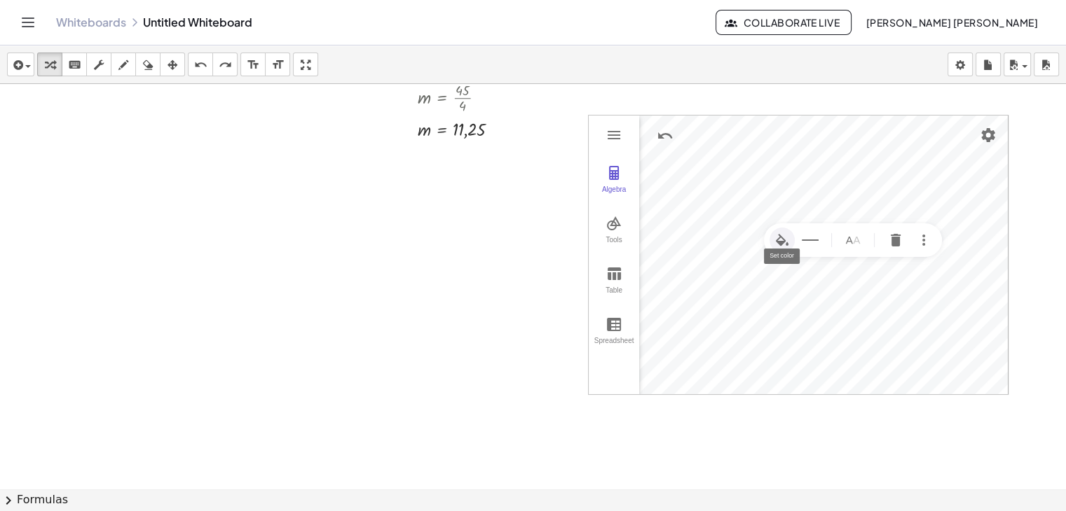
click at [782, 239] on img "Set color" at bounding box center [781, 240] width 17 height 17
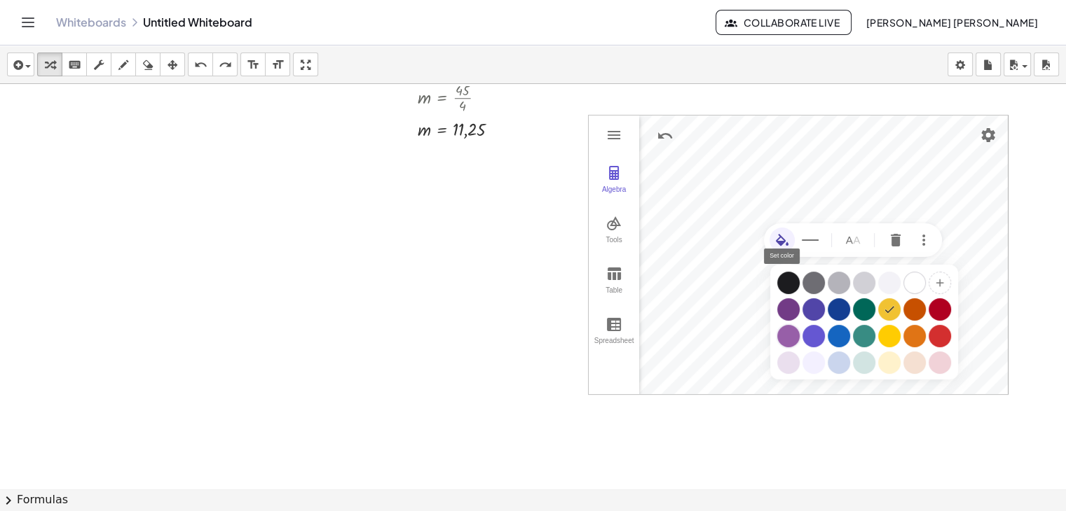
click at [792, 331] on div "Graphing Calculator" at bounding box center [788, 336] width 22 height 22
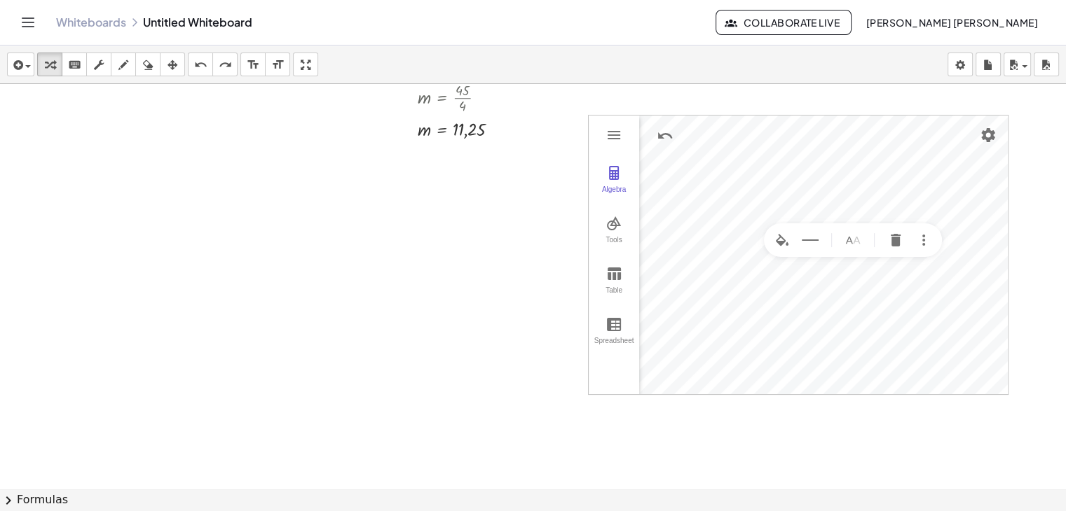
click at [811, 414] on div at bounding box center [533, 170] width 1066 height 873
click at [804, 441] on div at bounding box center [533, 170] width 1066 height 873
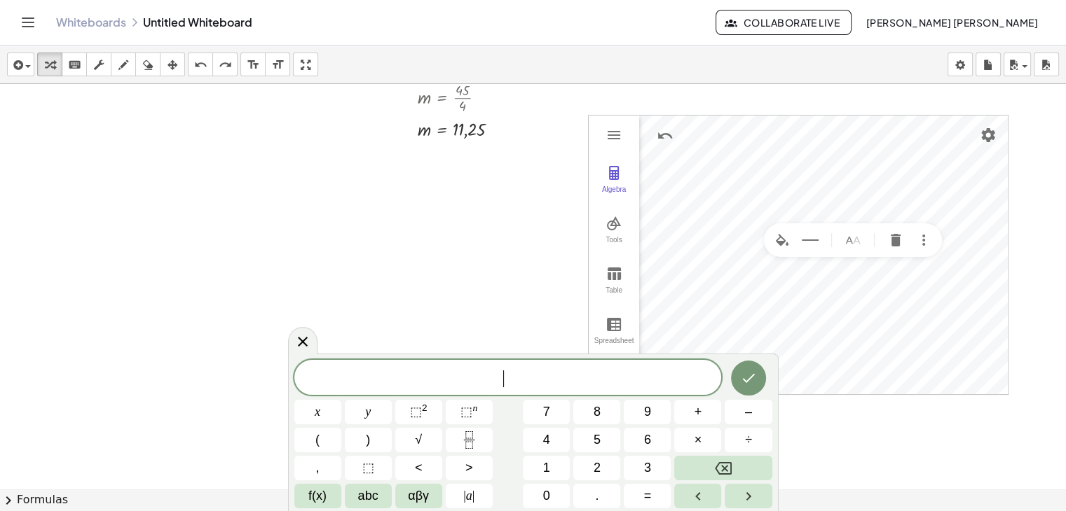
click at [287, 337] on div at bounding box center [533, 170] width 1066 height 873
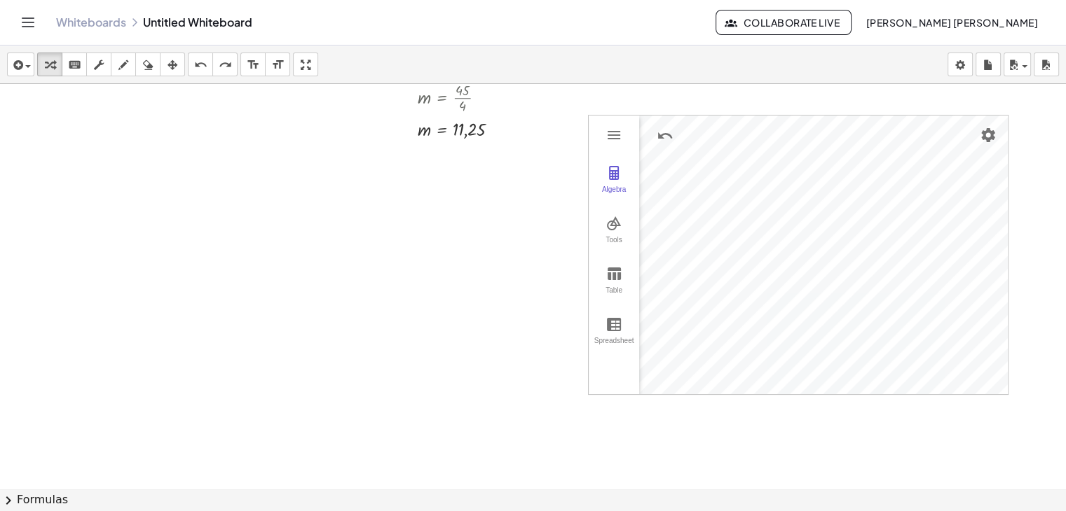
click at [907, 469] on div at bounding box center [533, 170] width 1066 height 873
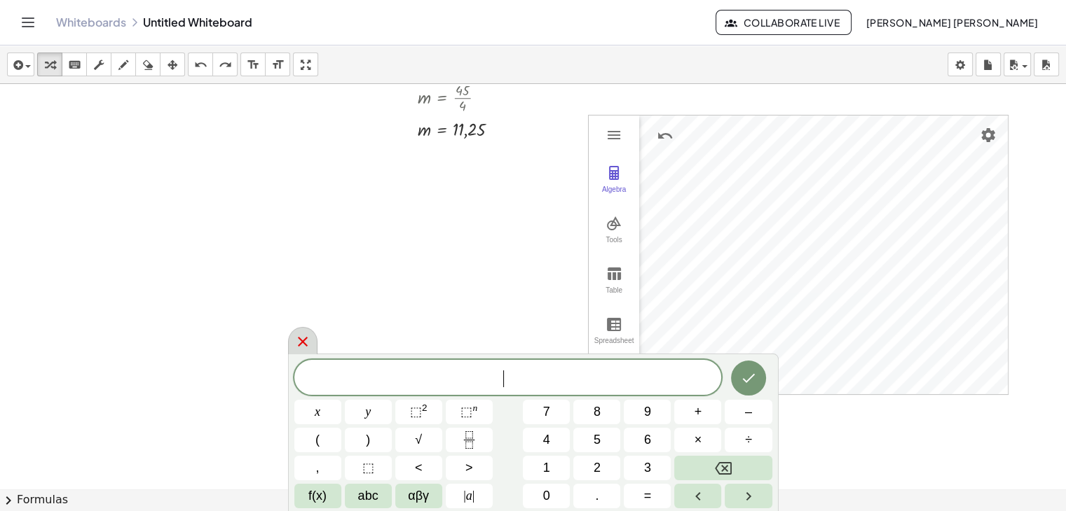
click at [299, 335] on icon at bounding box center [302, 341] width 17 height 17
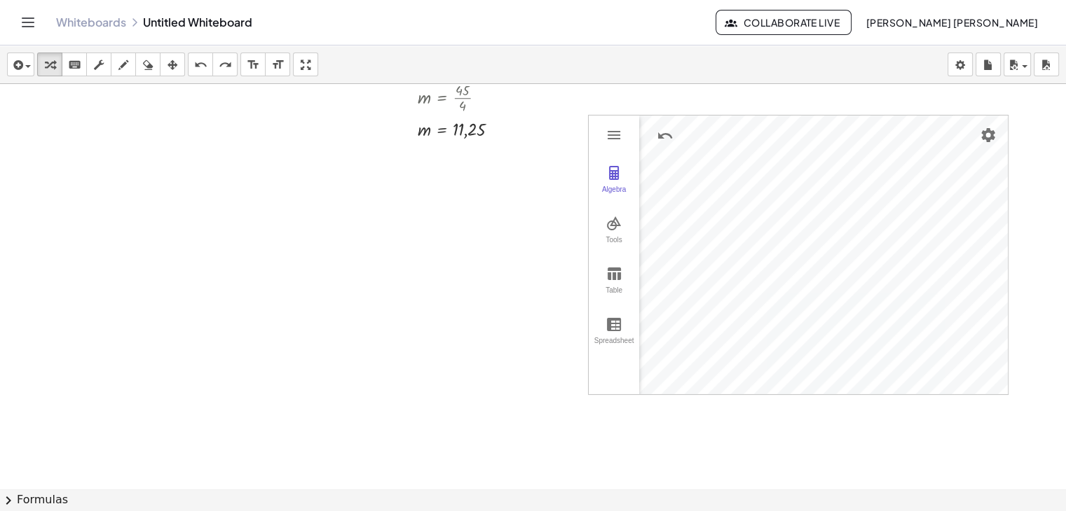
drag, startPoint x: 307, startPoint y: 60, endPoint x: 307, endPoint y: 121, distance: 60.9
click at [307, 121] on div "**********" at bounding box center [533, 279] width 1066 height 466
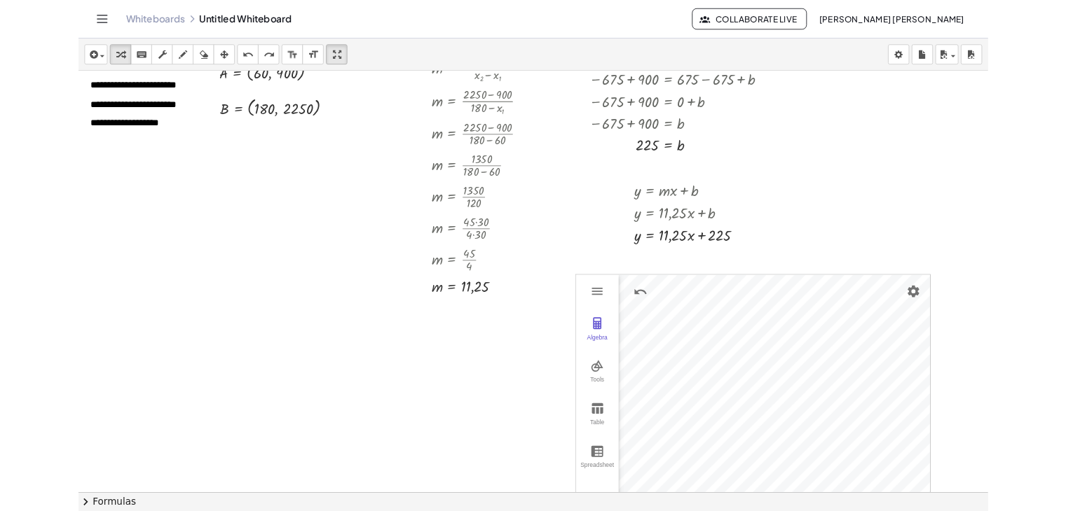
scroll to position [0, 0]
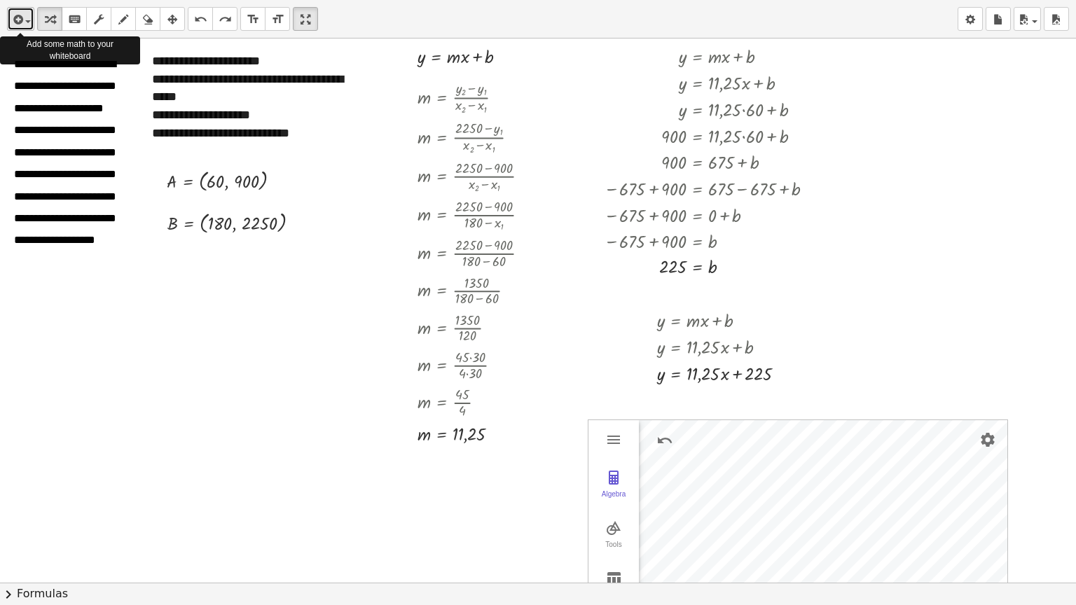
click at [21, 11] on div "button" at bounding box center [21, 19] width 20 height 17
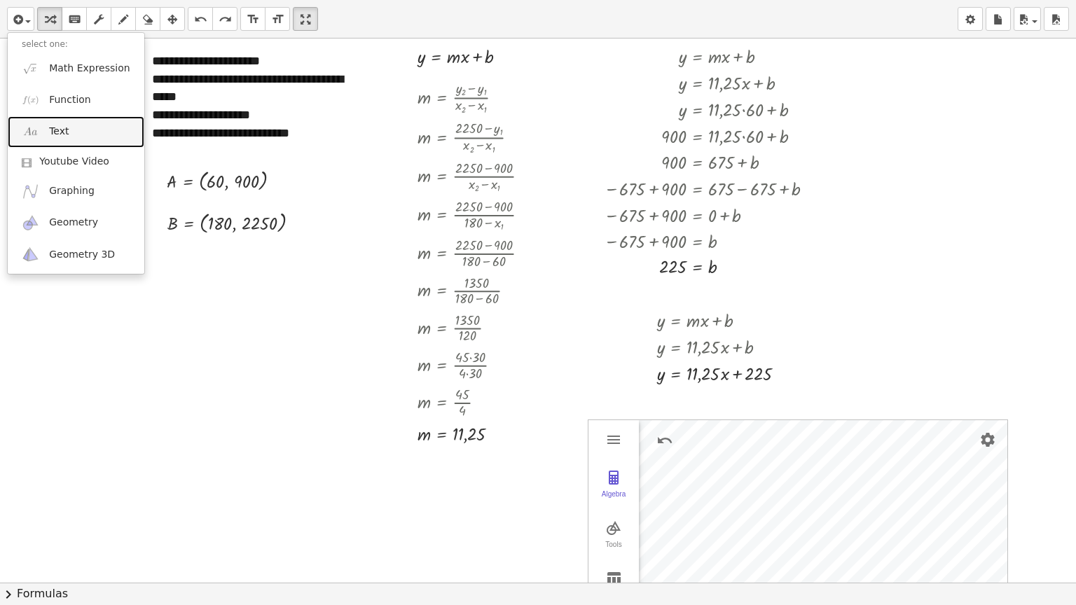
click at [75, 132] on link "Text" at bounding box center [76, 132] width 137 height 32
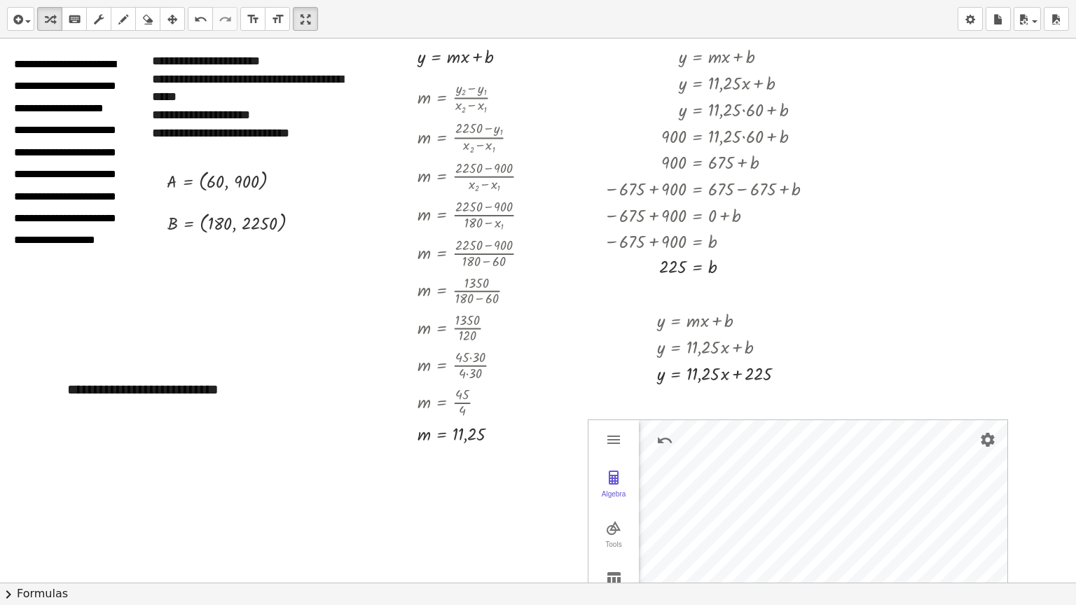
click at [925, 277] on div at bounding box center [538, 583] width 1076 height 1089
click at [307, 0] on html "**********" at bounding box center [538, 382] width 1076 height 765
